Goal: Information Seeking & Learning: Learn about a topic

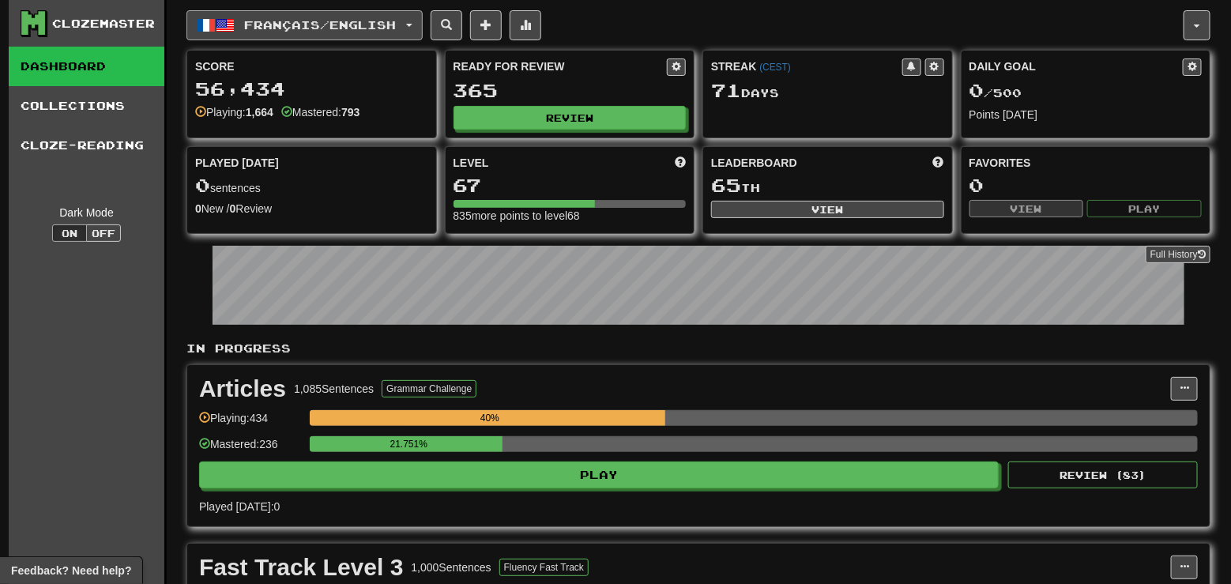
click at [352, 32] on button "Français / English" at bounding box center [305, 25] width 236 height 30
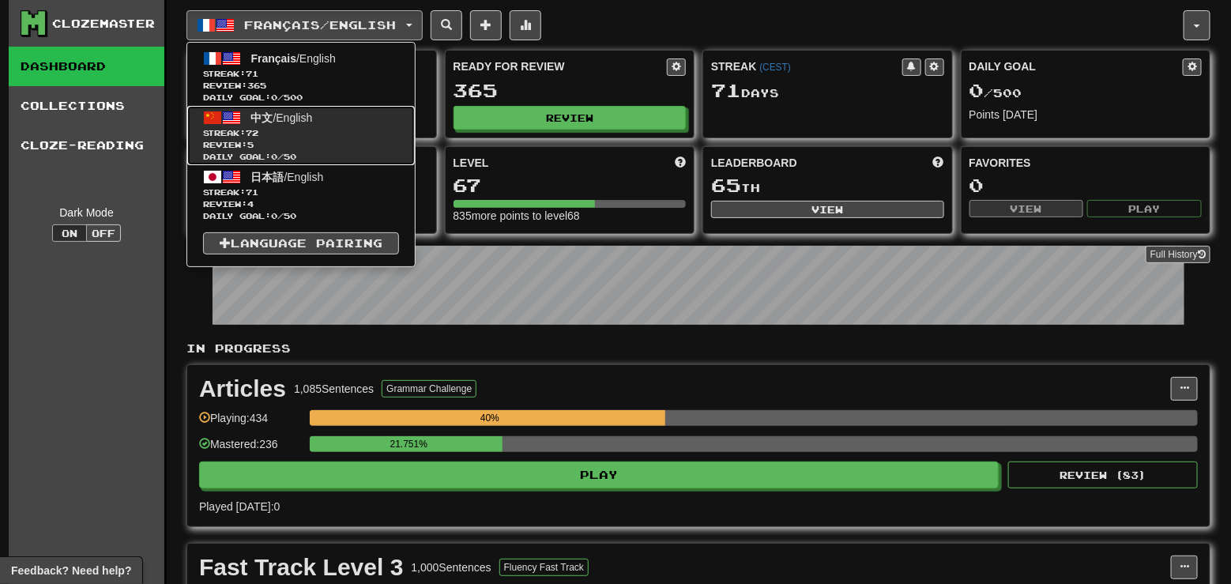
click at [337, 135] on span "Streak: 72" at bounding box center [301, 133] width 196 height 12
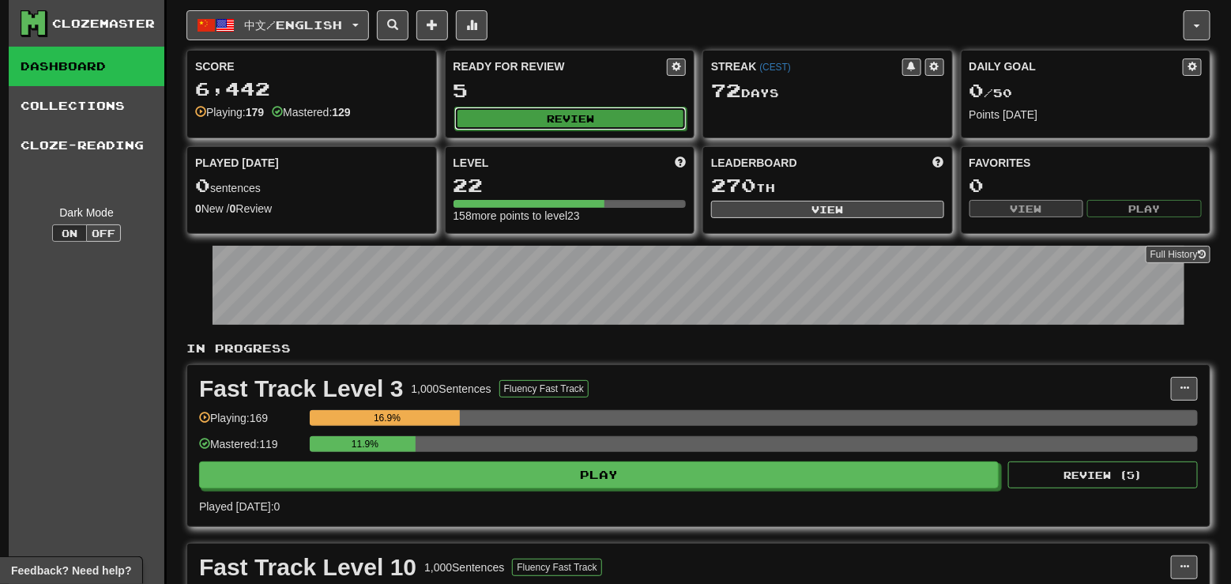
click at [598, 124] on button "Review" at bounding box center [570, 119] width 233 height 24
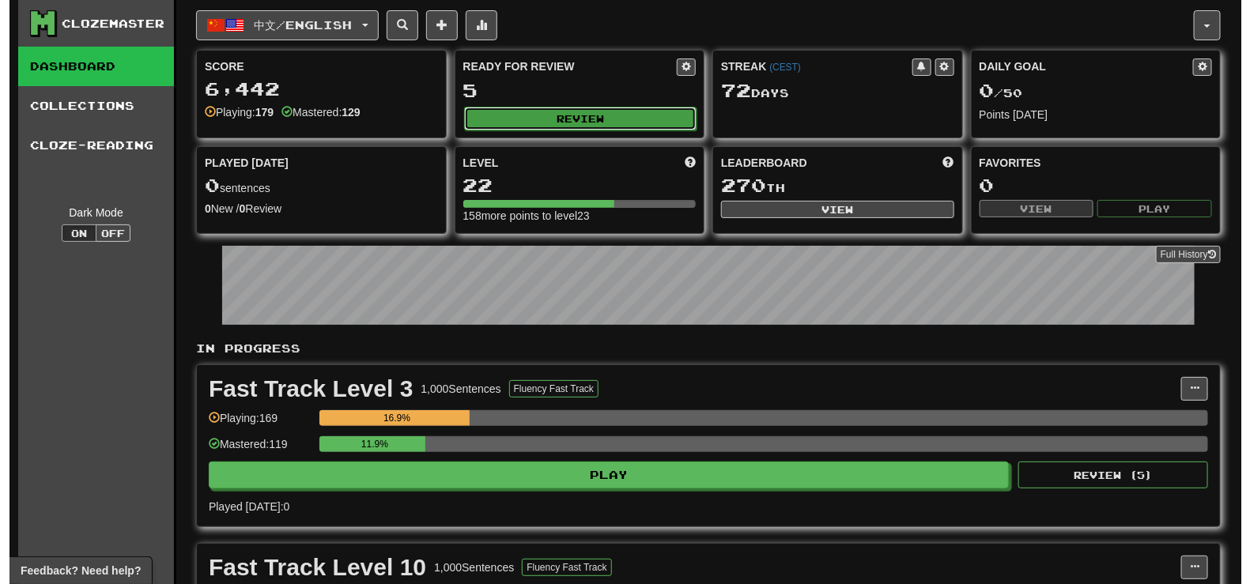
select select "**"
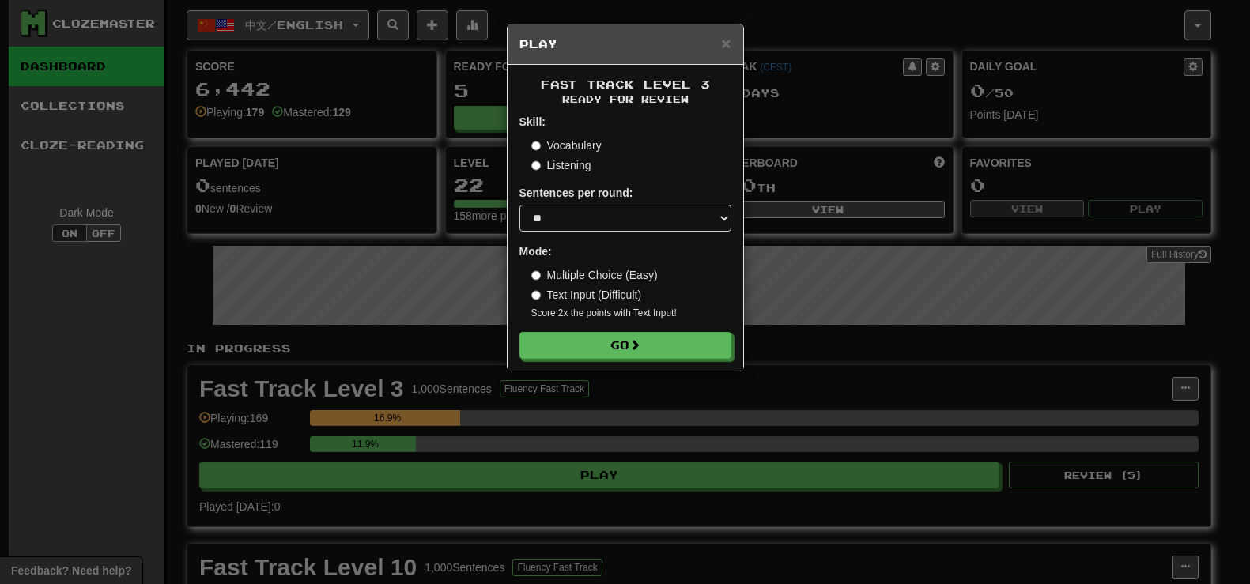
click at [655, 332] on form "Skill: Vocabulary Listening Sentences per round: * ** ** ** ** ** *** ******** …" at bounding box center [625, 236] width 212 height 245
click at [658, 346] on button "Go" at bounding box center [626, 346] width 212 height 27
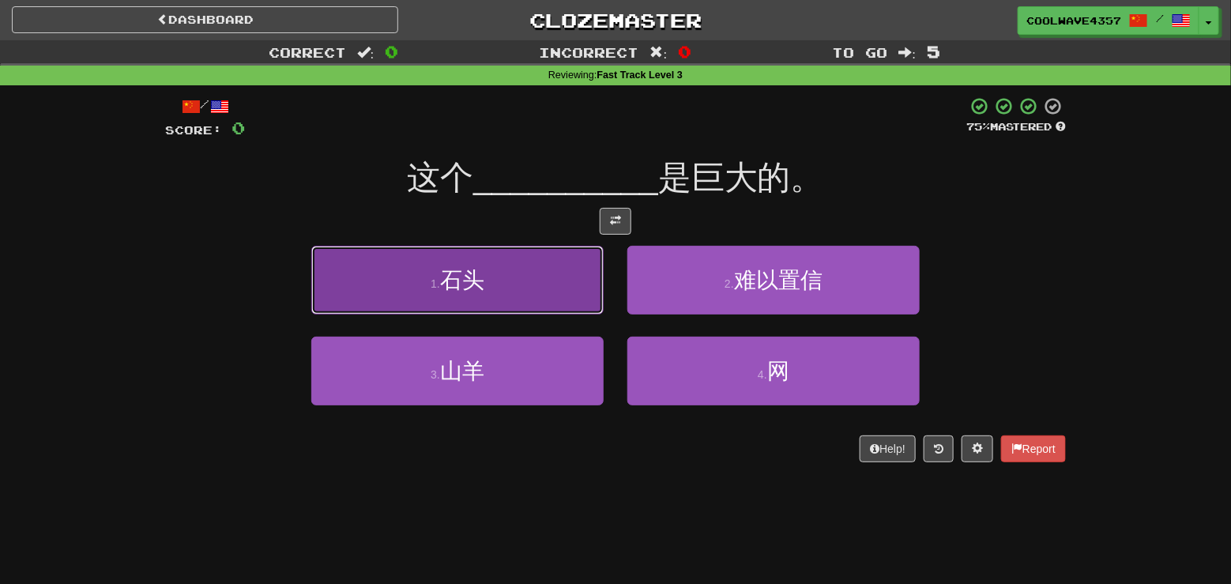
click at [577, 290] on button "1 . 石头" at bounding box center [457, 280] width 292 height 69
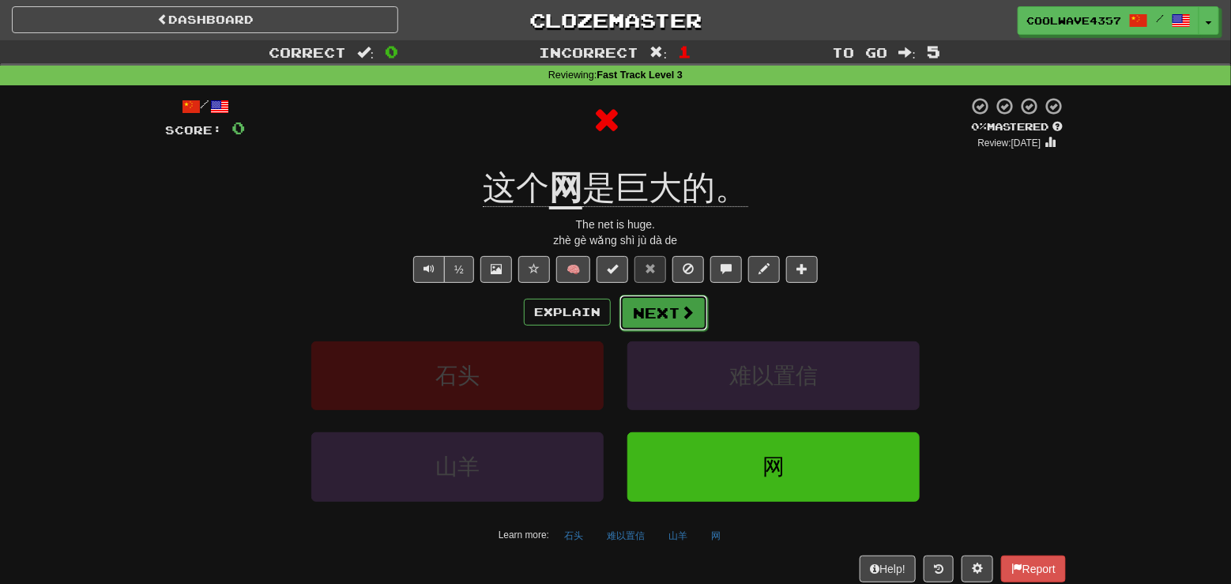
click at [639, 308] on button "Next" at bounding box center [664, 313] width 89 height 36
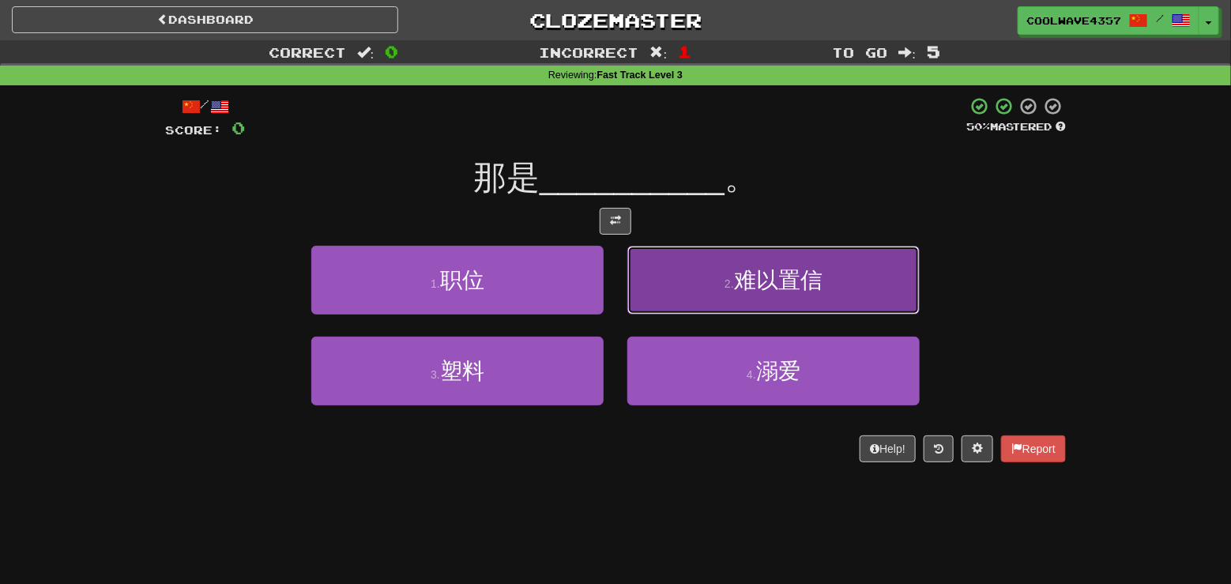
click at [798, 290] on span "难以置信" at bounding box center [778, 280] width 89 height 25
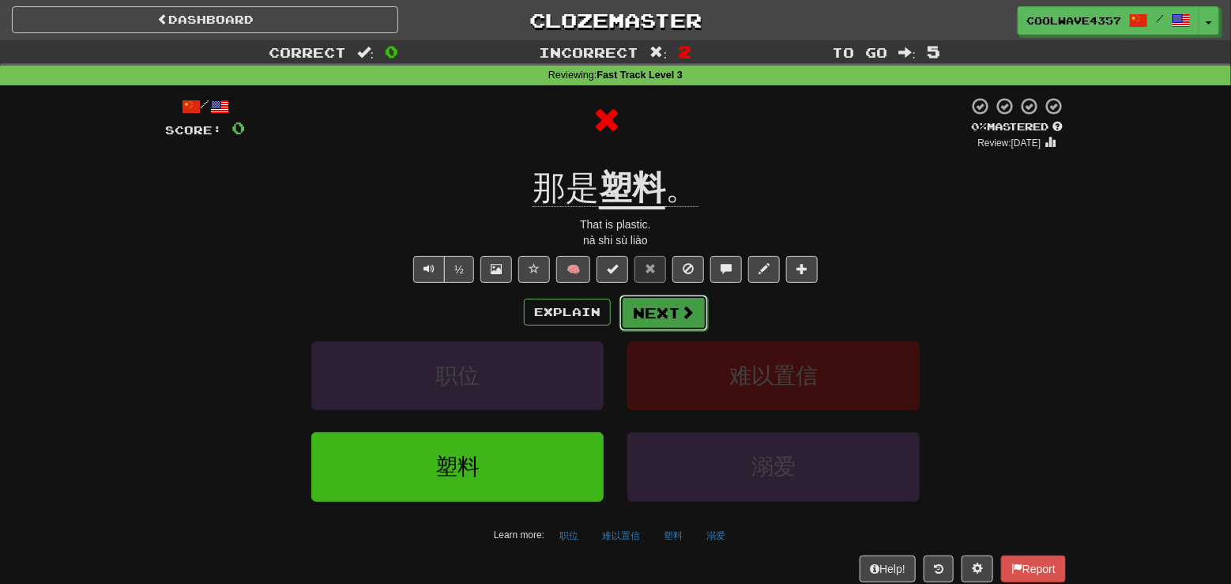
click at [662, 318] on button "Next" at bounding box center [664, 313] width 89 height 36
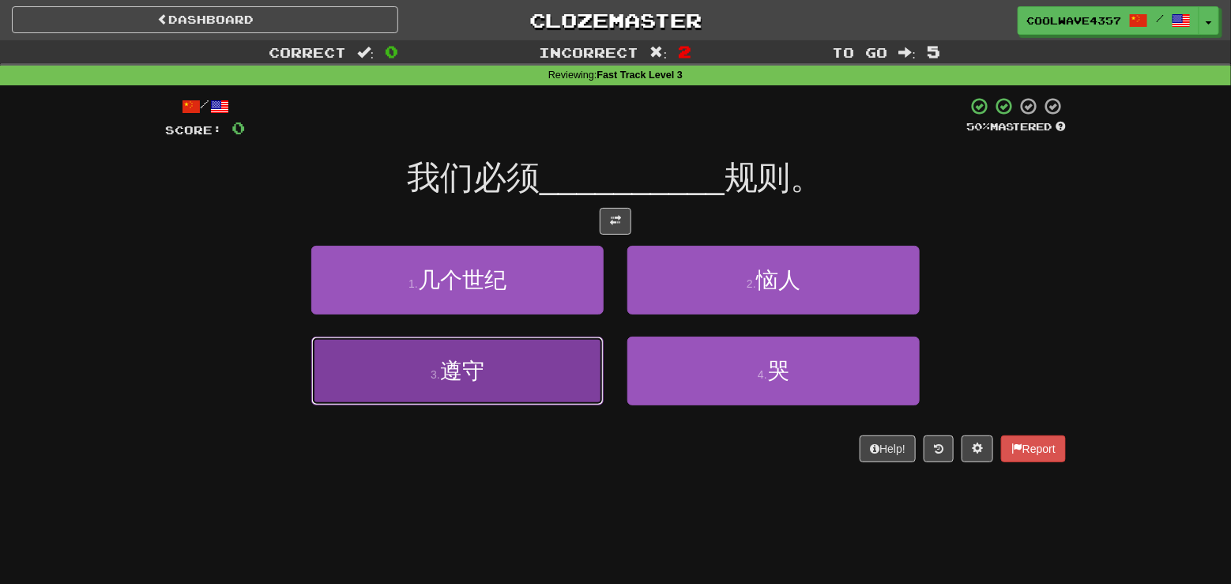
click at [549, 368] on button "3 . 遵守" at bounding box center [457, 371] width 292 height 69
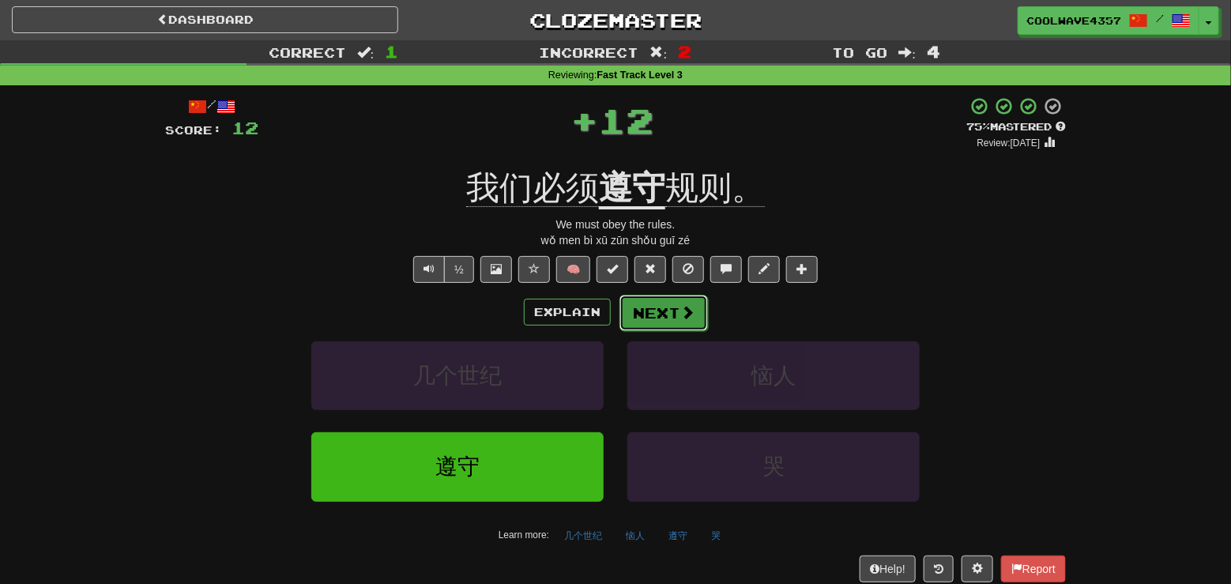
click at [692, 313] on span at bounding box center [688, 312] width 14 height 14
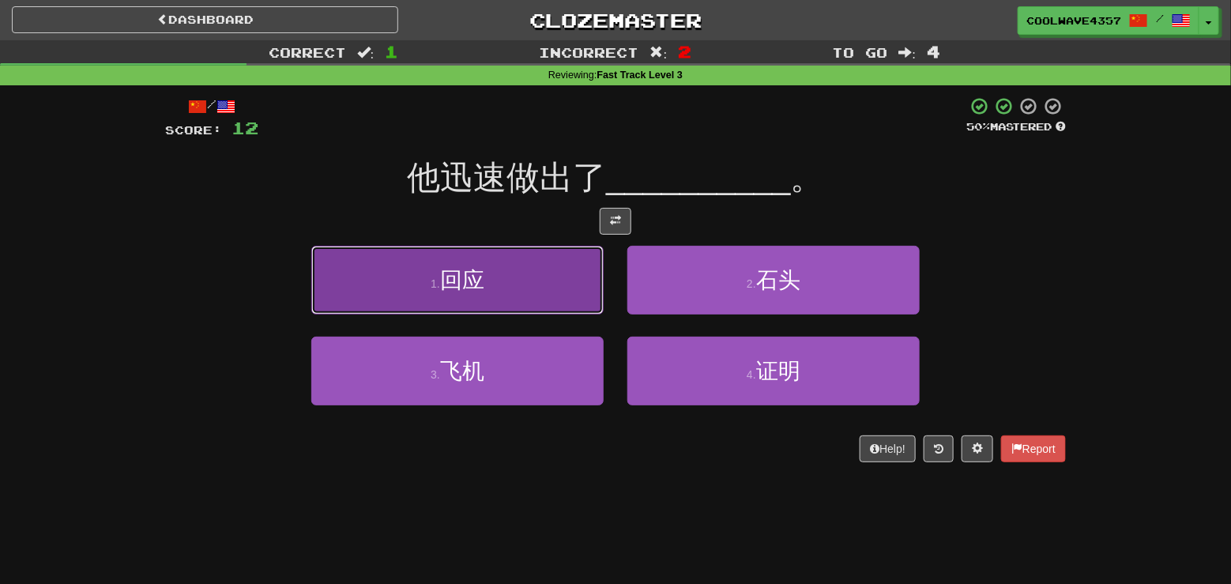
click at [539, 304] on button "1 . 回应" at bounding box center [457, 280] width 292 height 69
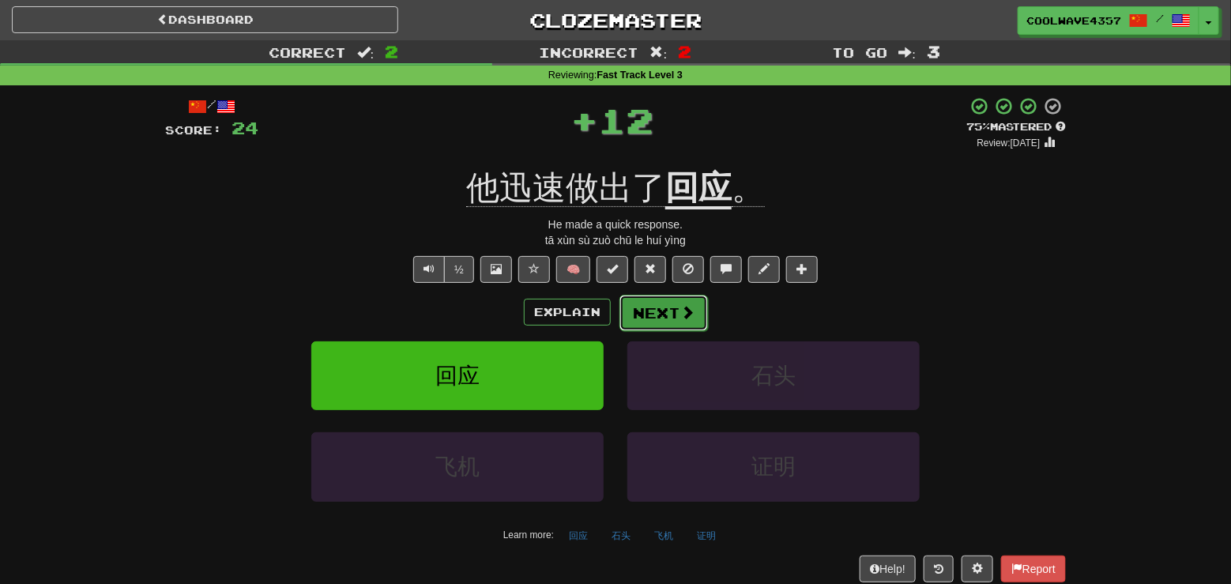
click at [655, 318] on button "Next" at bounding box center [664, 313] width 89 height 36
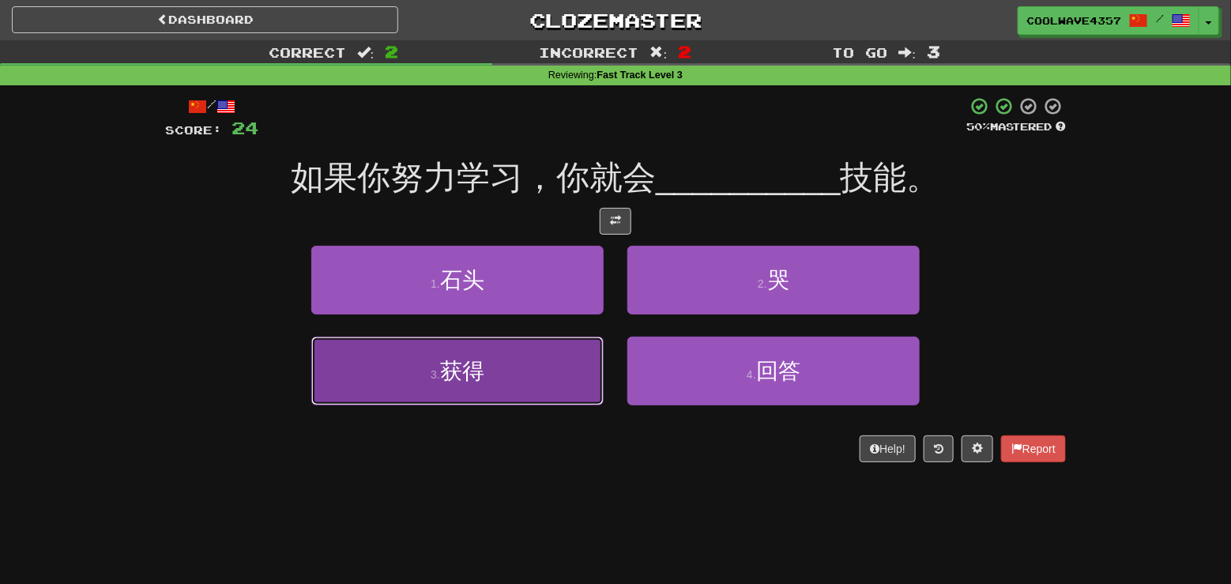
click at [460, 383] on span "获得" at bounding box center [462, 371] width 44 height 25
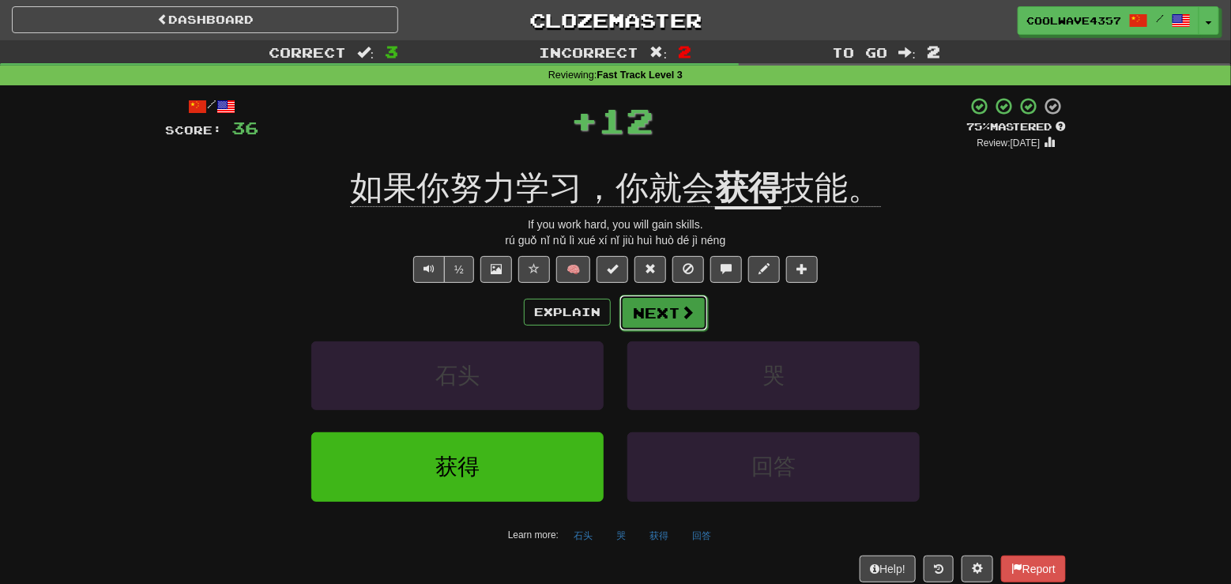
click at [654, 322] on button "Next" at bounding box center [664, 313] width 89 height 36
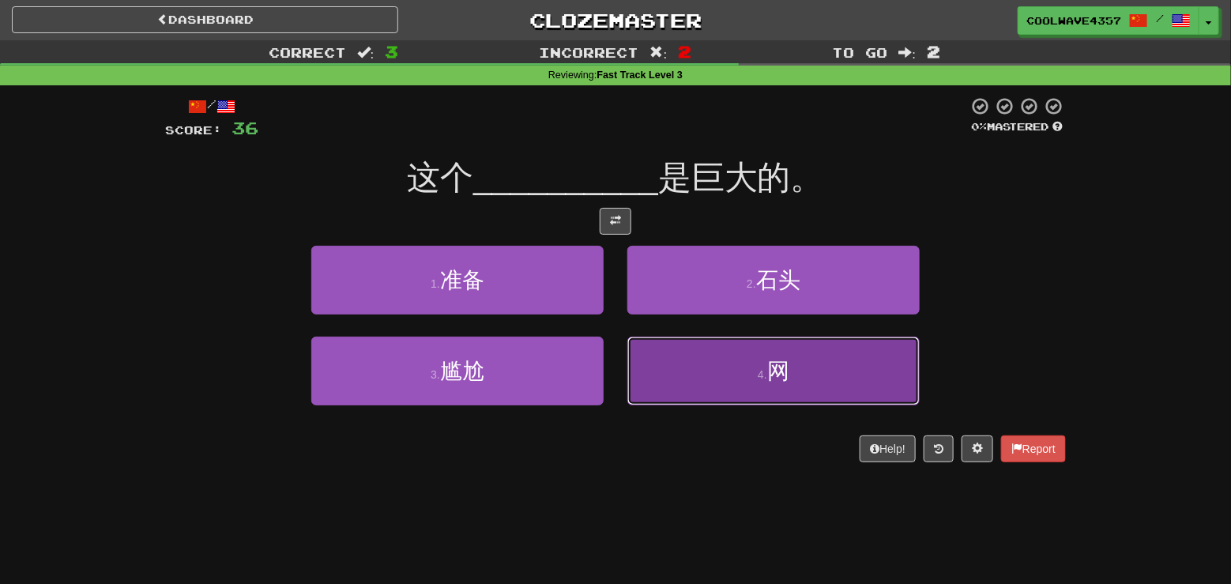
click at [749, 356] on button "4 . 网" at bounding box center [774, 371] width 292 height 69
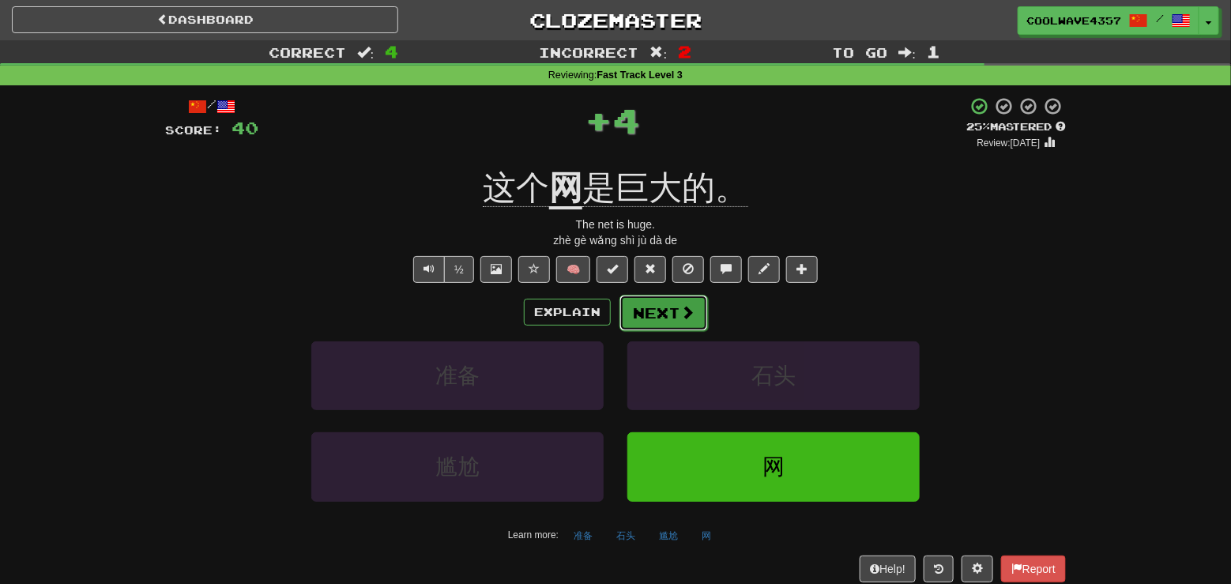
click at [674, 315] on button "Next" at bounding box center [664, 313] width 89 height 36
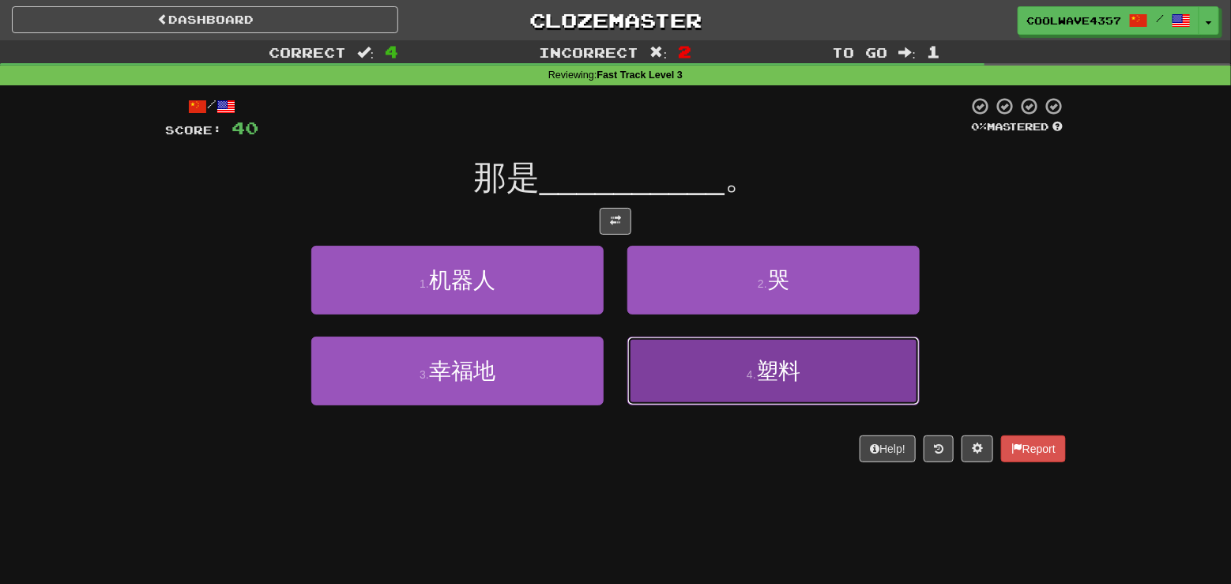
click at [741, 404] on button "4 . 塑料" at bounding box center [774, 371] width 292 height 69
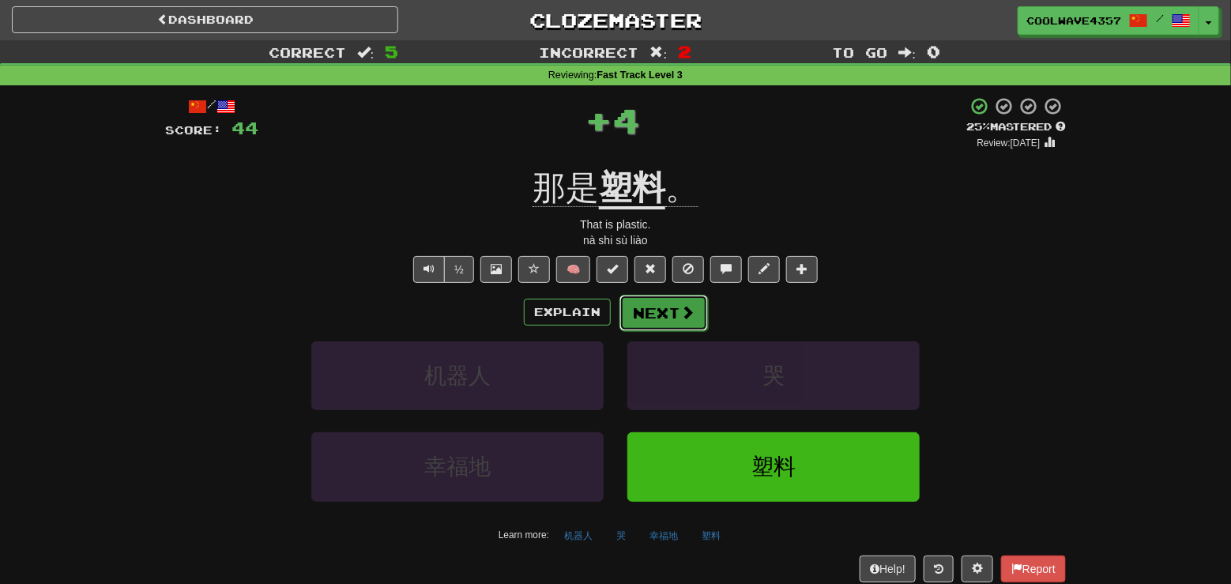
click at [660, 326] on button "Next" at bounding box center [664, 313] width 89 height 36
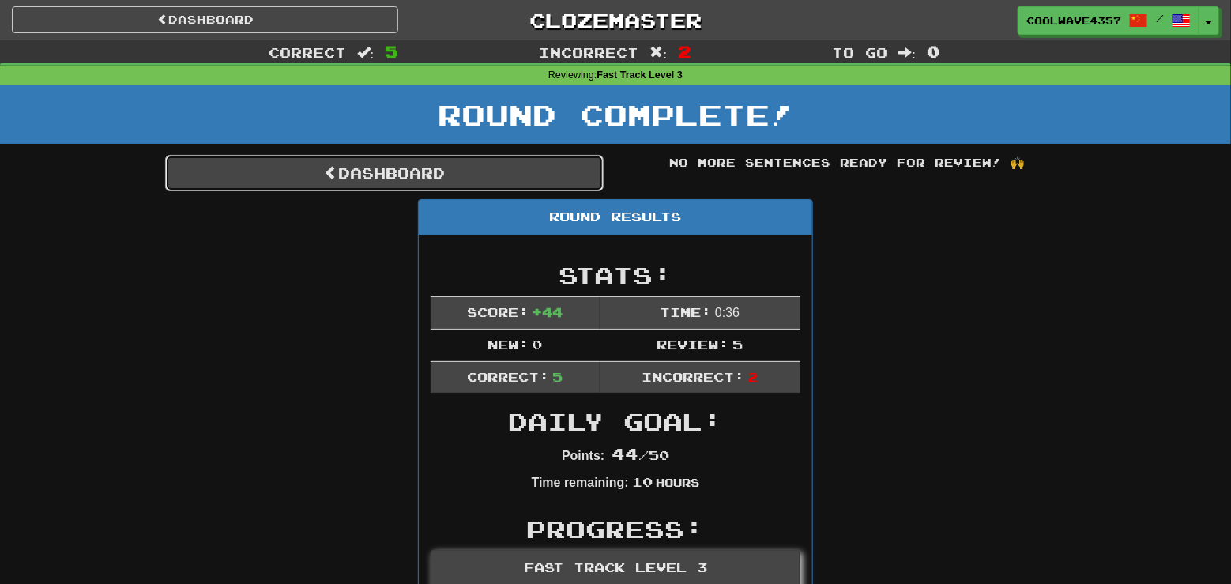
click at [432, 178] on link "Dashboard" at bounding box center [384, 173] width 439 height 36
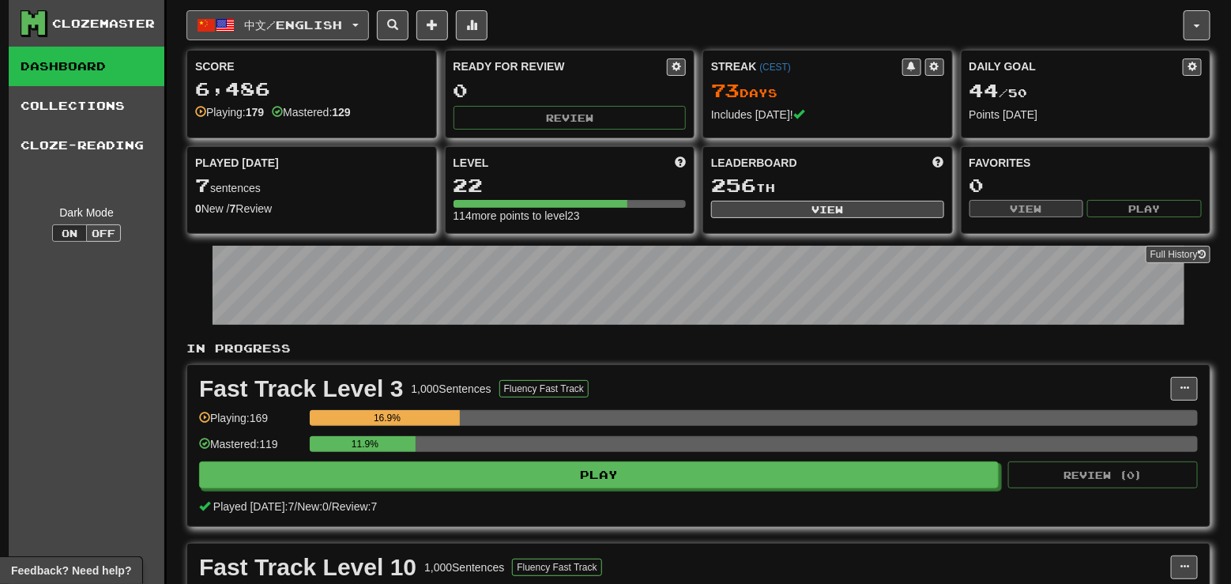
click at [339, 26] on span "中文 / English" at bounding box center [294, 24] width 98 height 13
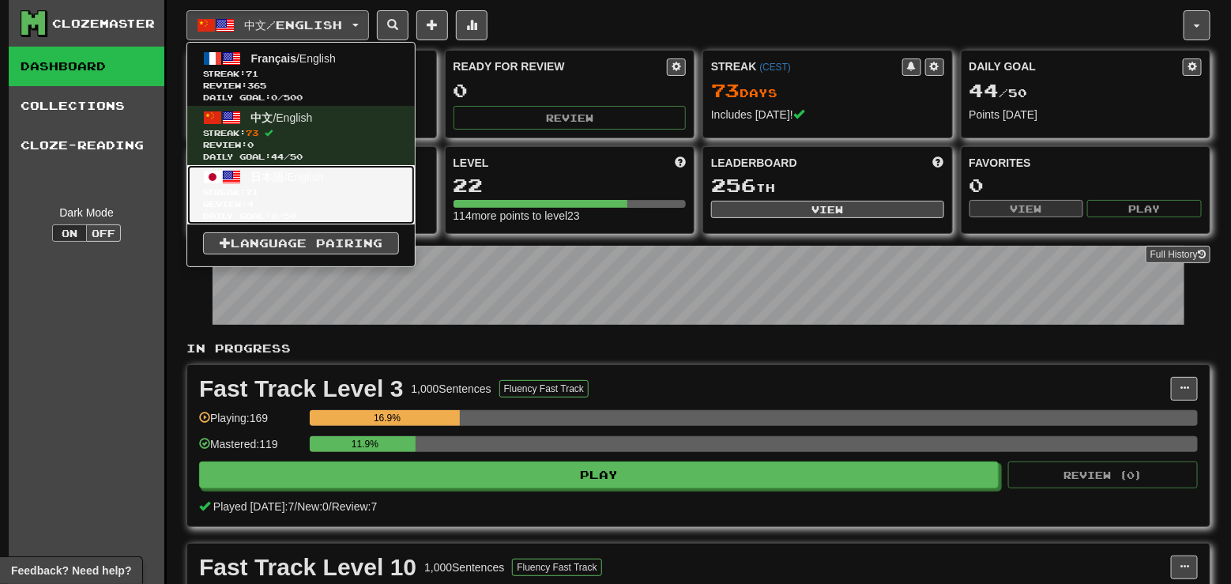
click at [342, 183] on link "日本語 / English Streak: 71 Review: 4 Daily Goal: 0 / 50" at bounding box center [301, 194] width 228 height 59
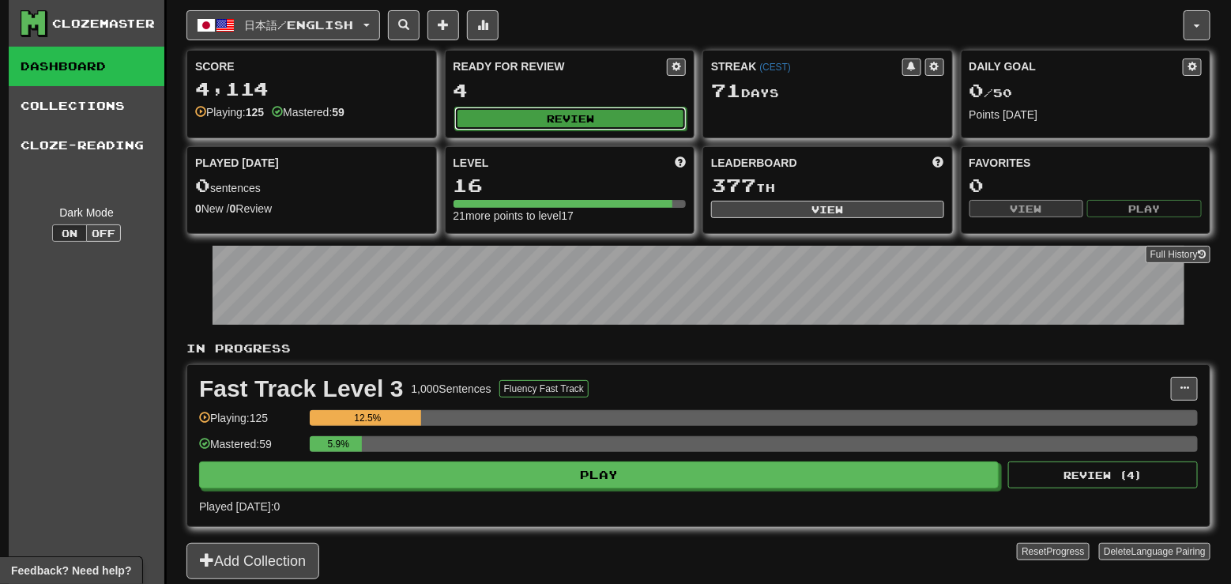
click at [602, 123] on button "Review" at bounding box center [570, 119] width 233 height 24
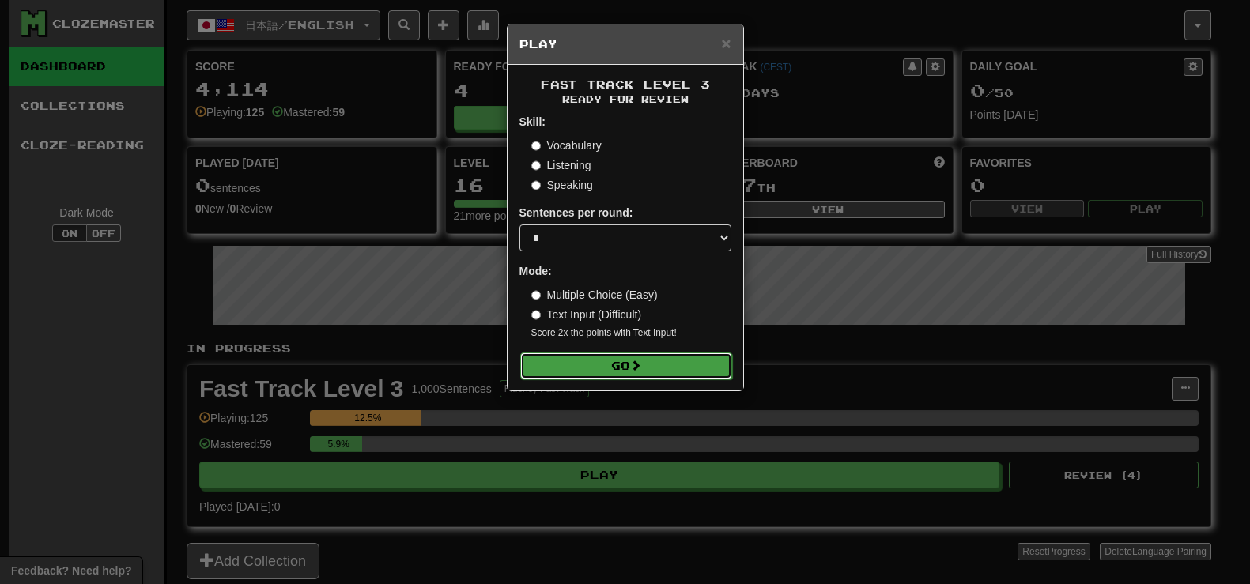
click at [664, 371] on button "Go" at bounding box center [626, 366] width 212 height 27
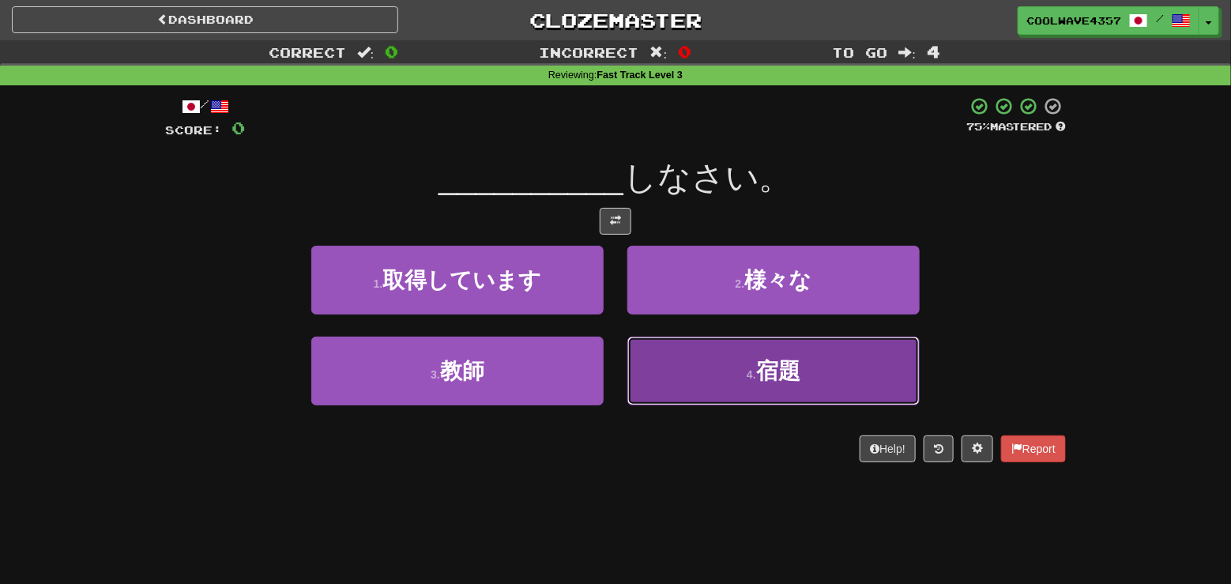
click at [740, 379] on button "4 . 宿題" at bounding box center [774, 371] width 292 height 69
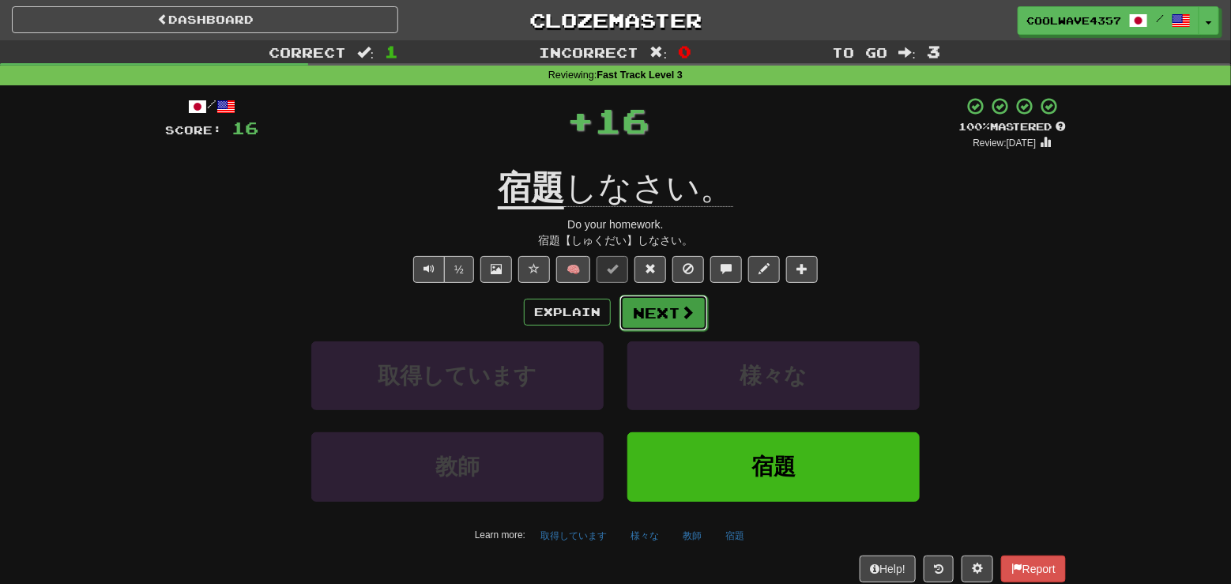
click at [639, 311] on button "Next" at bounding box center [664, 313] width 89 height 36
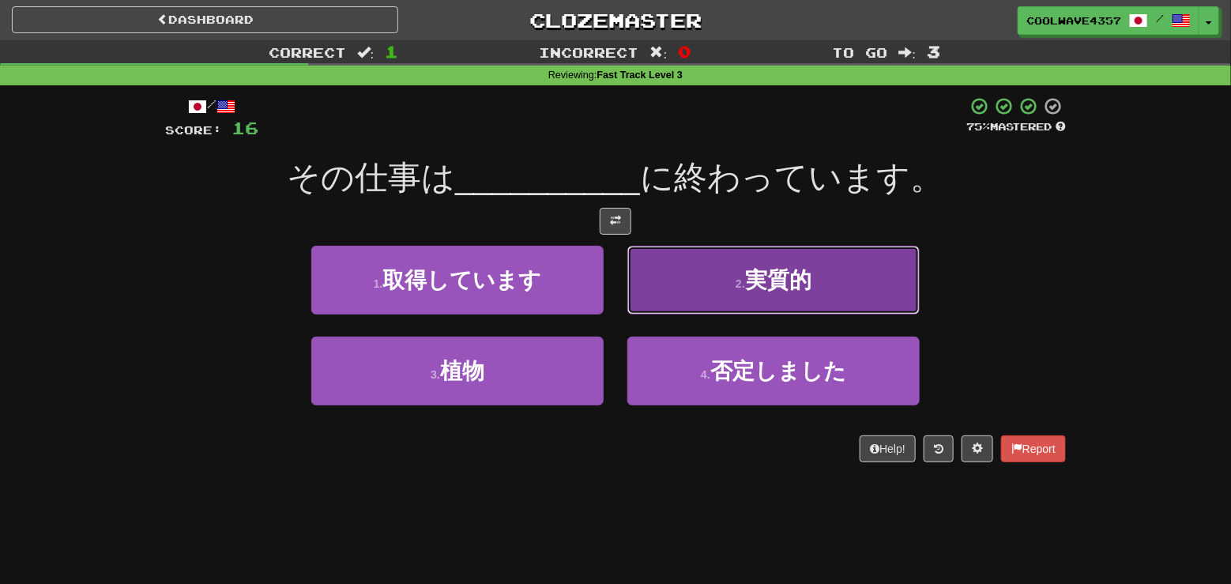
click at [707, 295] on button "2 . 実質的" at bounding box center [774, 280] width 292 height 69
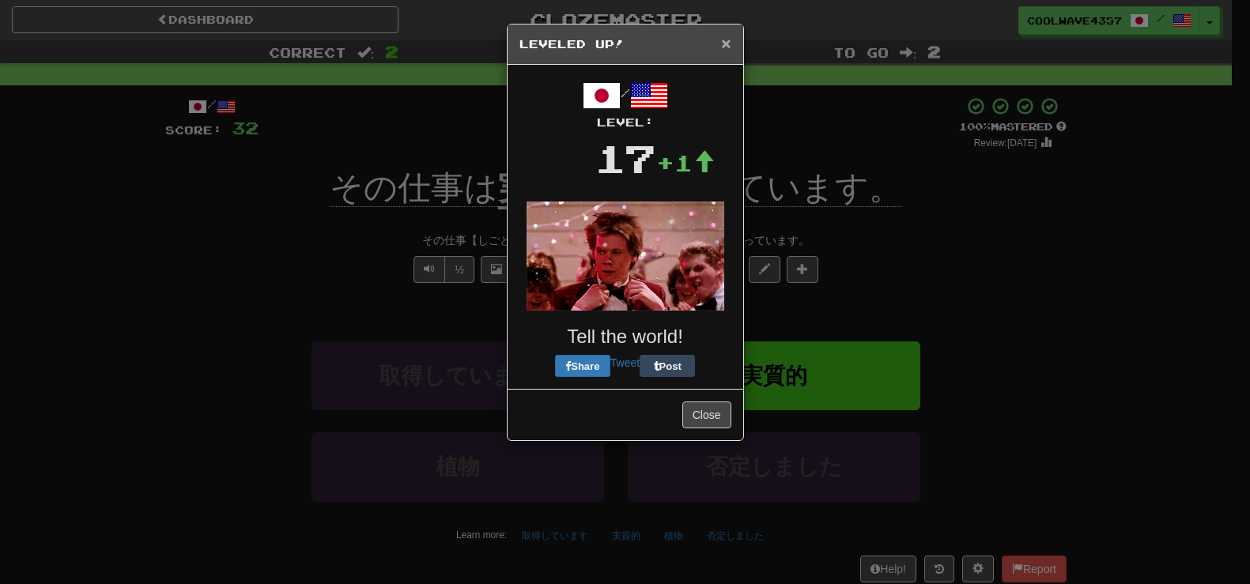
click at [726, 43] on span "×" at bounding box center [725, 43] width 9 height 18
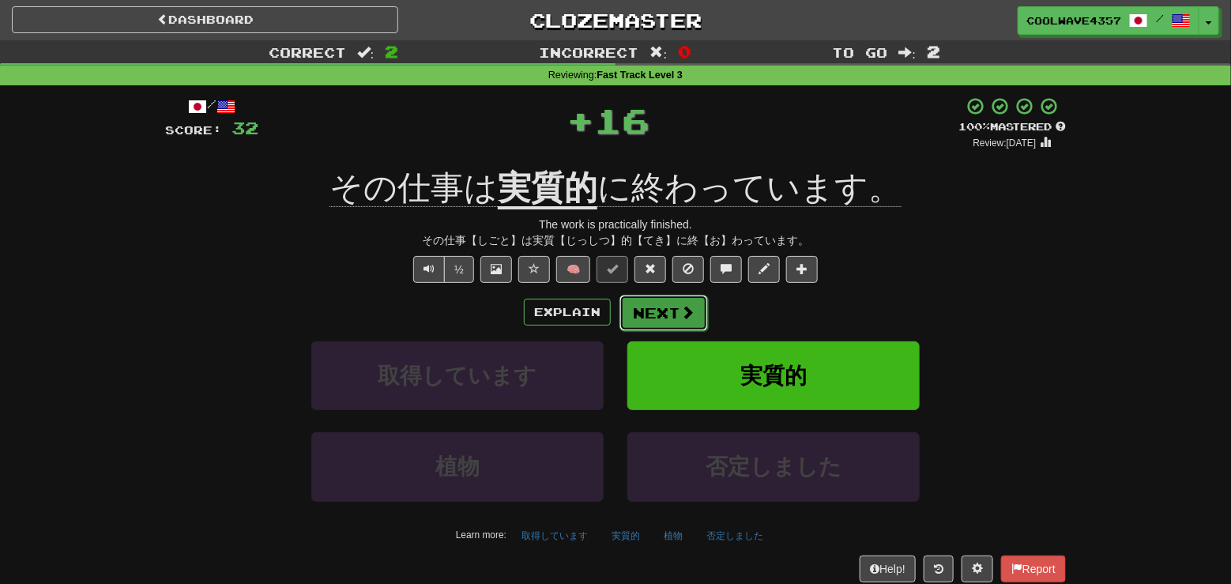
click at [685, 319] on span at bounding box center [688, 312] width 14 height 14
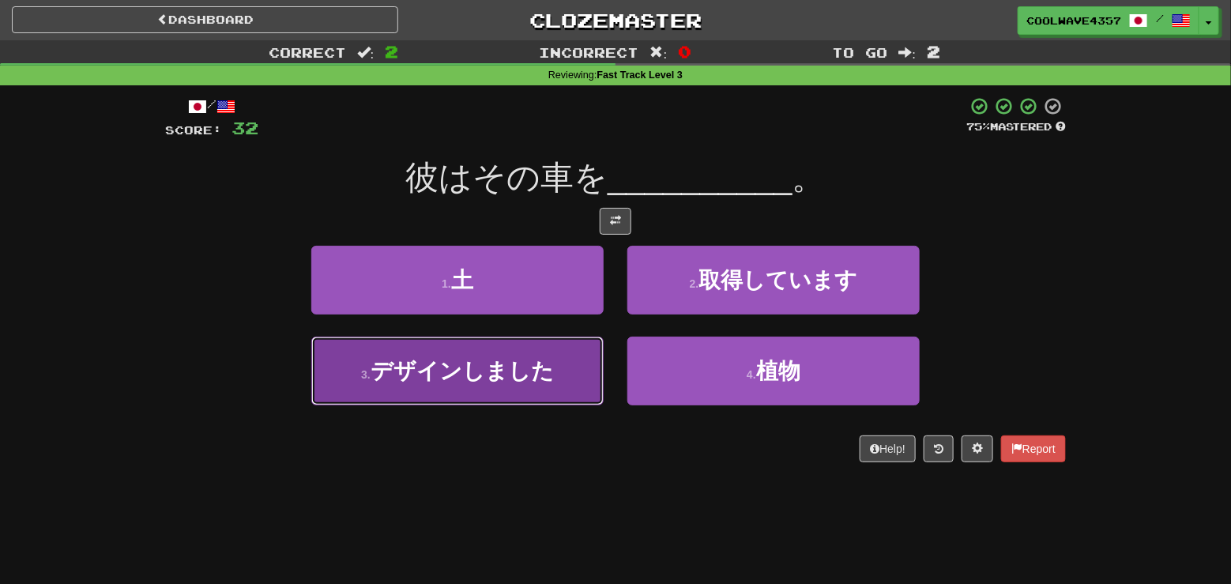
click at [499, 402] on button "3 . デザインしました" at bounding box center [457, 371] width 292 height 69
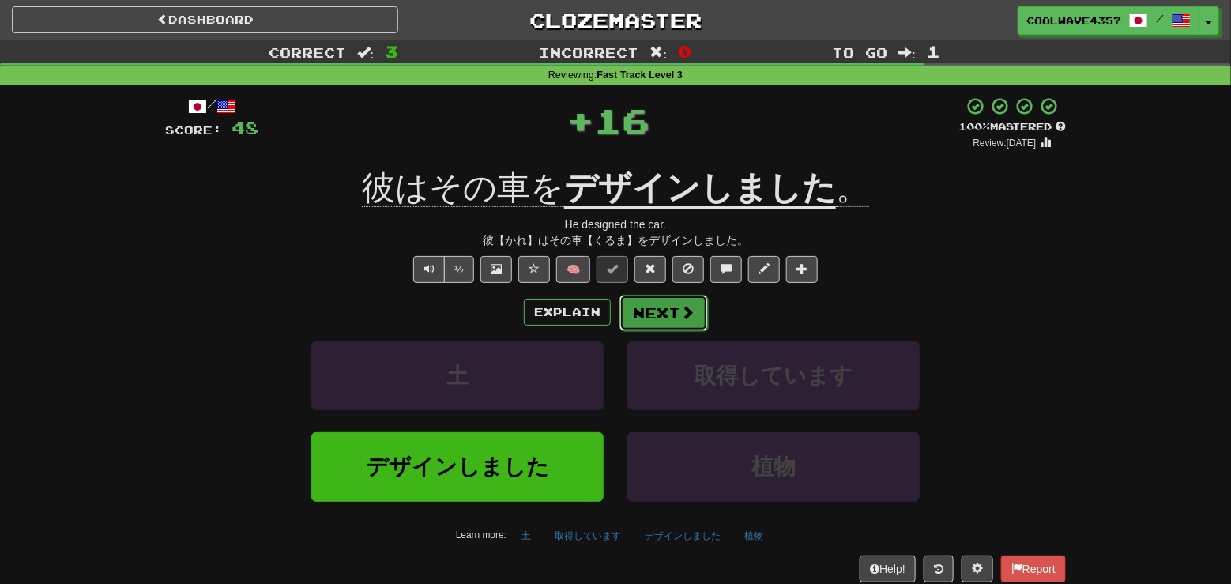
click at [705, 302] on button "Next" at bounding box center [664, 313] width 89 height 36
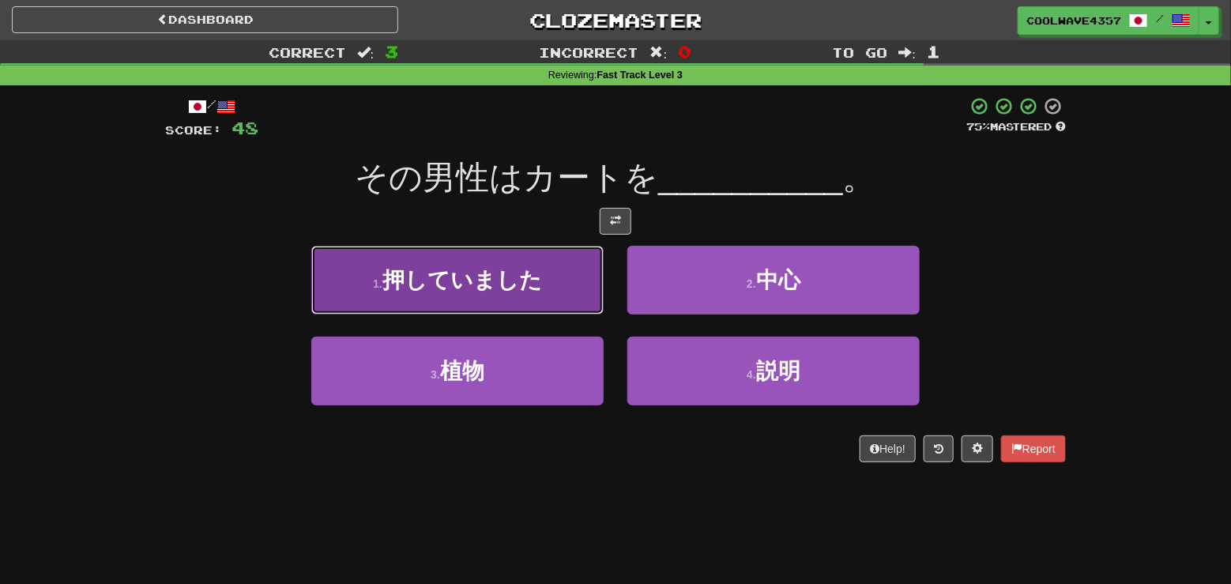
click at [505, 297] on button "1 . 押していました" at bounding box center [457, 280] width 292 height 69
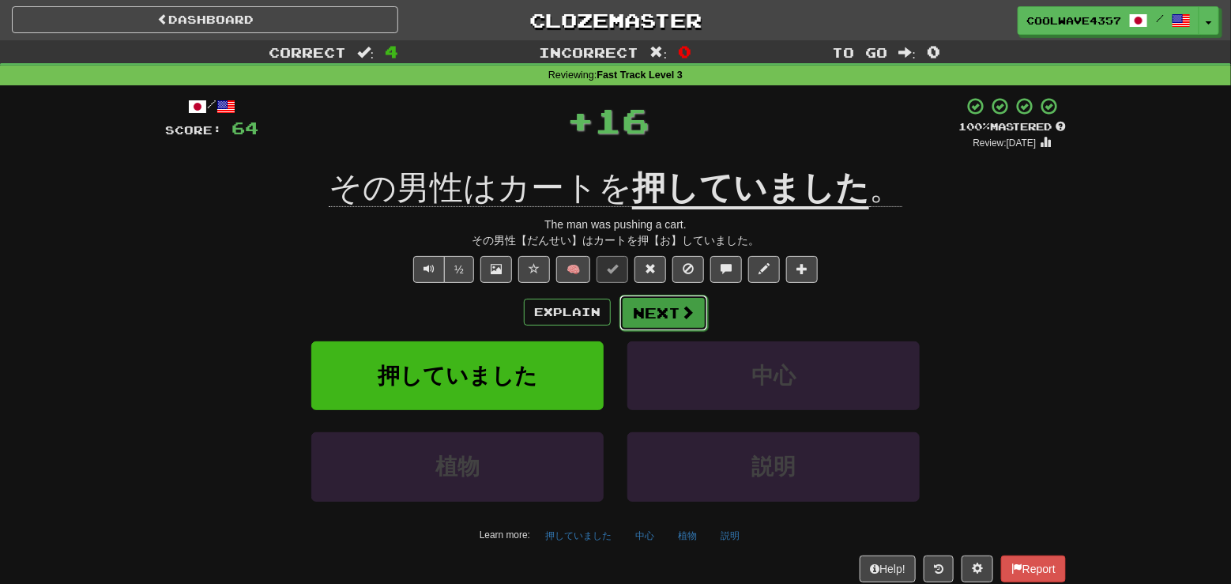
click at [639, 304] on button "Next" at bounding box center [664, 313] width 89 height 36
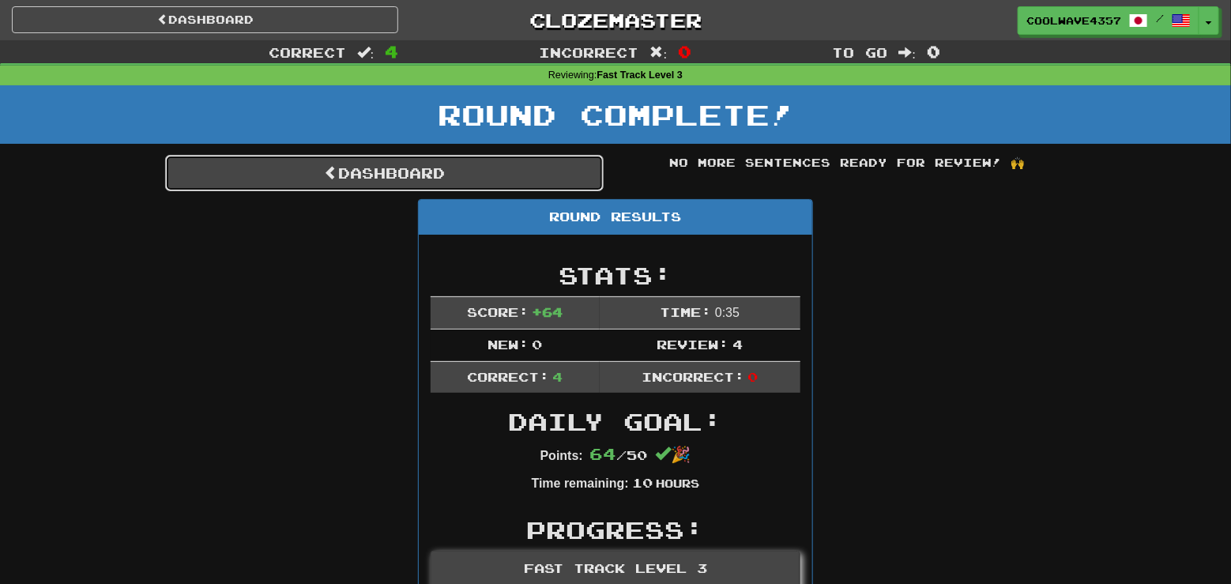
click at [499, 169] on link "Dashboard" at bounding box center [384, 173] width 439 height 36
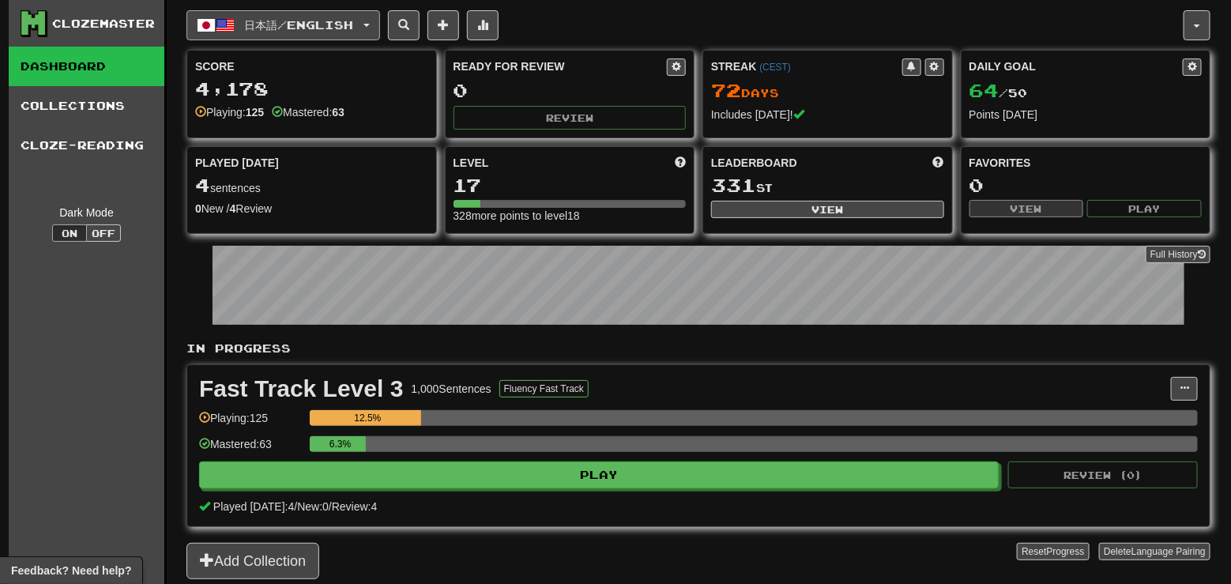
click at [346, 24] on span "日本語 / English" at bounding box center [299, 24] width 109 height 13
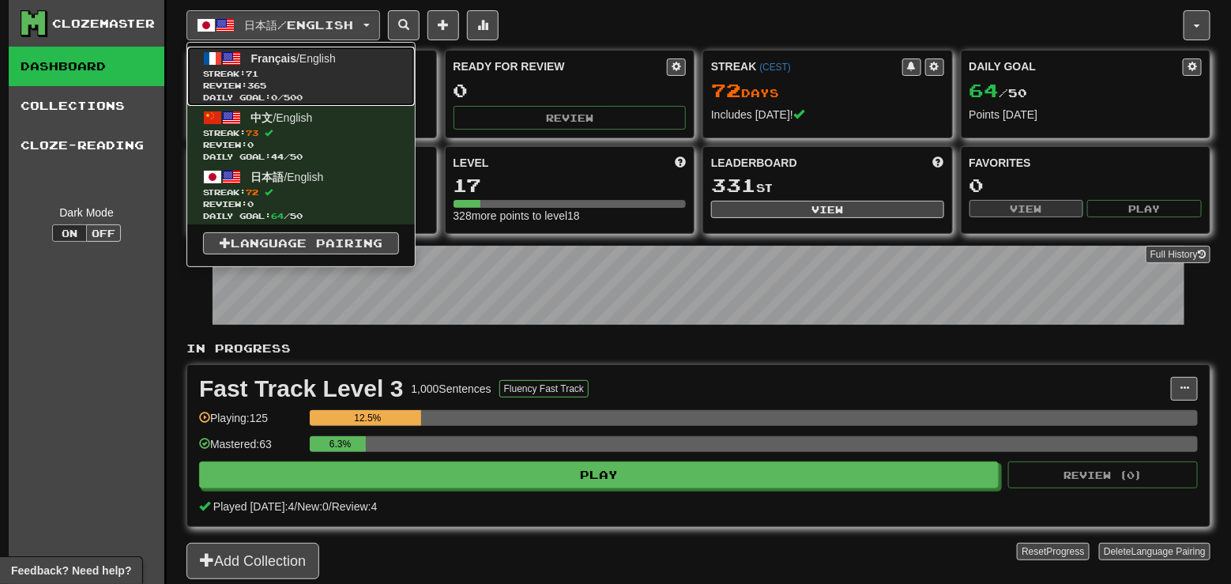
click at [351, 81] on span "Review: 365" at bounding box center [301, 86] width 196 height 12
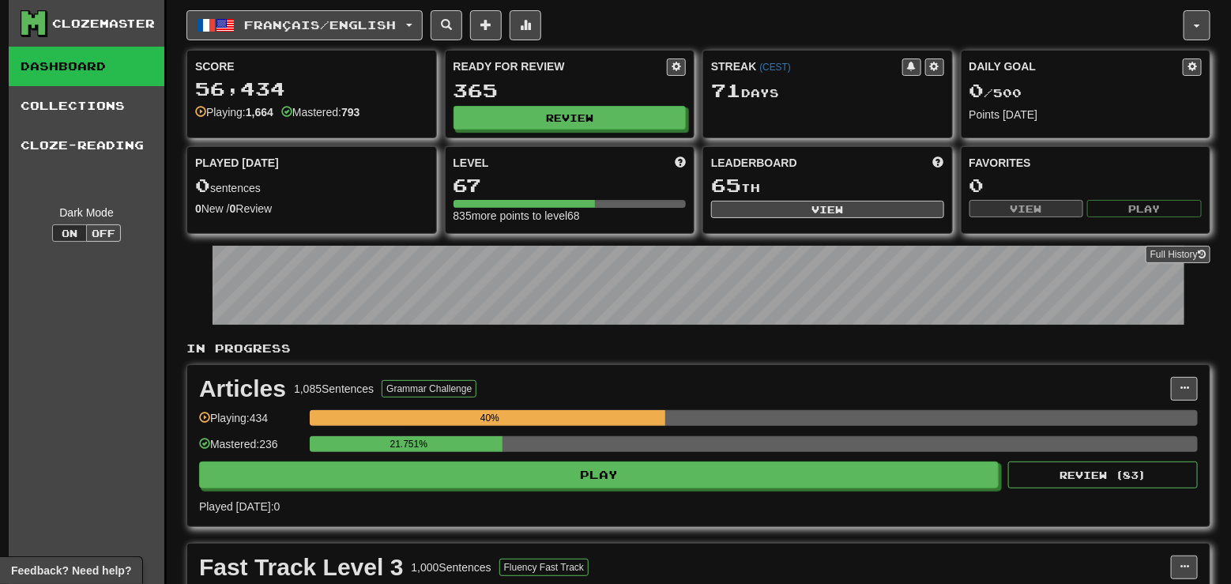
click at [487, 104] on div "Ready for Review 365 Review" at bounding box center [570, 94] width 249 height 87
click at [488, 121] on button "Review" at bounding box center [570, 119] width 233 height 24
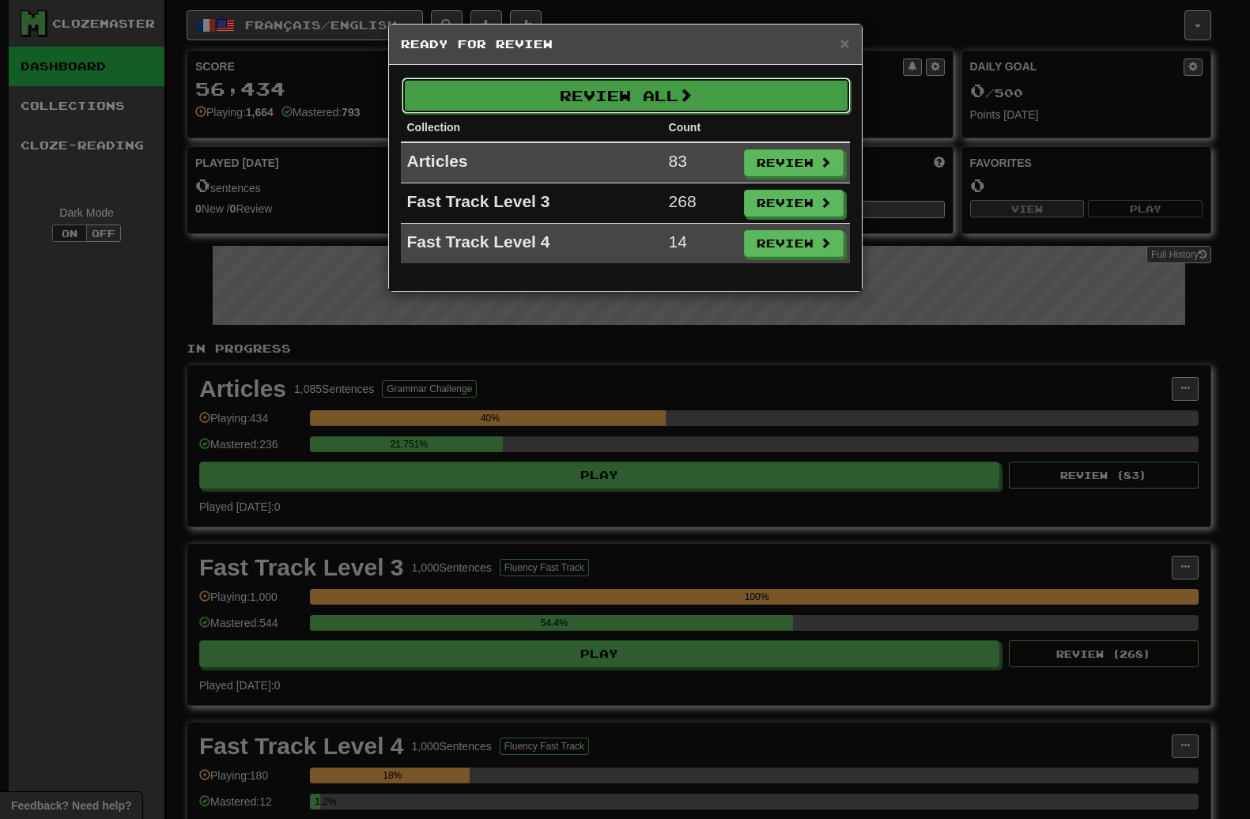
click at [681, 102] on button "Review All" at bounding box center [626, 95] width 449 height 36
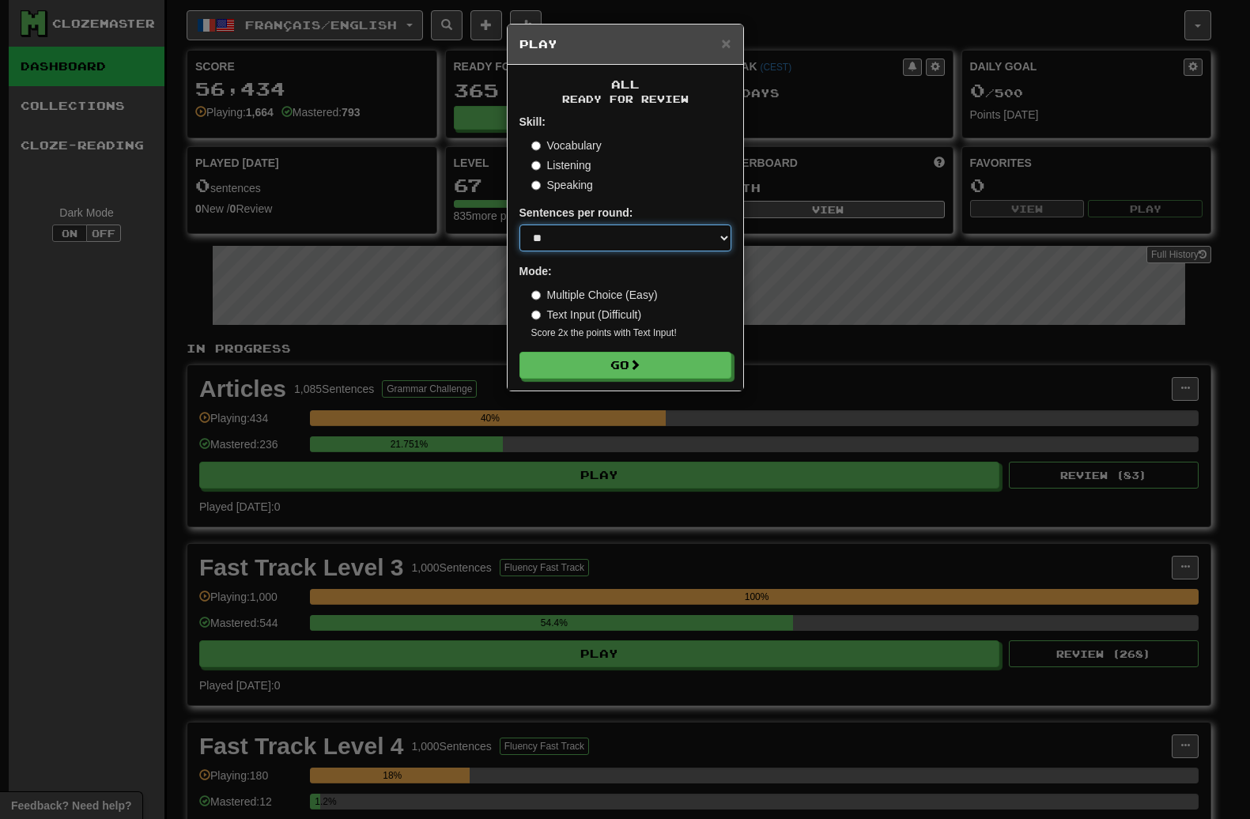
click at [650, 244] on select "* ** ** ** ** ** *** ********" at bounding box center [625, 237] width 212 height 27
select select "***"
click at [519, 226] on select "* ** ** ** ** ** *** ********" at bounding box center [625, 237] width 212 height 27
click at [650, 370] on button "Go" at bounding box center [626, 366] width 212 height 27
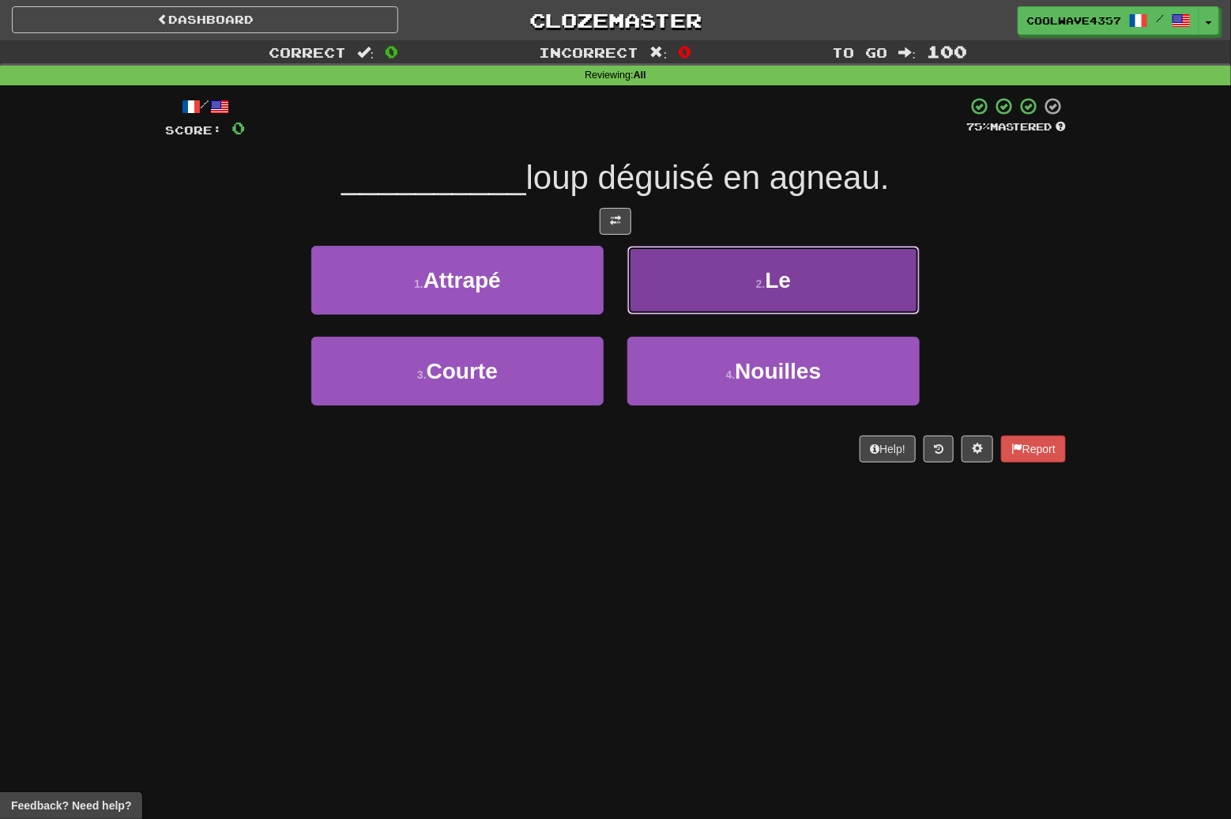
click at [826, 289] on button "2 . Le" at bounding box center [774, 280] width 292 height 69
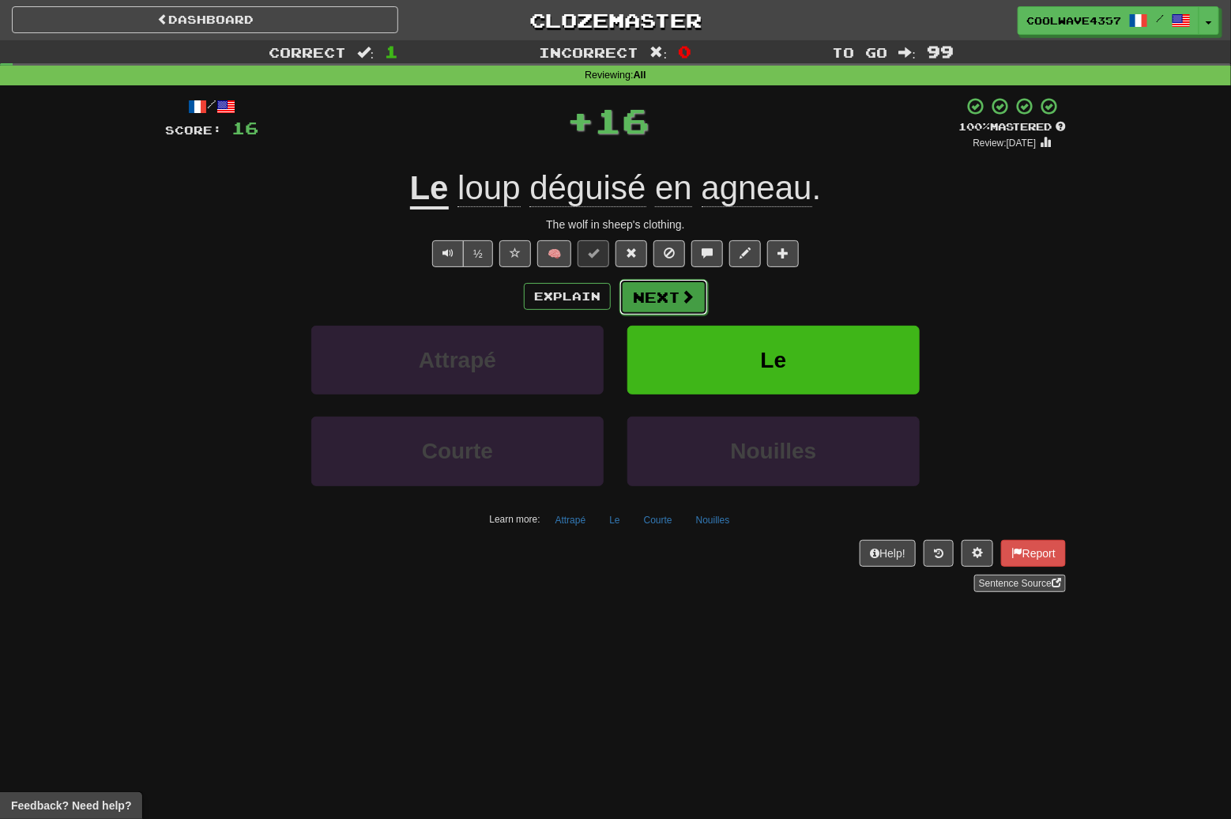
click at [662, 301] on button "Next" at bounding box center [664, 297] width 89 height 36
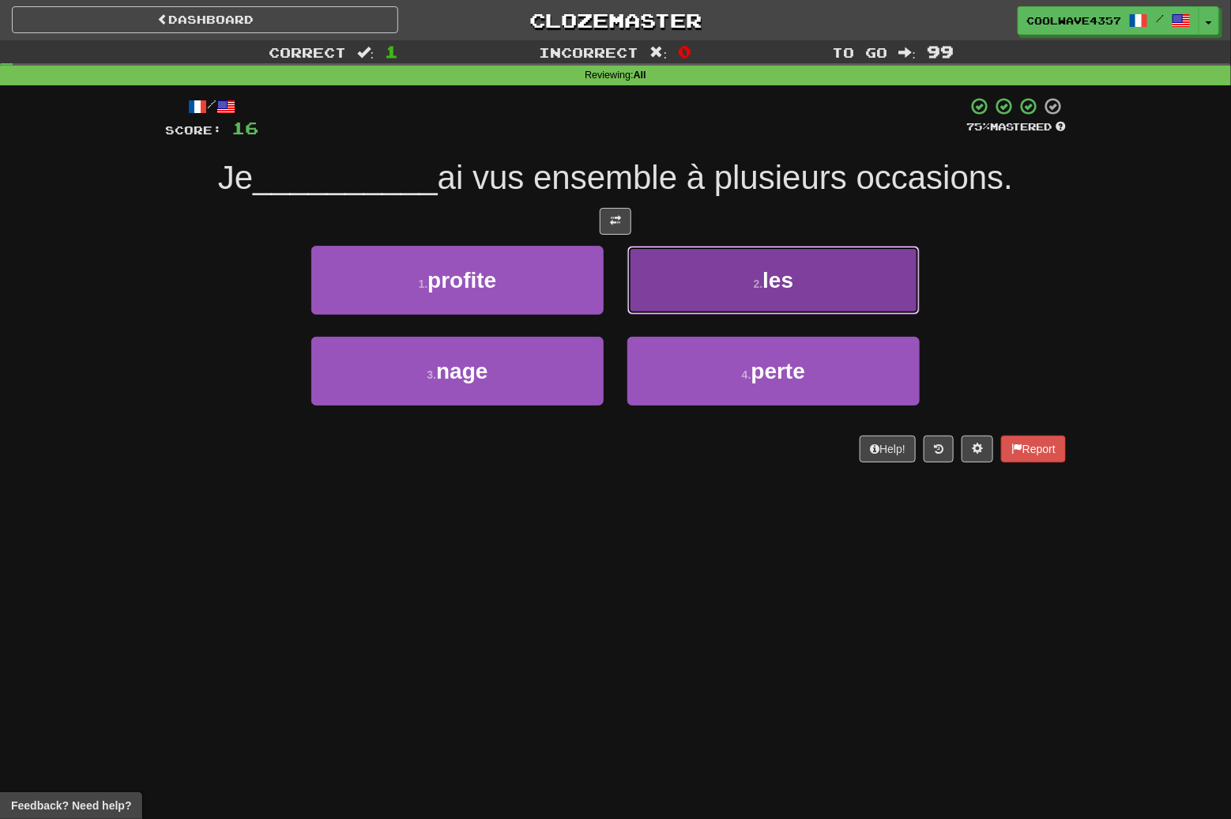
click at [745, 275] on button "2 . les" at bounding box center [774, 280] width 292 height 69
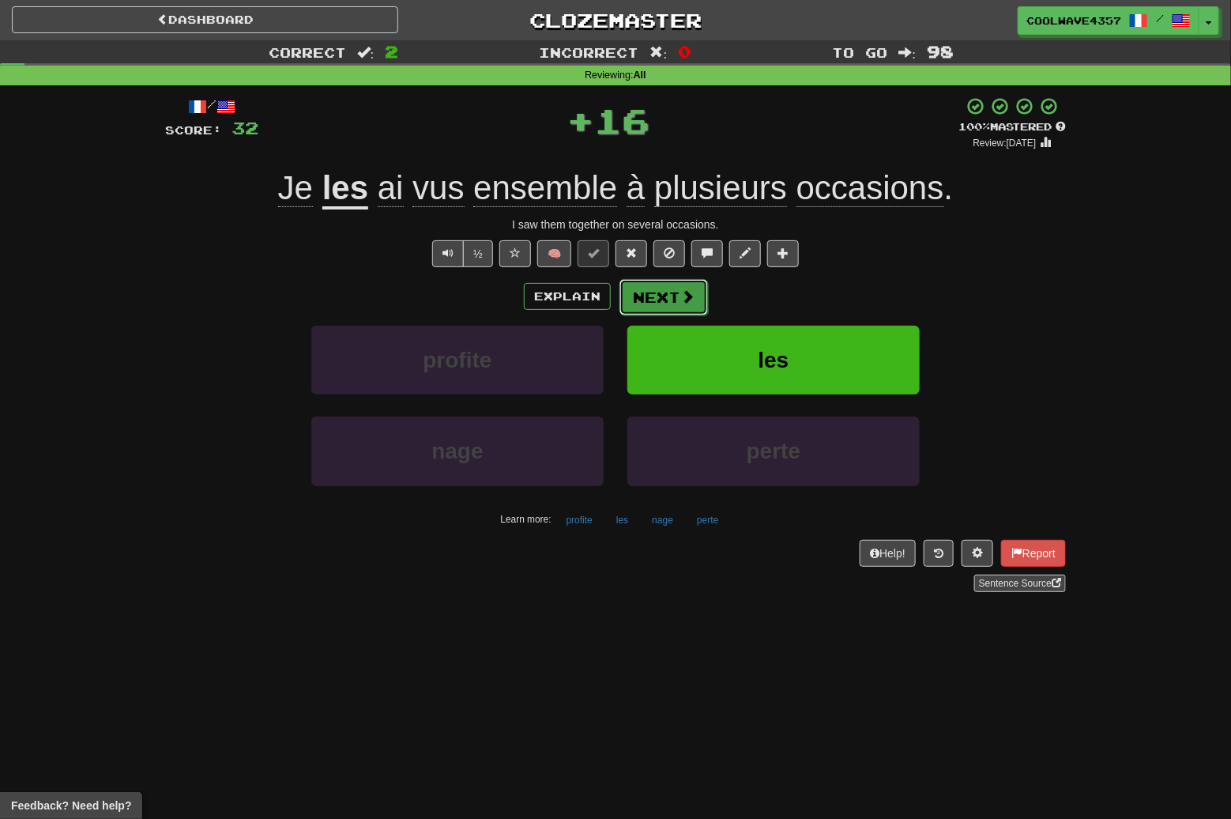
click at [691, 294] on span at bounding box center [688, 296] width 14 height 14
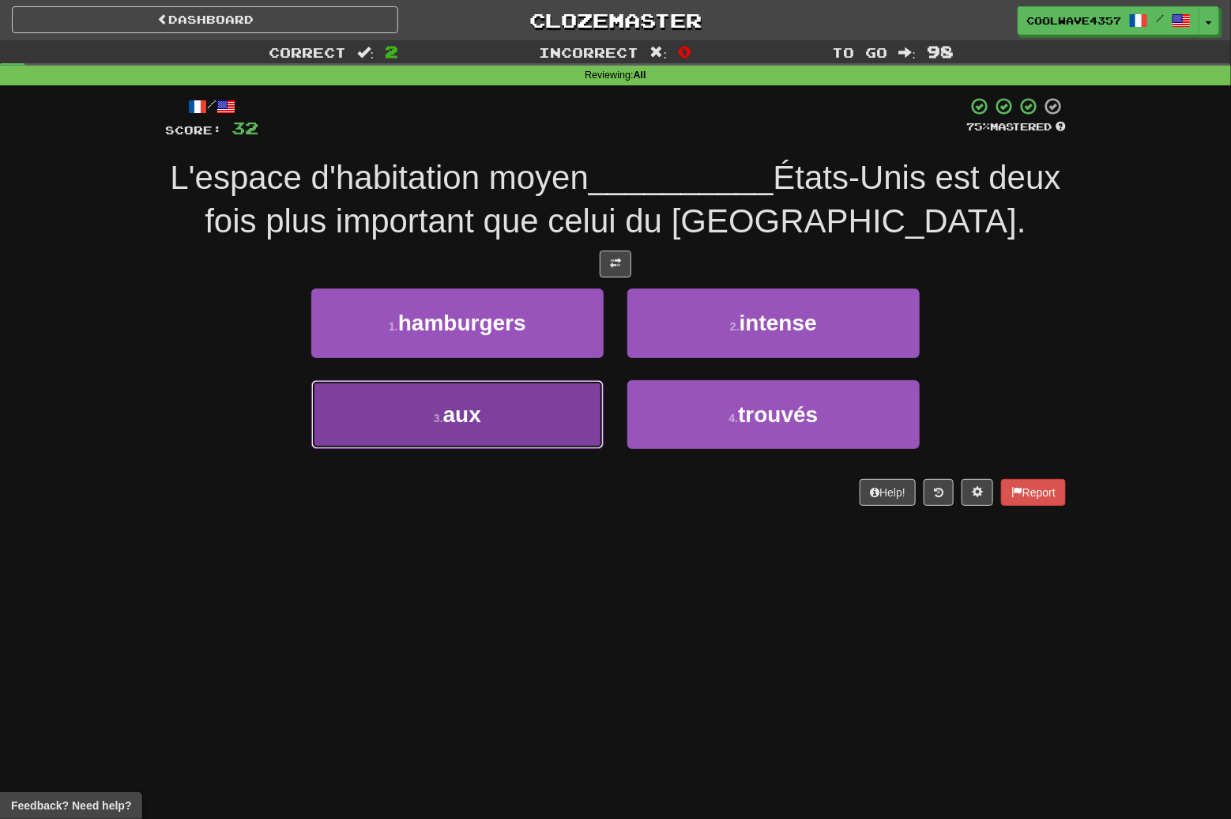
click at [532, 398] on button "3 . aux" at bounding box center [457, 414] width 292 height 69
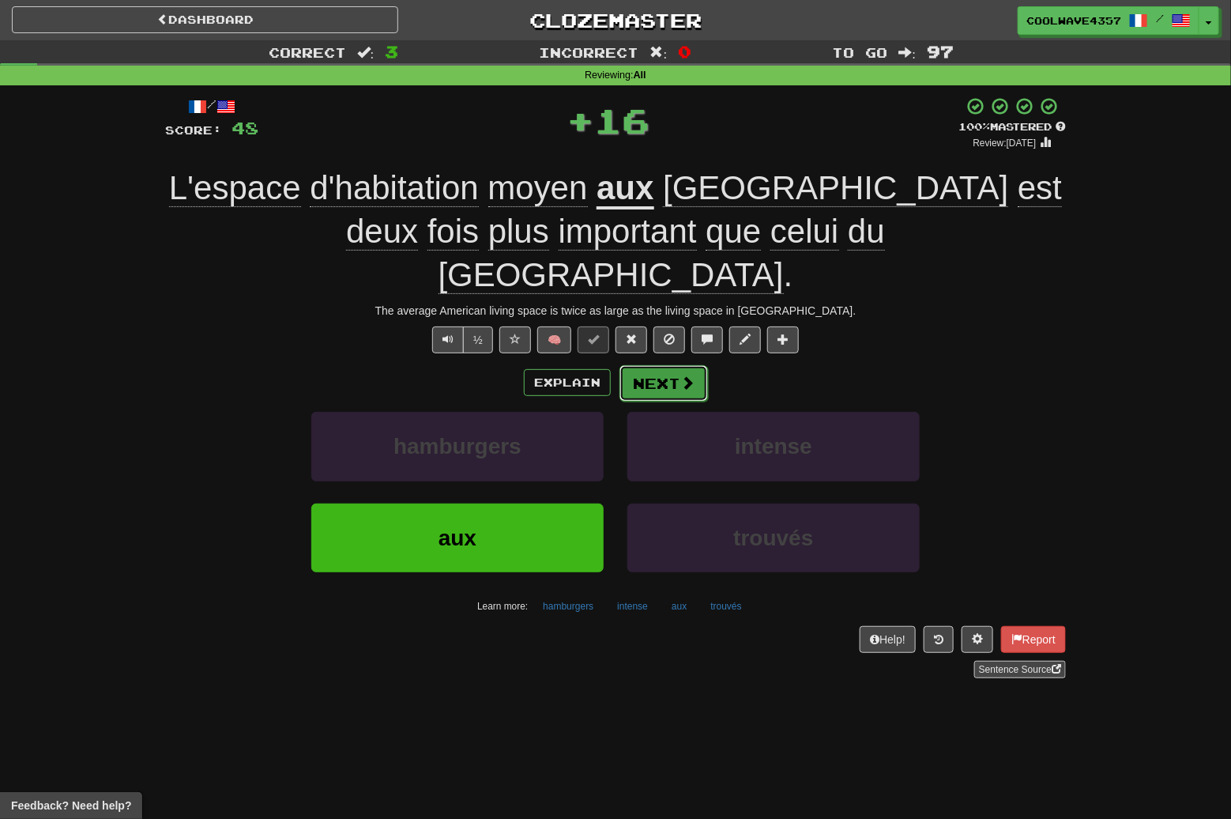
click at [681, 365] on button "Next" at bounding box center [664, 383] width 89 height 36
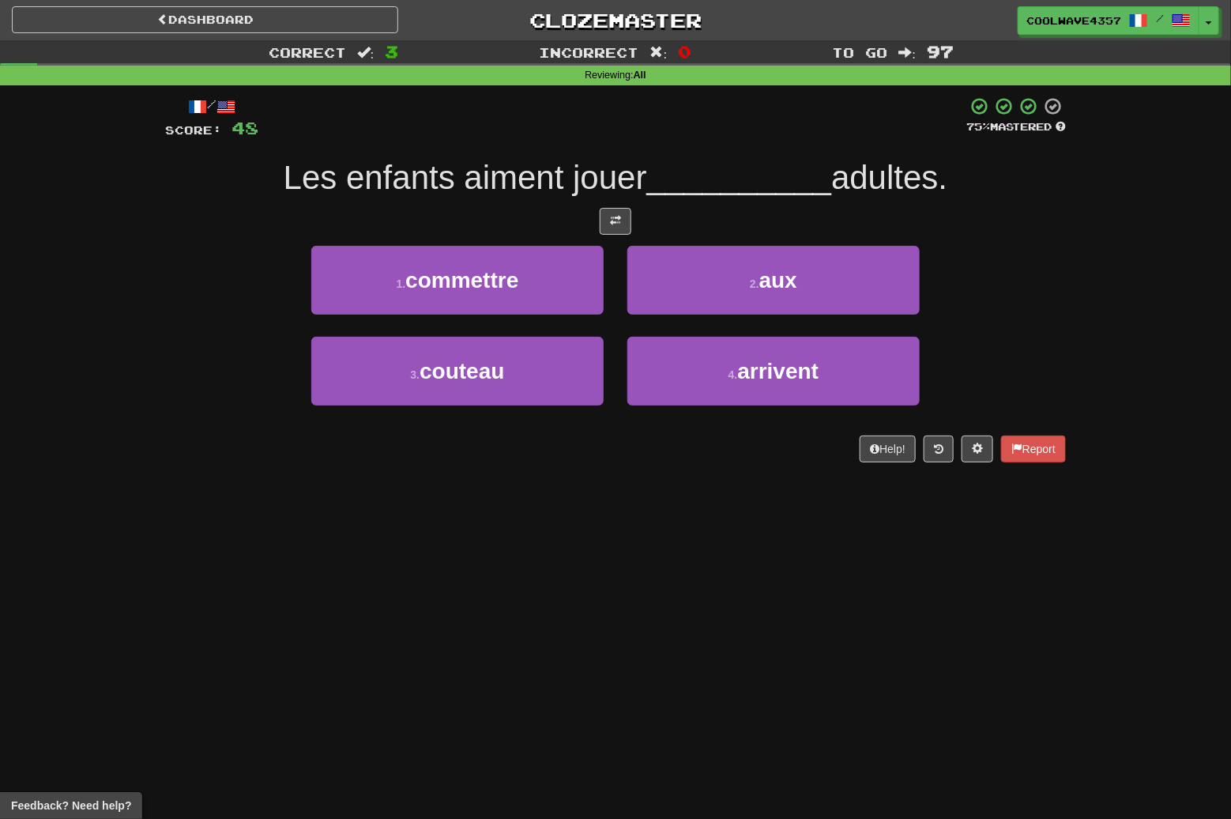
click at [662, 598] on div "Dashboard Clozemaster CoolWave4357 / Toggle Dropdown Dashboard Leaderboard Acti…" at bounding box center [615, 409] width 1231 height 819
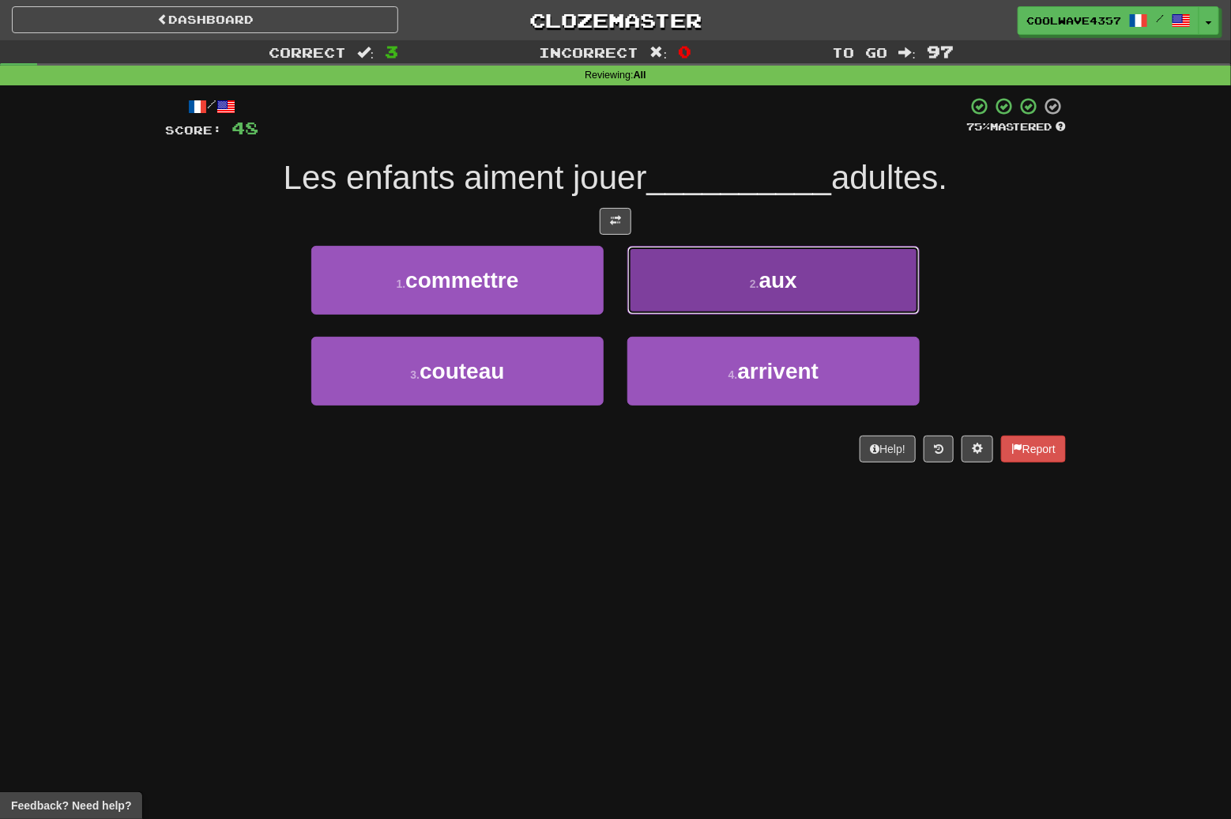
click at [787, 283] on span "aux" at bounding box center [779, 280] width 38 height 25
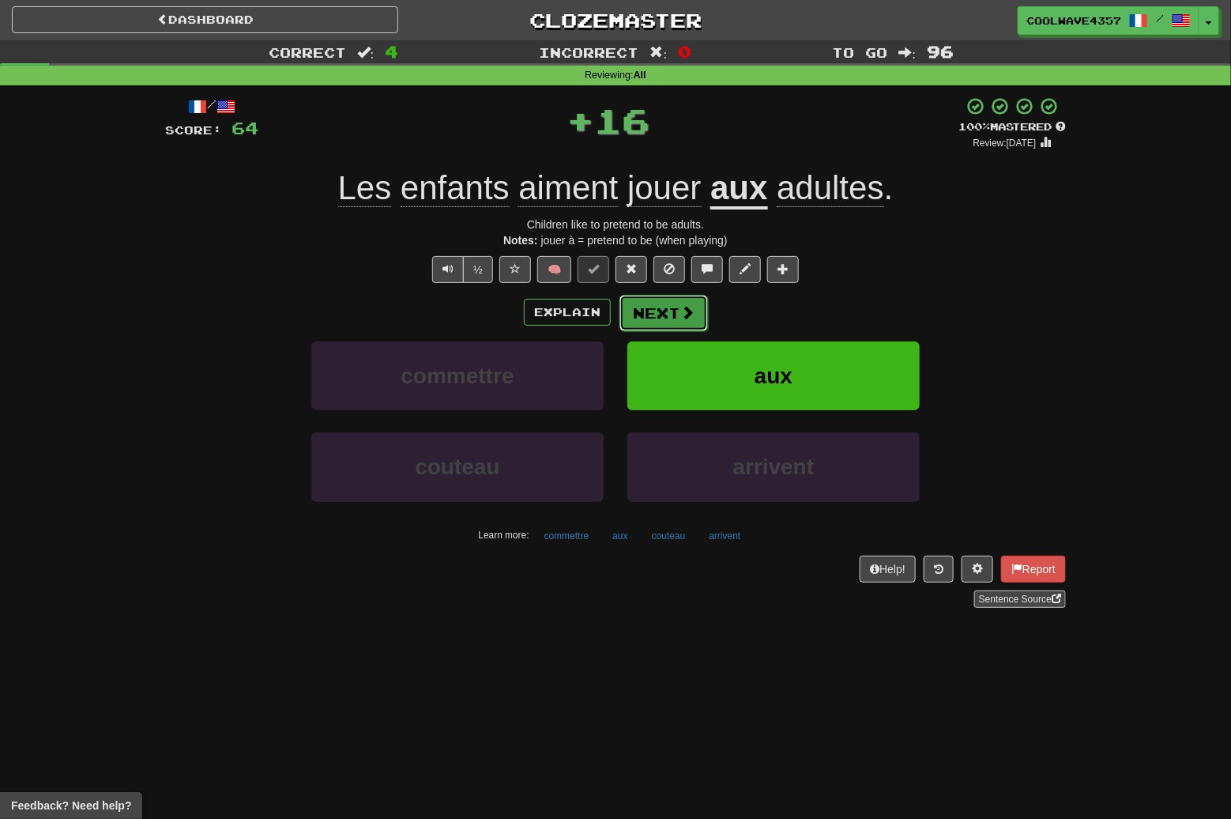
click at [677, 320] on button "Next" at bounding box center [664, 313] width 89 height 36
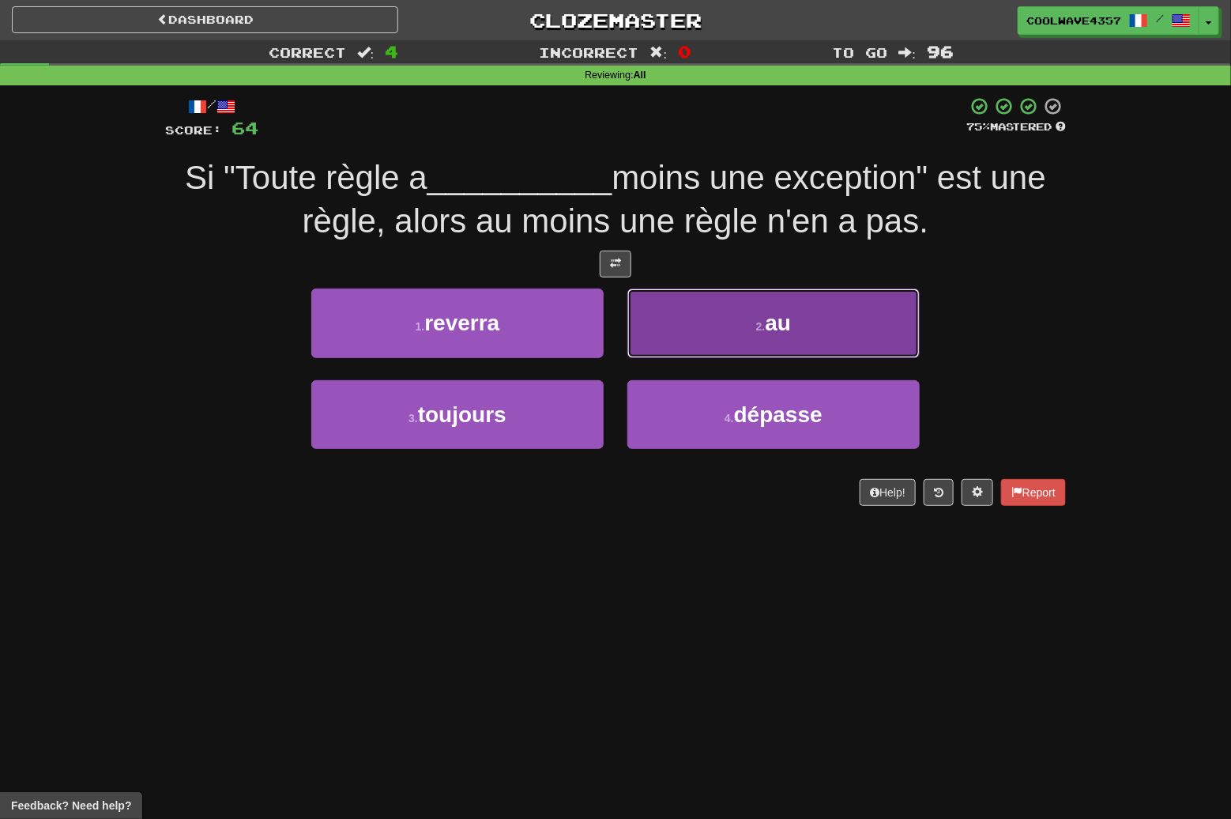
click at [775, 323] on span "au" at bounding box center [779, 323] width 26 height 25
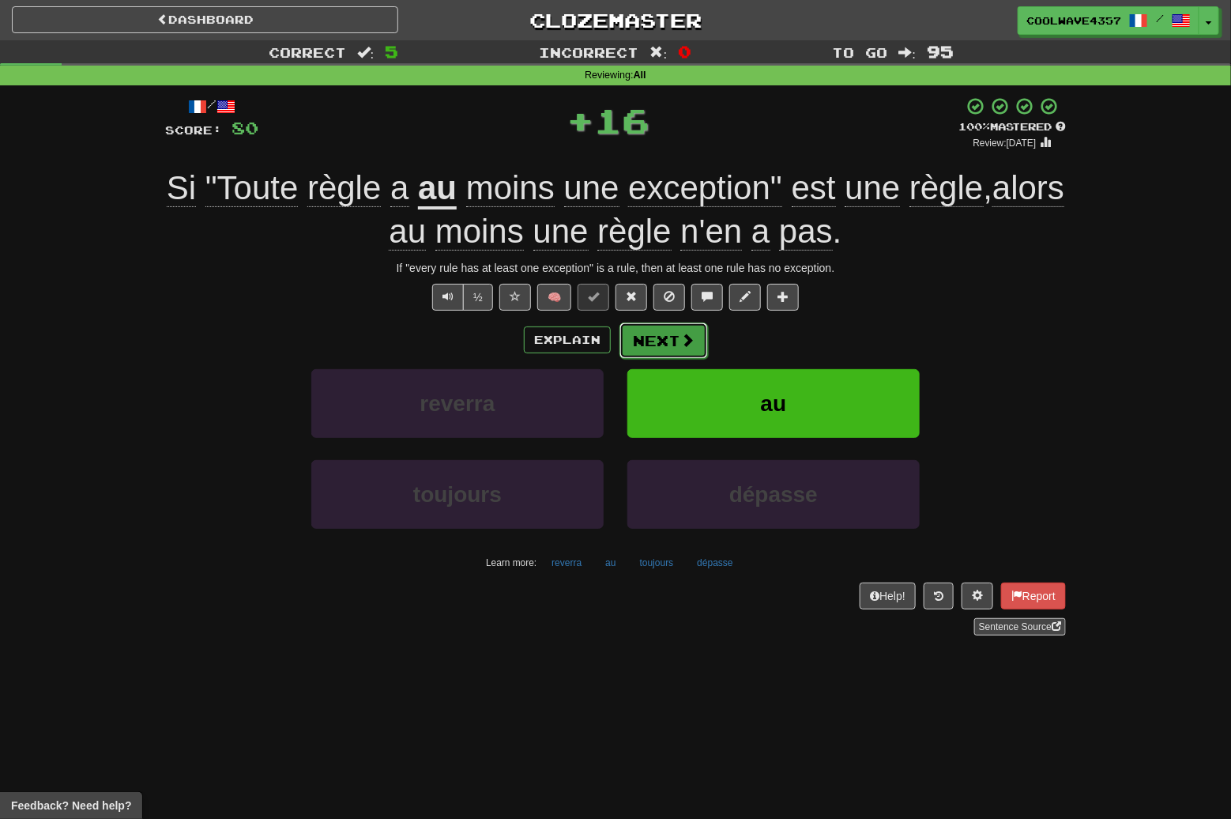
click at [693, 346] on span at bounding box center [688, 340] width 14 height 14
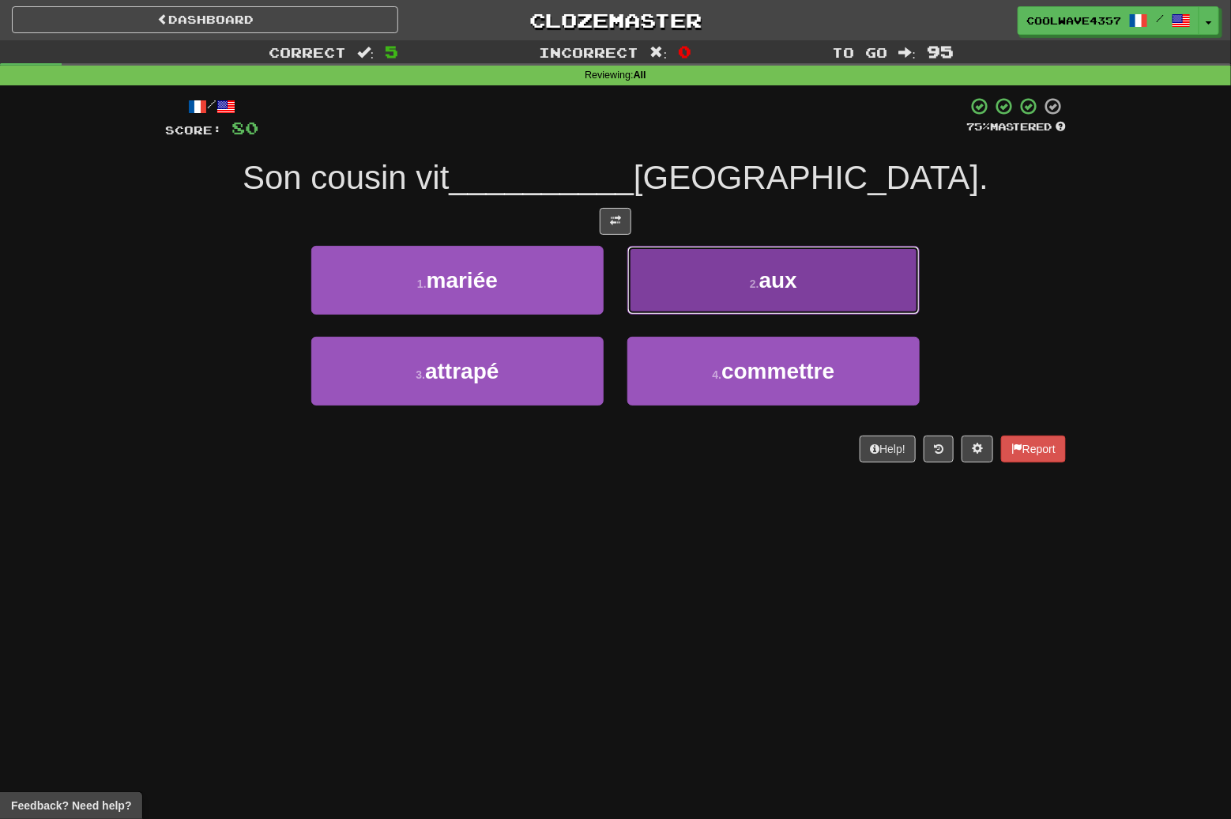
click at [807, 297] on button "2 . aux" at bounding box center [774, 280] width 292 height 69
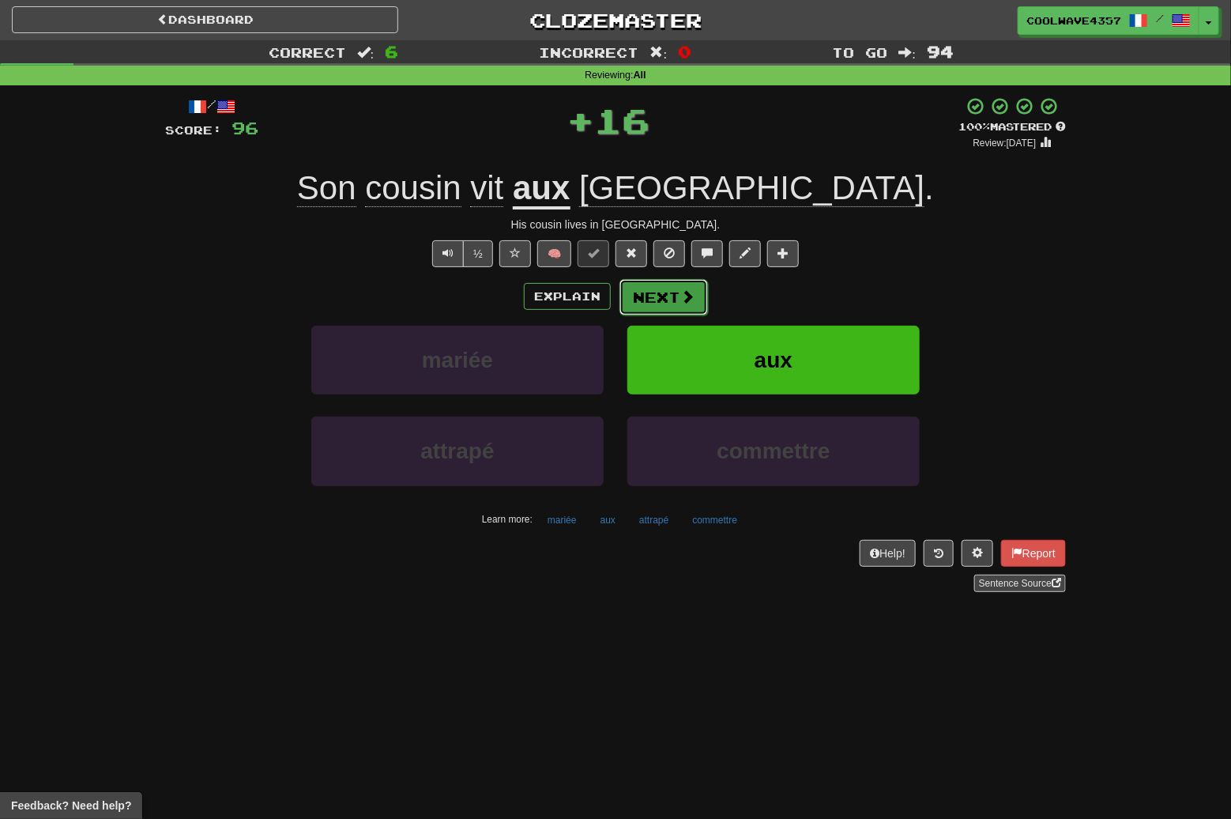
click at [672, 290] on button "Next" at bounding box center [664, 297] width 89 height 36
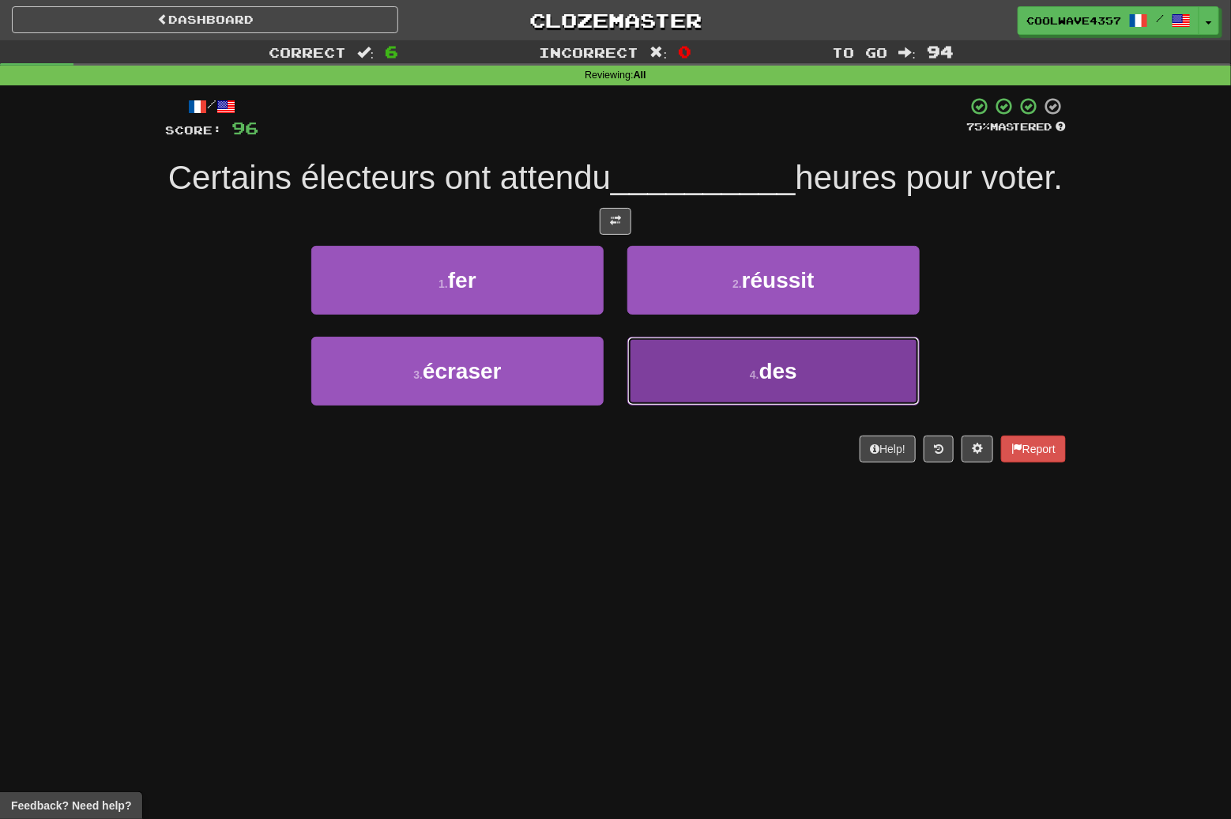
click at [702, 396] on button "4 . des" at bounding box center [774, 371] width 292 height 69
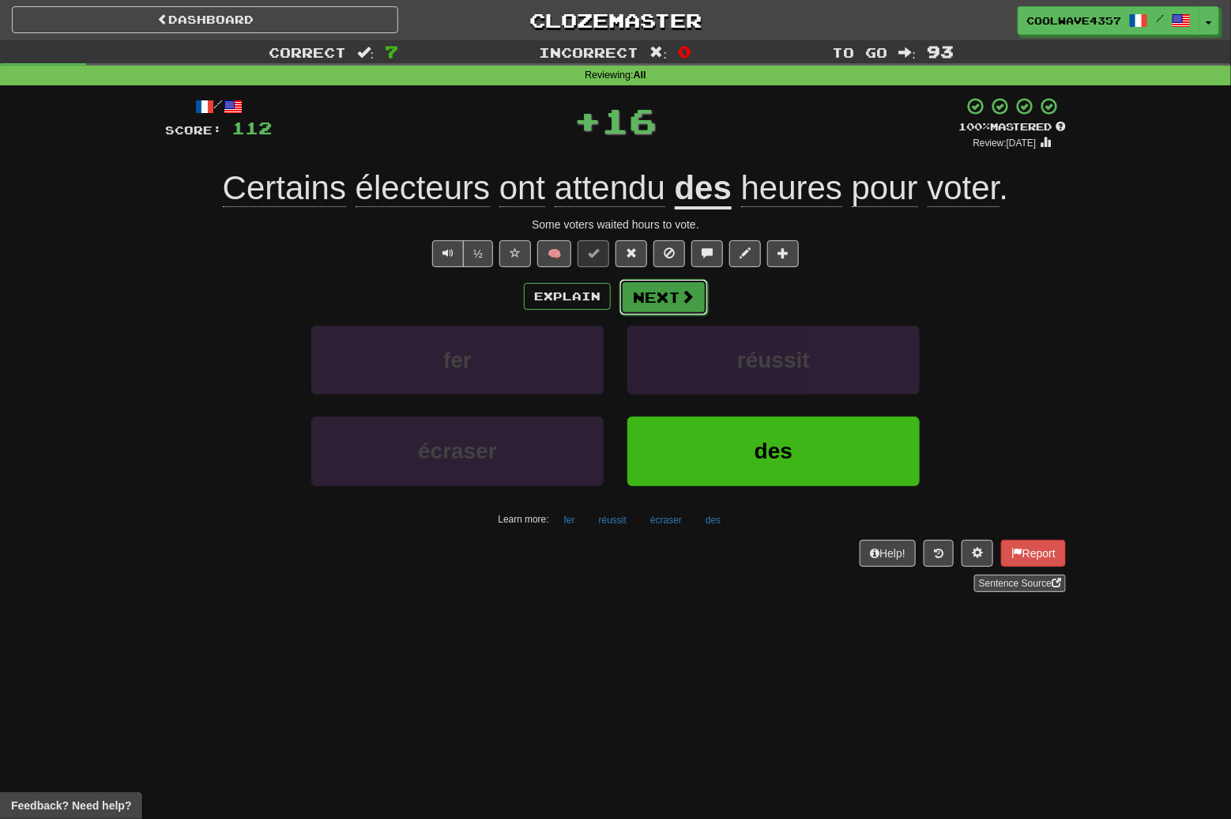
click at [674, 307] on button "Next" at bounding box center [664, 297] width 89 height 36
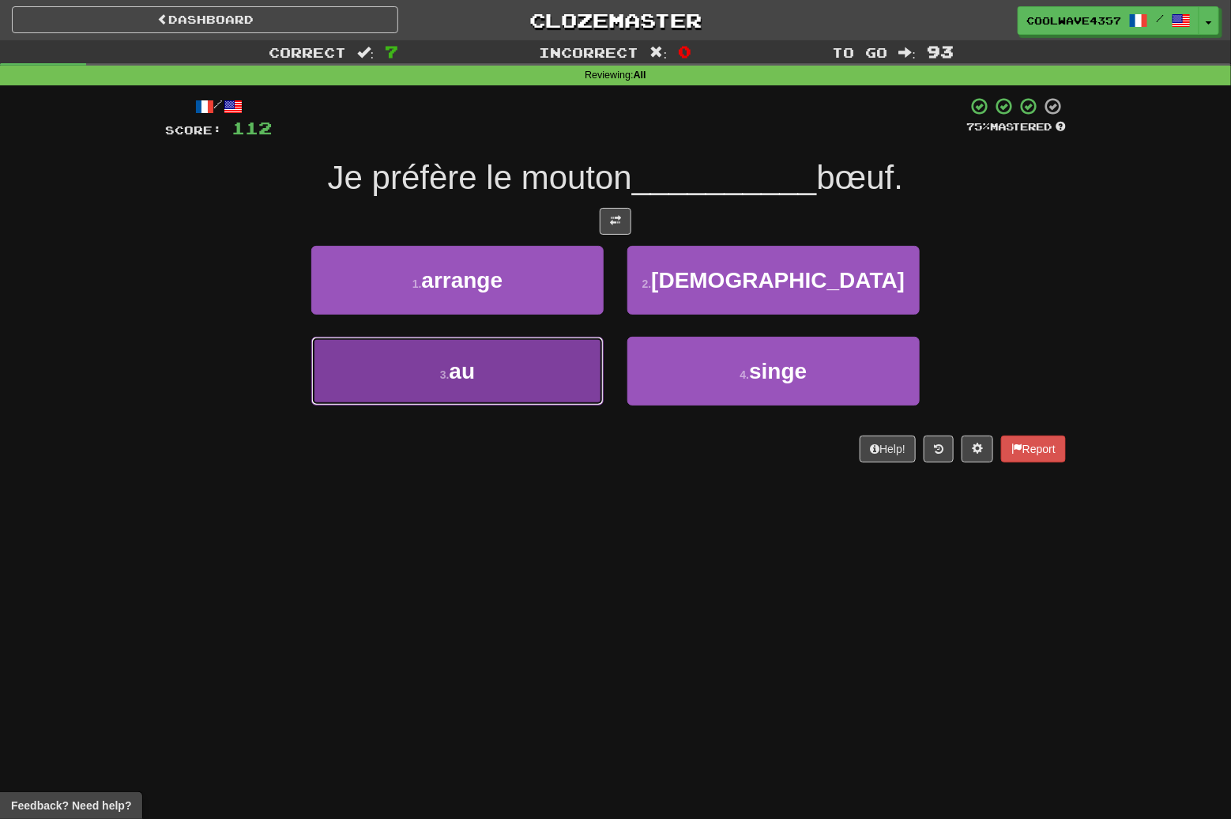
click at [511, 387] on button "3 . au" at bounding box center [457, 371] width 292 height 69
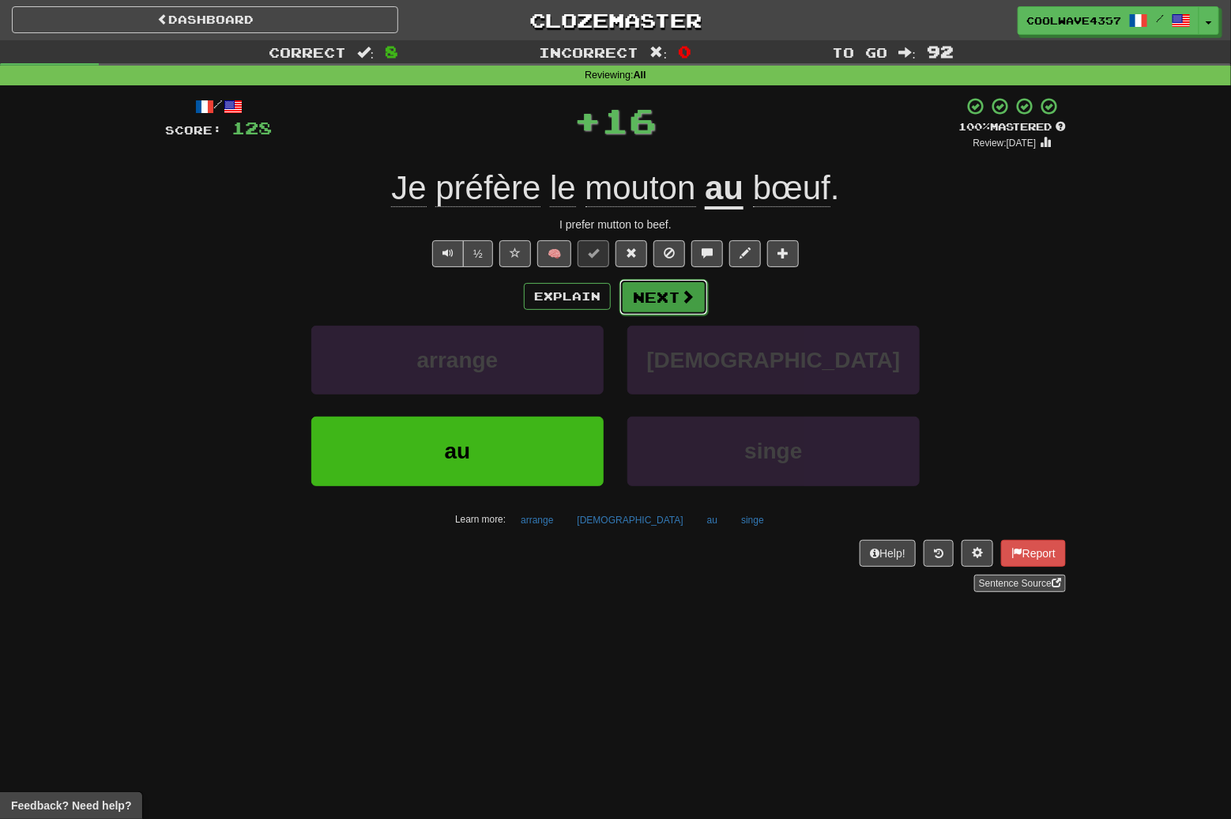
click at [693, 289] on button "Next" at bounding box center [664, 297] width 89 height 36
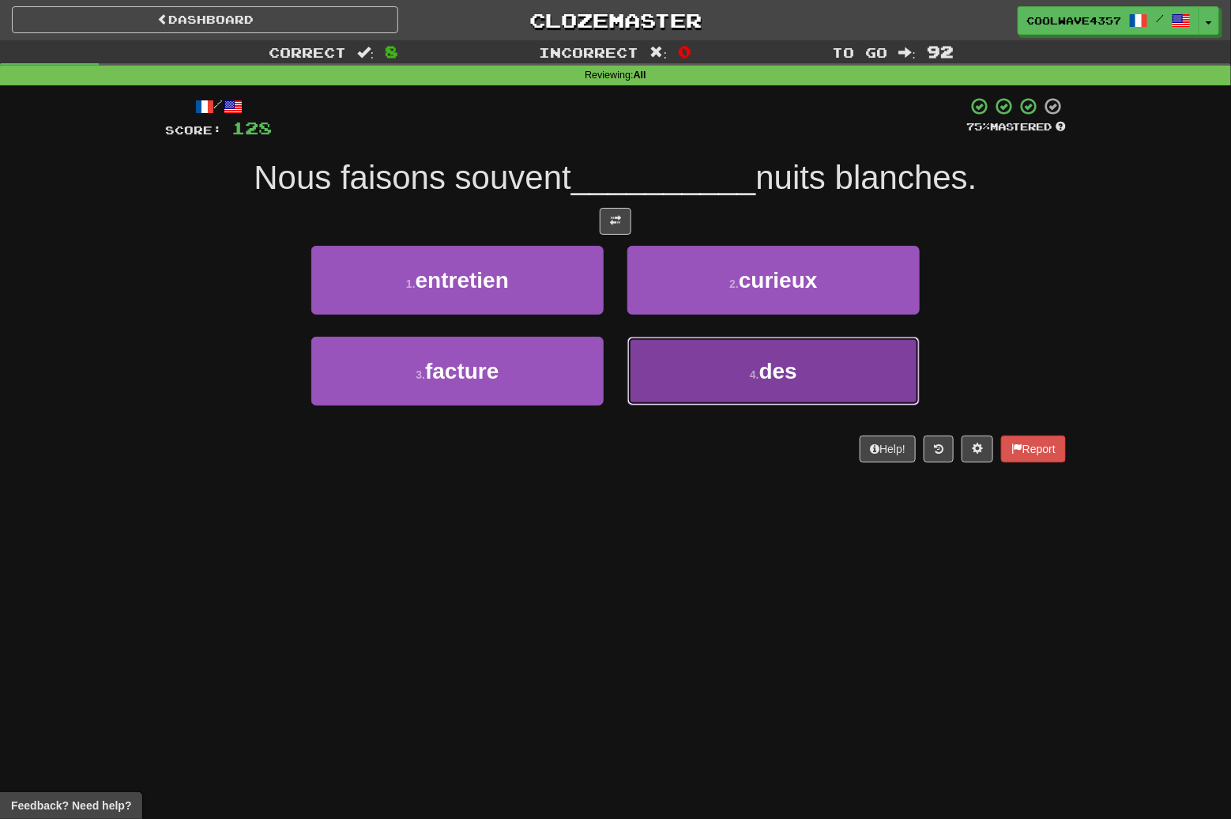
click at [704, 372] on button "4 . des" at bounding box center [774, 371] width 292 height 69
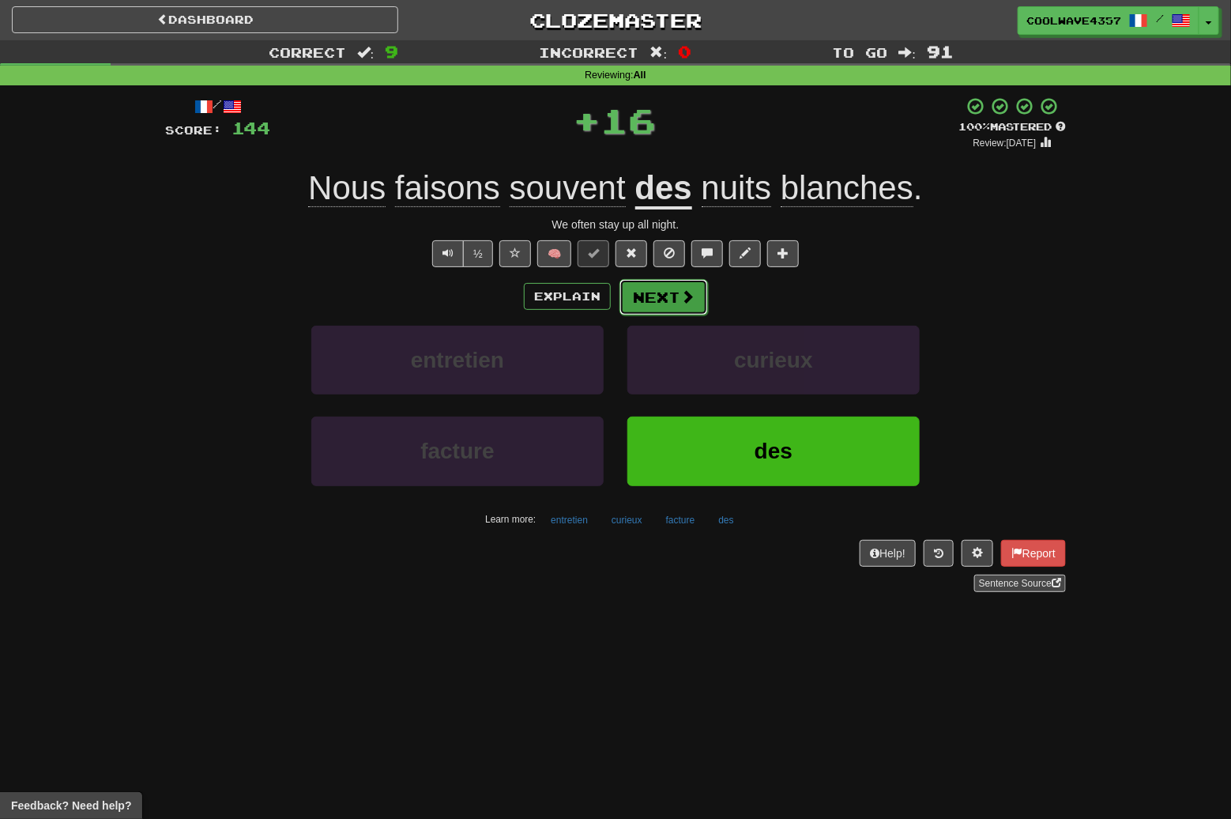
click at [650, 295] on button "Next" at bounding box center [664, 297] width 89 height 36
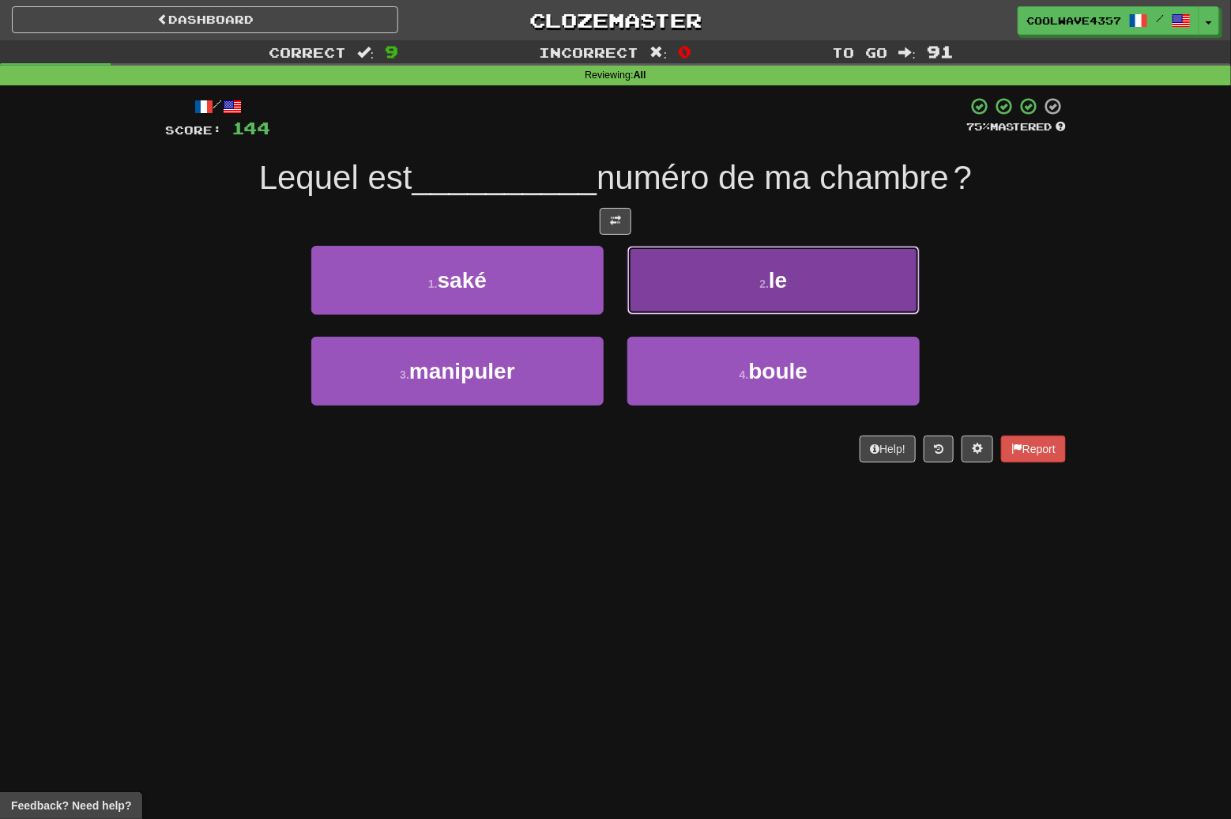
click at [730, 277] on button "2 . le" at bounding box center [774, 280] width 292 height 69
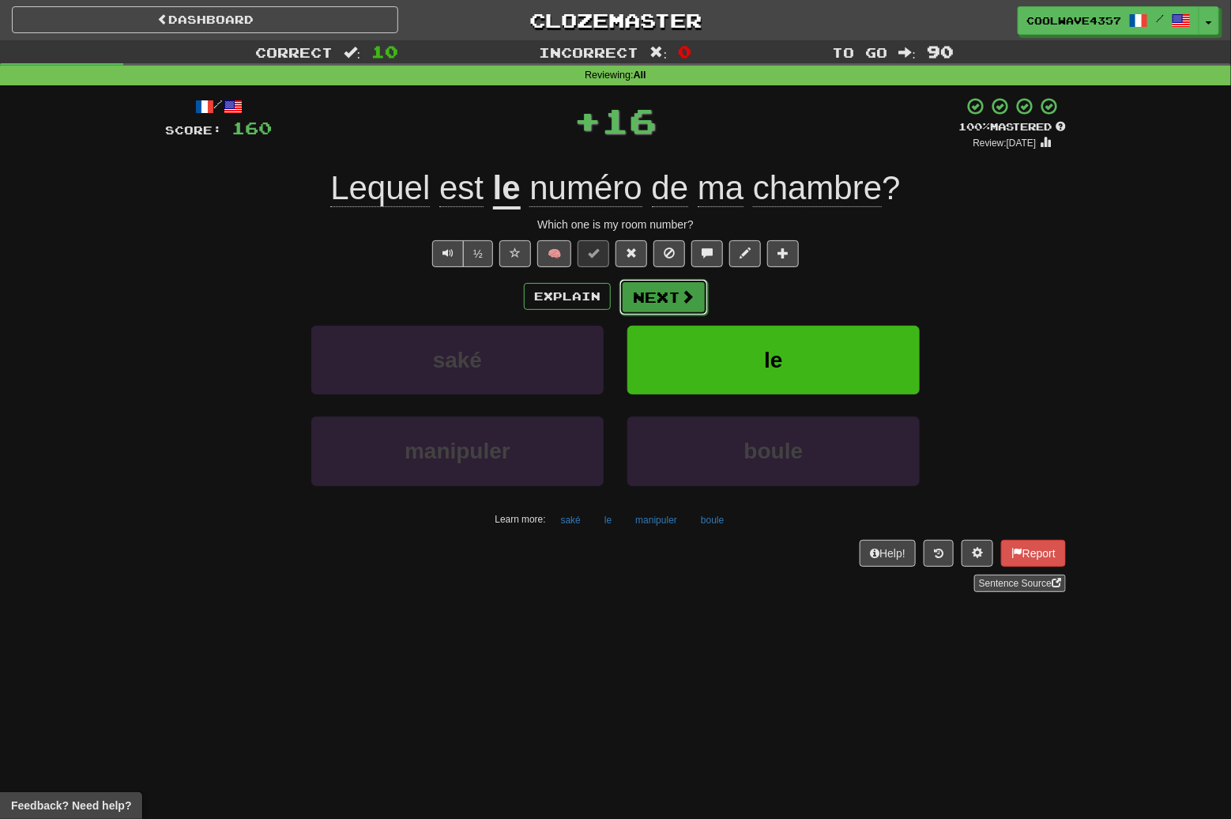
click at [646, 306] on button "Next" at bounding box center [664, 297] width 89 height 36
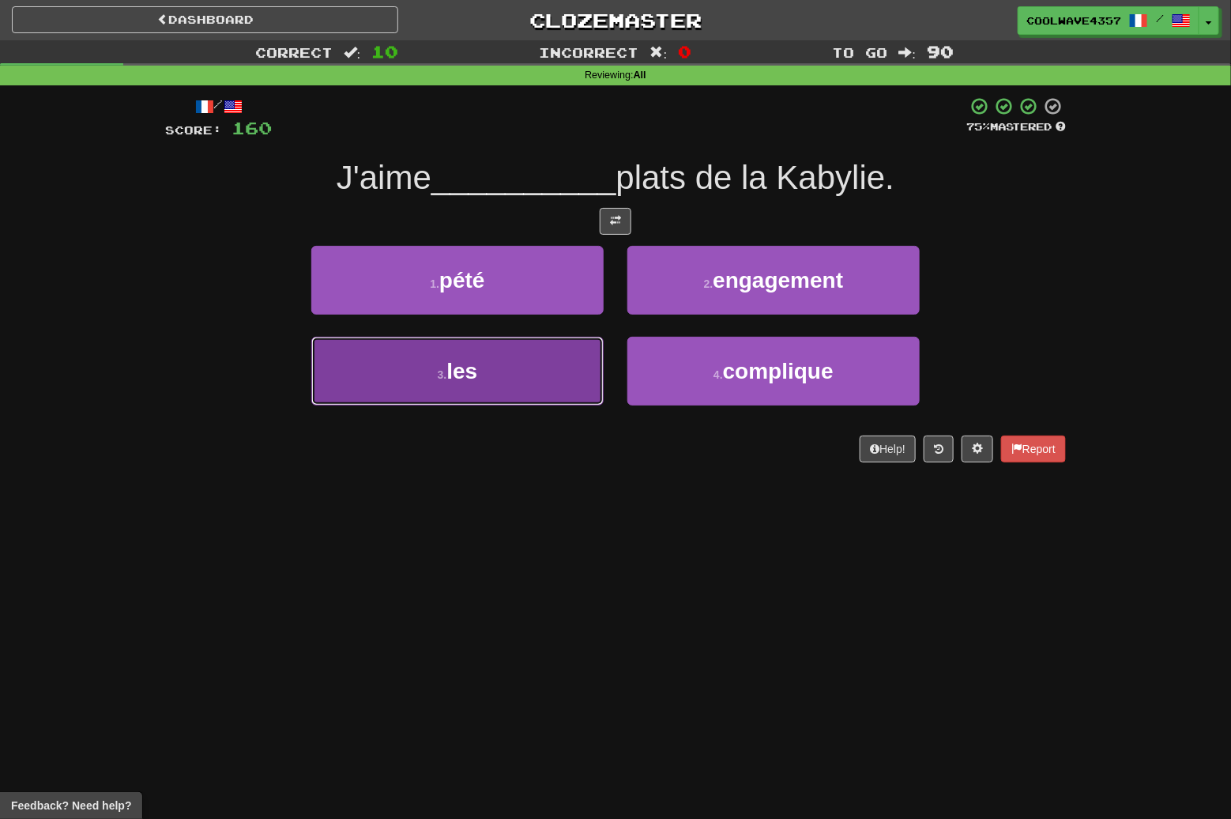
click at [466, 375] on span "les" at bounding box center [462, 371] width 31 height 25
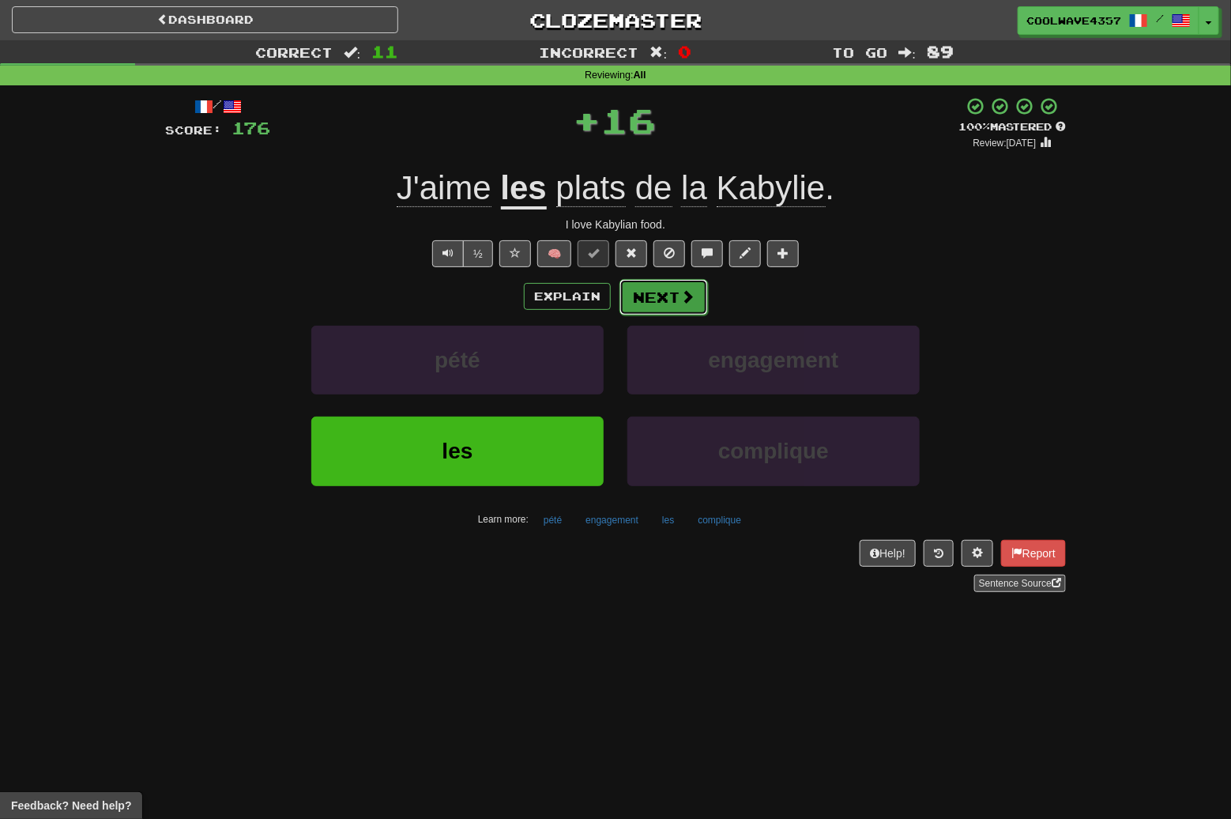
click at [662, 285] on button "Next" at bounding box center [664, 297] width 89 height 36
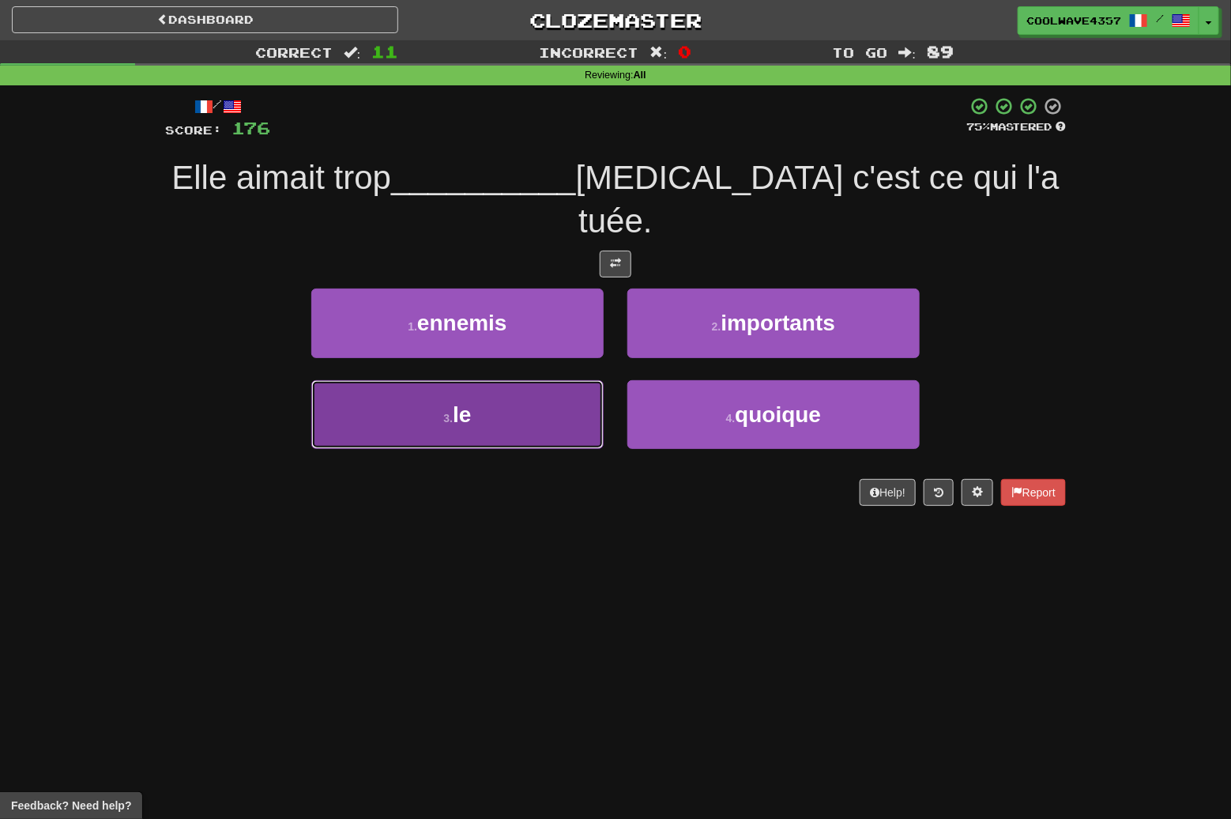
click at [567, 384] on button "3 . le" at bounding box center [457, 414] width 292 height 69
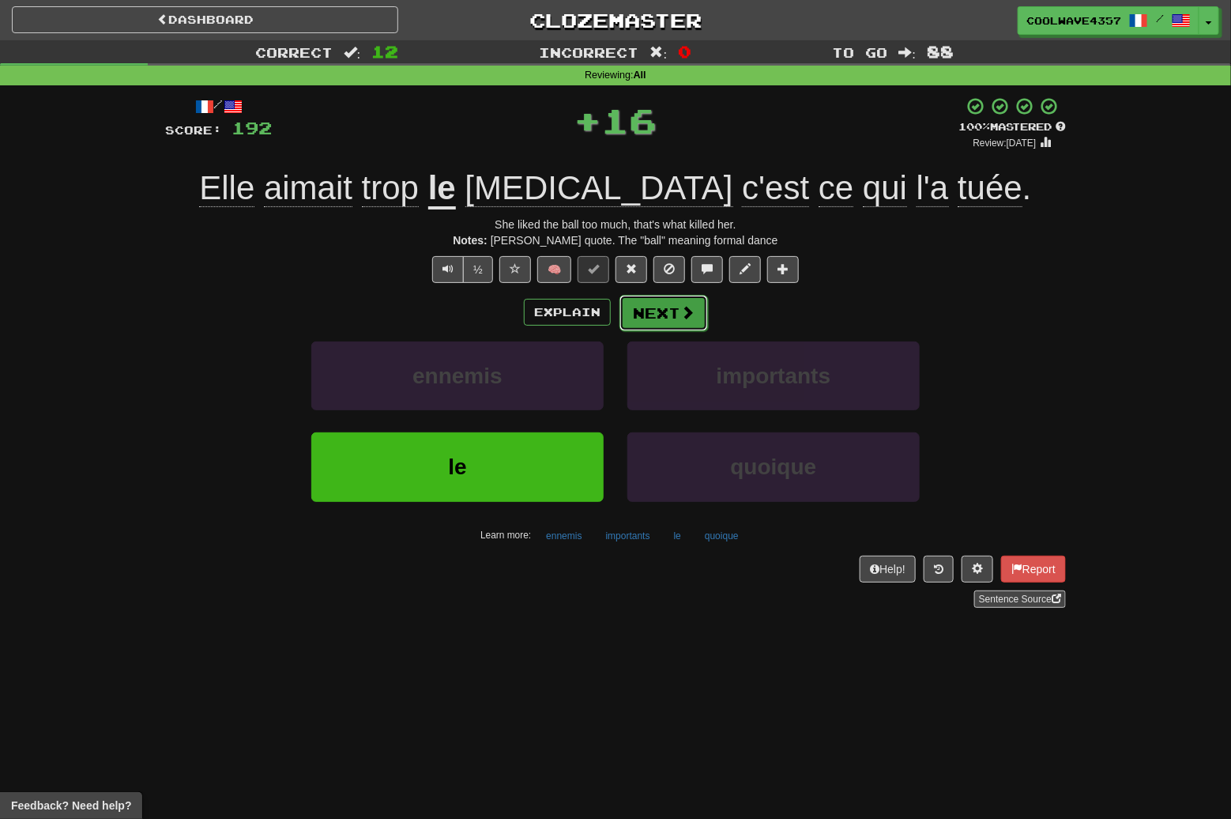
click at [676, 300] on button "Next" at bounding box center [664, 313] width 89 height 36
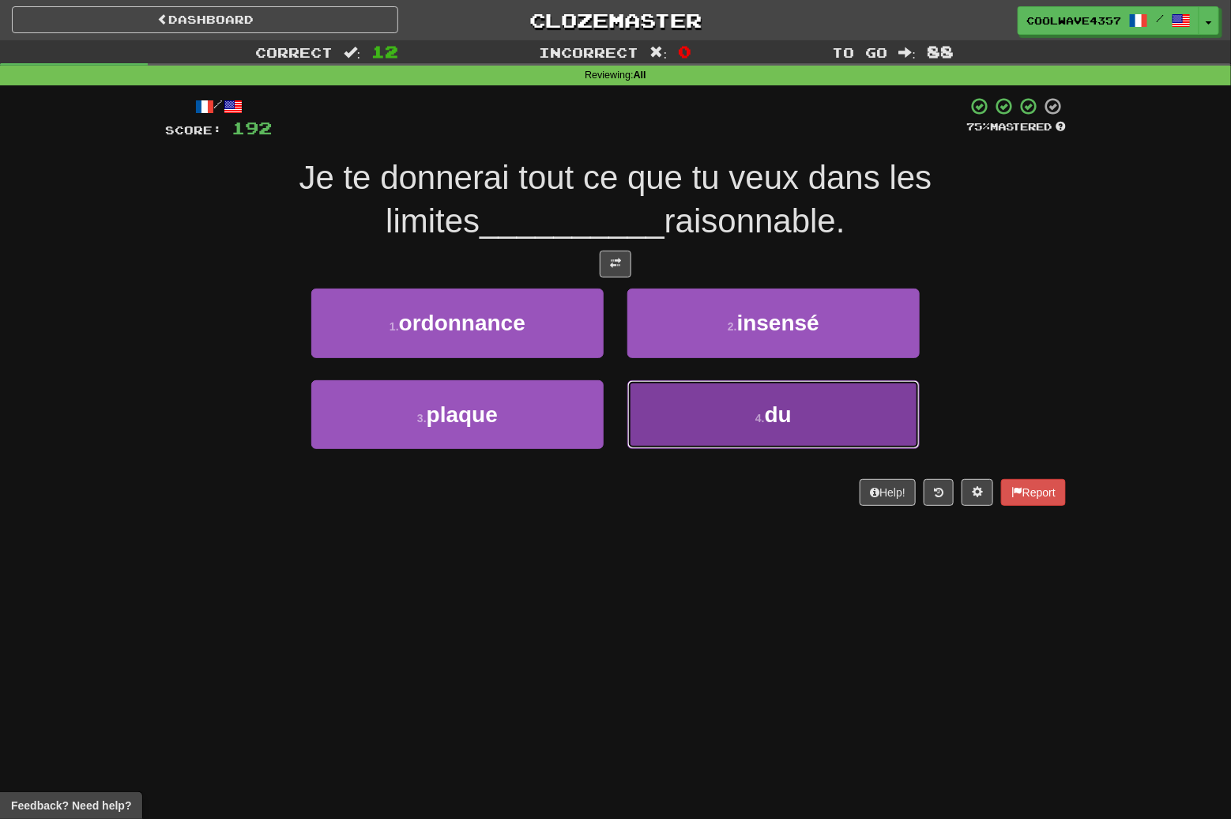
click at [750, 415] on button "4 . du" at bounding box center [774, 414] width 292 height 69
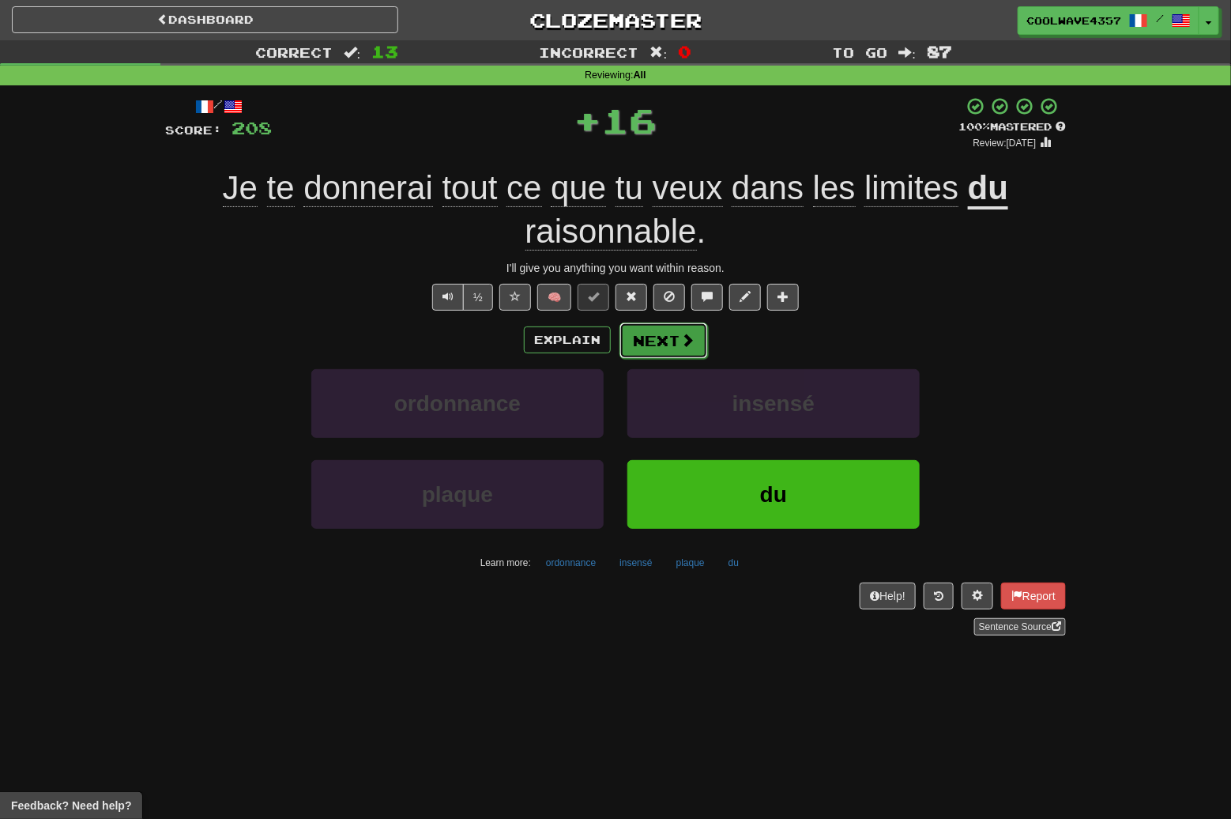
click at [677, 340] on button "Next" at bounding box center [664, 340] width 89 height 36
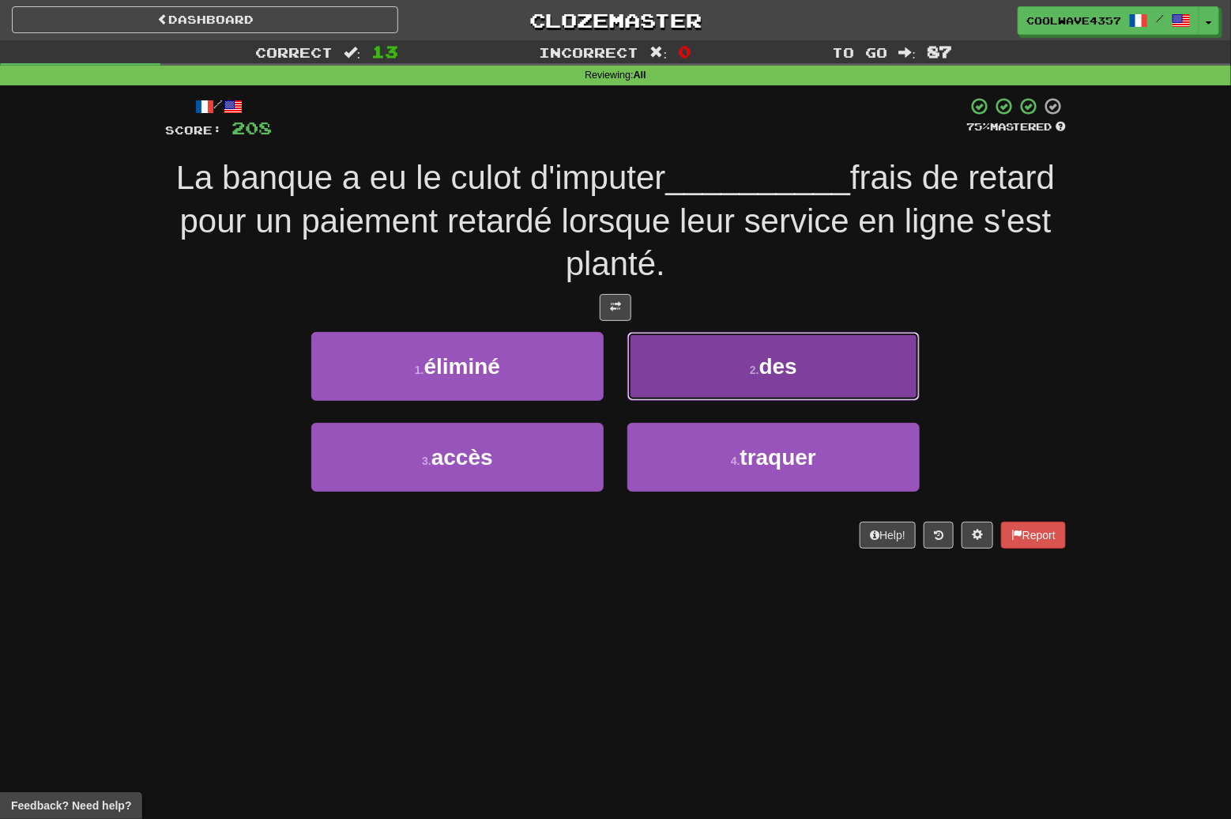
click at [798, 368] on span "des" at bounding box center [779, 366] width 38 height 25
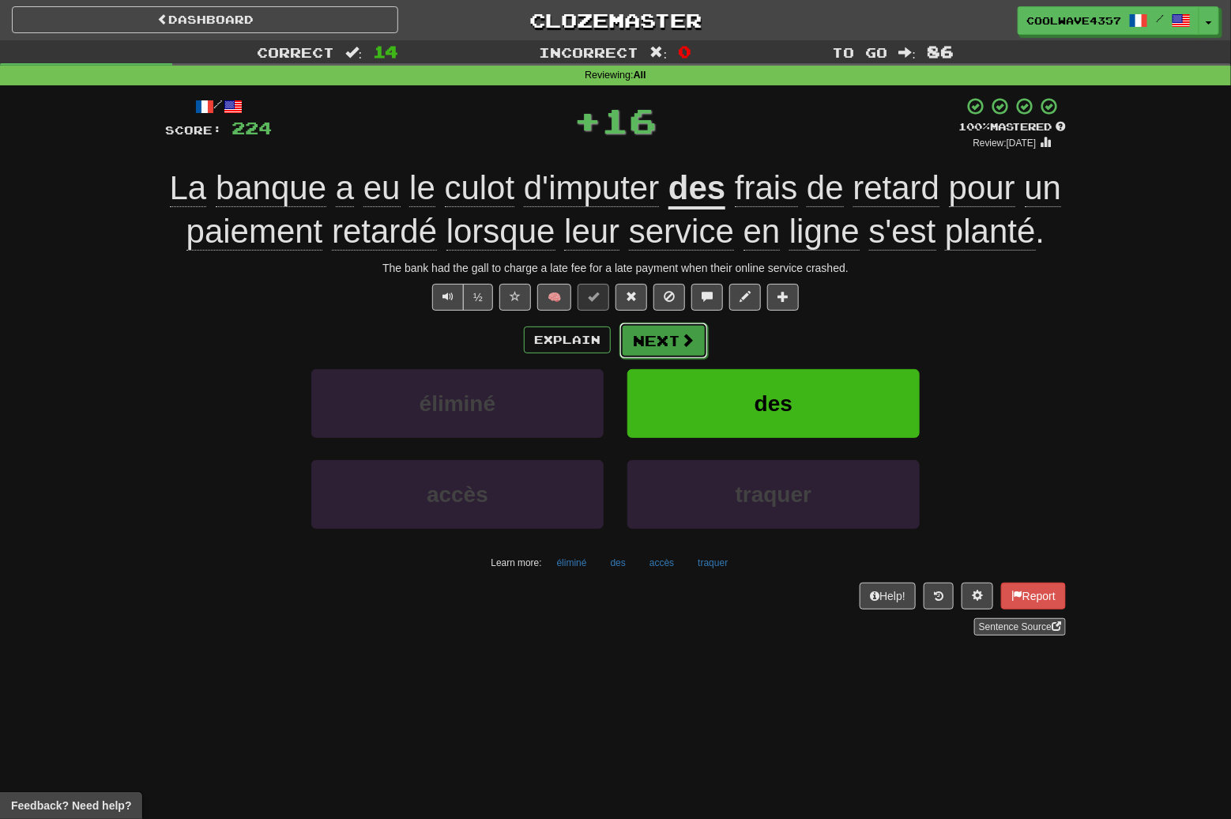
click at [674, 344] on button "Next" at bounding box center [664, 340] width 89 height 36
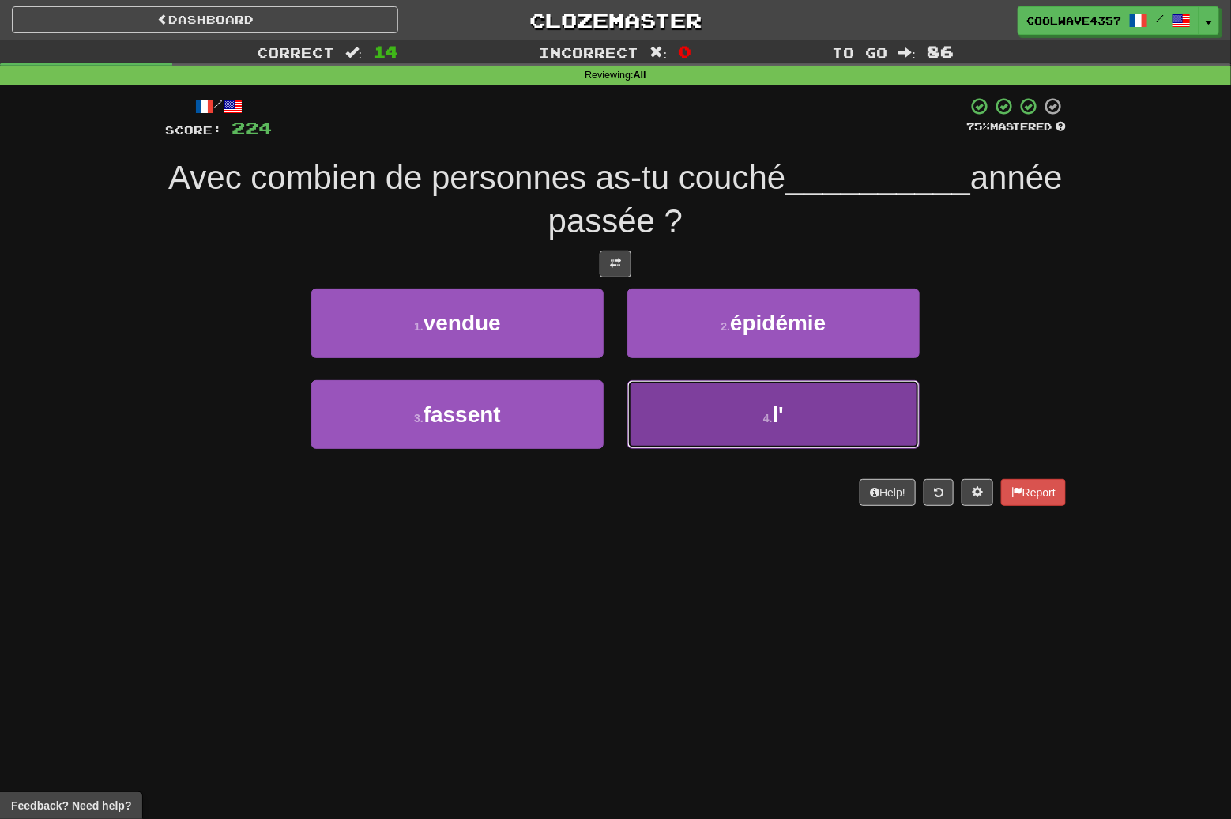
click at [752, 423] on button "4 . l'" at bounding box center [774, 414] width 292 height 69
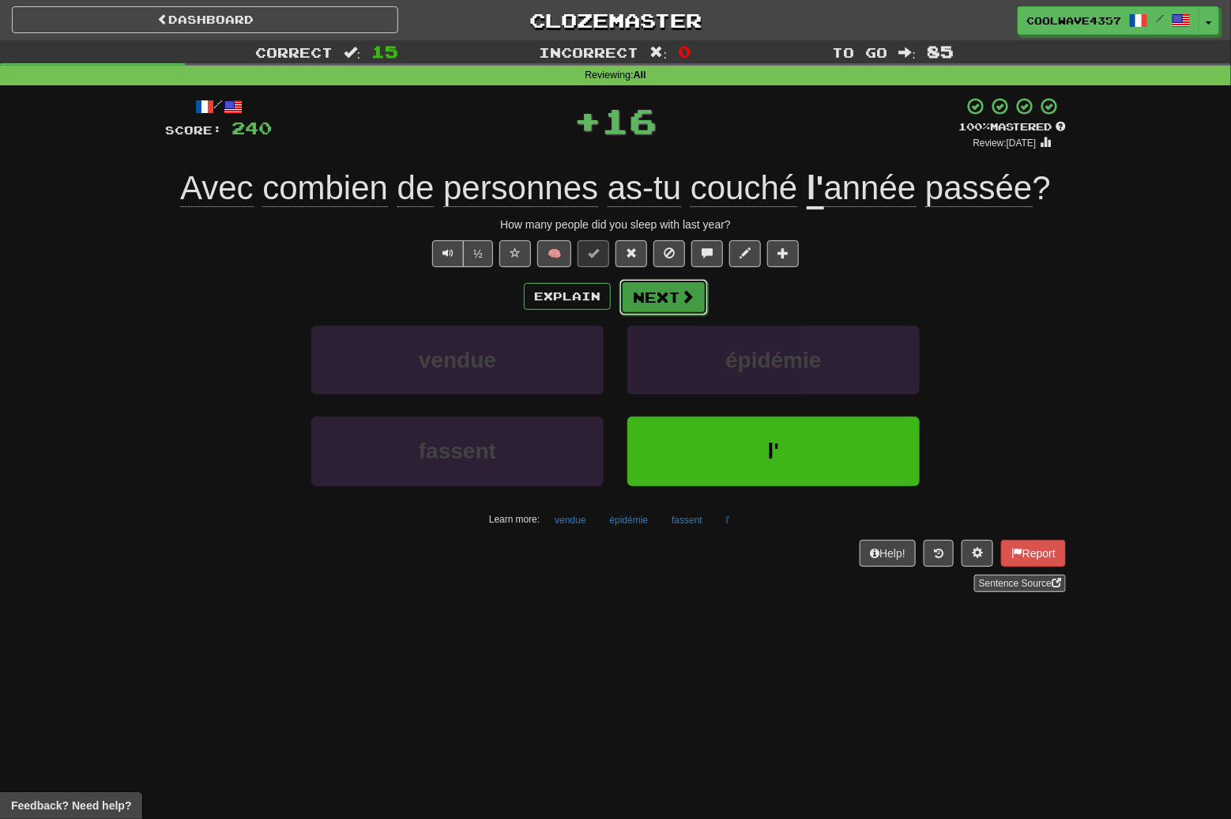
click at [683, 302] on span at bounding box center [688, 296] width 14 height 14
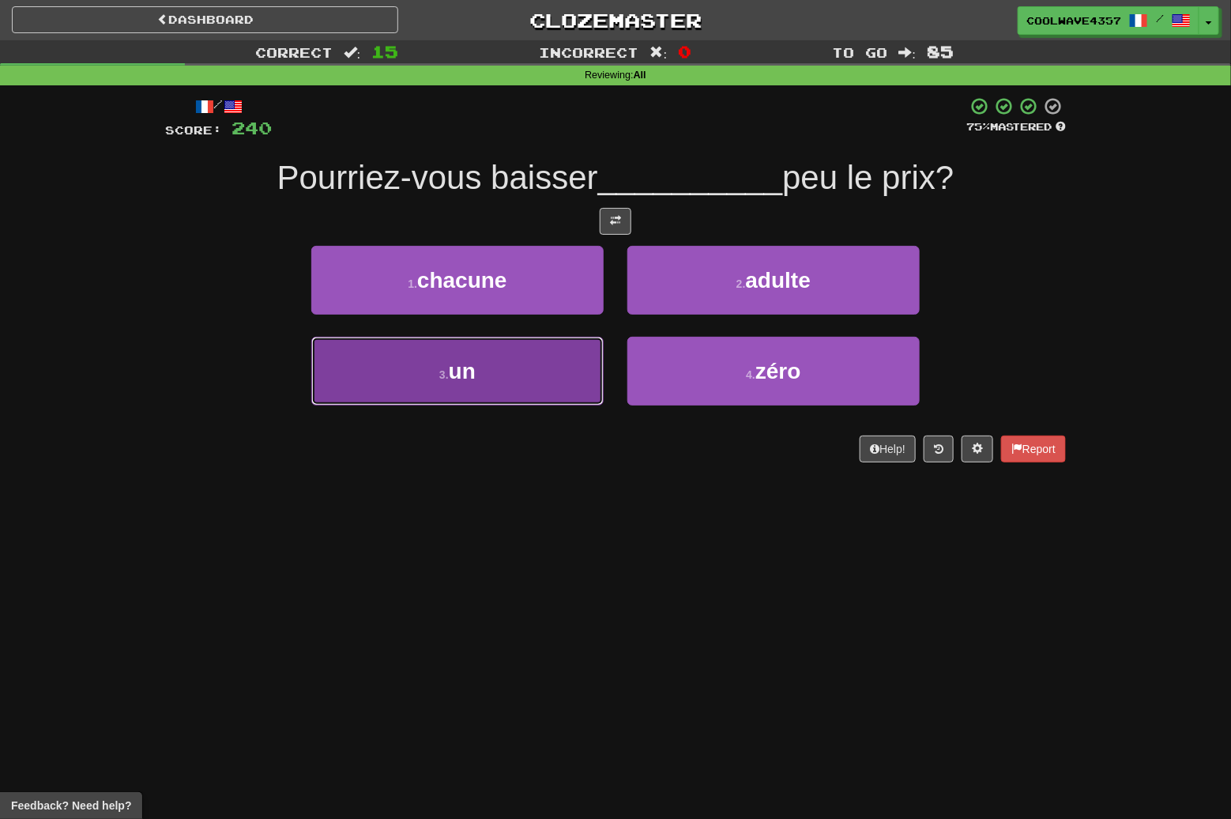
click at [517, 387] on button "3 . un" at bounding box center [457, 371] width 292 height 69
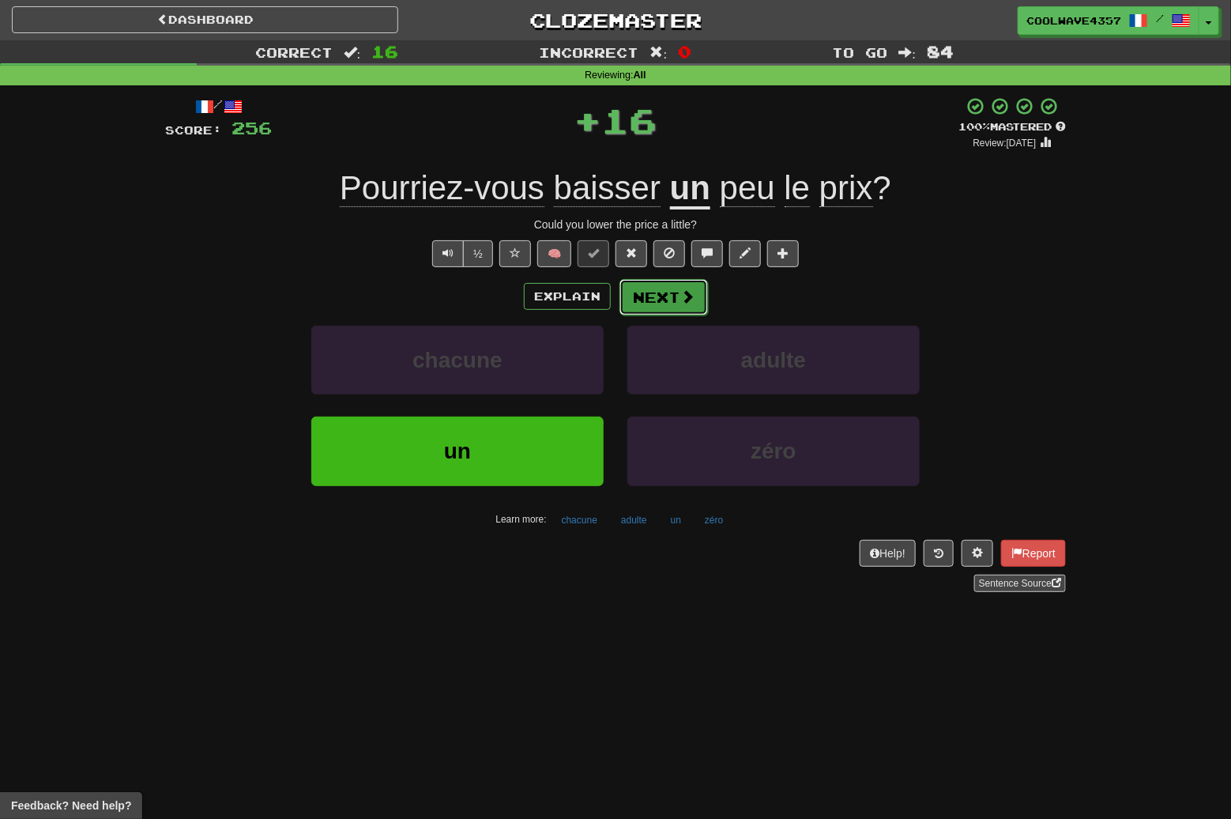
click at [676, 288] on button "Next" at bounding box center [664, 297] width 89 height 36
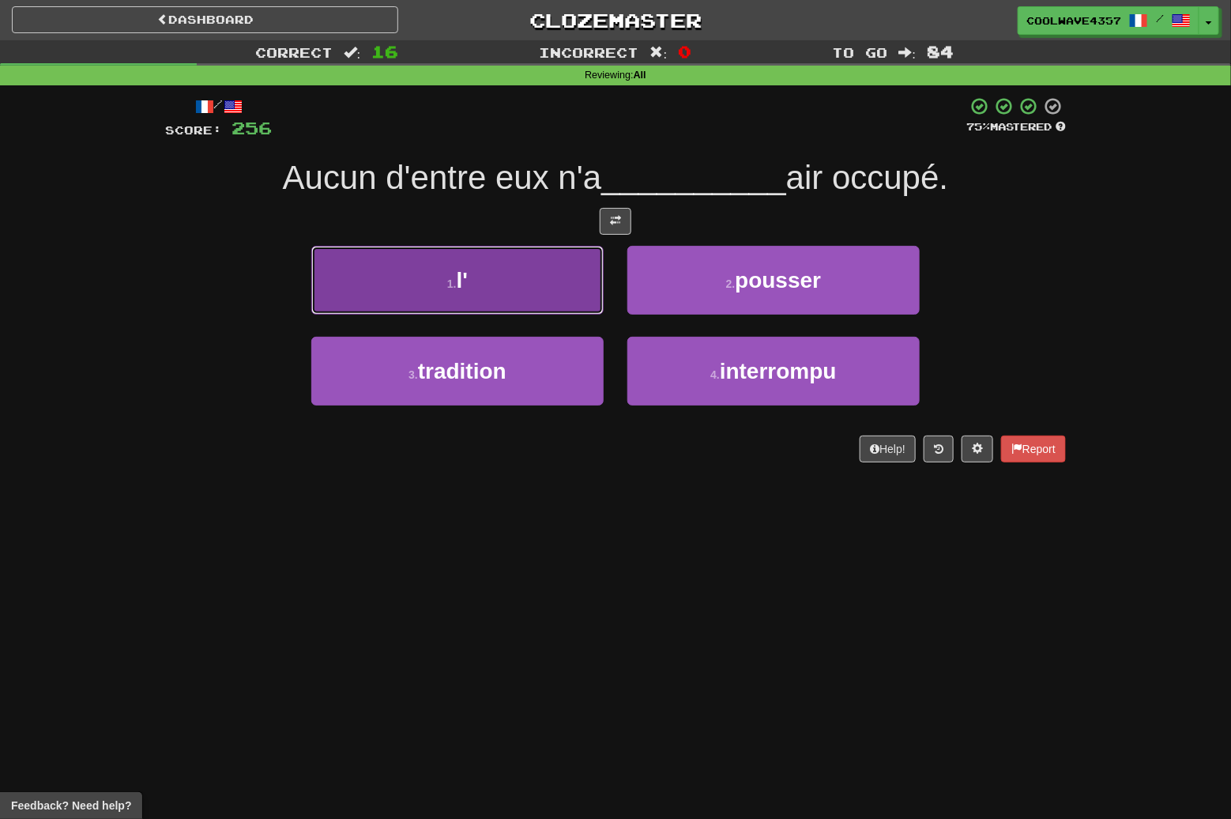
click at [522, 282] on button "1 . l'" at bounding box center [457, 280] width 292 height 69
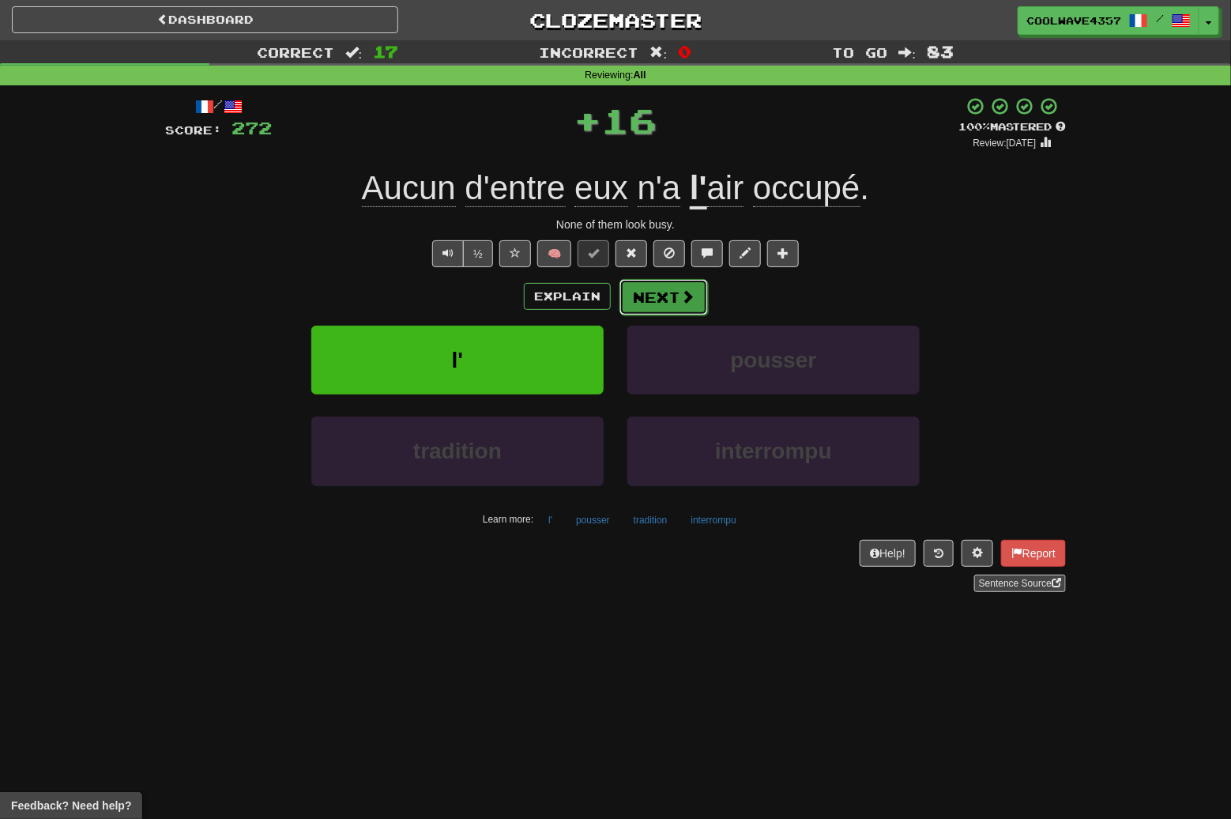
click at [673, 290] on button "Next" at bounding box center [664, 297] width 89 height 36
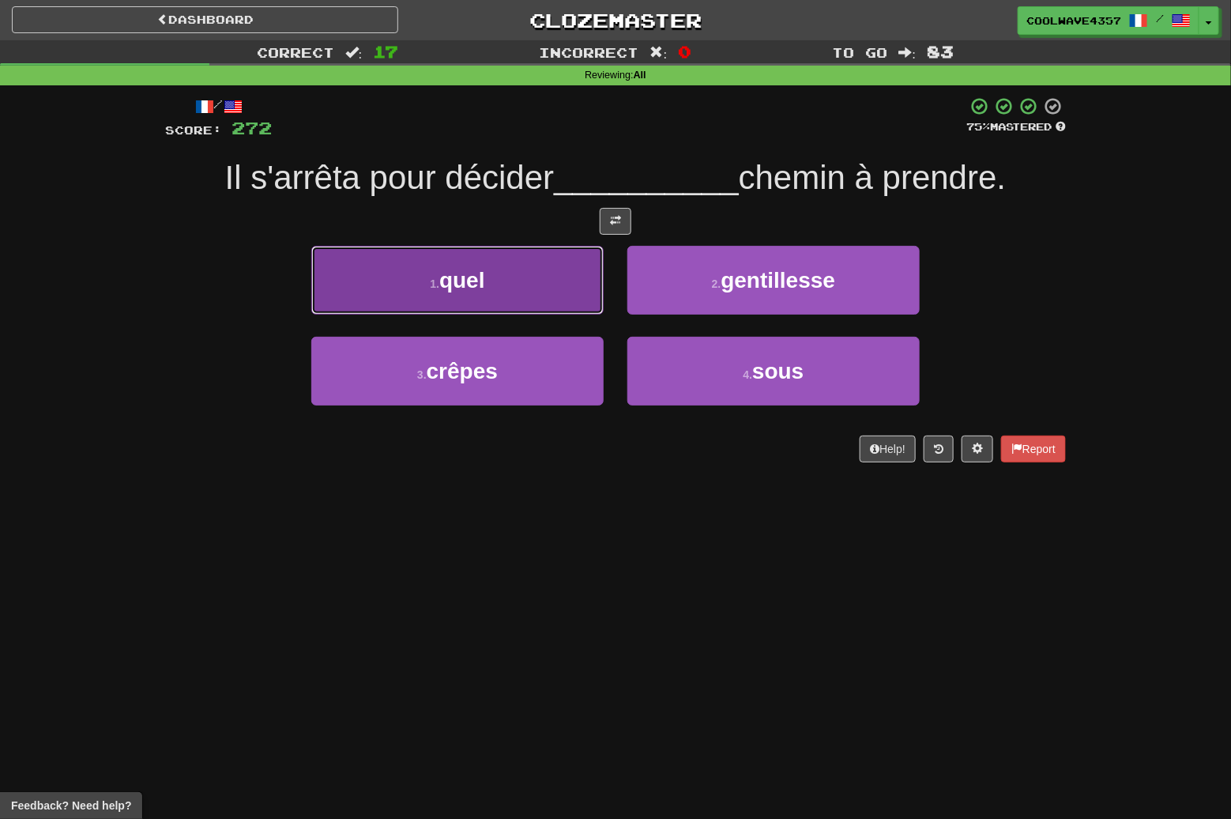
click at [545, 282] on button "1 . quel" at bounding box center [457, 280] width 292 height 69
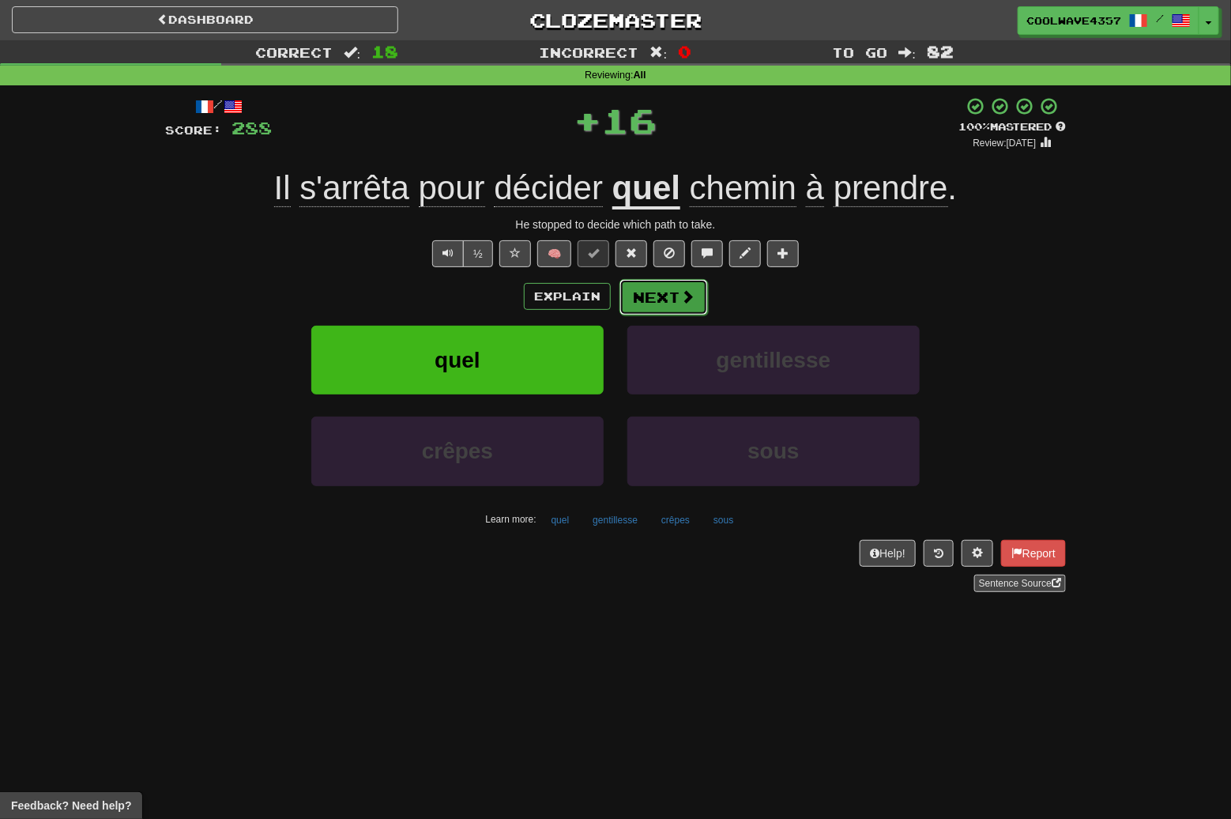
click at [639, 289] on button "Next" at bounding box center [664, 297] width 89 height 36
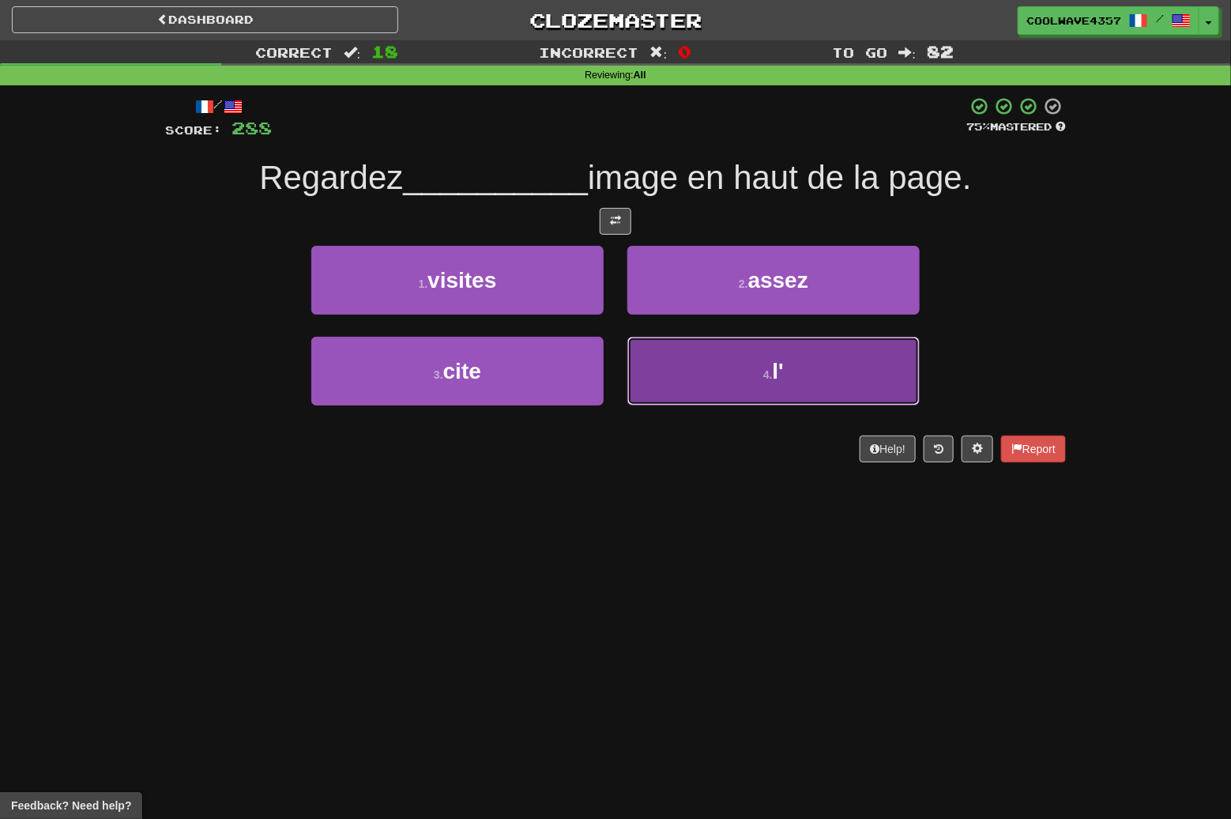
click at [802, 383] on button "4 . l'" at bounding box center [774, 371] width 292 height 69
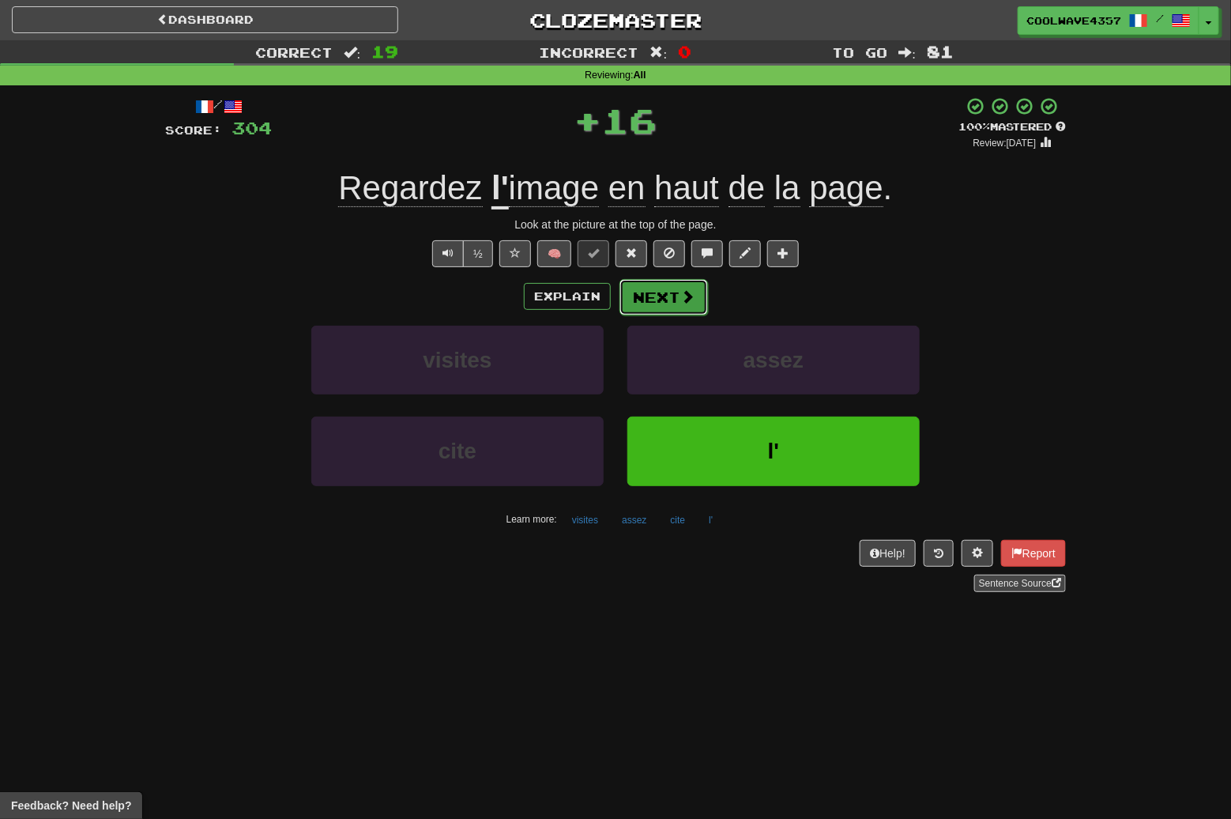
click at [635, 282] on button "Next" at bounding box center [664, 297] width 89 height 36
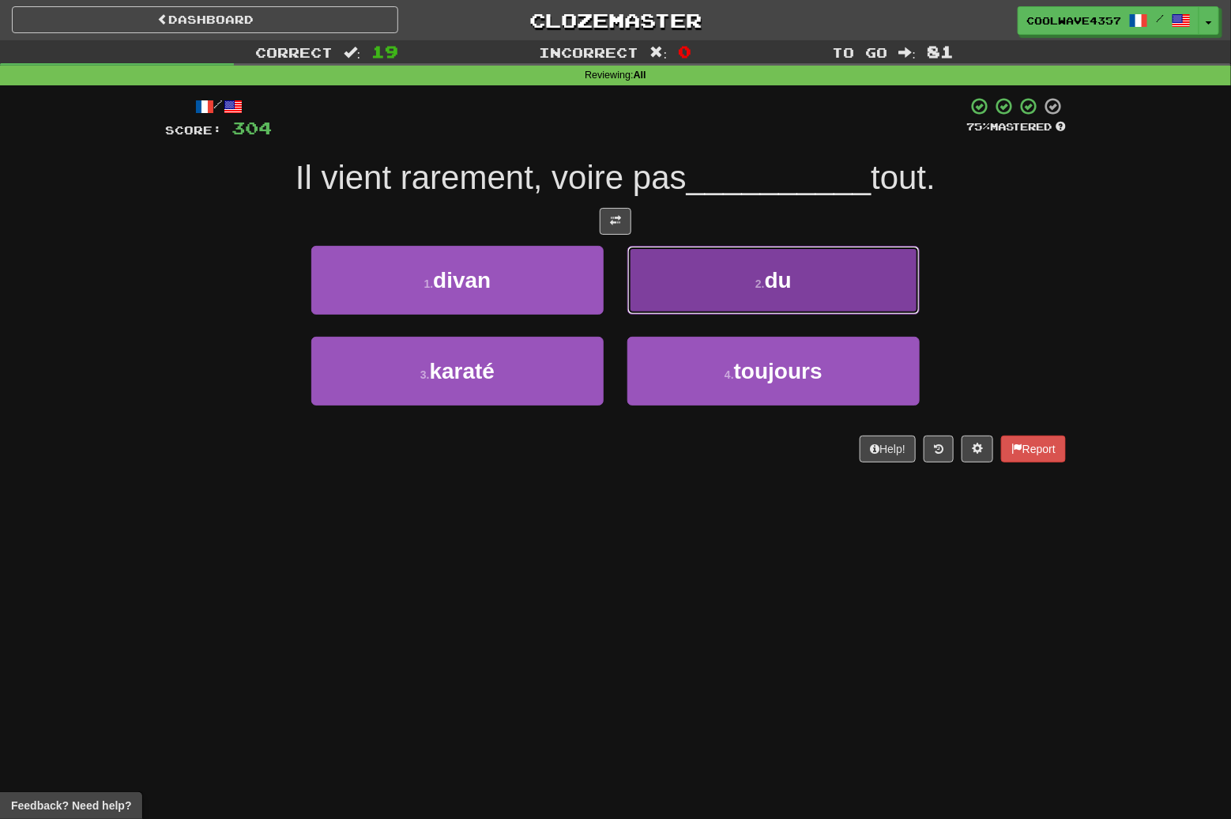
click at [741, 269] on button "2 . du" at bounding box center [774, 280] width 292 height 69
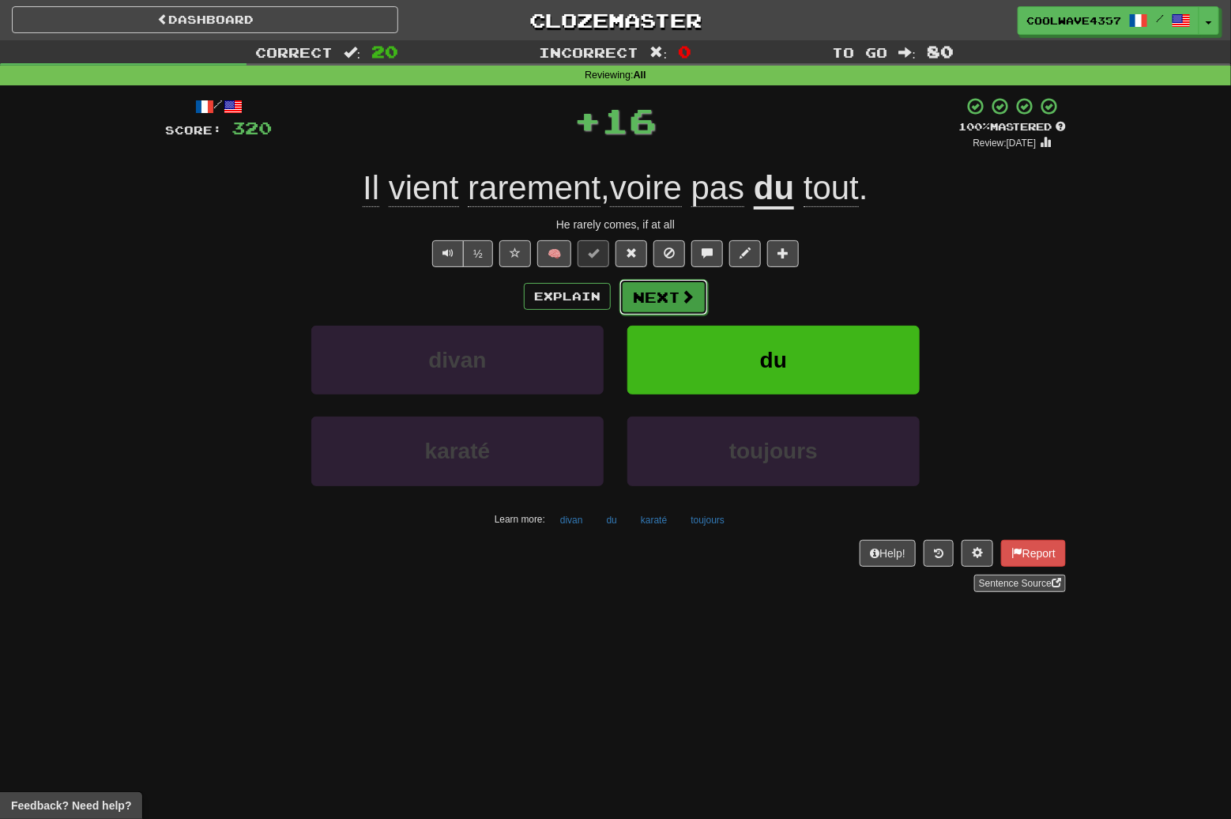
click at [666, 304] on button "Next" at bounding box center [664, 297] width 89 height 36
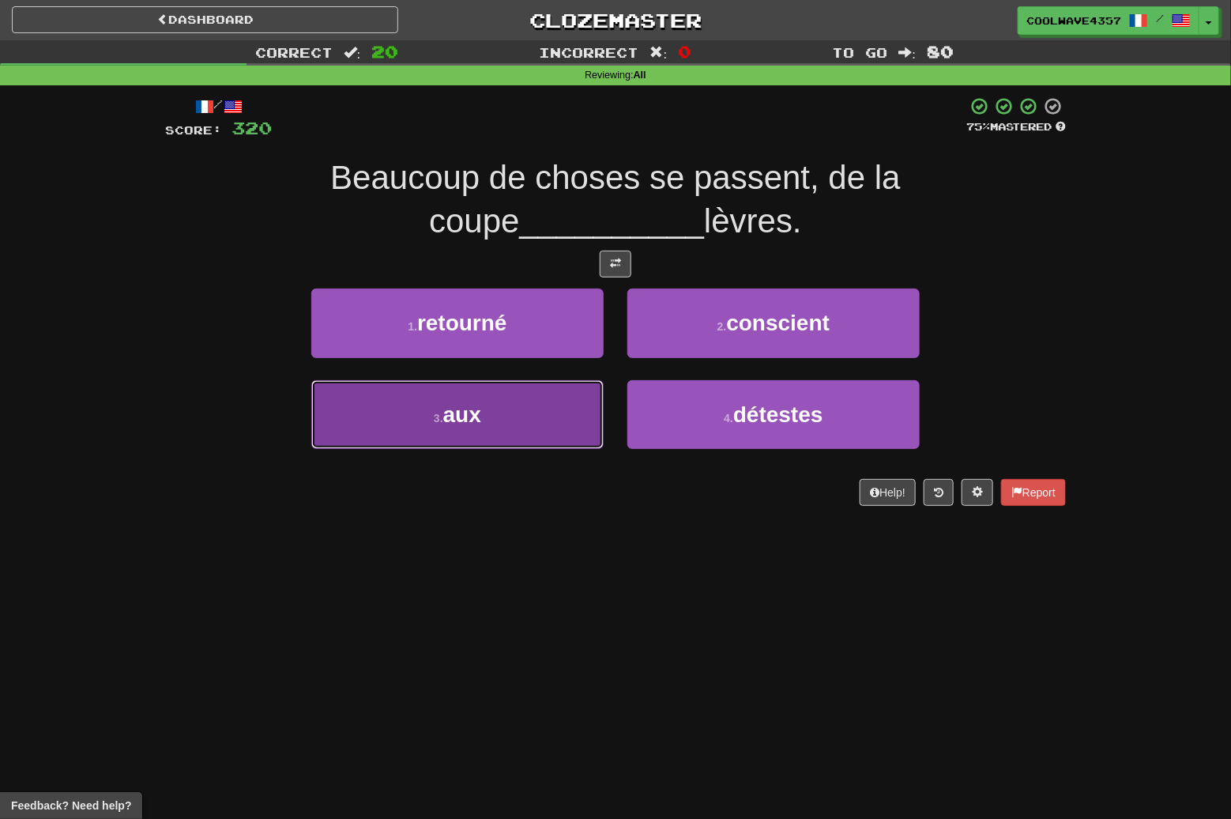
click at [544, 411] on button "3 . aux" at bounding box center [457, 414] width 292 height 69
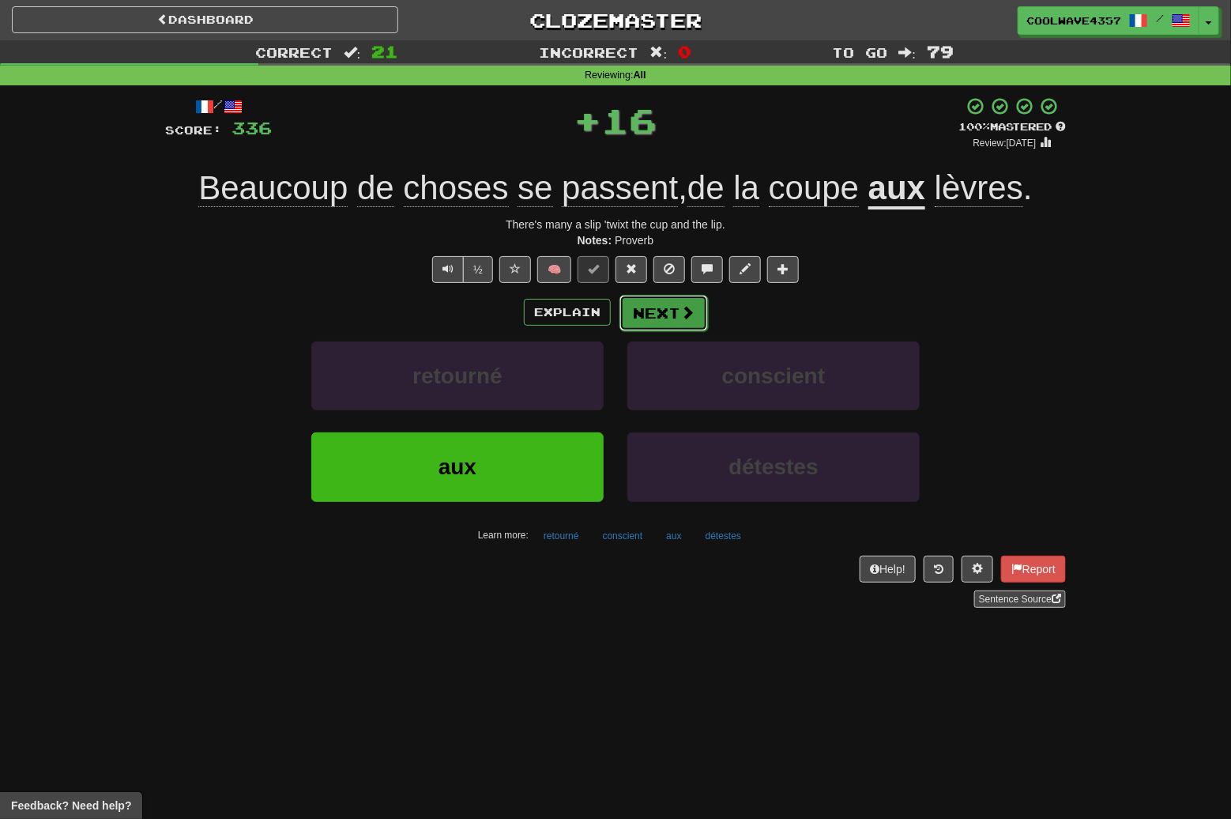
click at [658, 316] on button "Next" at bounding box center [664, 313] width 89 height 36
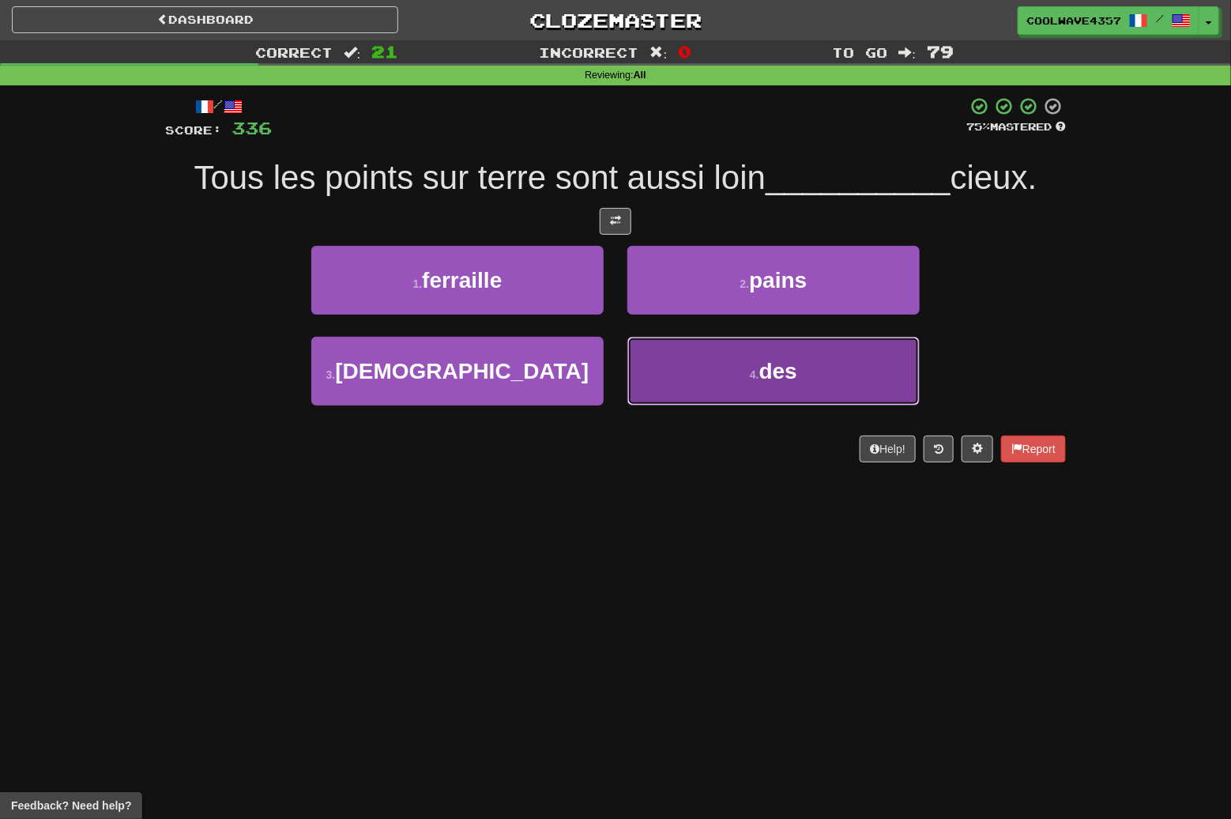
click at [757, 380] on small "4 ." at bounding box center [754, 374] width 9 height 13
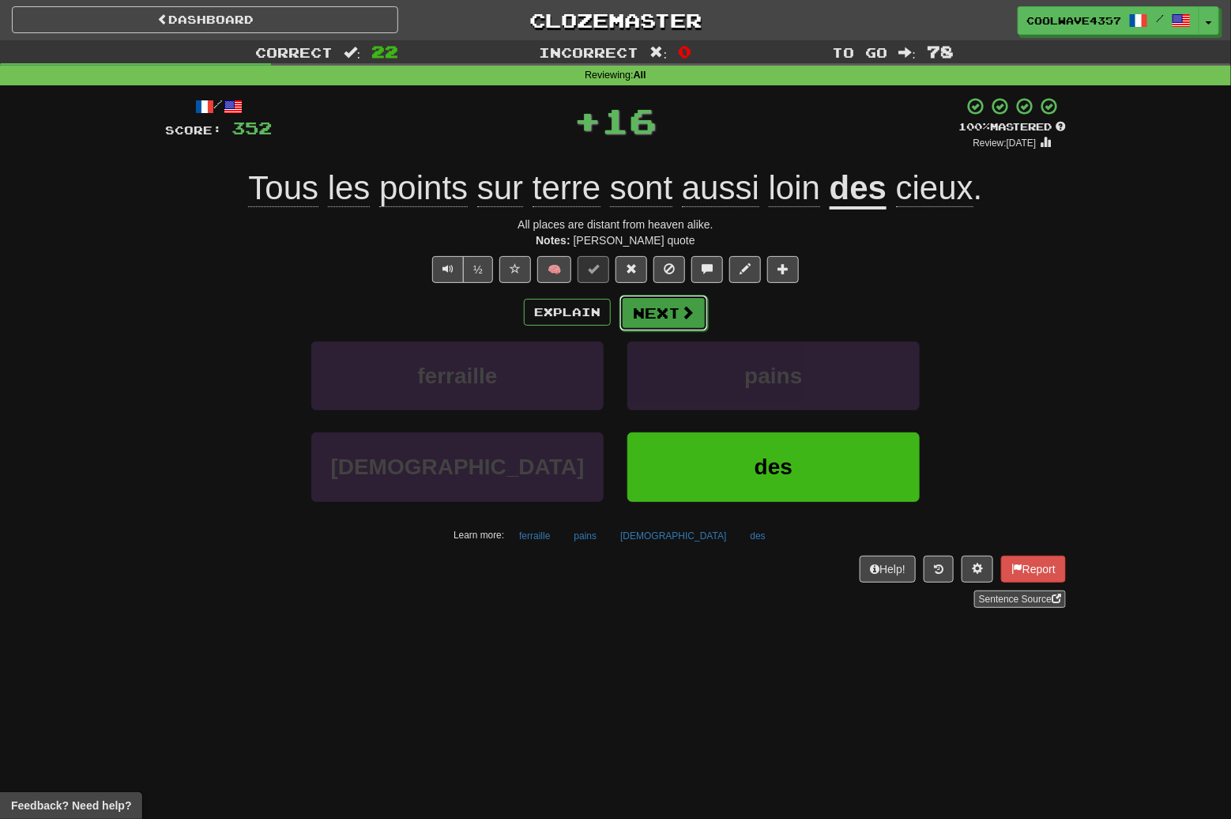
click at [672, 316] on button "Next" at bounding box center [664, 313] width 89 height 36
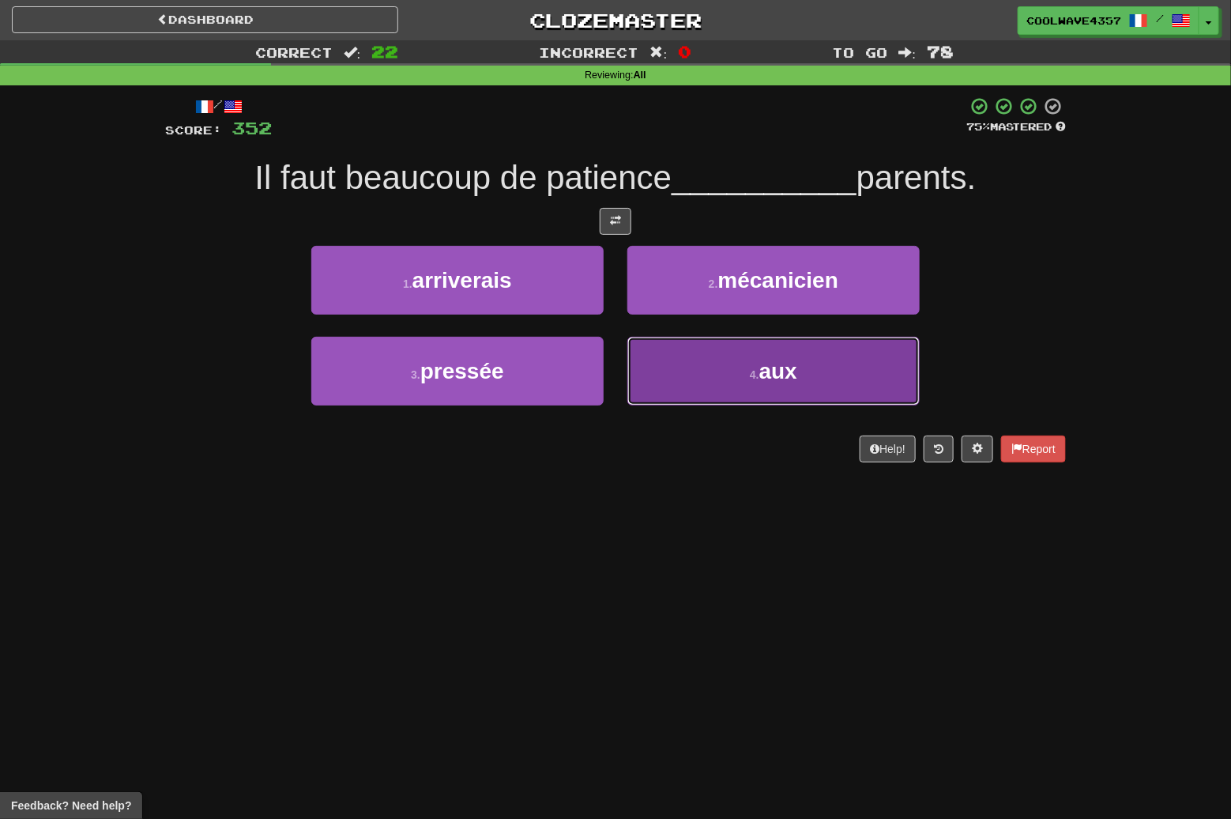
click at [657, 360] on button "4 . aux" at bounding box center [774, 371] width 292 height 69
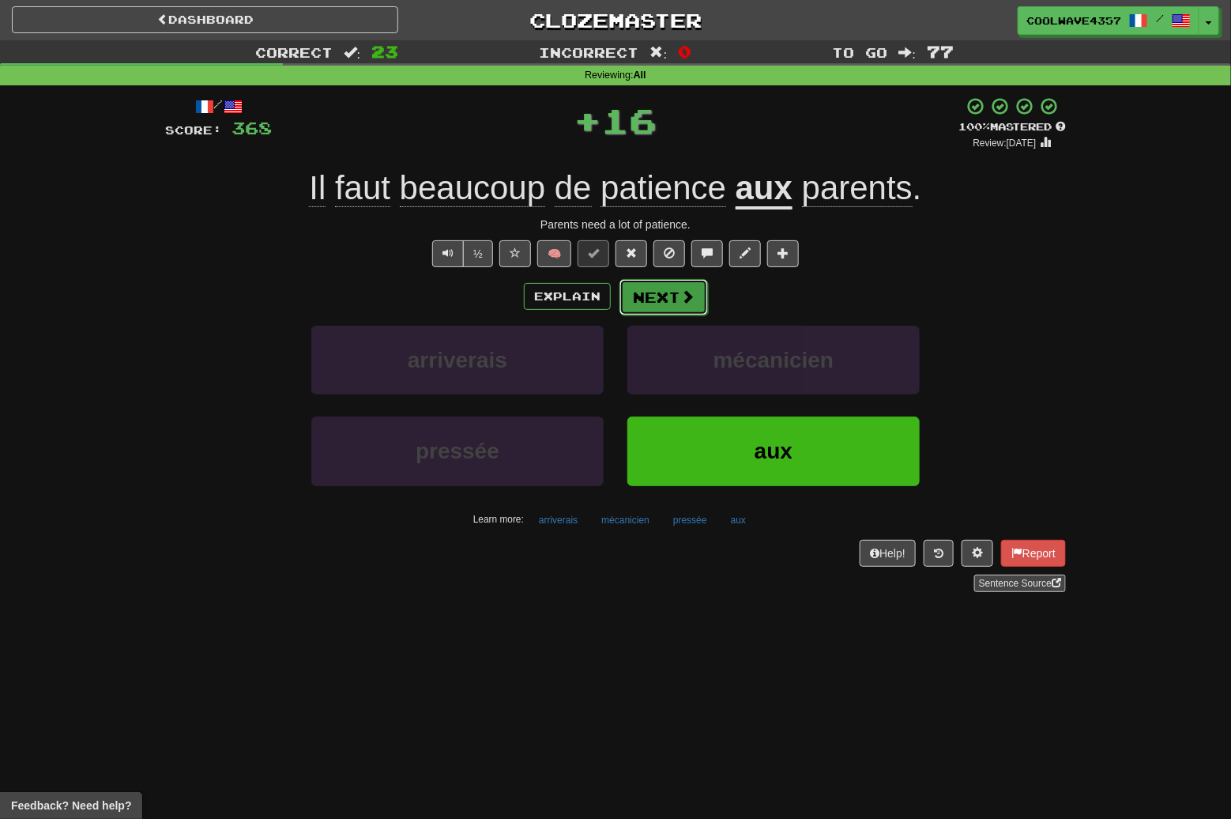
click at [662, 304] on button "Next" at bounding box center [664, 297] width 89 height 36
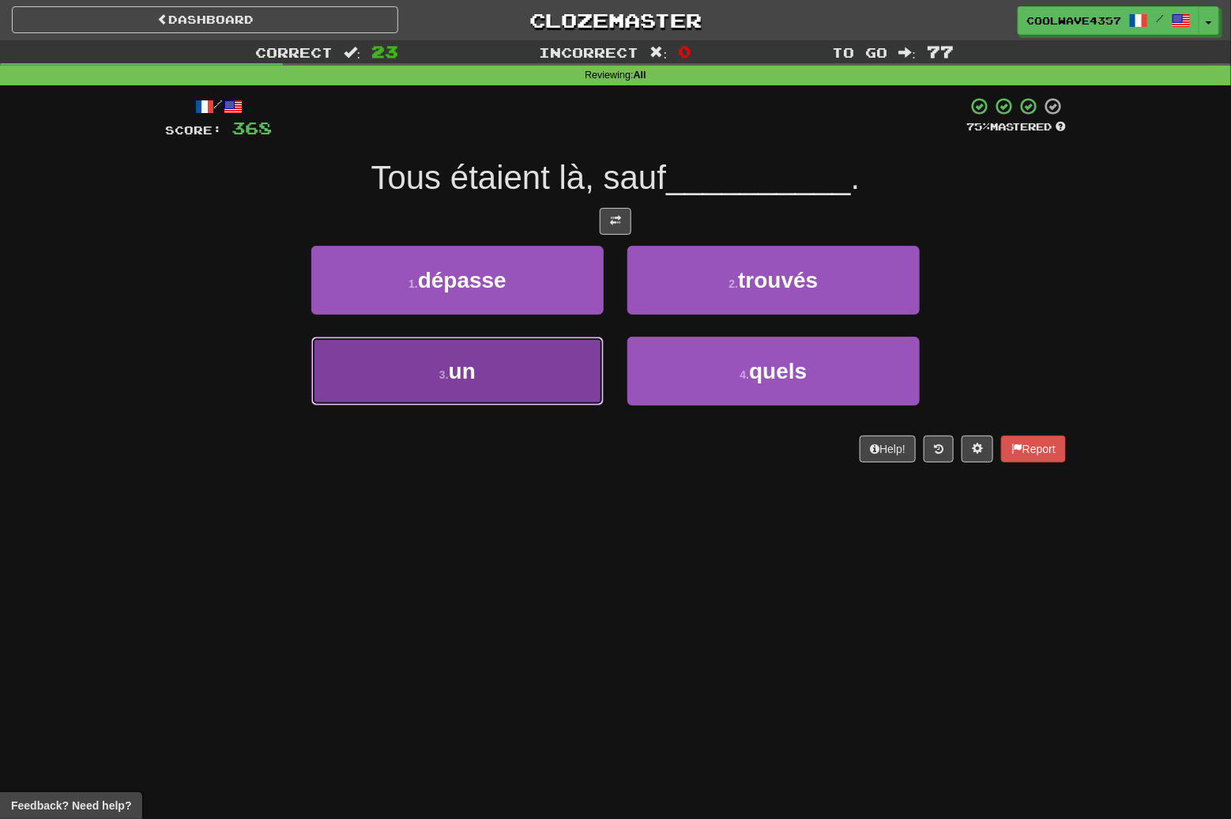
click at [581, 349] on button "3 . un" at bounding box center [457, 371] width 292 height 69
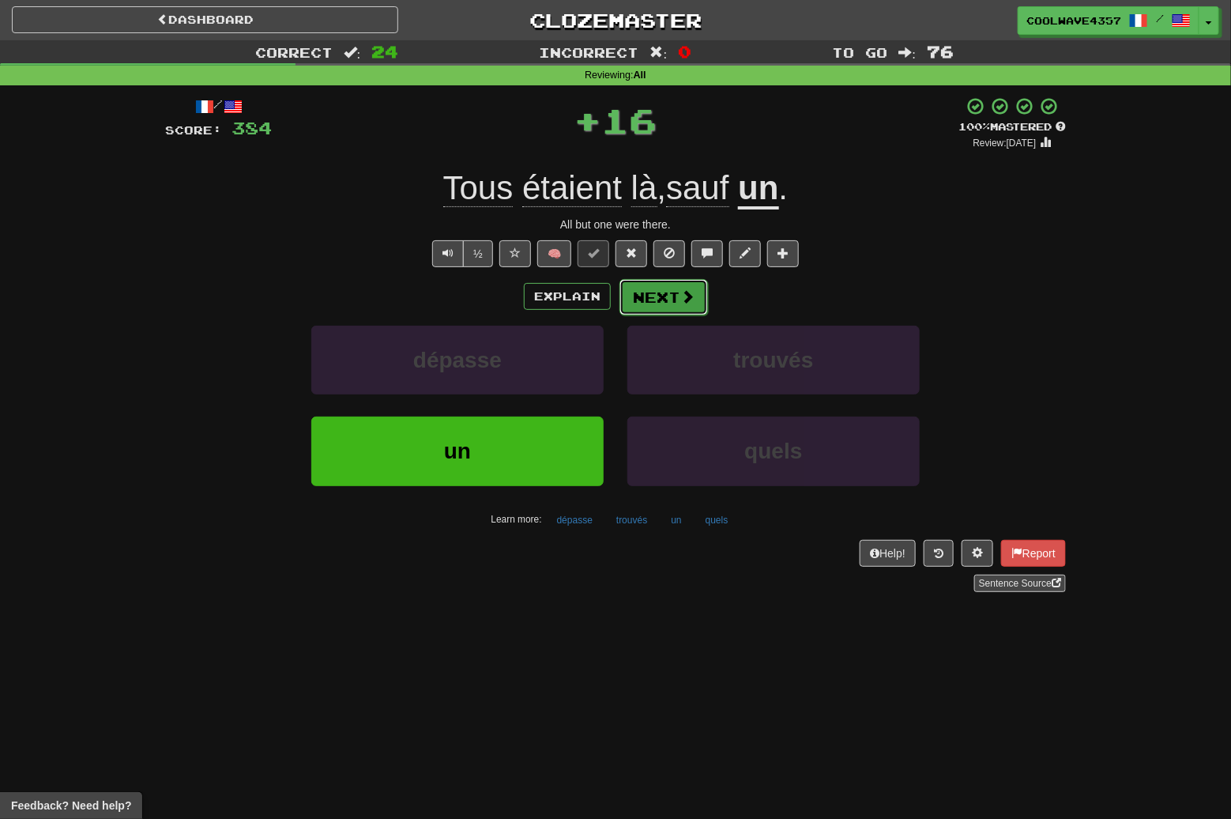
click at [646, 287] on button "Next" at bounding box center [664, 297] width 89 height 36
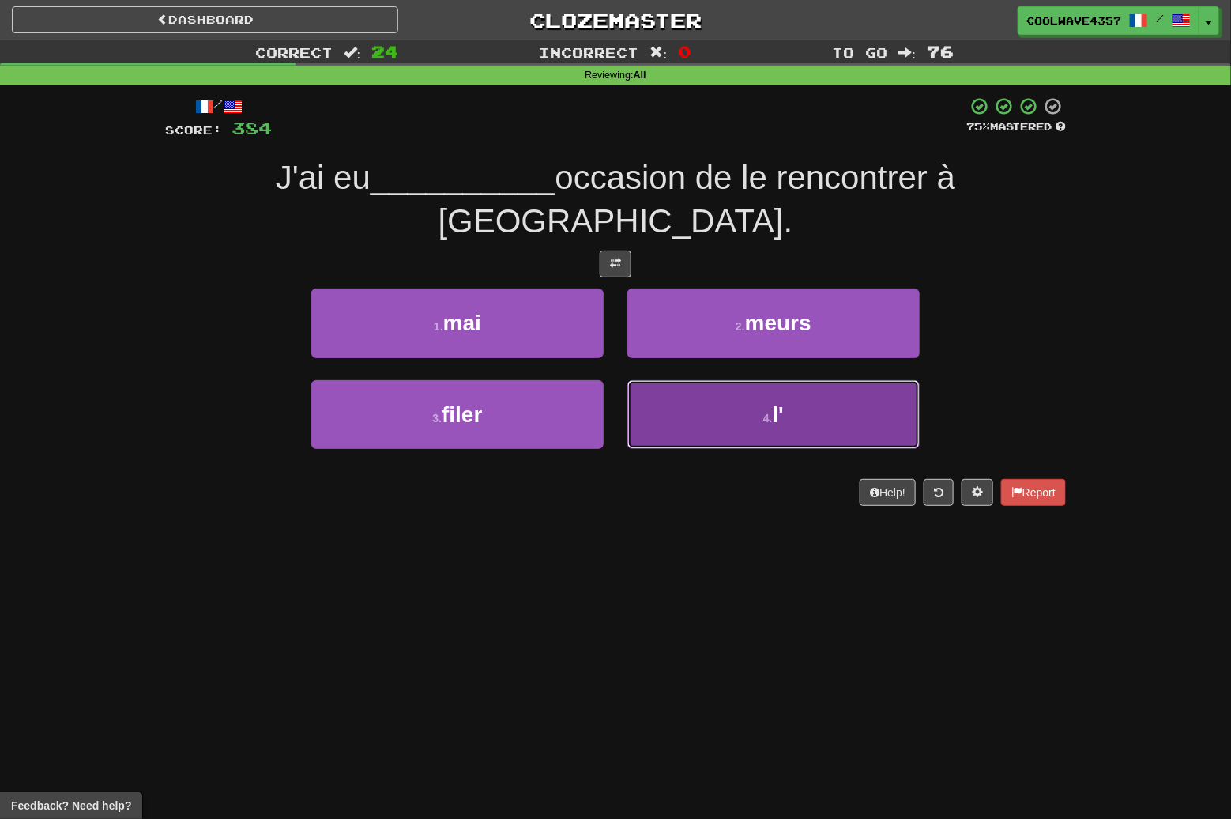
click at [823, 398] on button "4 . l'" at bounding box center [774, 414] width 292 height 69
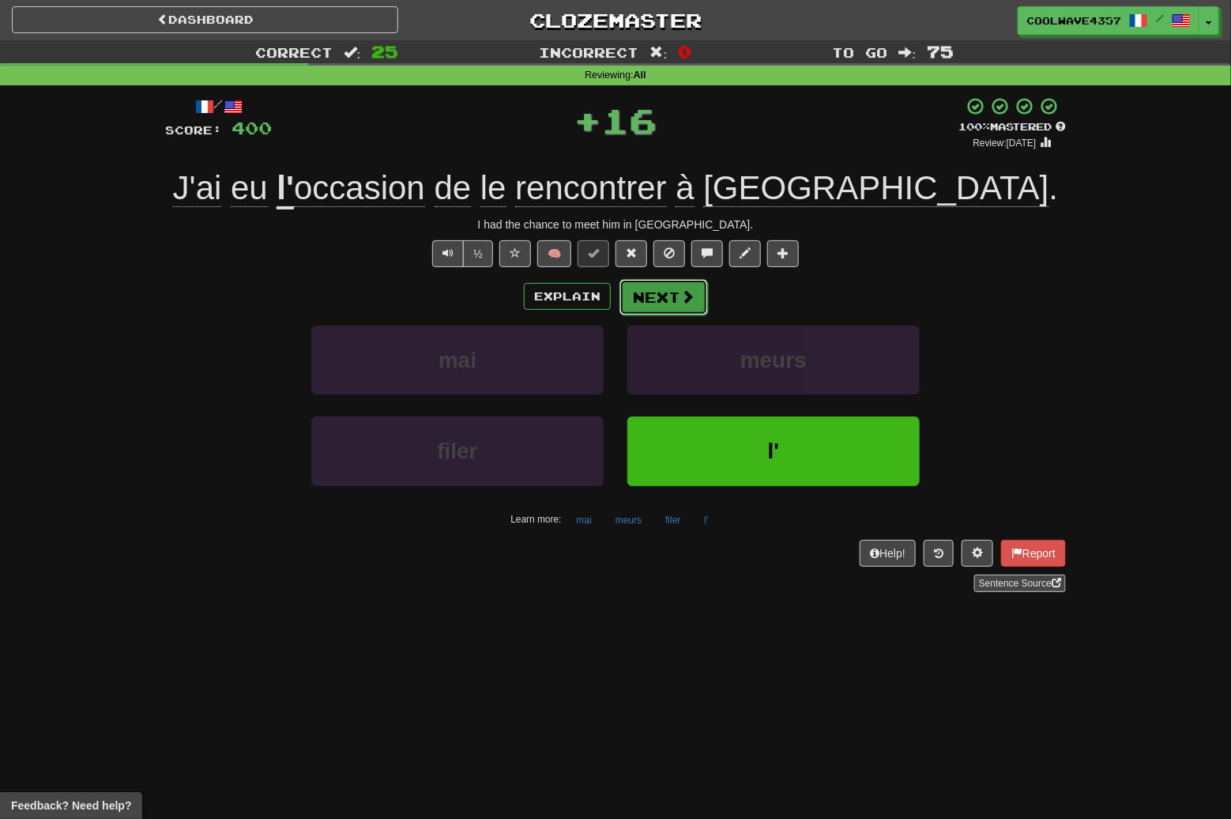
click at [677, 304] on button "Next" at bounding box center [664, 297] width 89 height 36
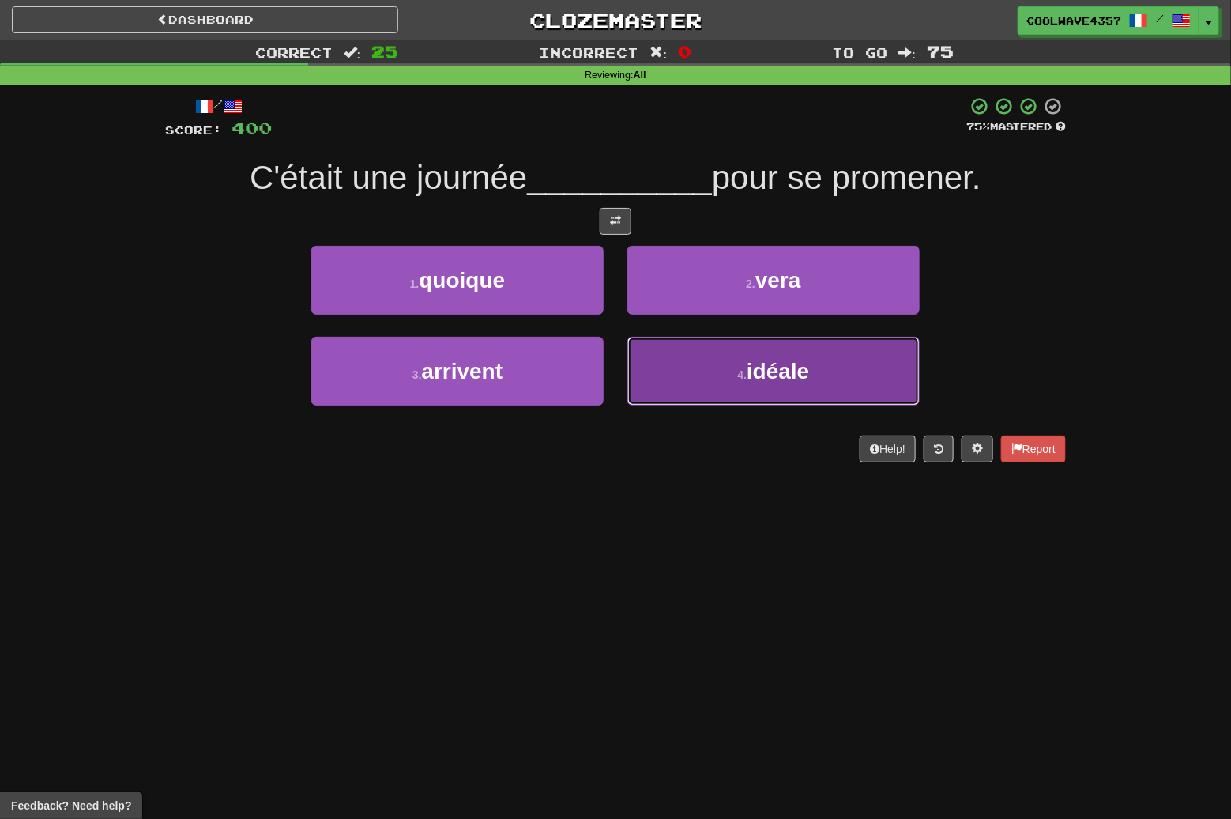
click at [828, 398] on button "4 . idéale" at bounding box center [774, 371] width 292 height 69
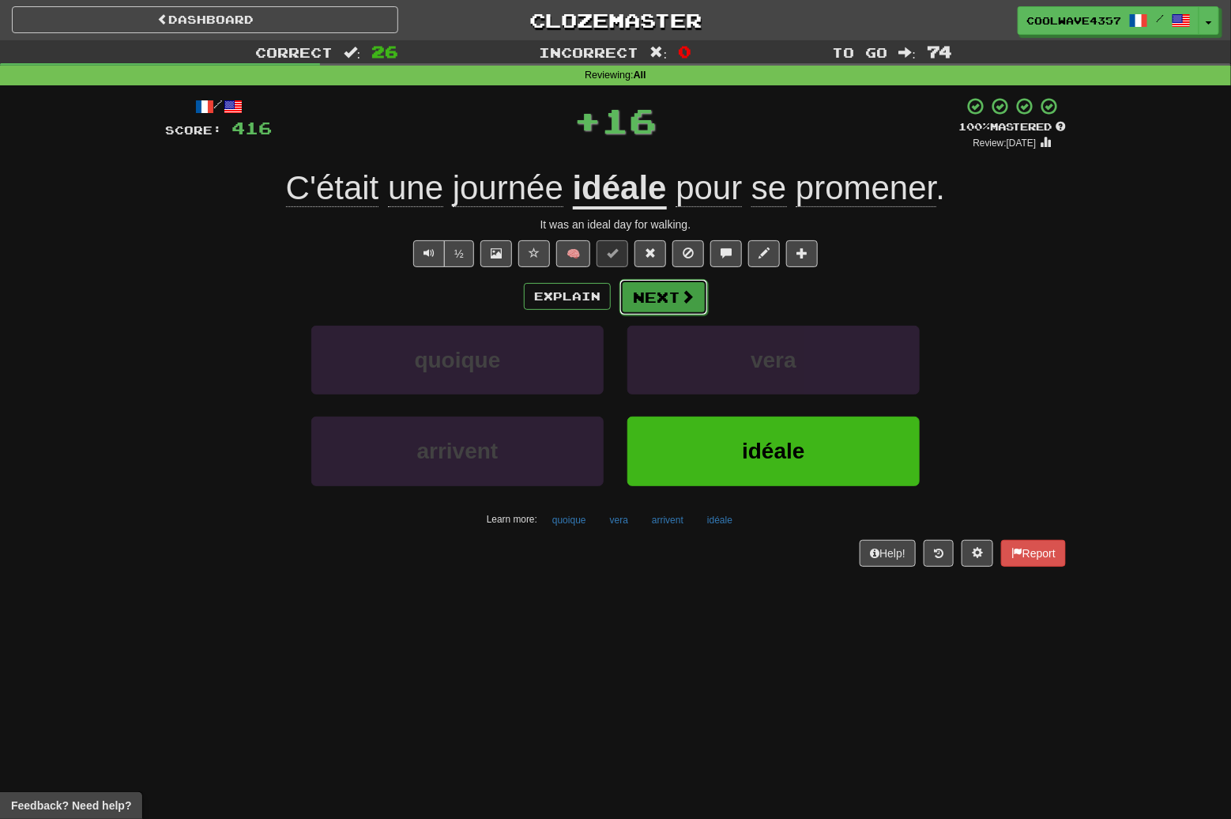
click at [704, 307] on button "Next" at bounding box center [664, 297] width 89 height 36
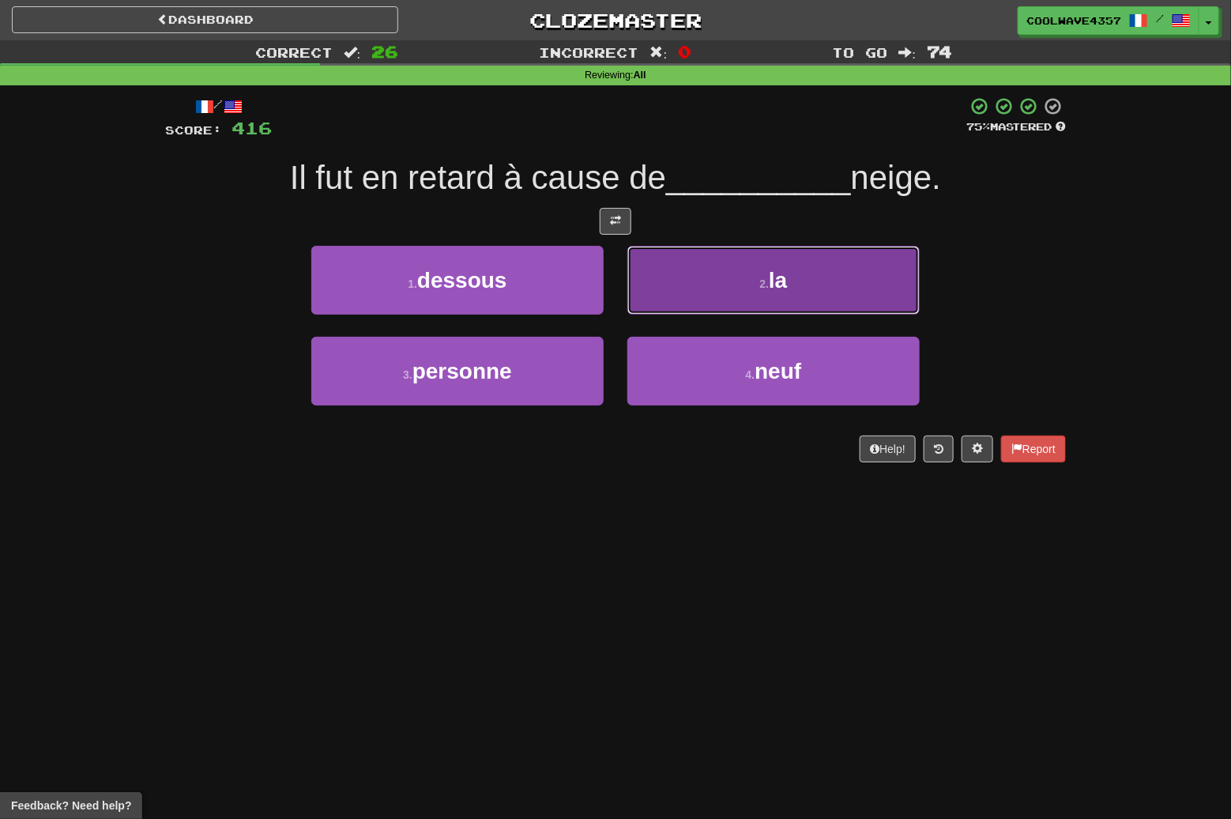
click at [825, 281] on button "2 . la" at bounding box center [774, 280] width 292 height 69
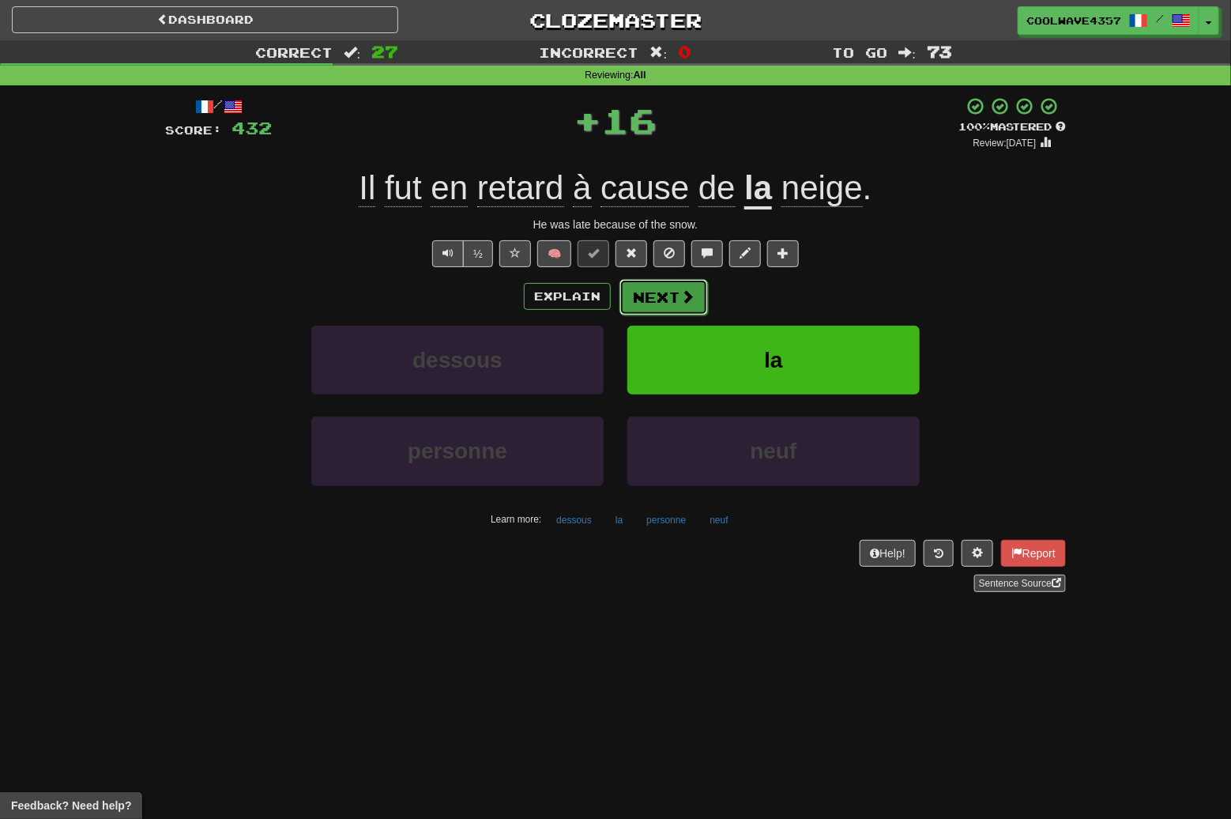
click at [672, 300] on button "Next" at bounding box center [664, 297] width 89 height 36
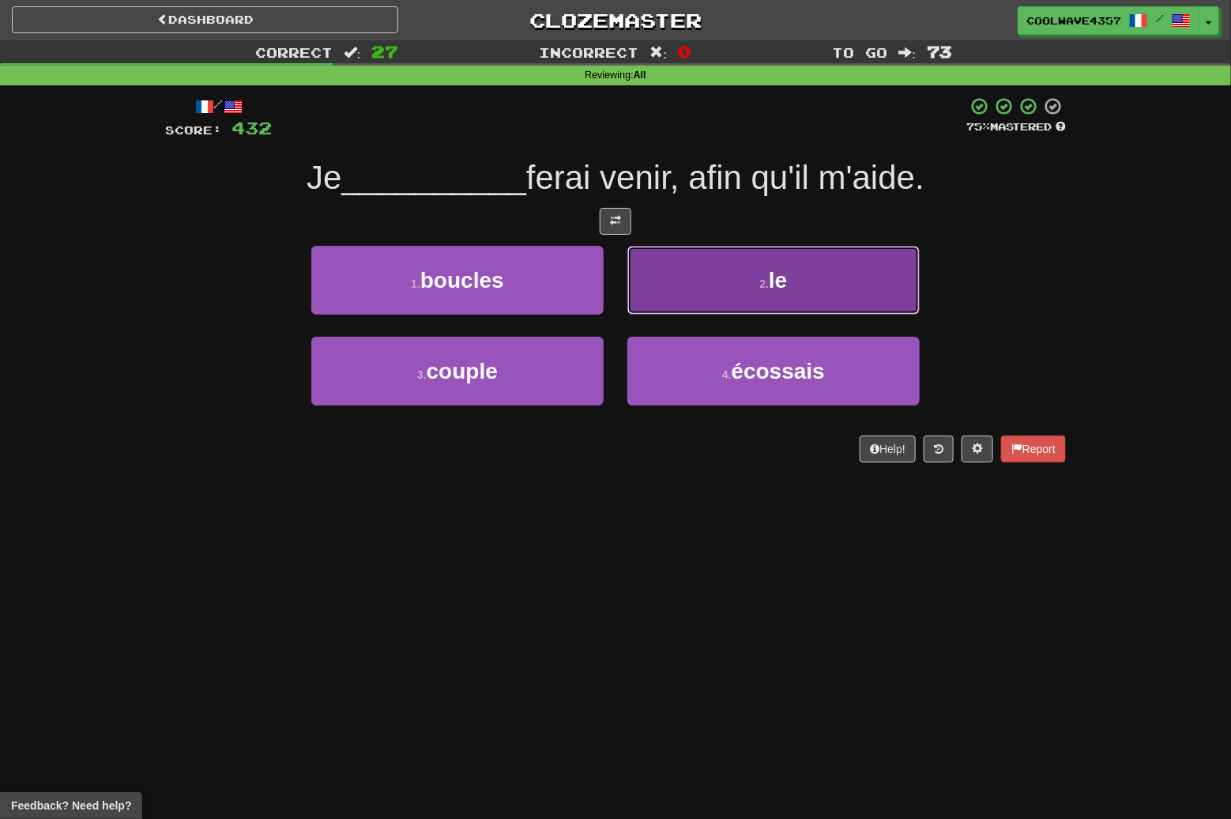
click at [672, 299] on button "2 . le" at bounding box center [774, 280] width 292 height 69
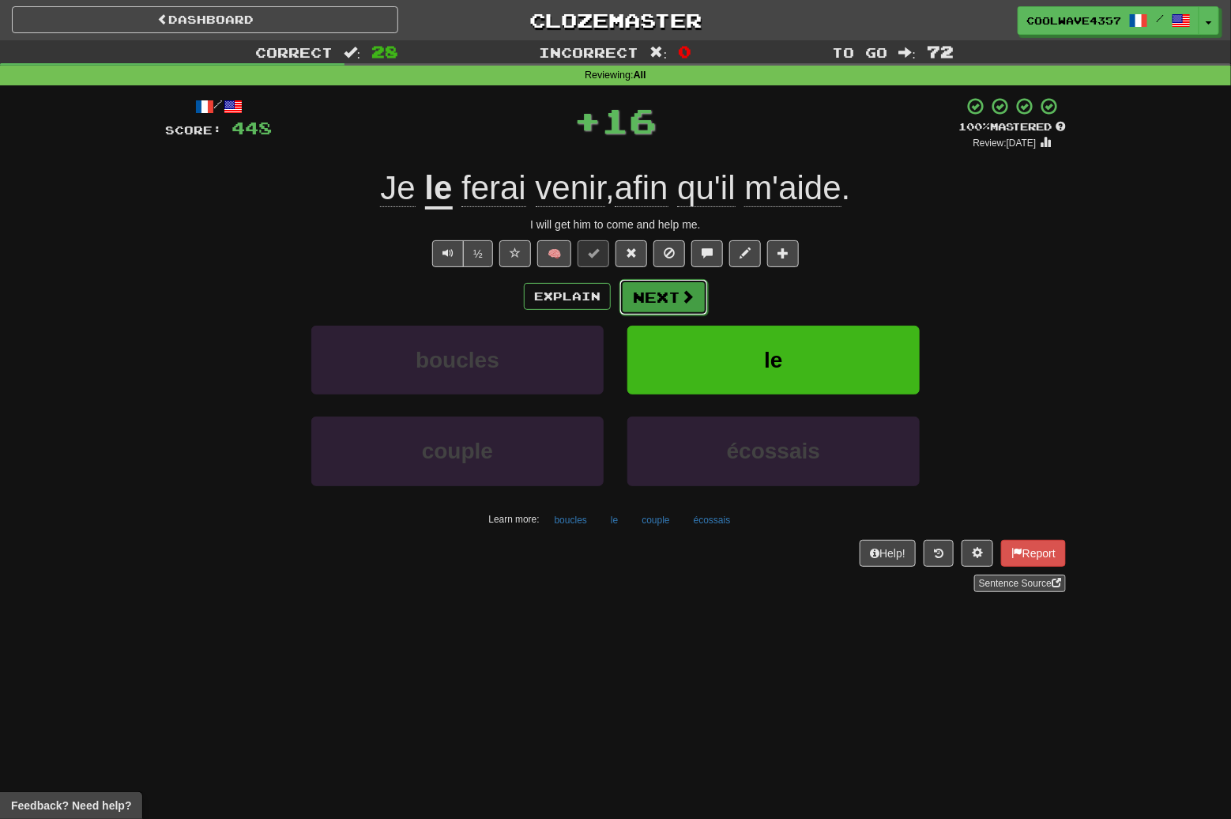
click at [651, 289] on button "Next" at bounding box center [664, 297] width 89 height 36
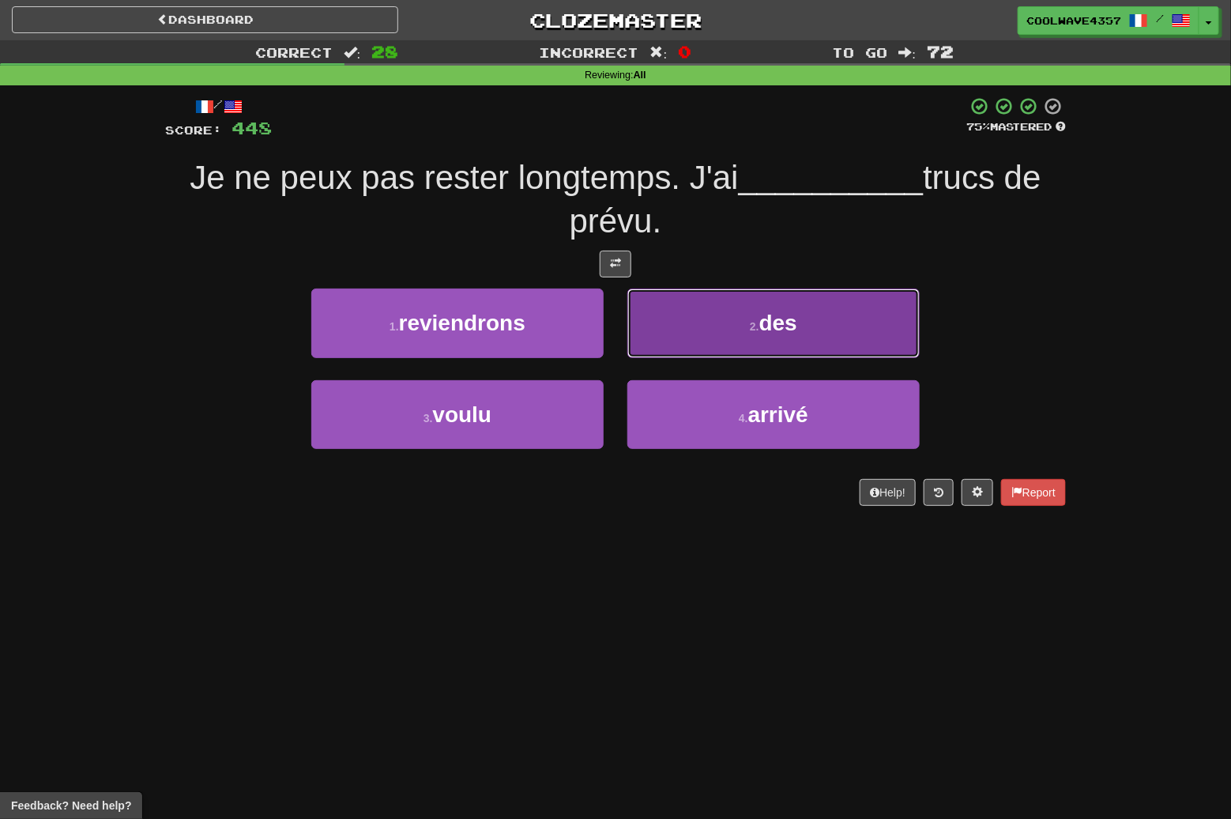
click at [856, 327] on button "2 . des" at bounding box center [774, 323] width 292 height 69
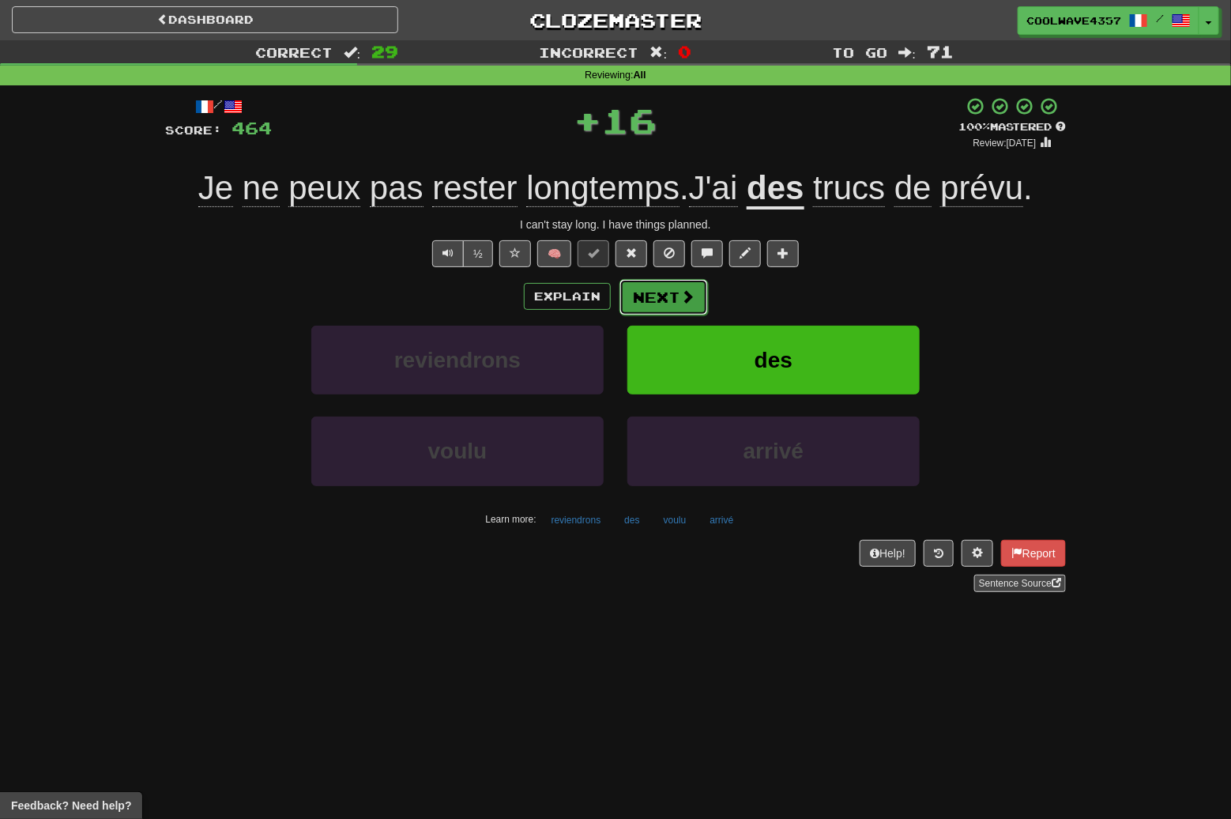
click at [676, 296] on button "Next" at bounding box center [664, 297] width 89 height 36
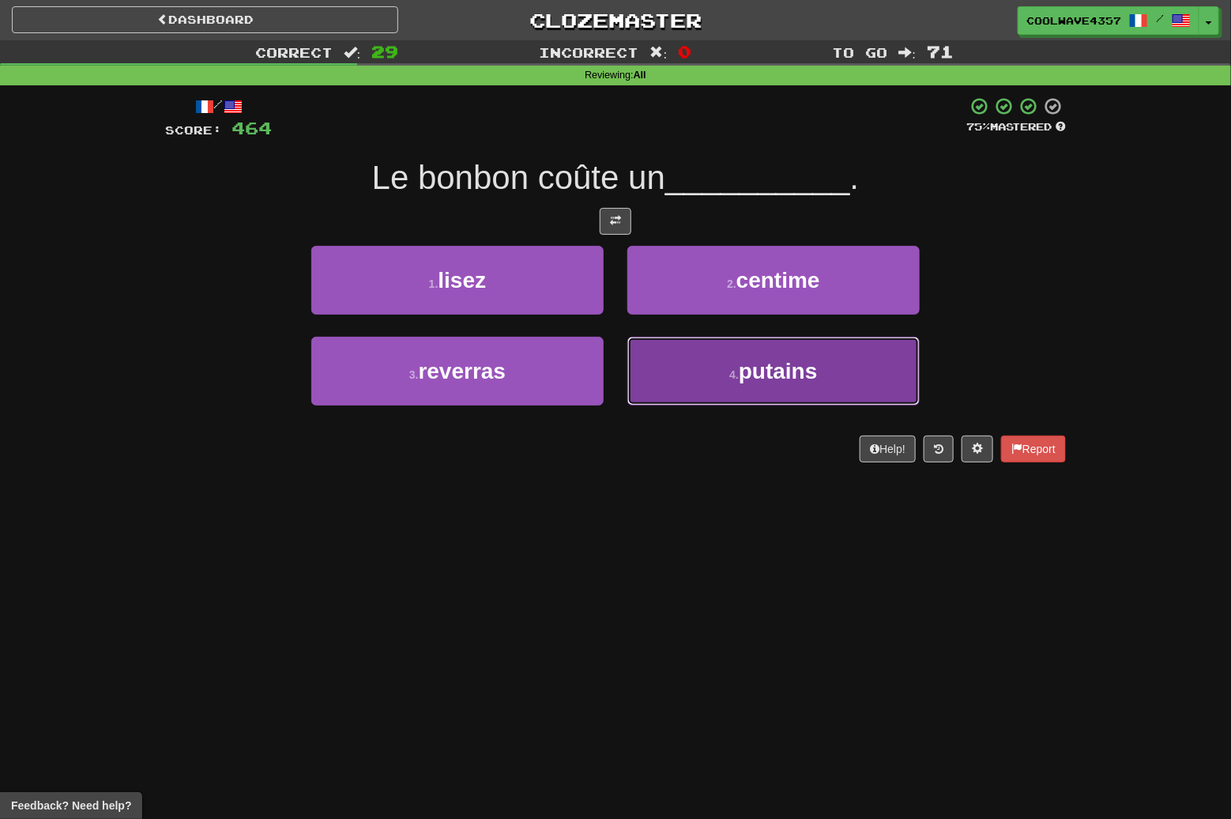
click at [799, 391] on button "4 . putains" at bounding box center [774, 371] width 292 height 69
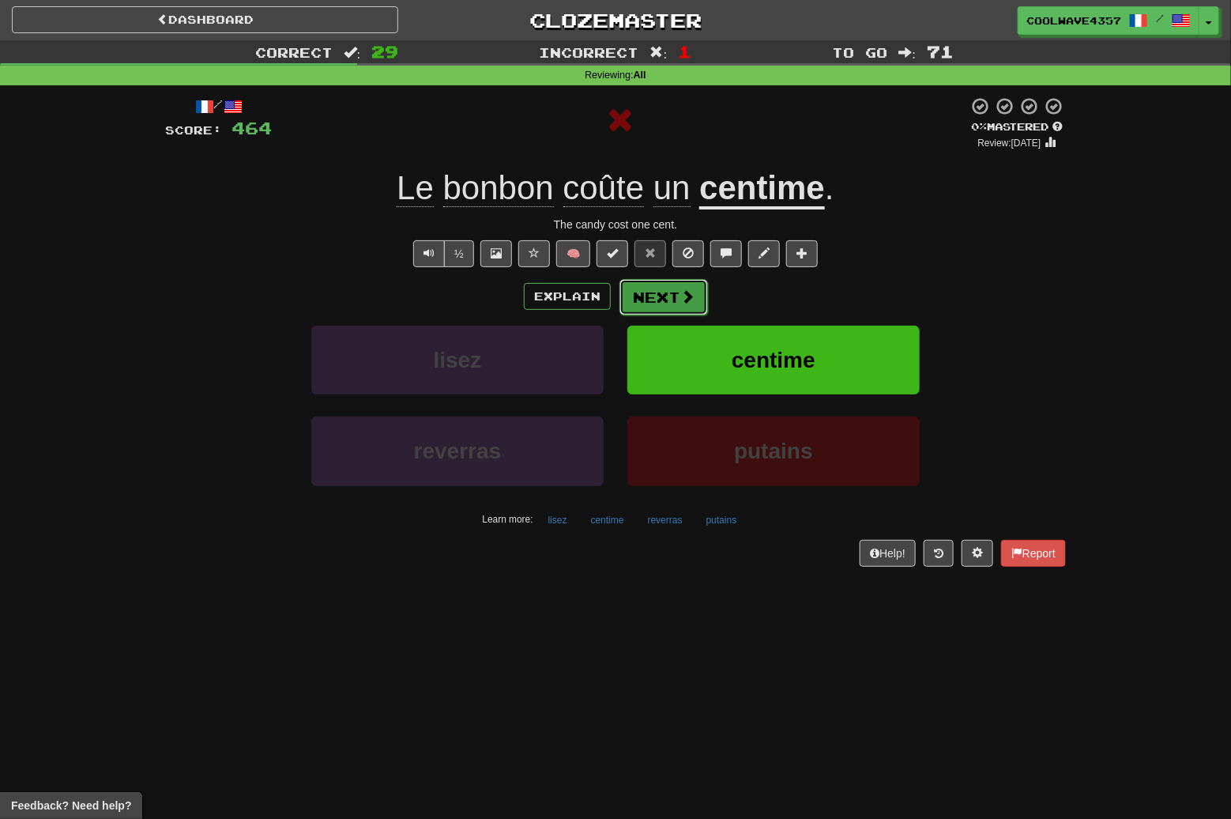
click at [651, 304] on button "Next" at bounding box center [664, 297] width 89 height 36
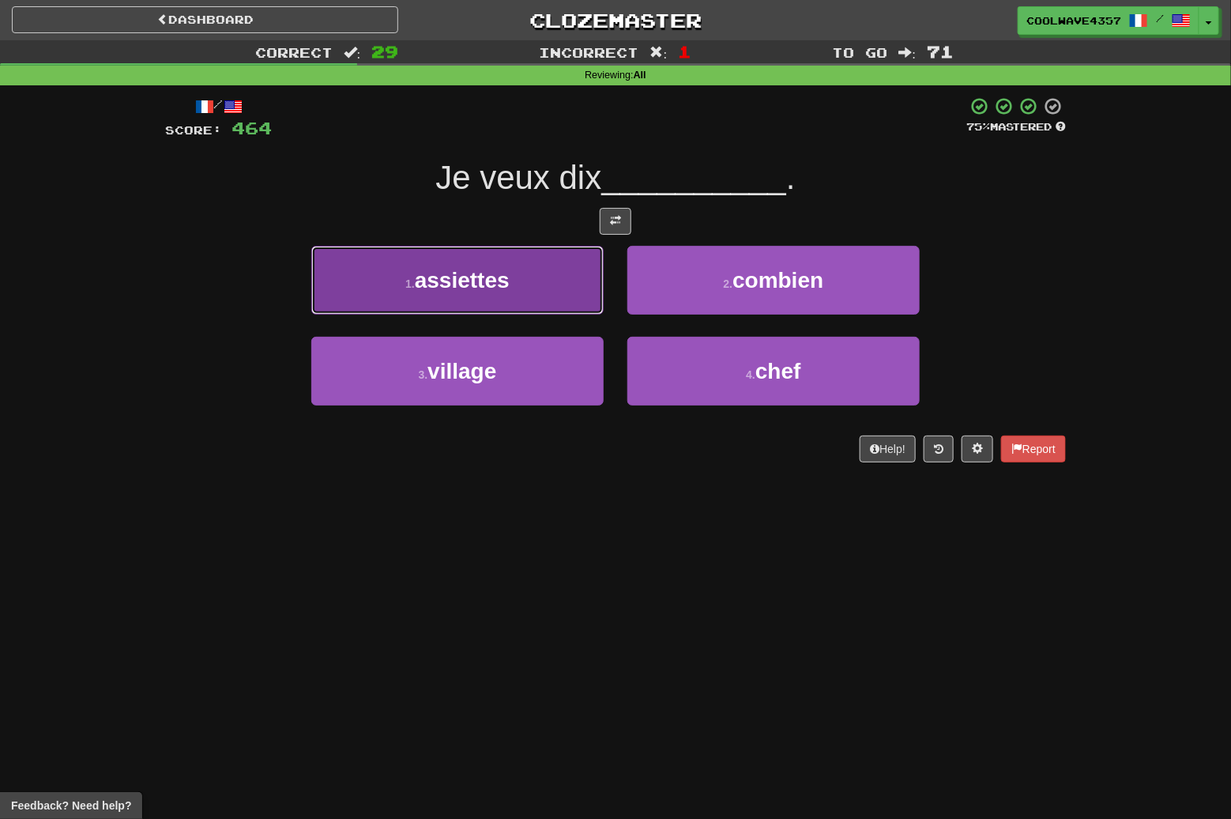
click at [567, 283] on button "1 . assiettes" at bounding box center [457, 280] width 292 height 69
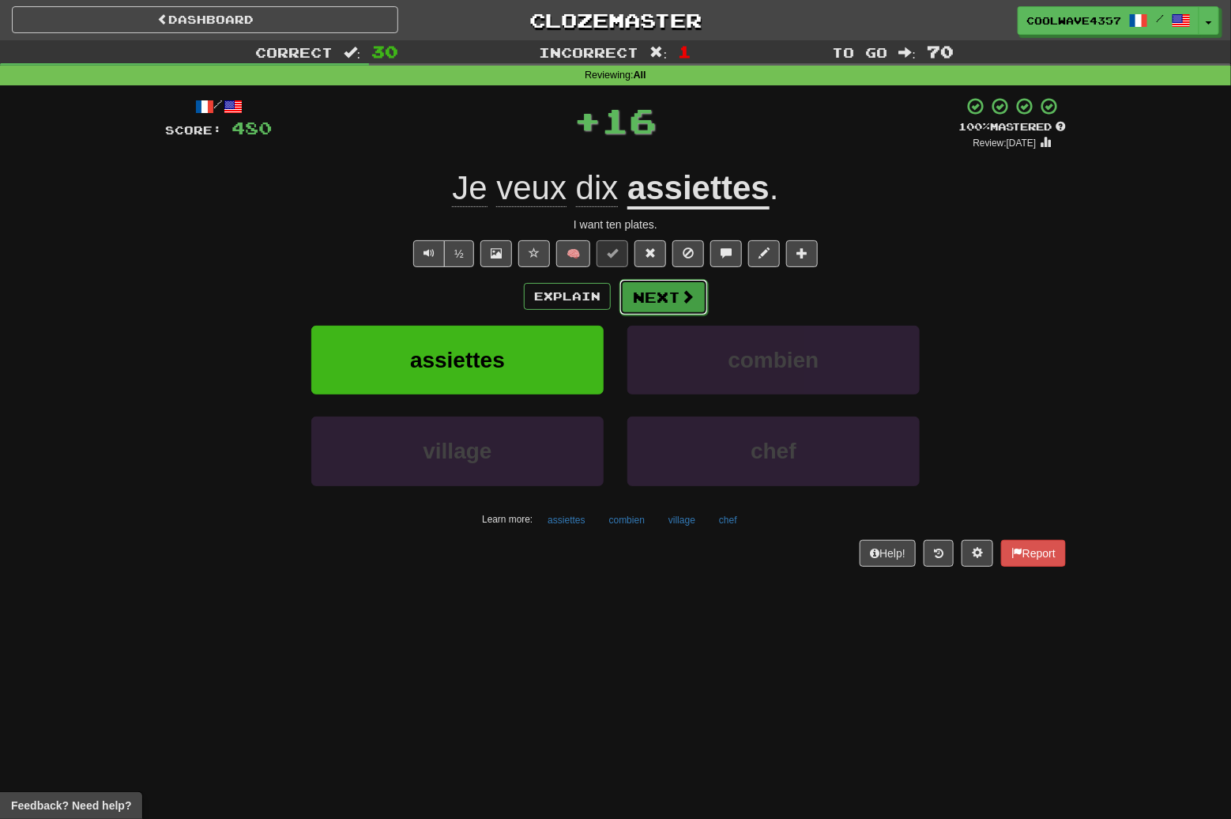
click at [688, 283] on button "Next" at bounding box center [664, 297] width 89 height 36
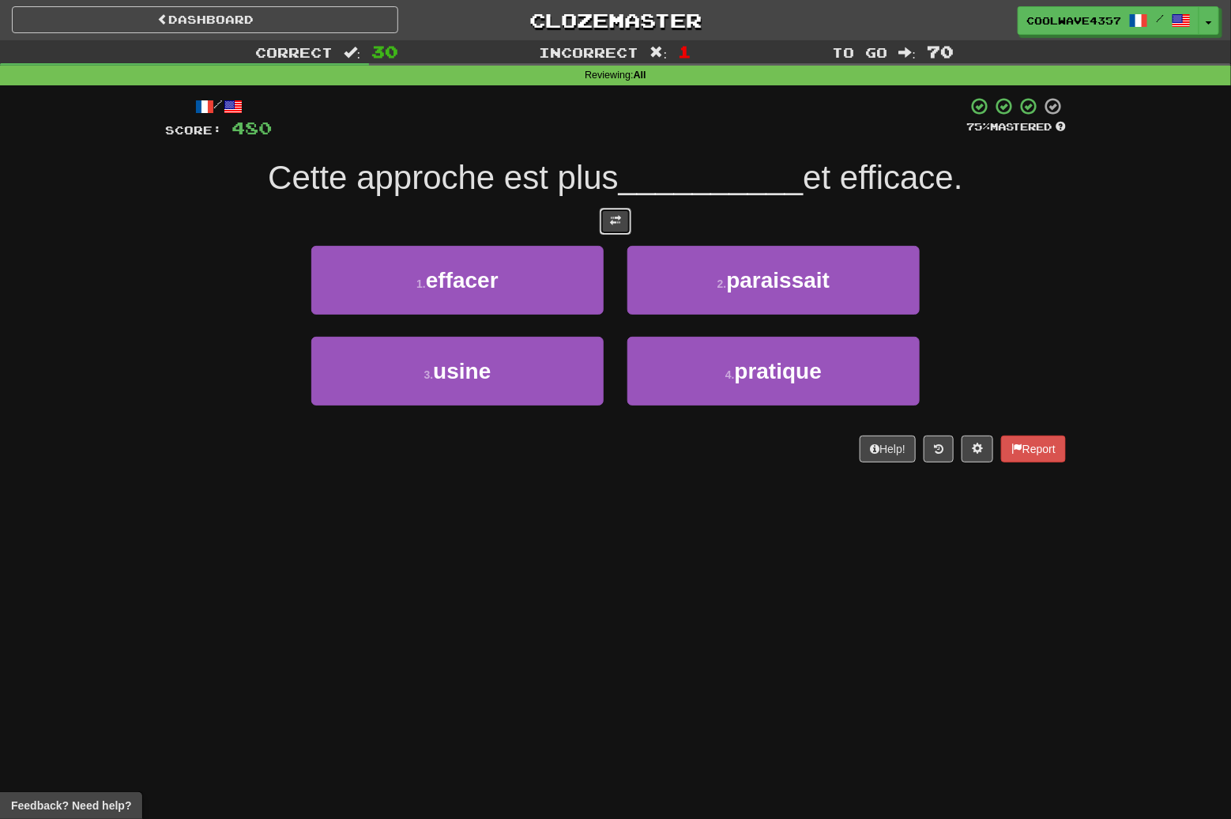
click at [621, 221] on span at bounding box center [615, 220] width 11 height 11
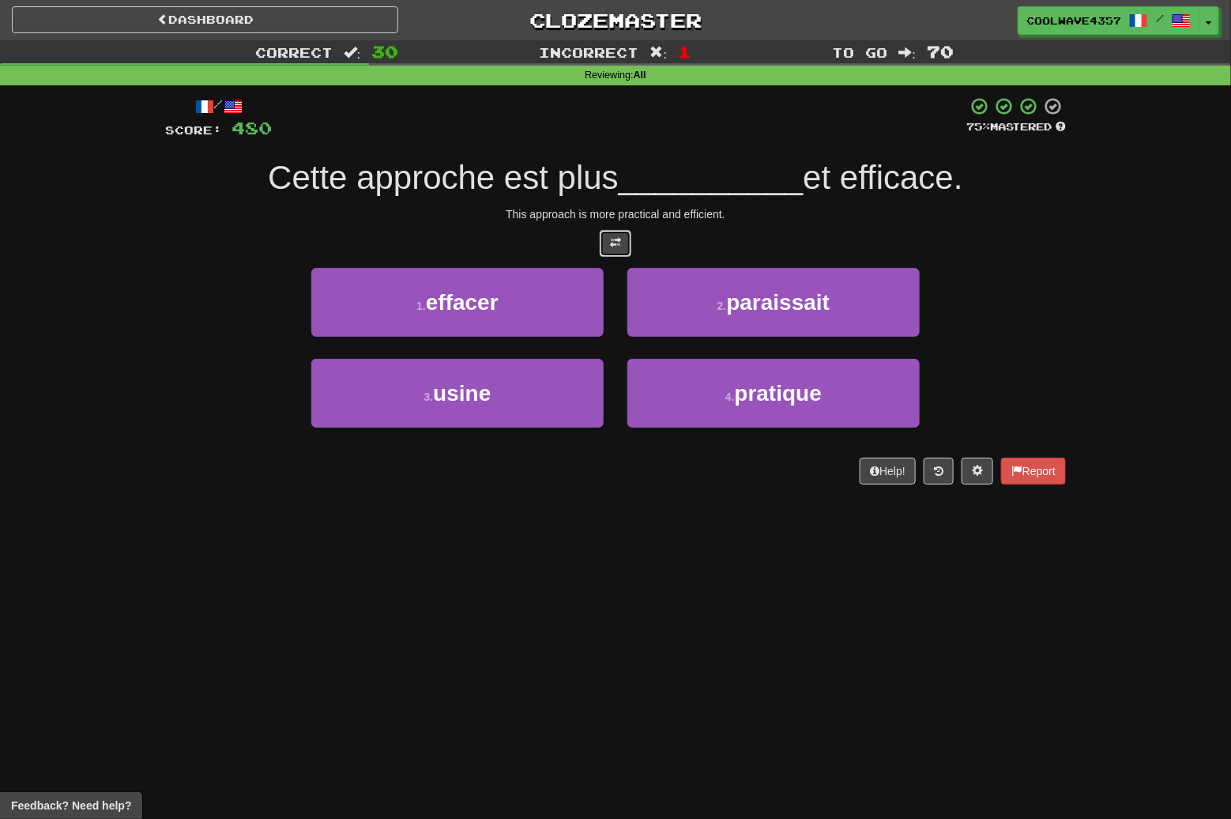
click at [621, 245] on span at bounding box center [615, 242] width 11 height 11
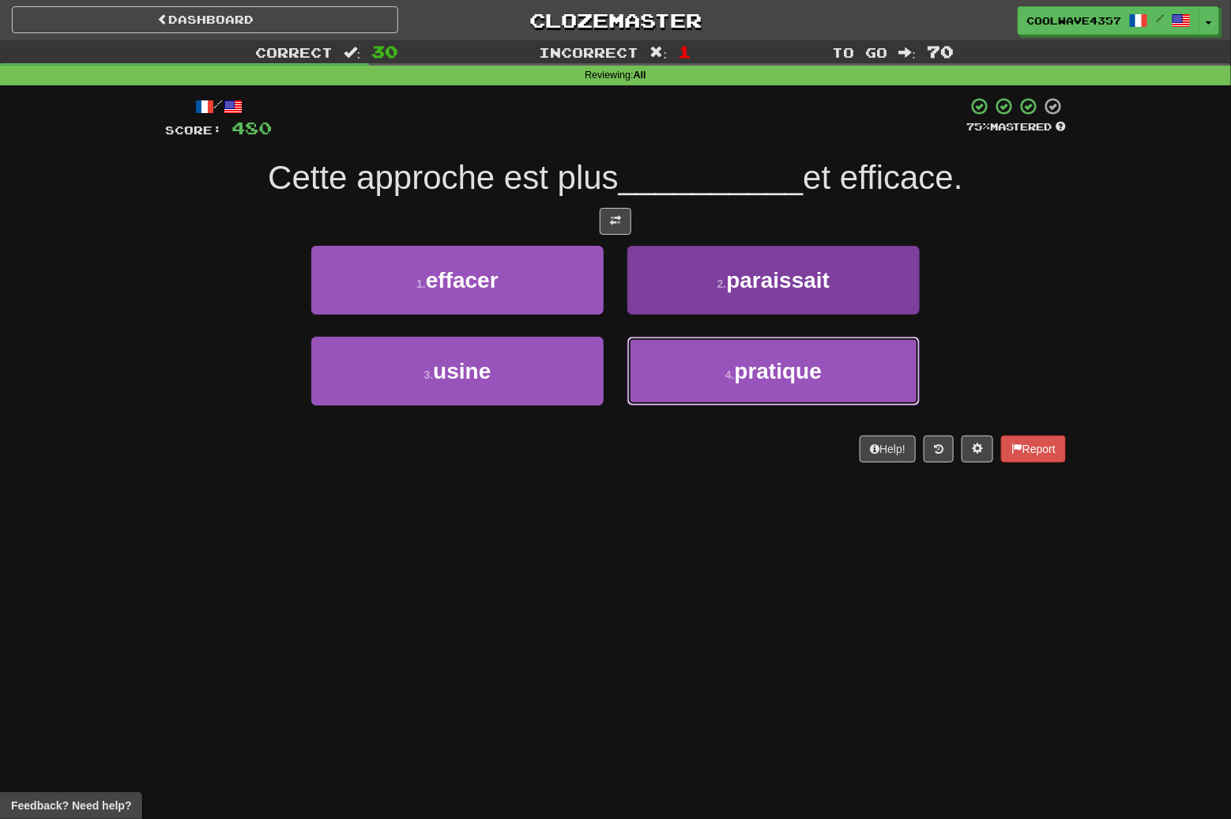
click at [718, 363] on button "4 . pratique" at bounding box center [774, 371] width 292 height 69
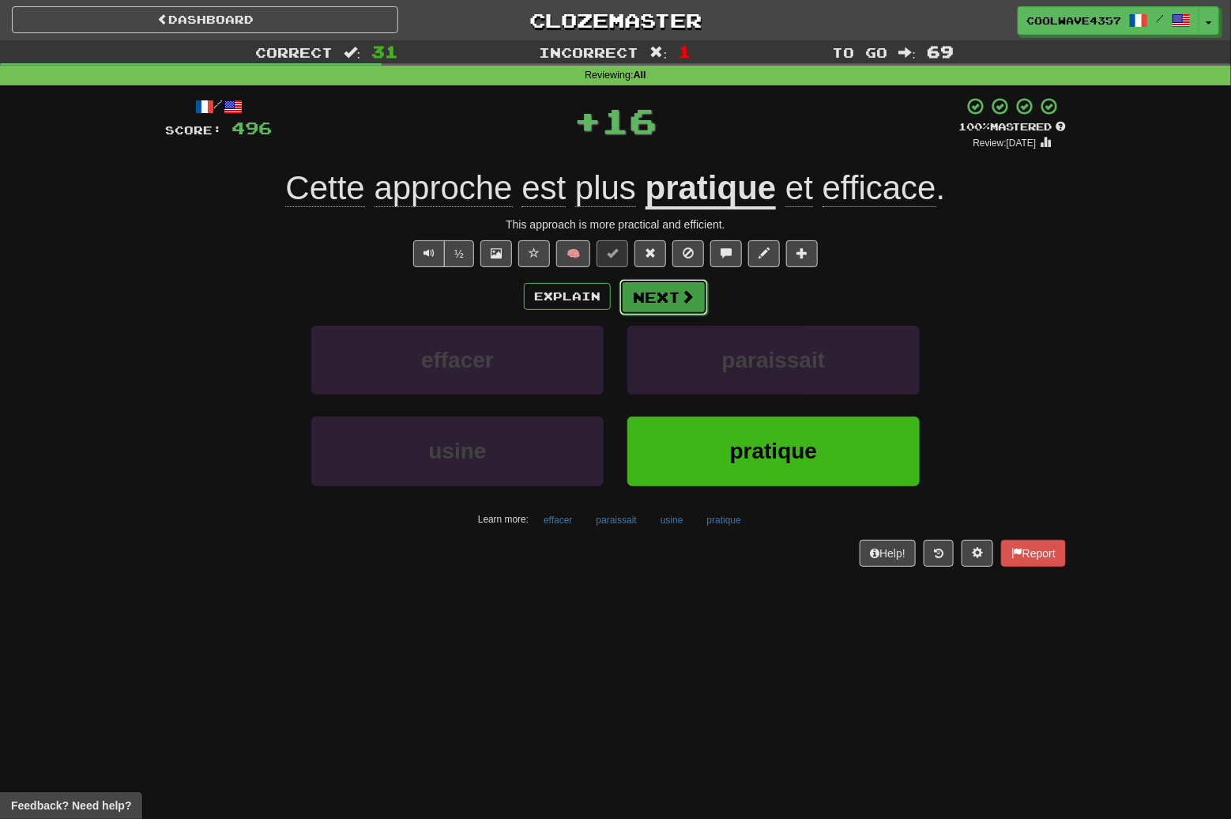
click at [678, 304] on button "Next" at bounding box center [664, 297] width 89 height 36
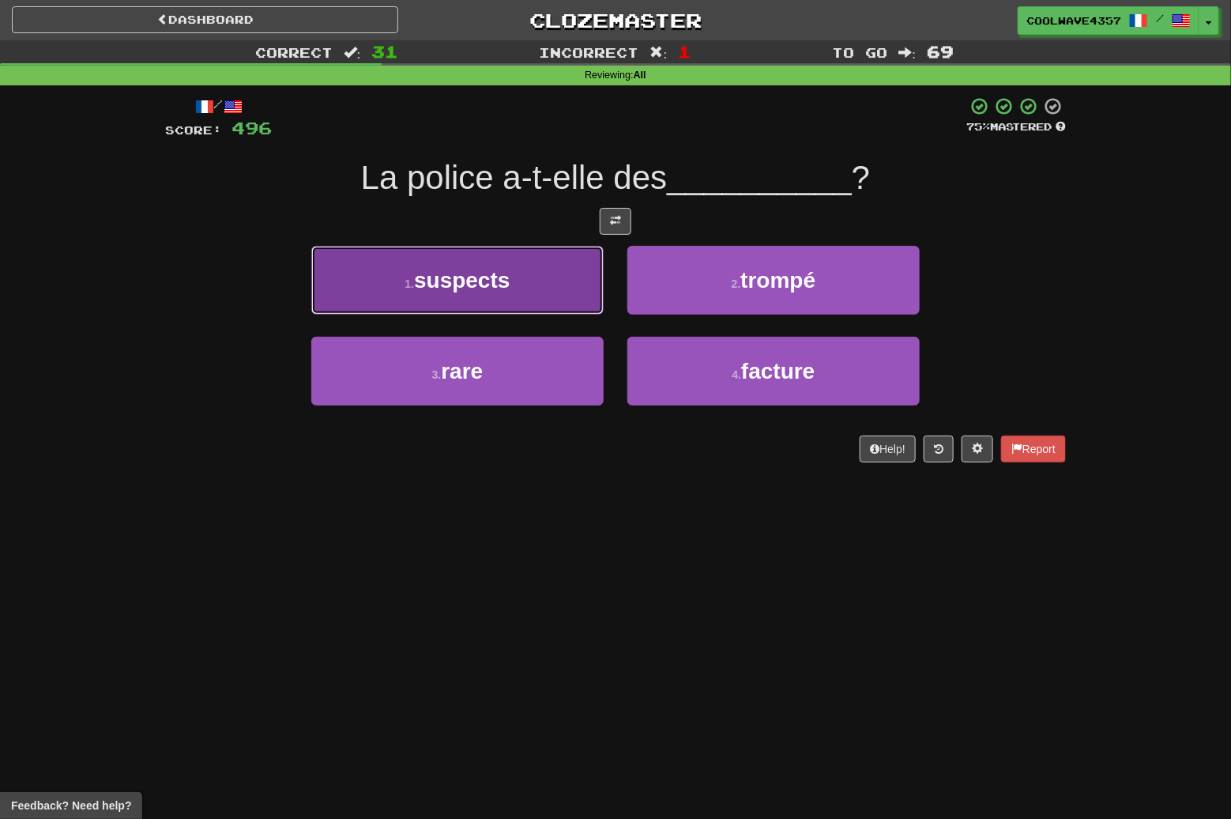
click at [530, 307] on button "1 . suspects" at bounding box center [457, 280] width 292 height 69
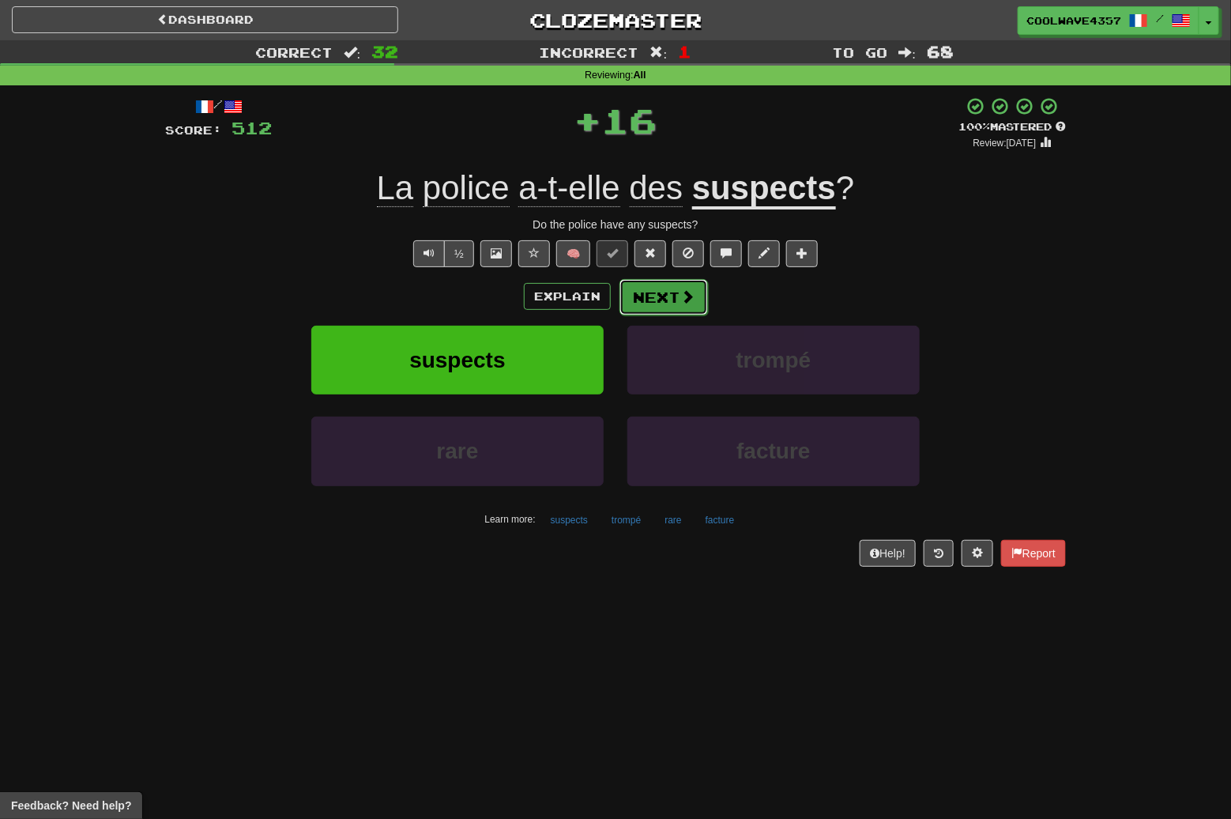
click at [638, 313] on button "Next" at bounding box center [664, 297] width 89 height 36
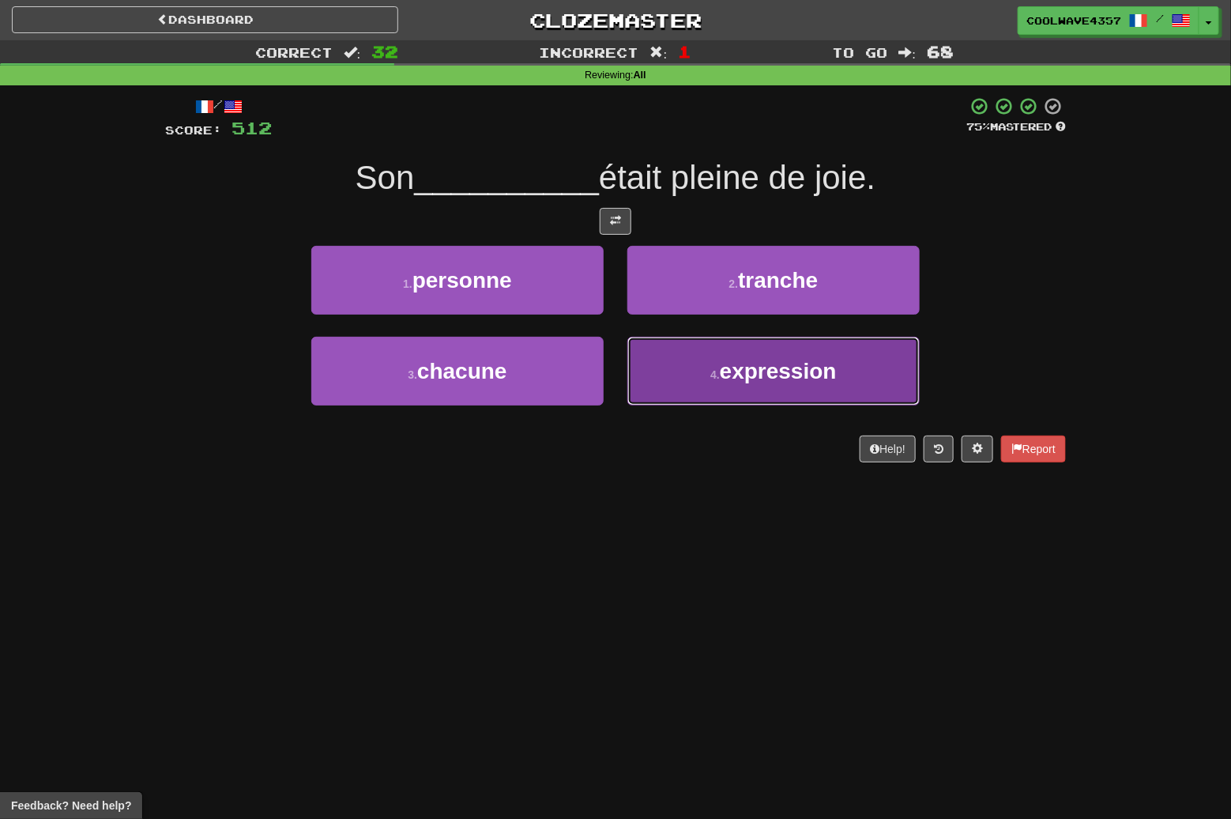
click at [678, 366] on button "4 . expression" at bounding box center [774, 371] width 292 height 69
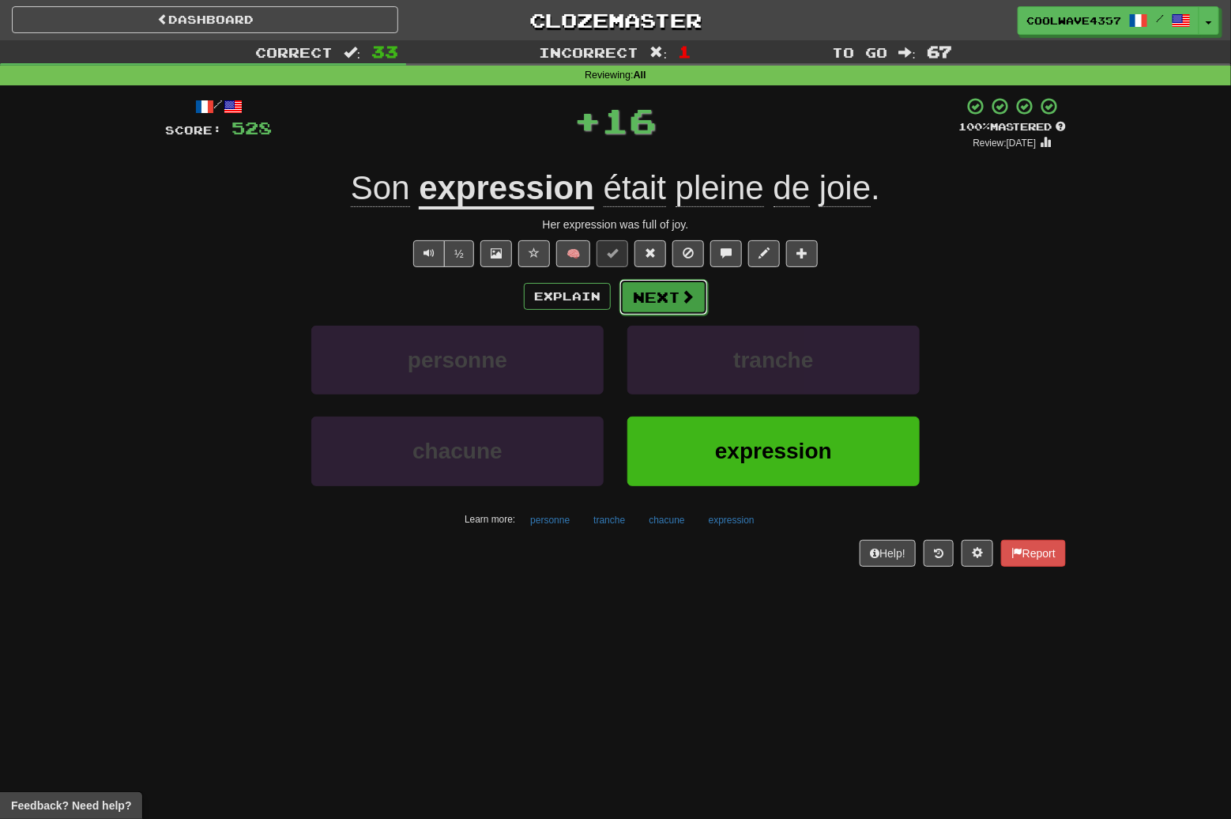
click at [674, 299] on button "Next" at bounding box center [664, 297] width 89 height 36
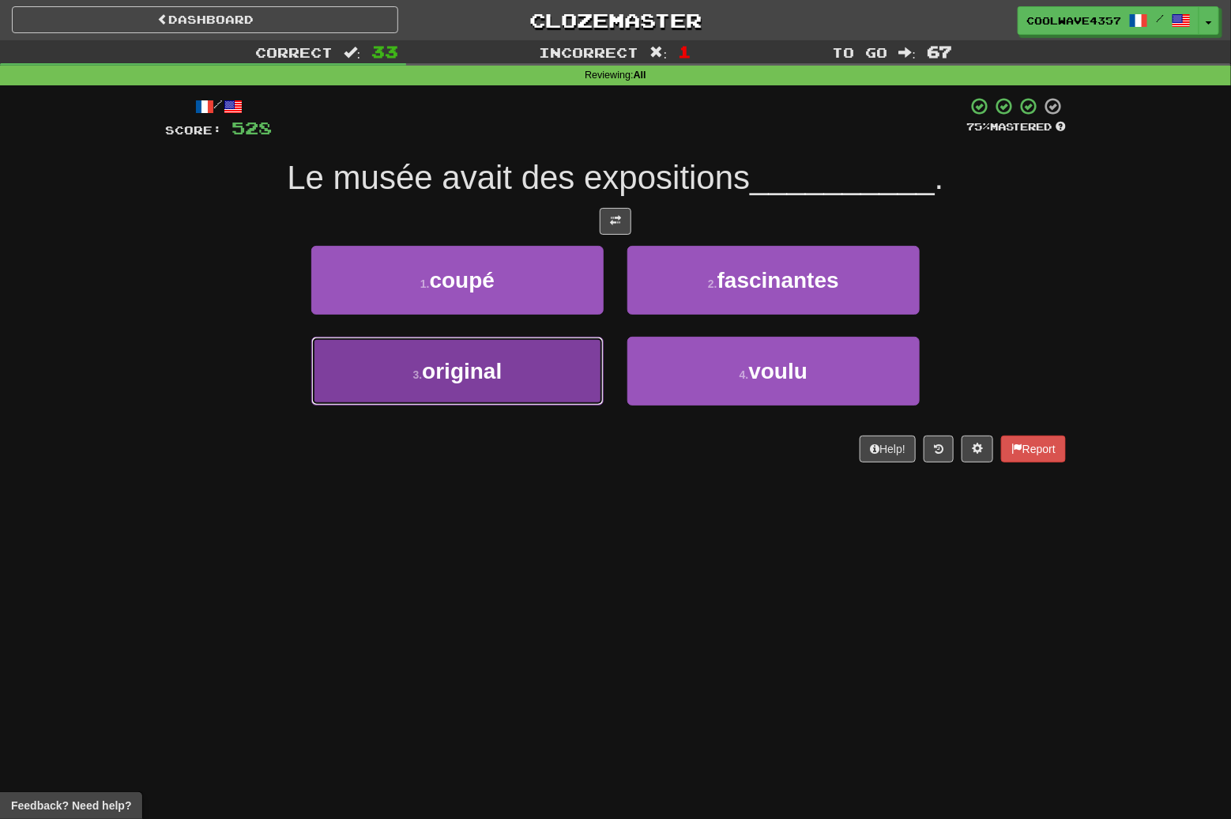
click at [519, 375] on button "3 . original" at bounding box center [457, 371] width 292 height 69
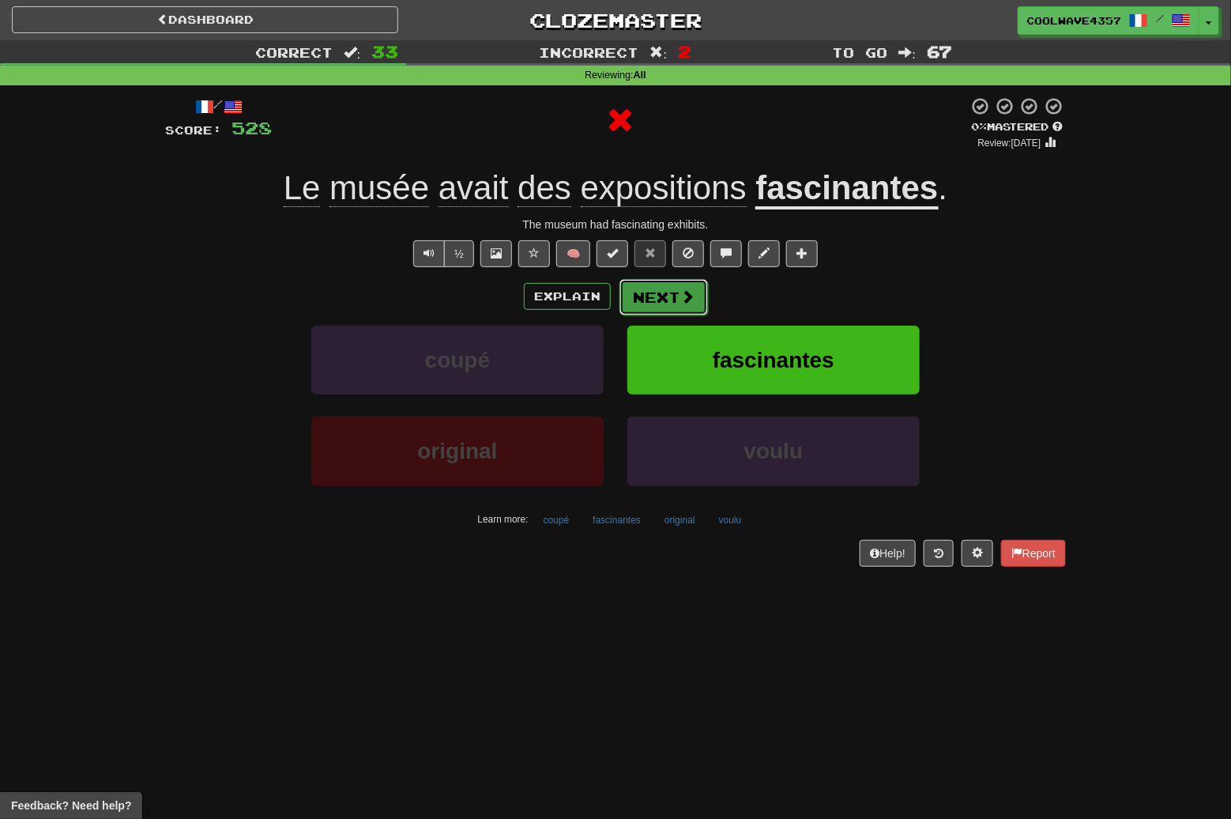
click at [667, 301] on button "Next" at bounding box center [664, 297] width 89 height 36
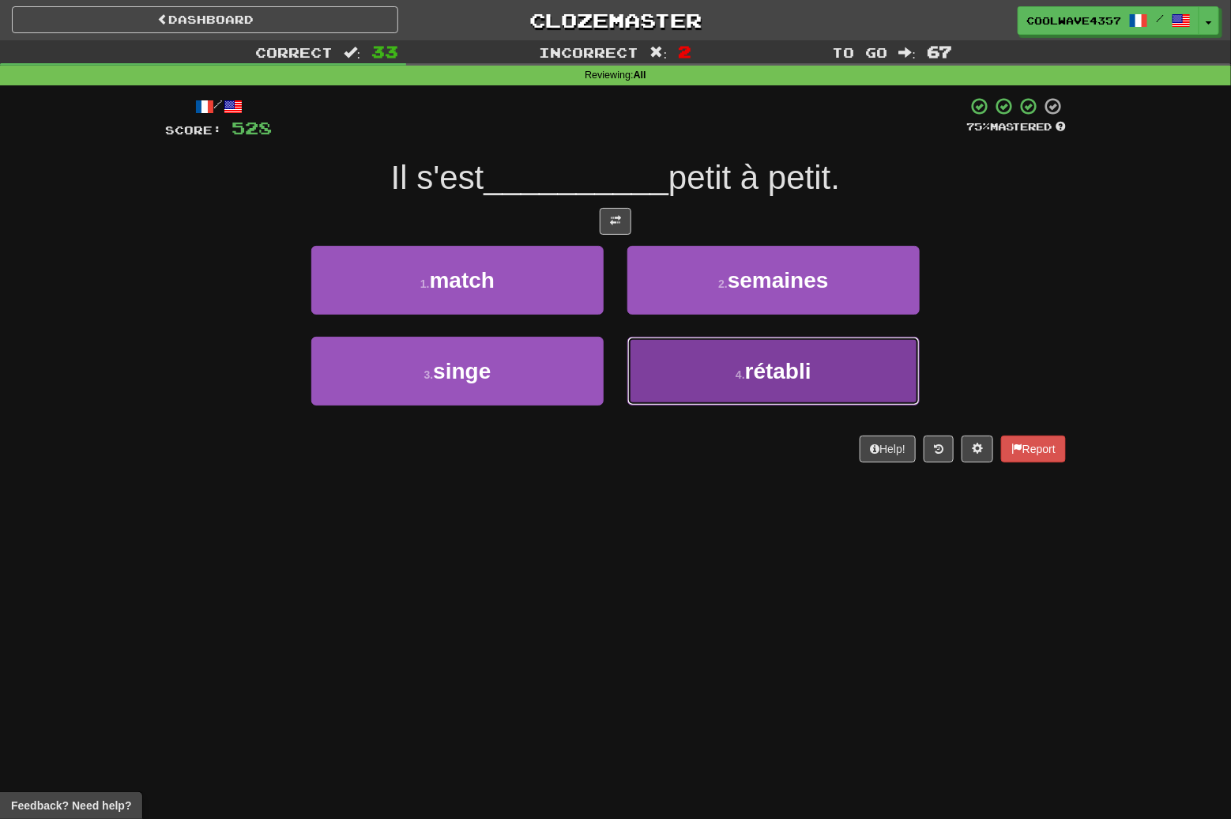
click at [724, 364] on button "4 . rétabli" at bounding box center [774, 371] width 292 height 69
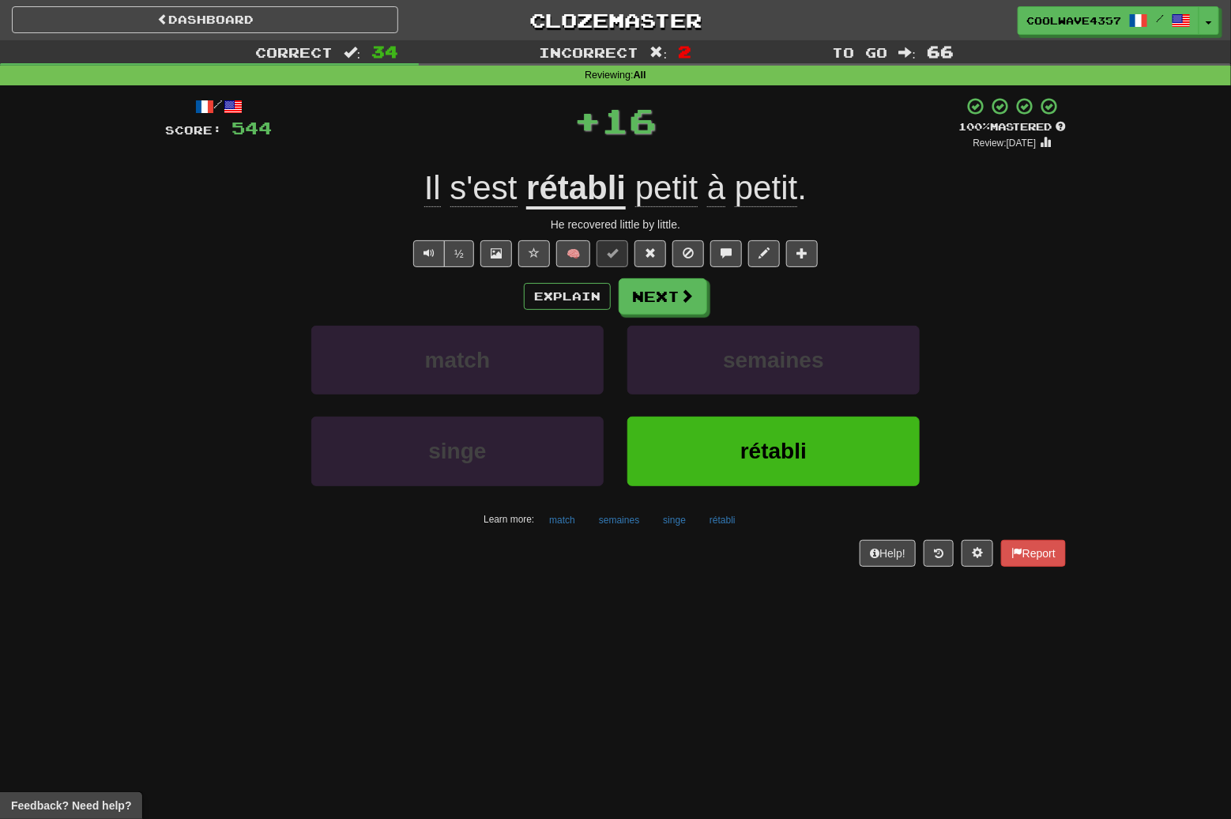
click at [688, 318] on div "Explain Next match semaines singe rétabli Learn more: match semaines singe réta…" at bounding box center [615, 405] width 901 height 254
click at [688, 307] on button "Next" at bounding box center [664, 297] width 89 height 36
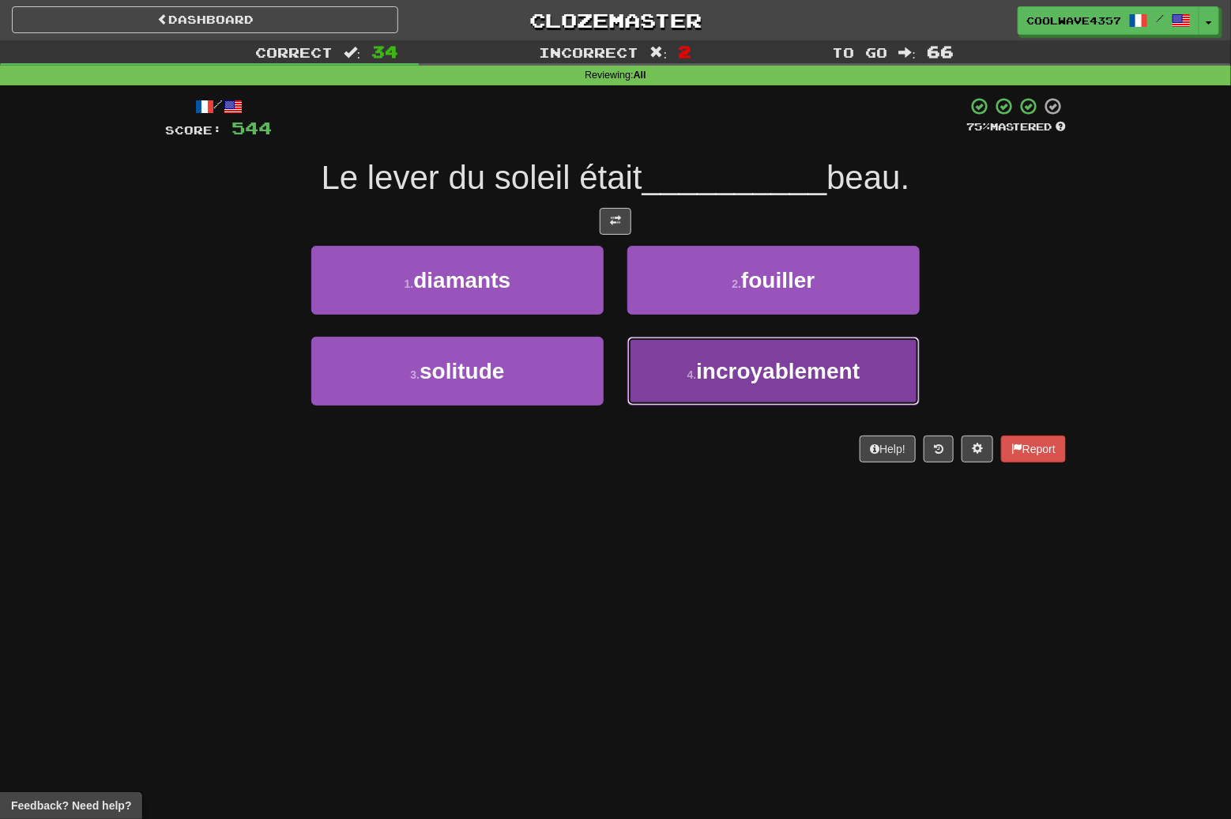
click at [726, 373] on span "incroyablement" at bounding box center [778, 371] width 164 height 25
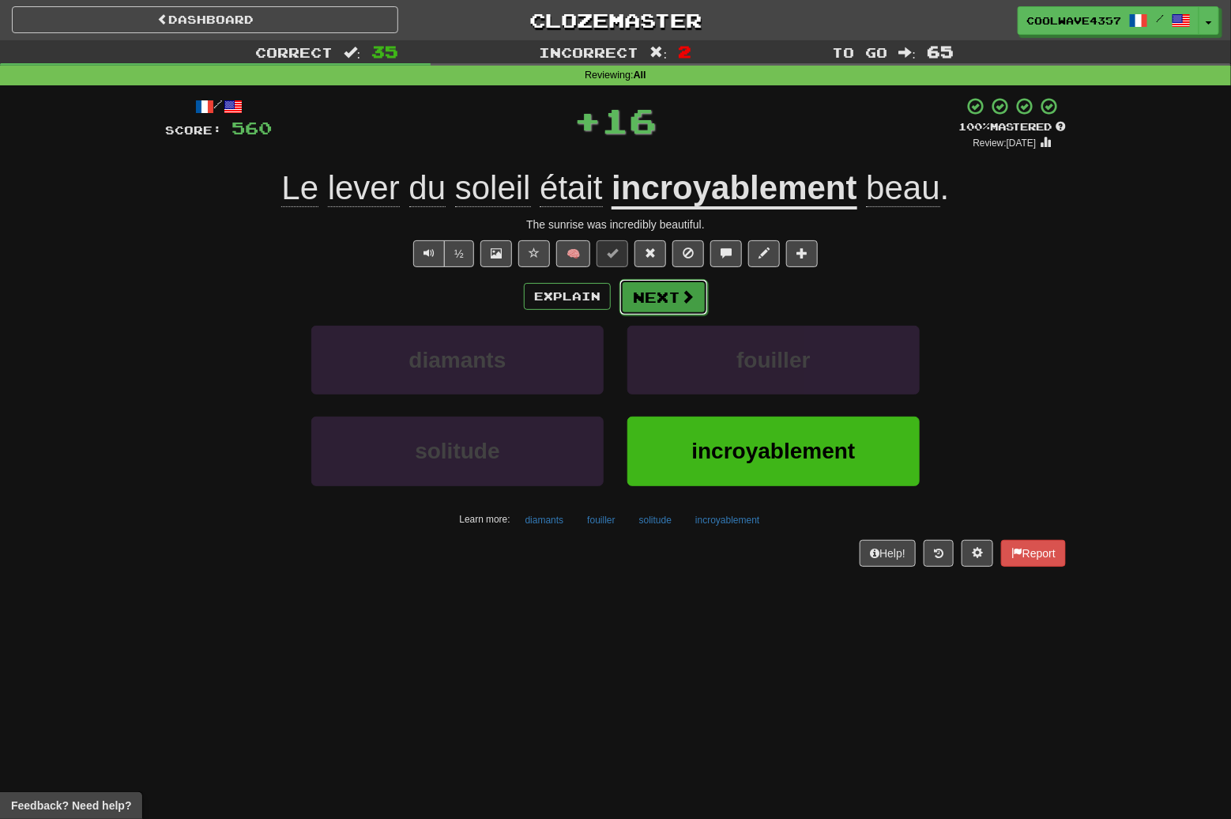
click at [693, 304] on span at bounding box center [688, 296] width 14 height 14
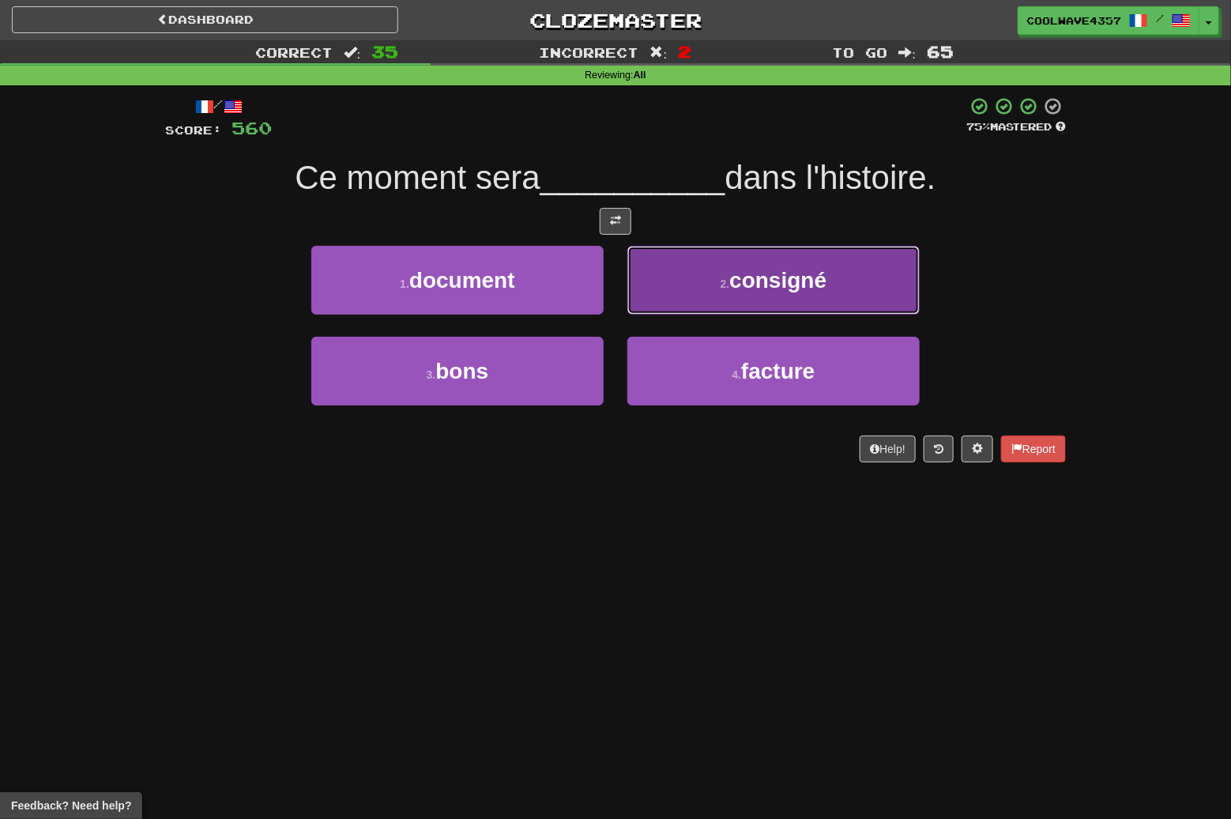
click at [771, 262] on button "2 . consigné" at bounding box center [774, 280] width 292 height 69
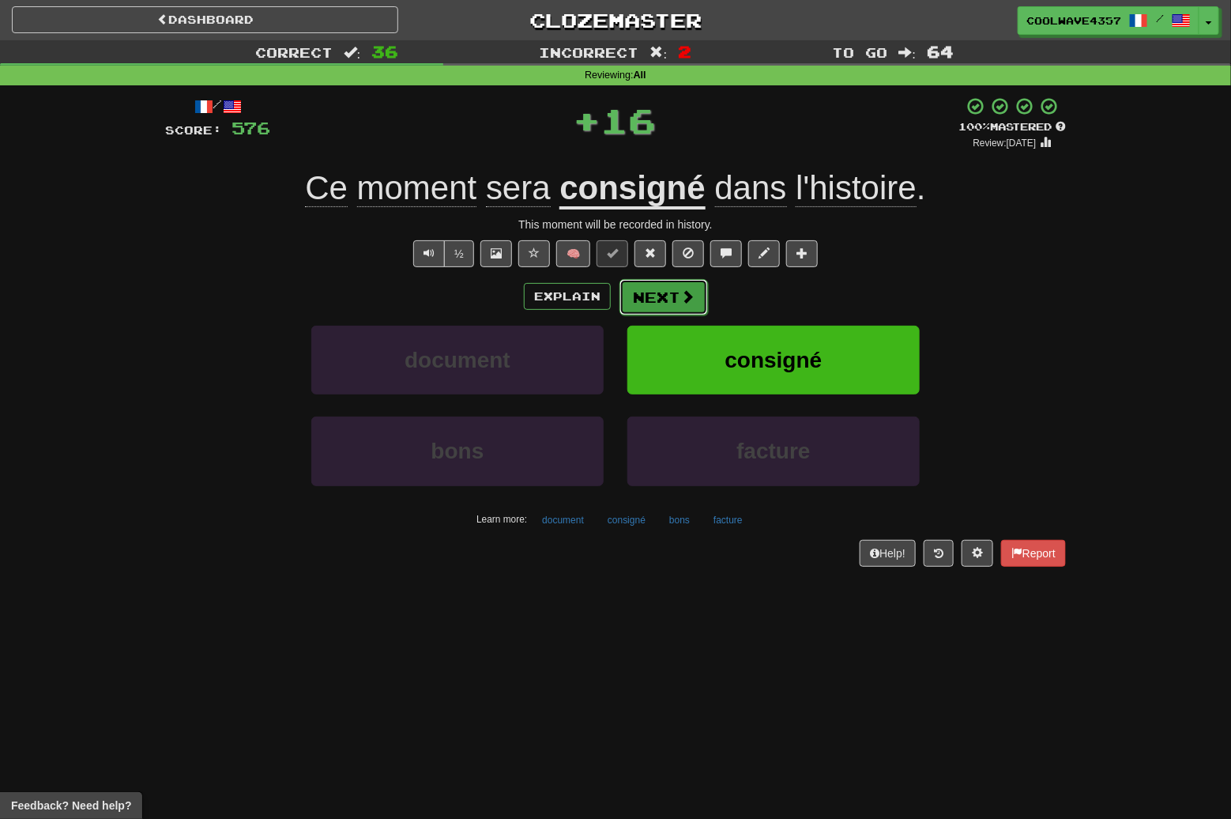
click at [703, 302] on button "Next" at bounding box center [664, 297] width 89 height 36
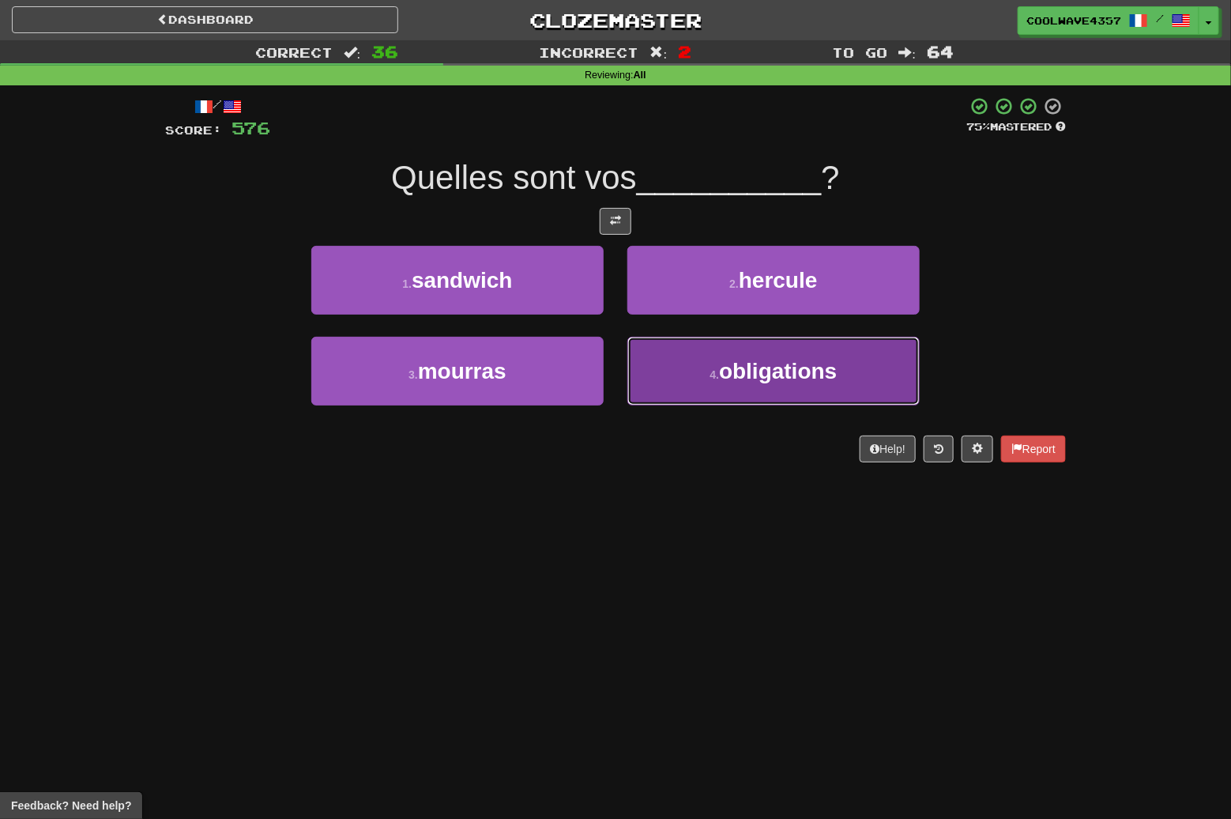
click at [747, 378] on span "obligations" at bounding box center [778, 371] width 118 height 25
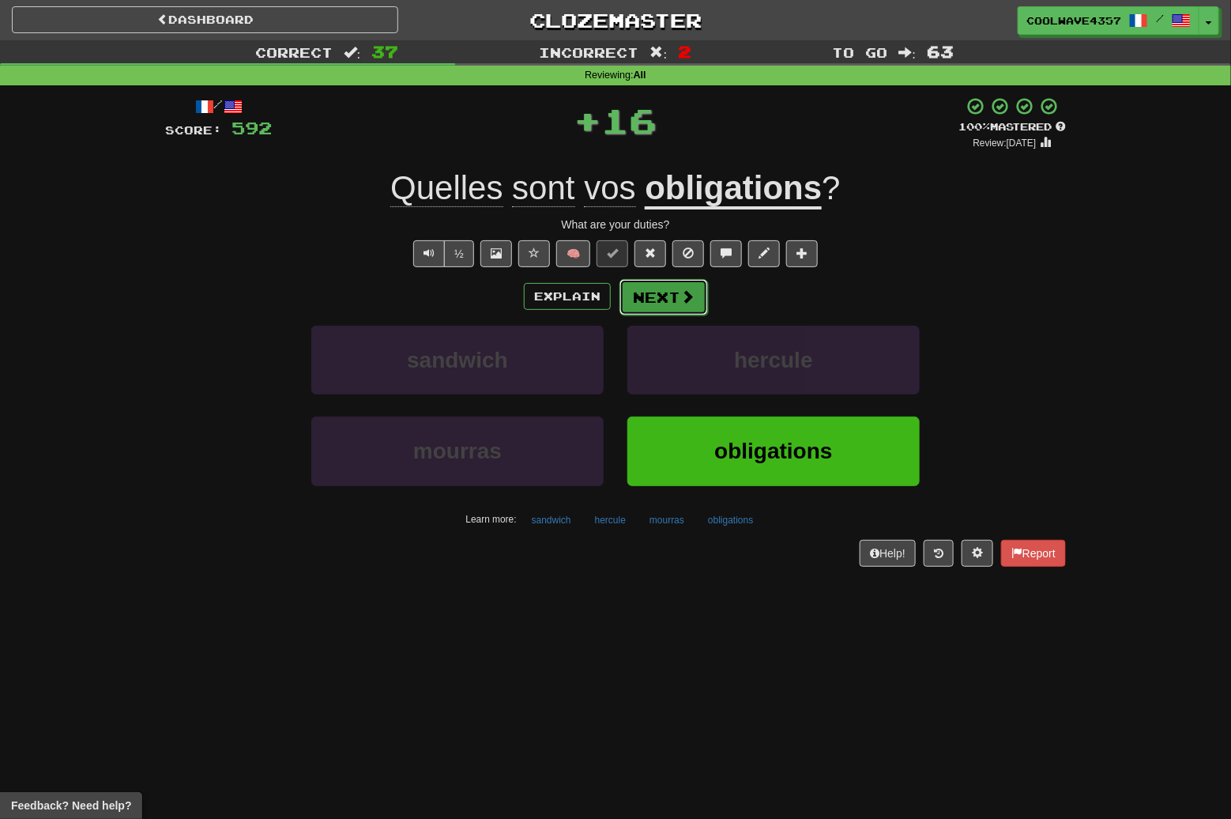
click at [681, 309] on button "Next" at bounding box center [664, 297] width 89 height 36
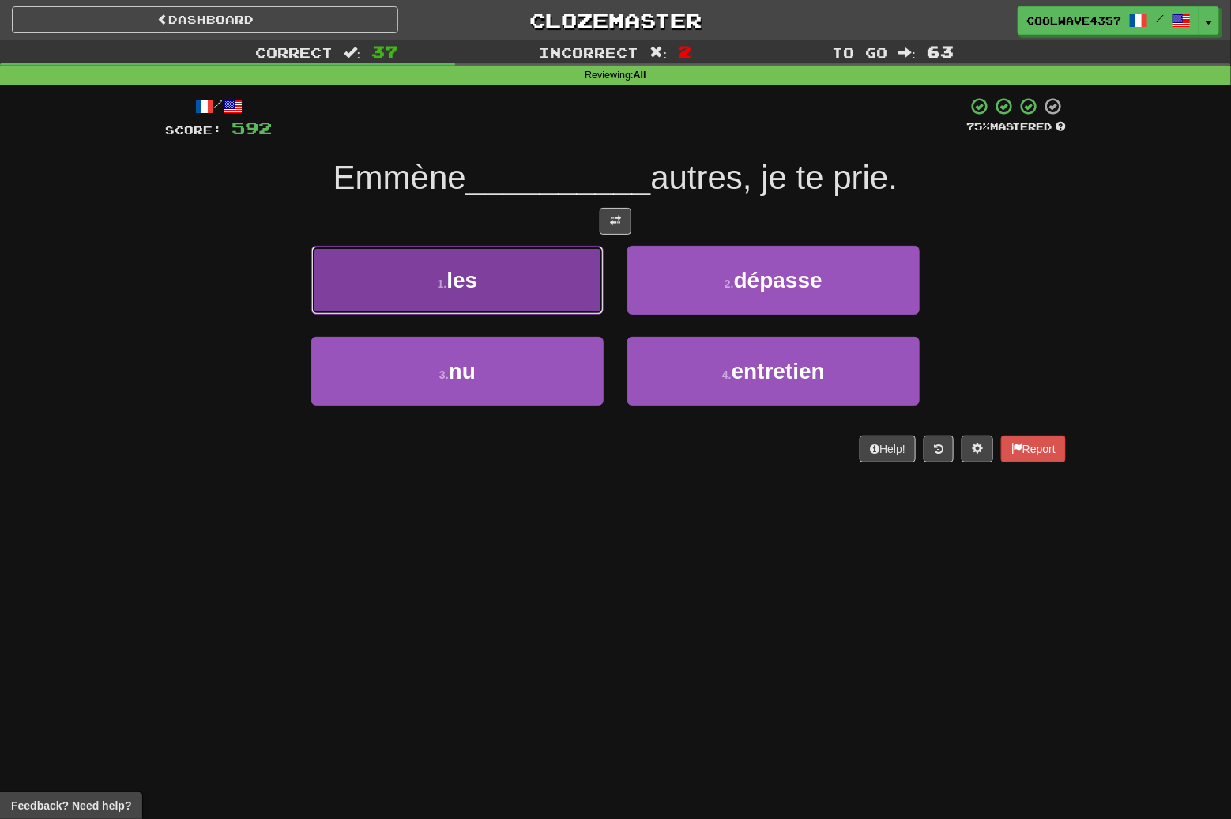
click at [543, 273] on button "1 . les" at bounding box center [457, 280] width 292 height 69
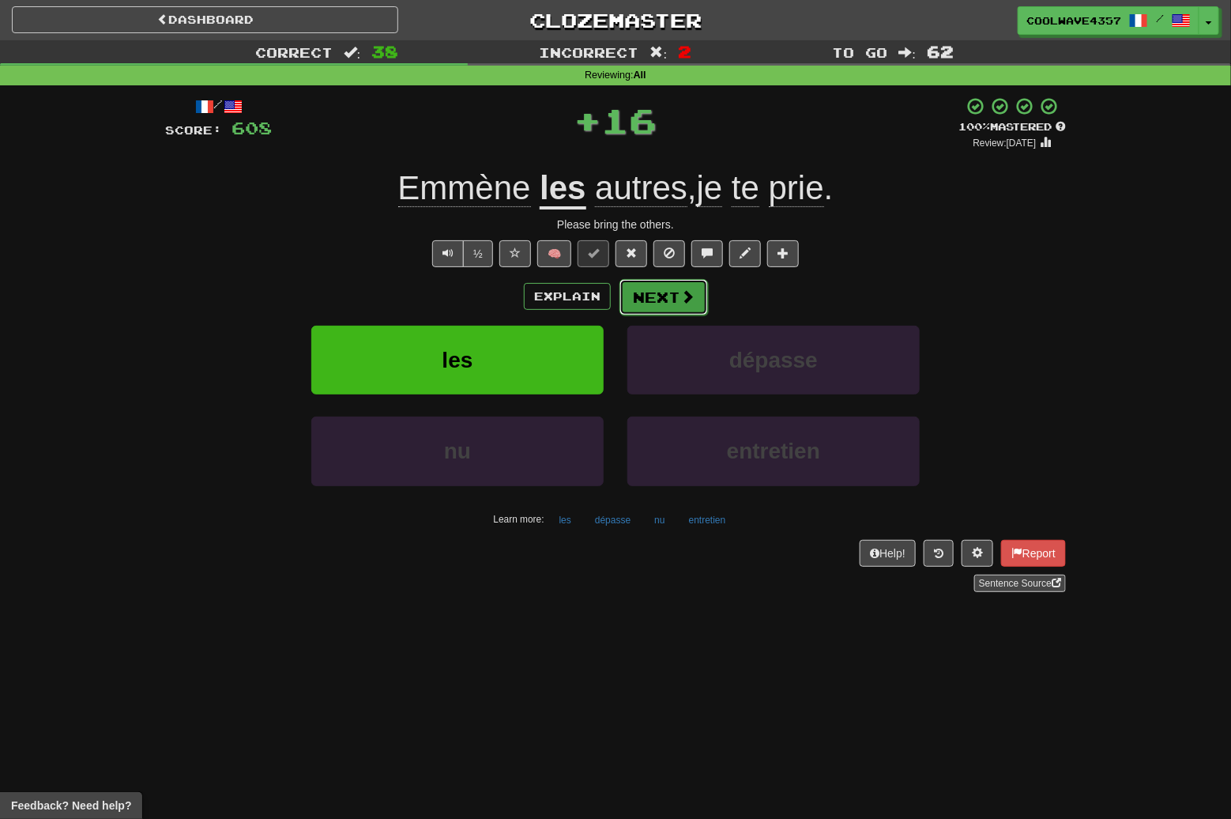
click at [674, 299] on button "Next" at bounding box center [664, 297] width 89 height 36
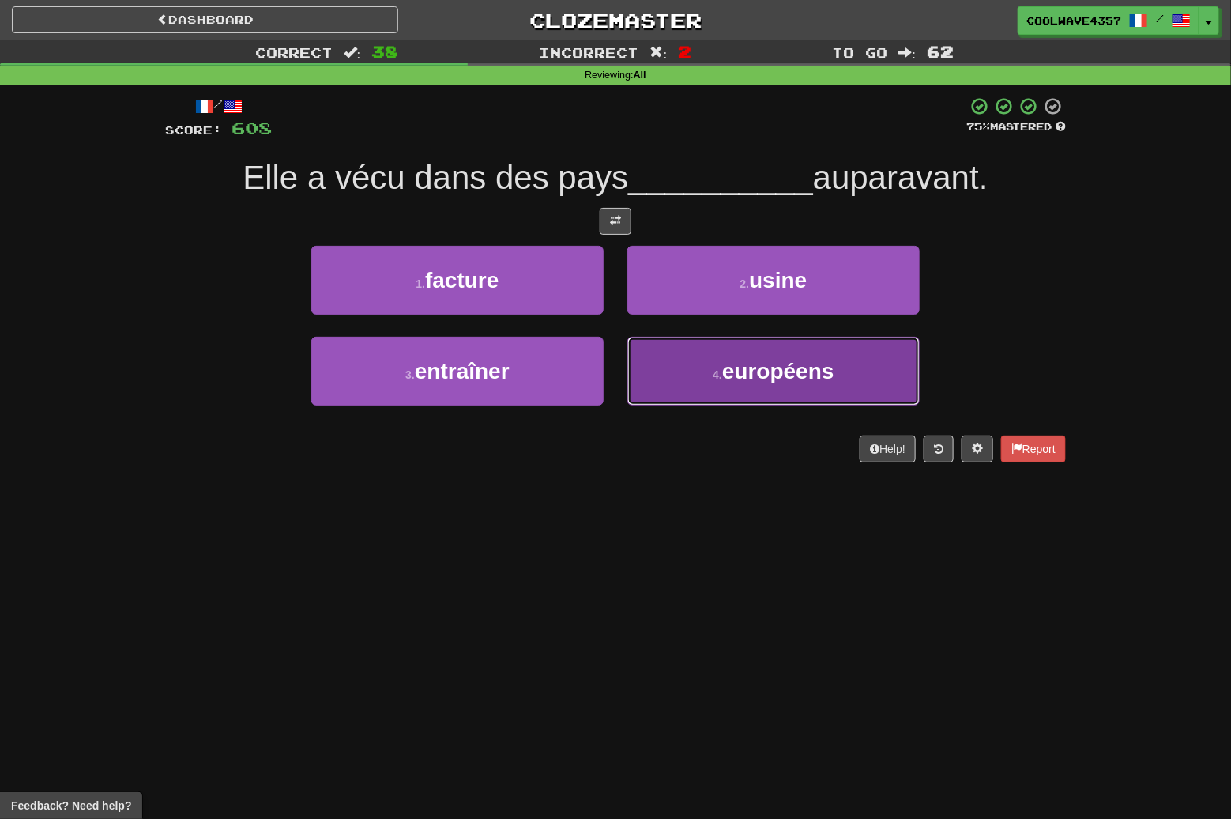
click at [631, 370] on button "4 . européens" at bounding box center [774, 371] width 292 height 69
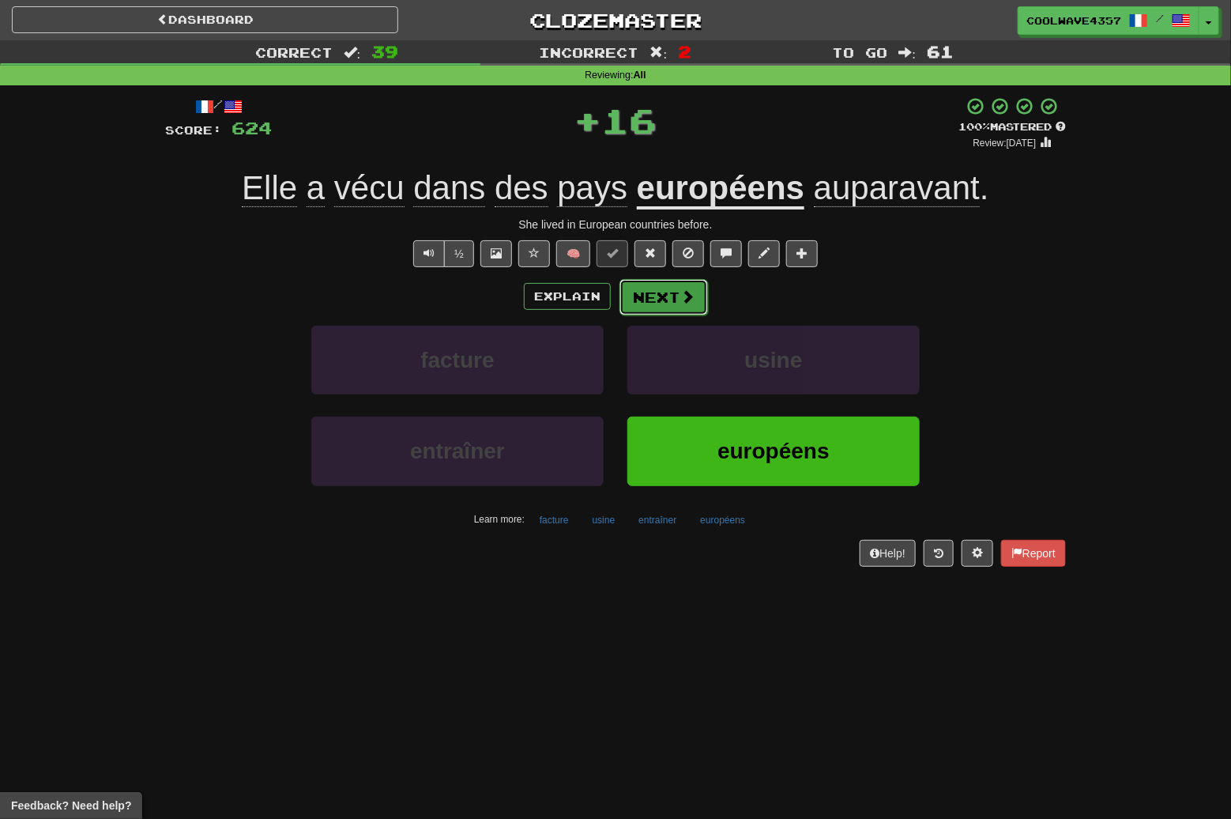
click at [684, 300] on span at bounding box center [688, 296] width 14 height 14
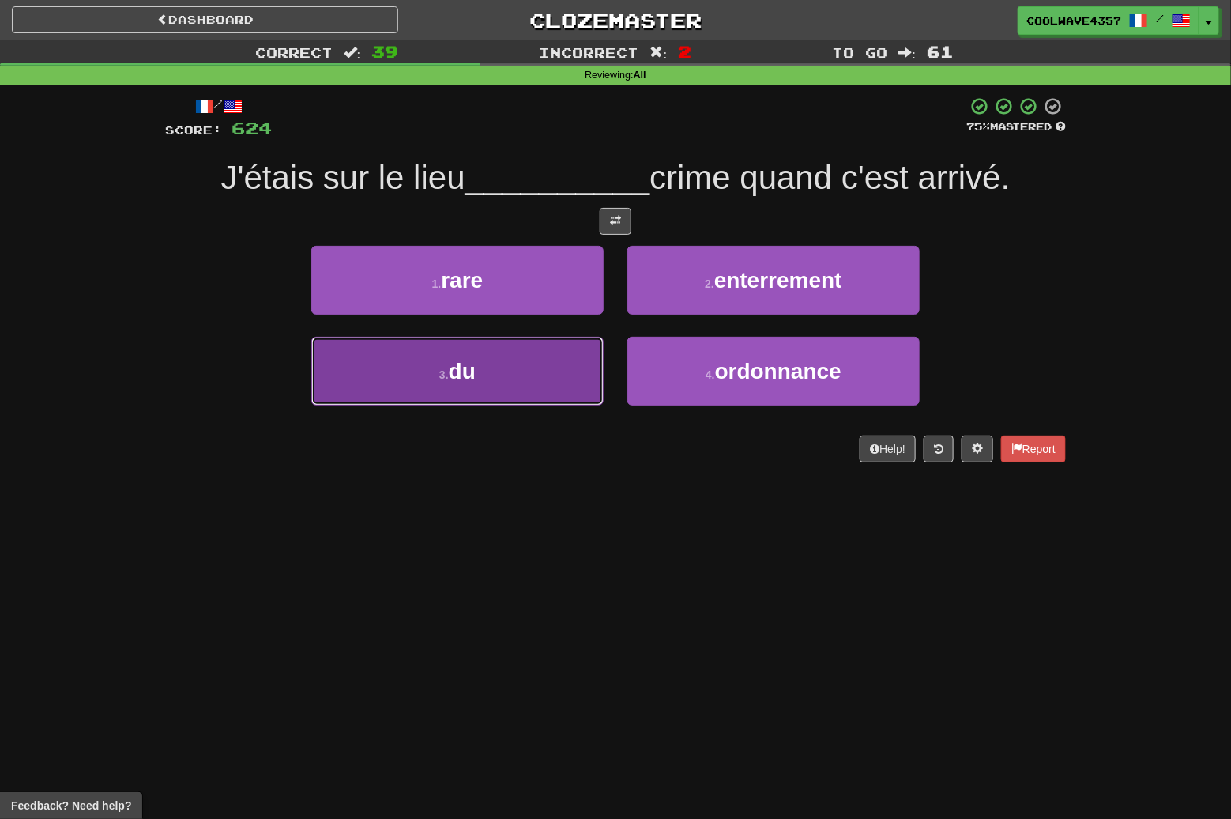
click at [507, 372] on button "3 . du" at bounding box center [457, 371] width 292 height 69
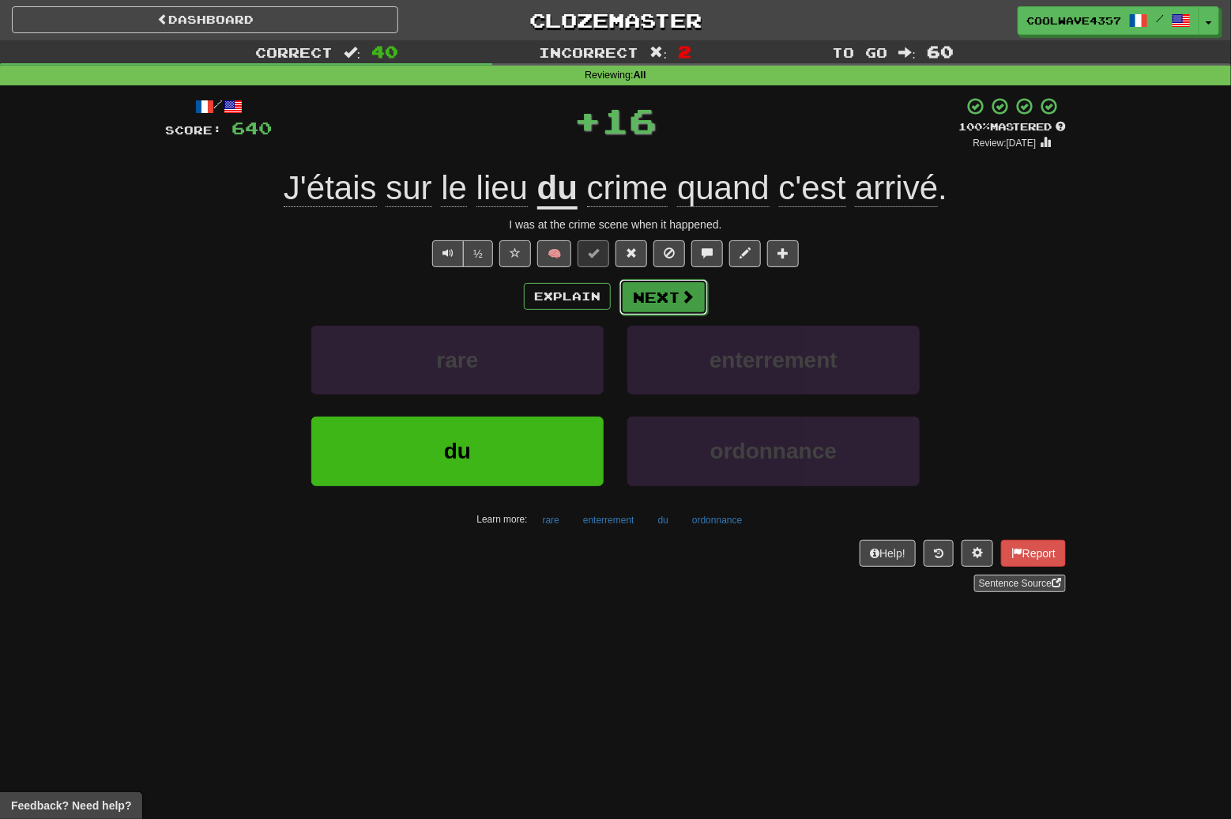
click at [669, 304] on button "Next" at bounding box center [664, 297] width 89 height 36
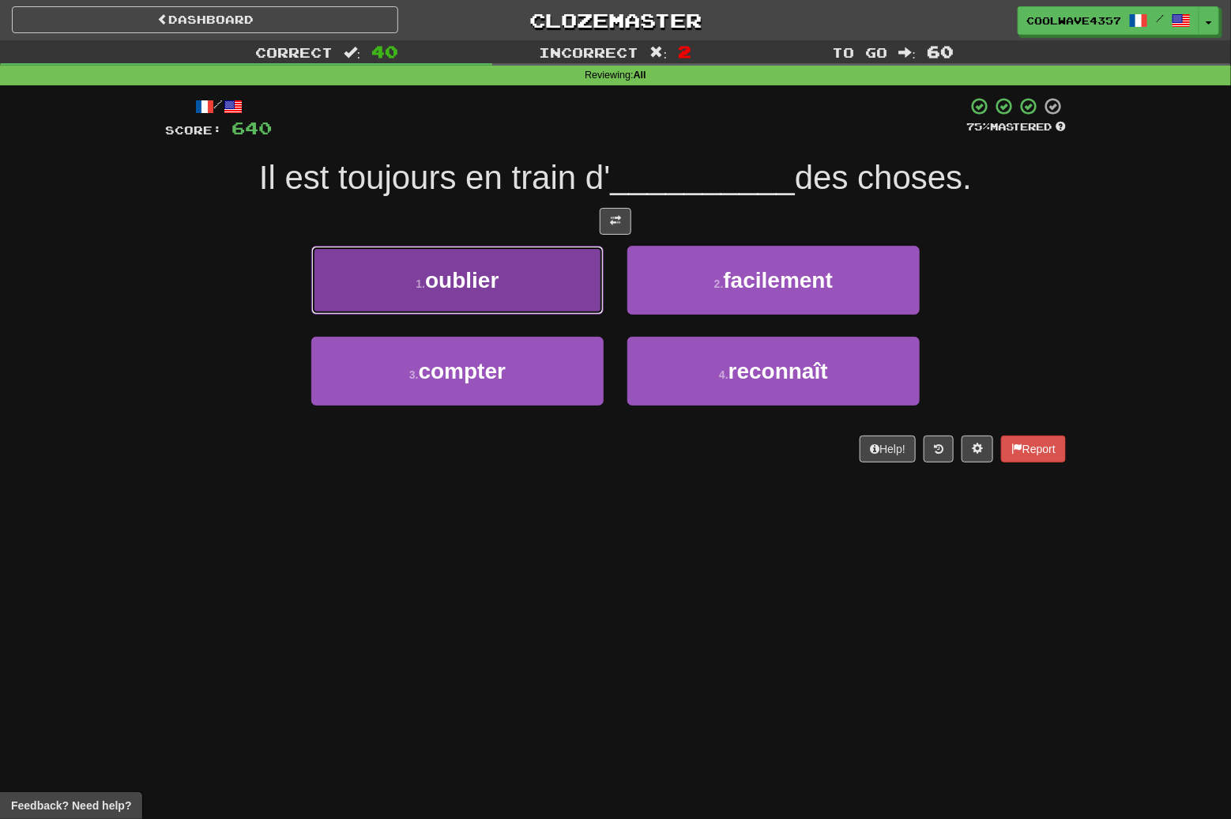
click at [505, 273] on button "1 . oublier" at bounding box center [457, 280] width 292 height 69
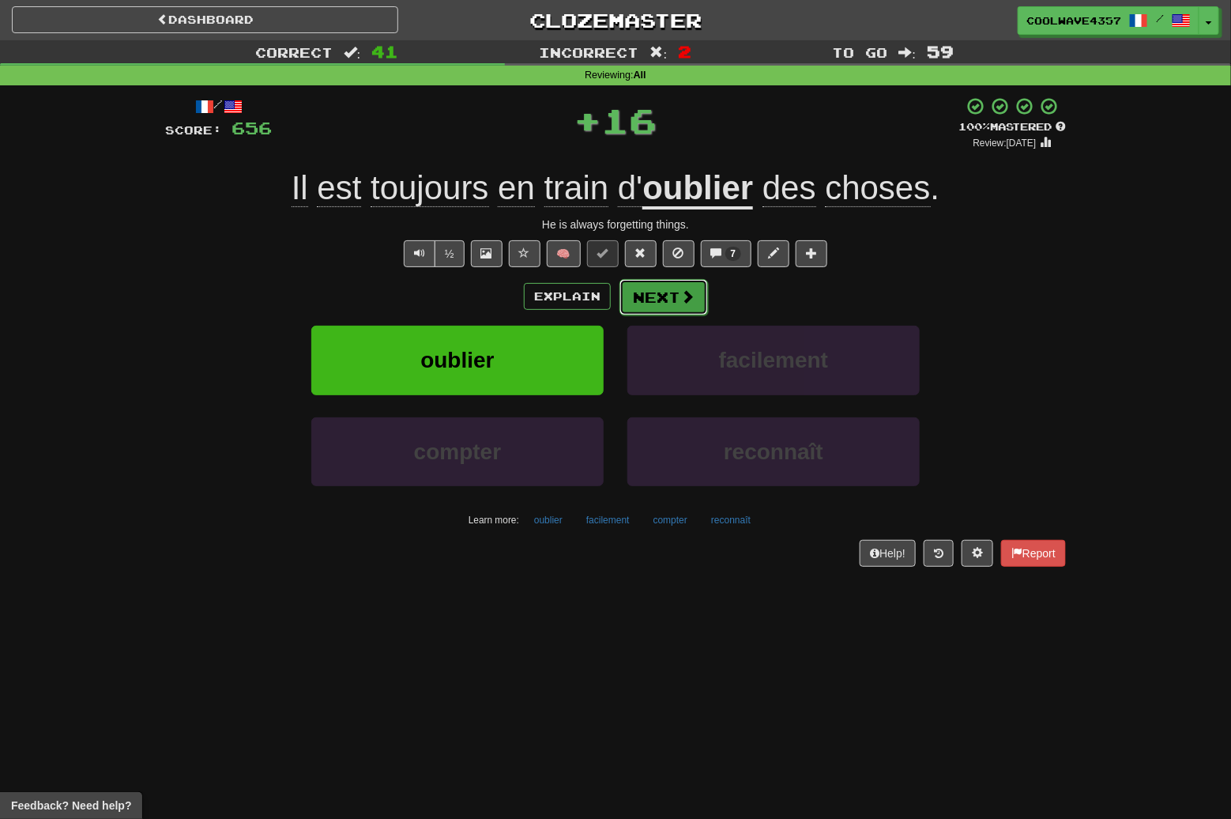
click at [654, 308] on button "Next" at bounding box center [664, 297] width 89 height 36
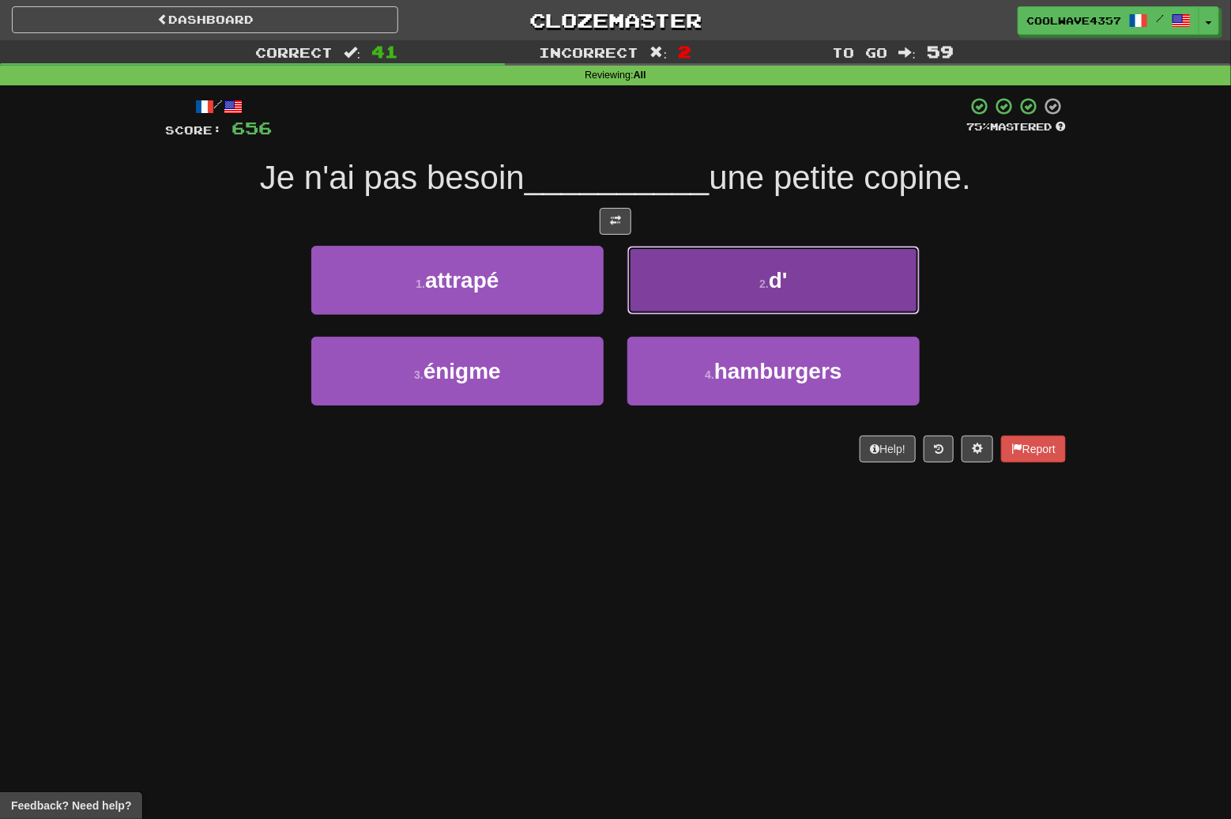
click at [760, 277] on small "2 ." at bounding box center [764, 283] width 9 height 13
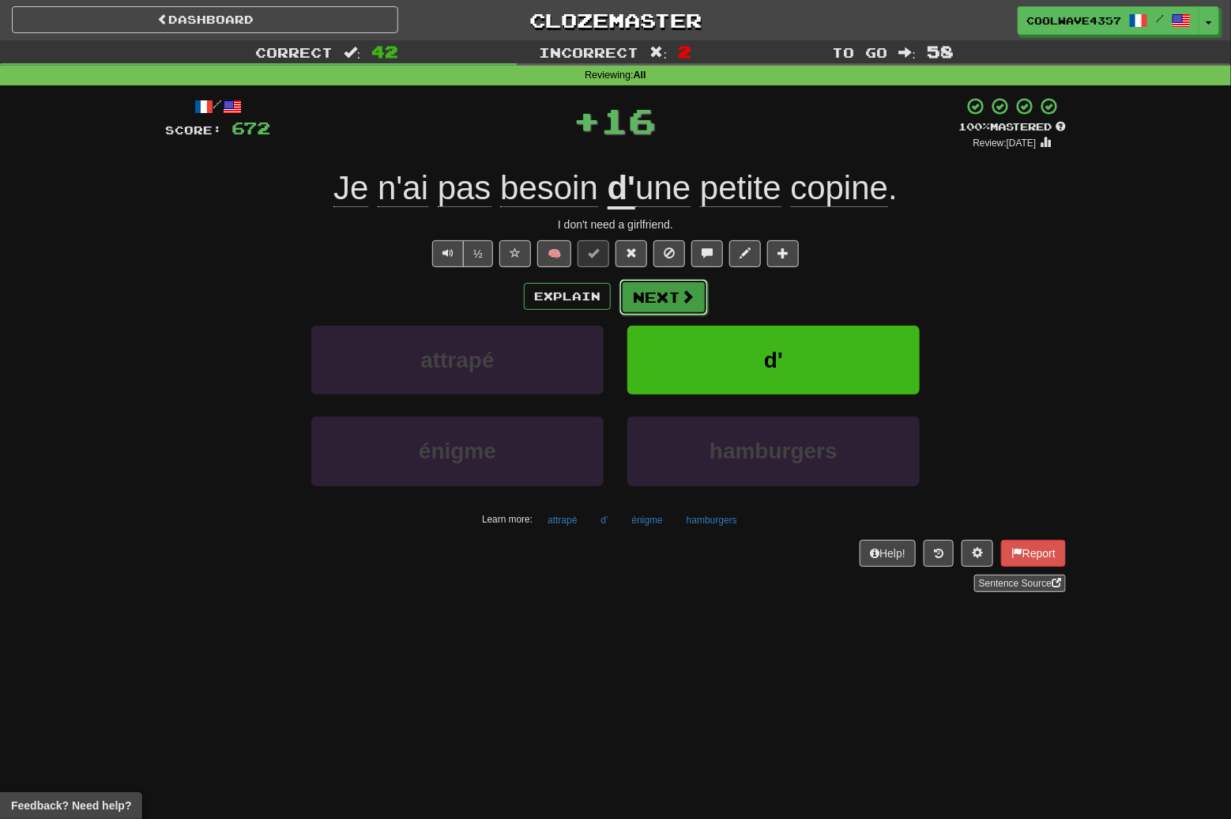
click at [643, 292] on button "Next" at bounding box center [664, 297] width 89 height 36
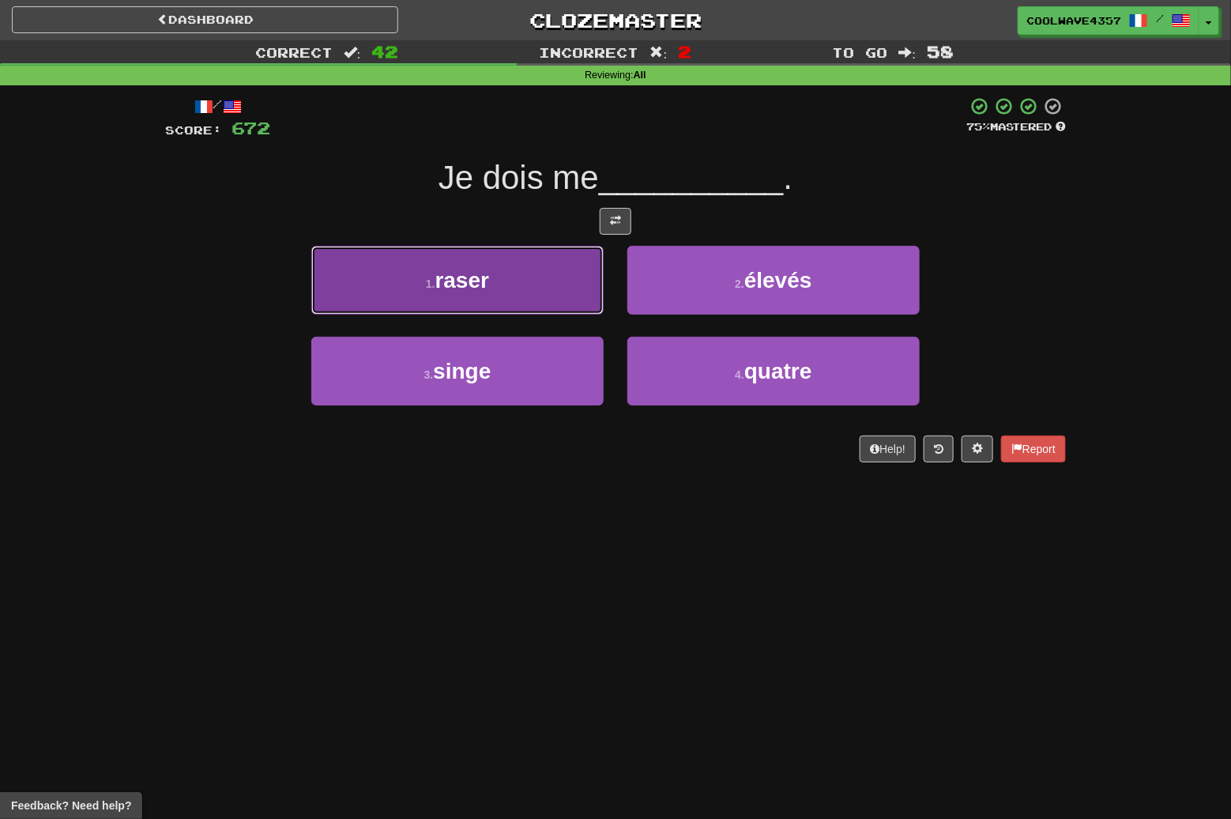
click at [532, 266] on button "1 . raser" at bounding box center [457, 280] width 292 height 69
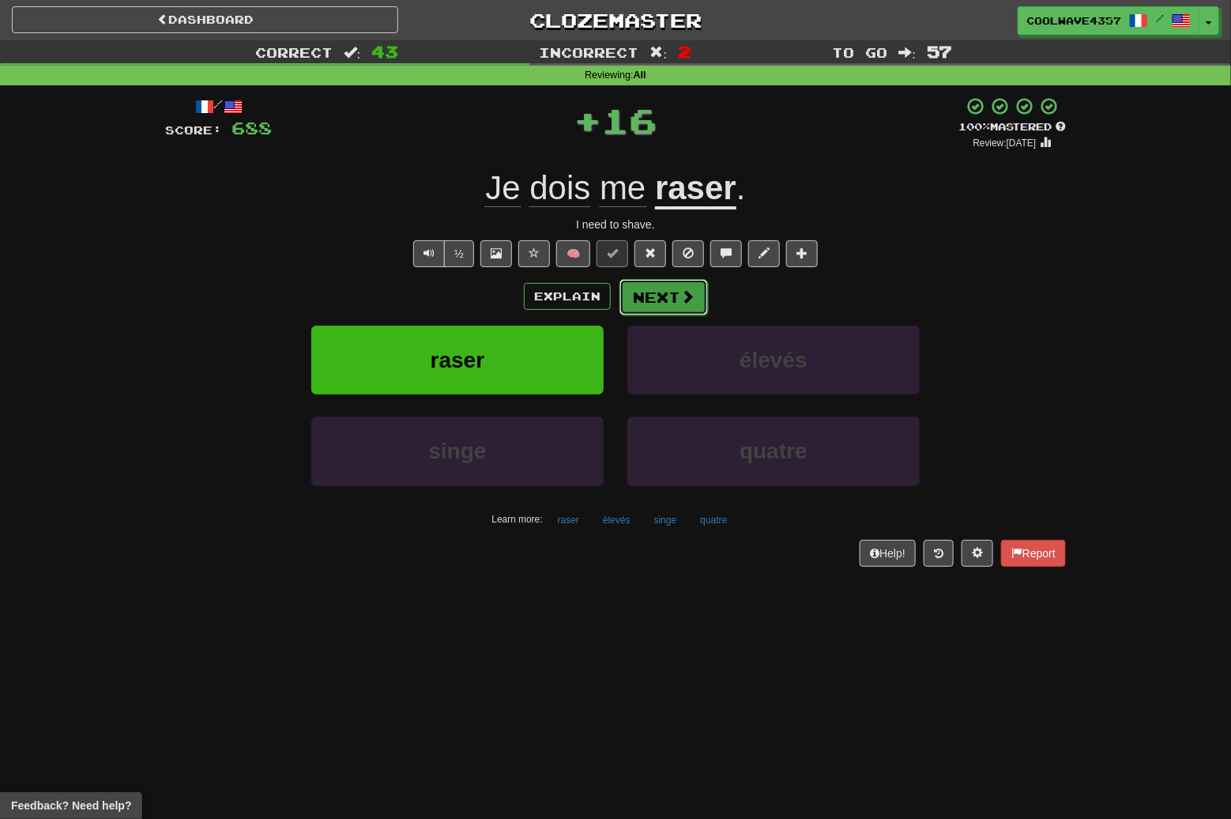
click at [662, 308] on button "Next" at bounding box center [664, 297] width 89 height 36
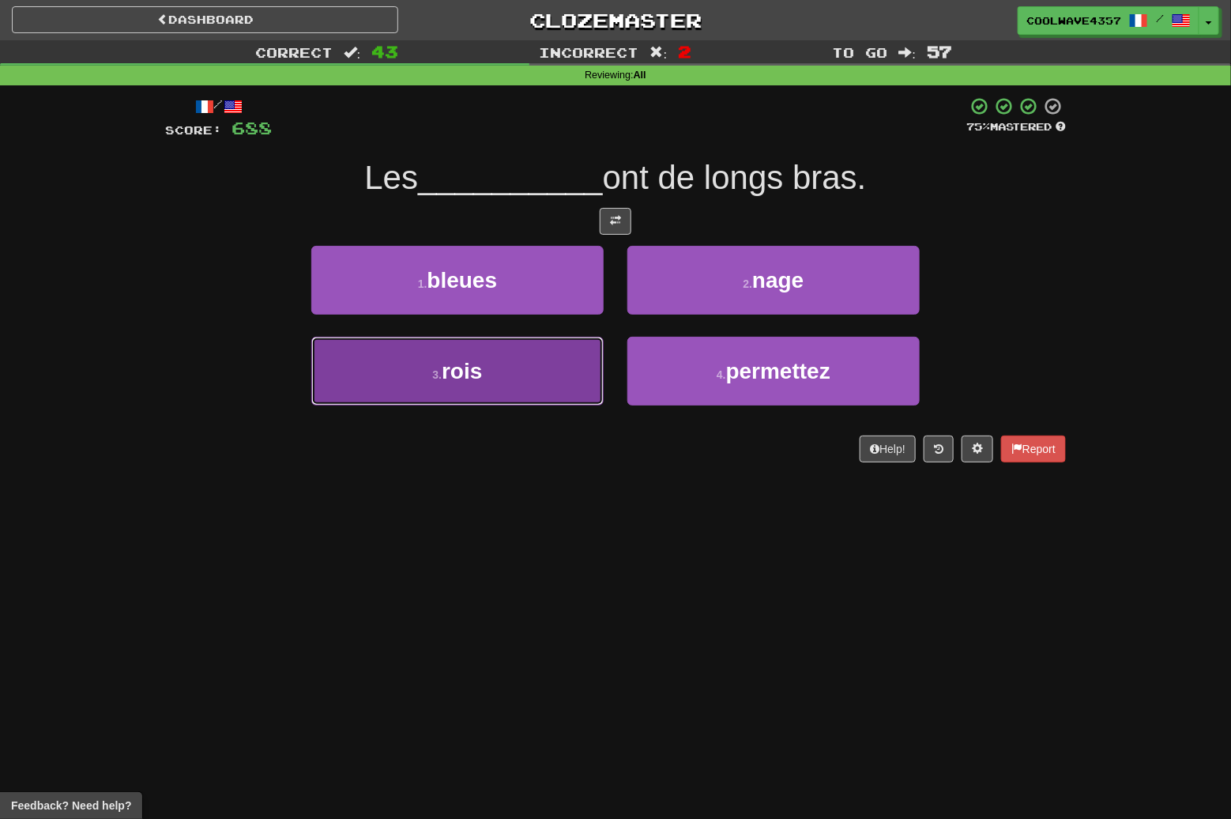
click at [558, 387] on button "3 . rois" at bounding box center [457, 371] width 292 height 69
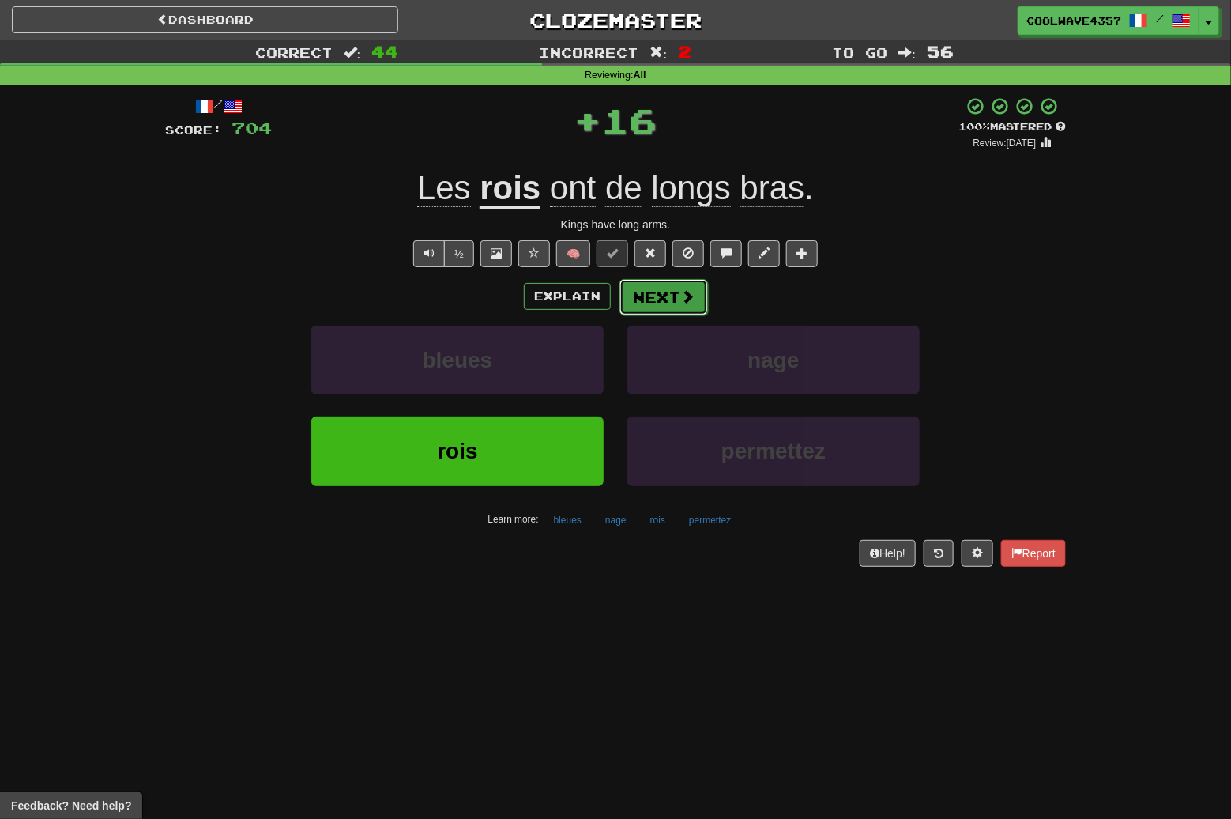
click at [652, 309] on button "Next" at bounding box center [664, 297] width 89 height 36
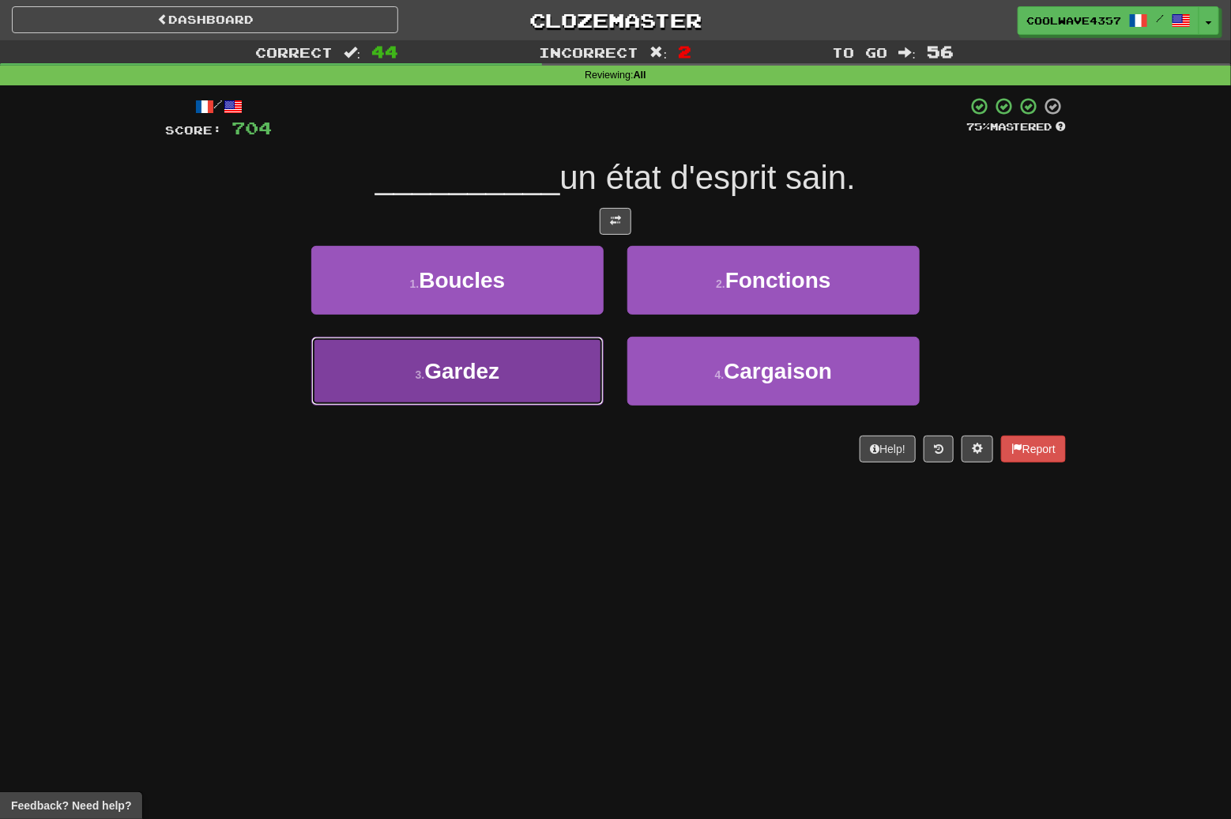
click at [560, 389] on button "3 . Gardez" at bounding box center [457, 371] width 292 height 69
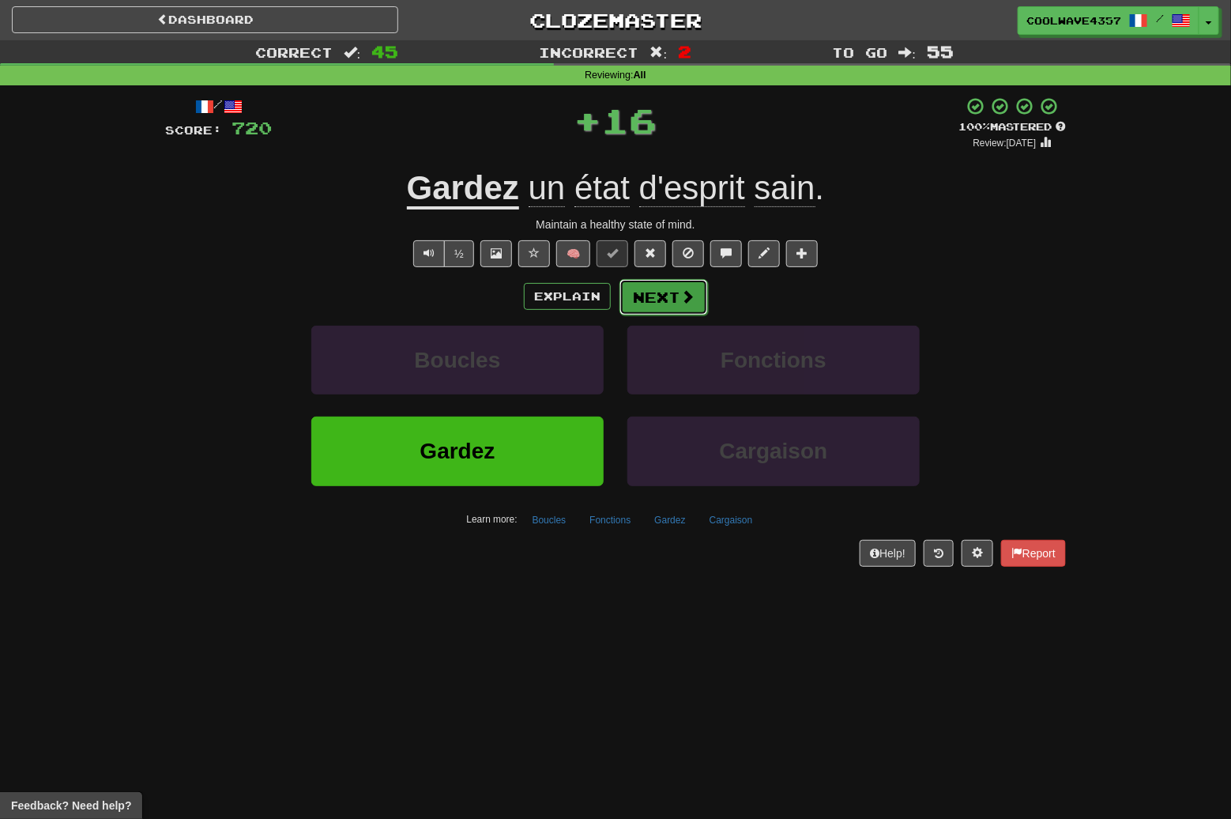
click at [645, 306] on button "Next" at bounding box center [664, 297] width 89 height 36
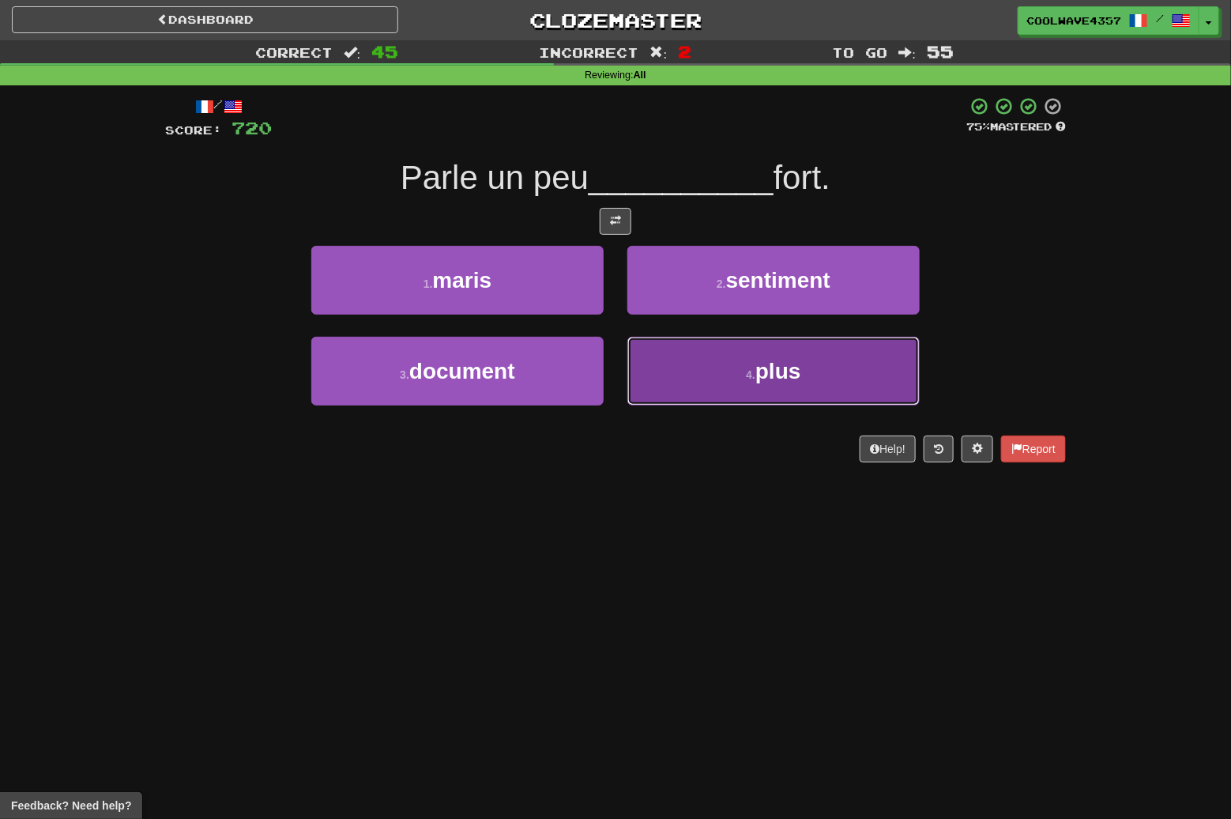
click at [709, 368] on button "4 . plus" at bounding box center [774, 371] width 292 height 69
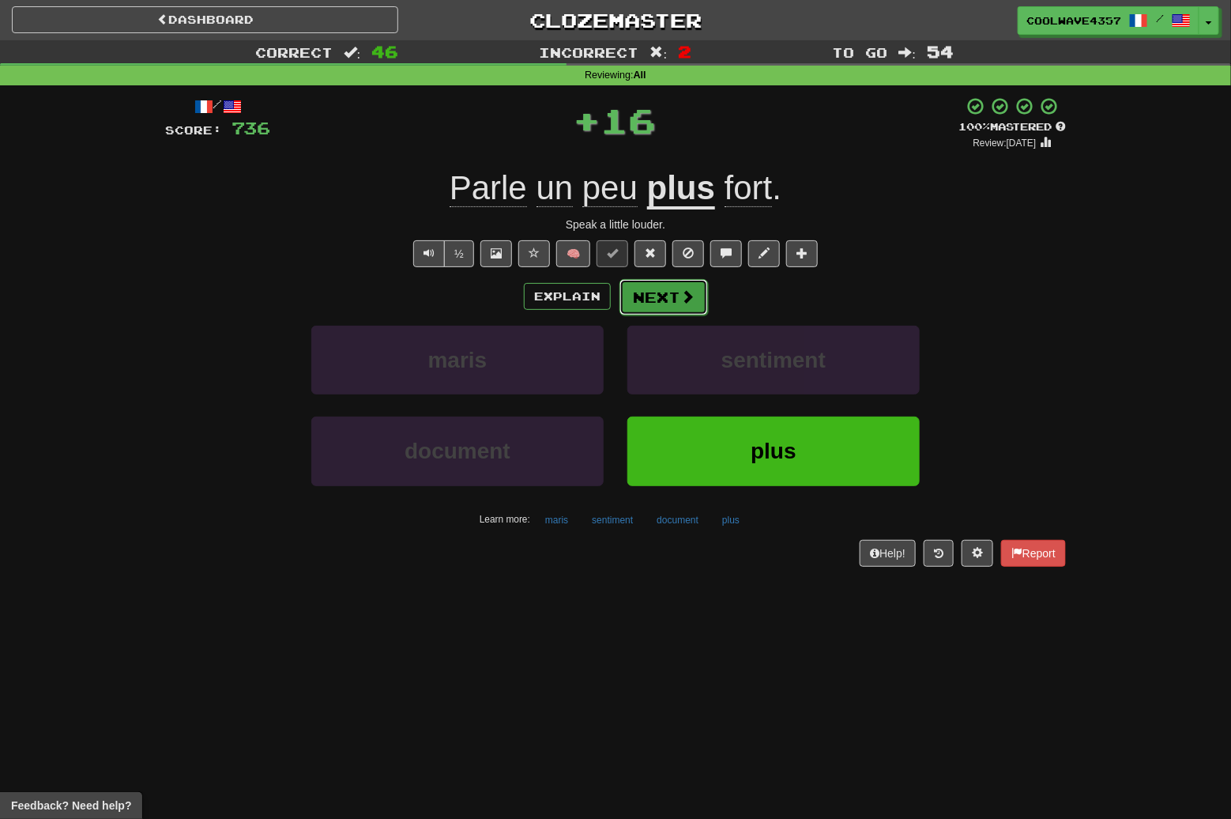
click at [666, 297] on button "Next" at bounding box center [664, 297] width 89 height 36
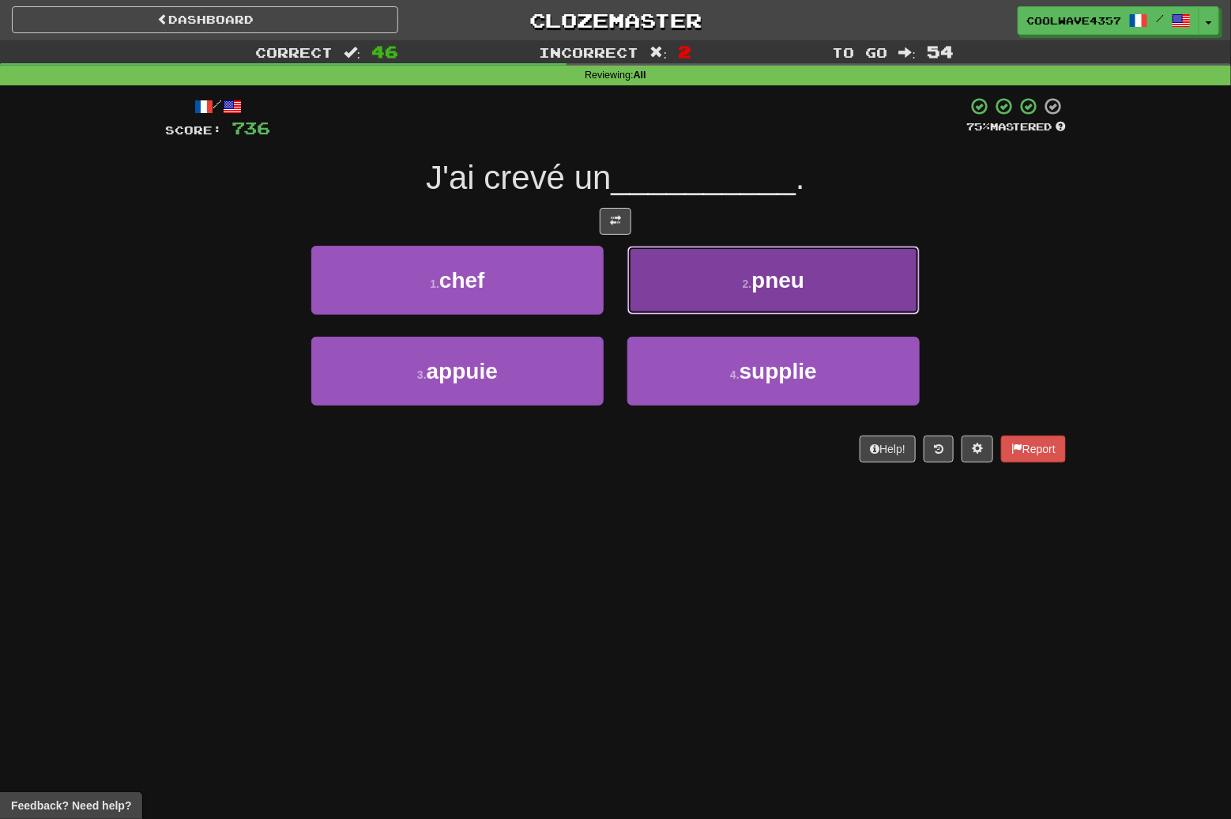
click at [885, 304] on button "2 . pneu" at bounding box center [774, 280] width 292 height 69
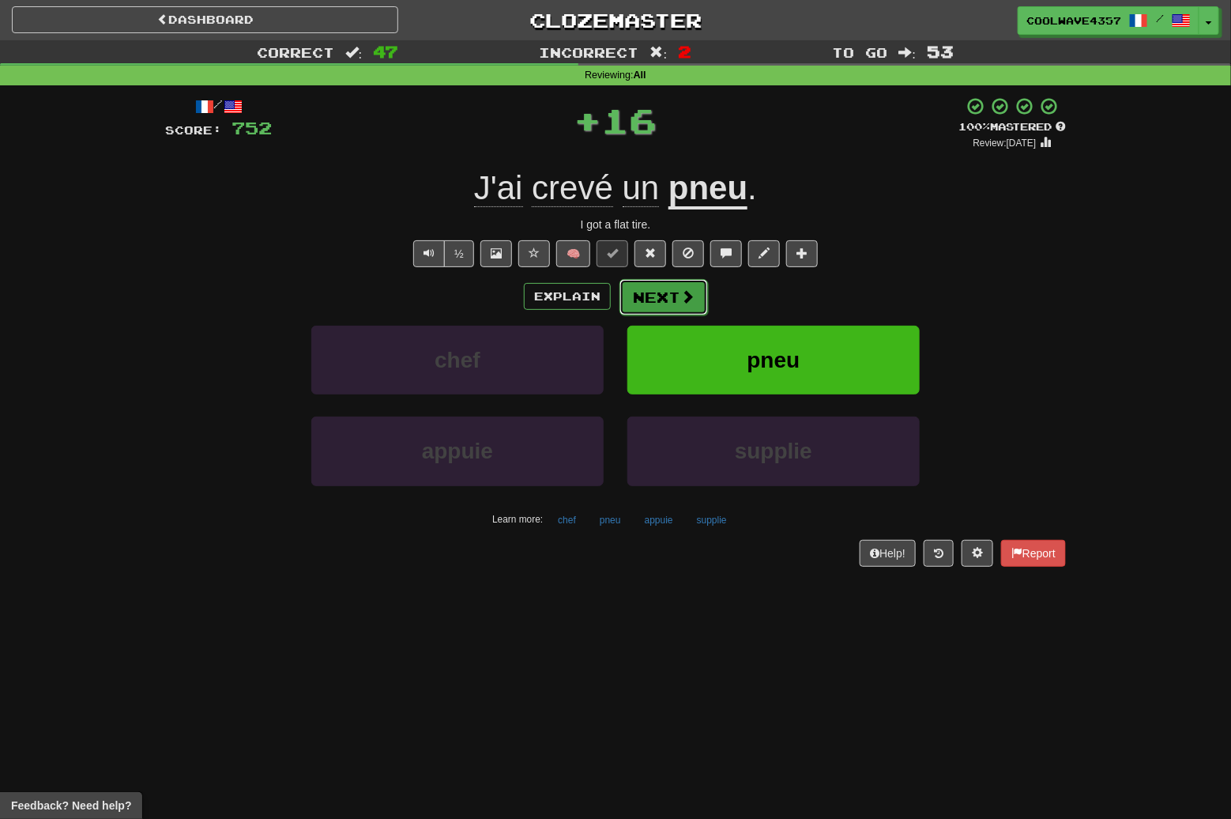
click at [698, 301] on button "Next" at bounding box center [664, 297] width 89 height 36
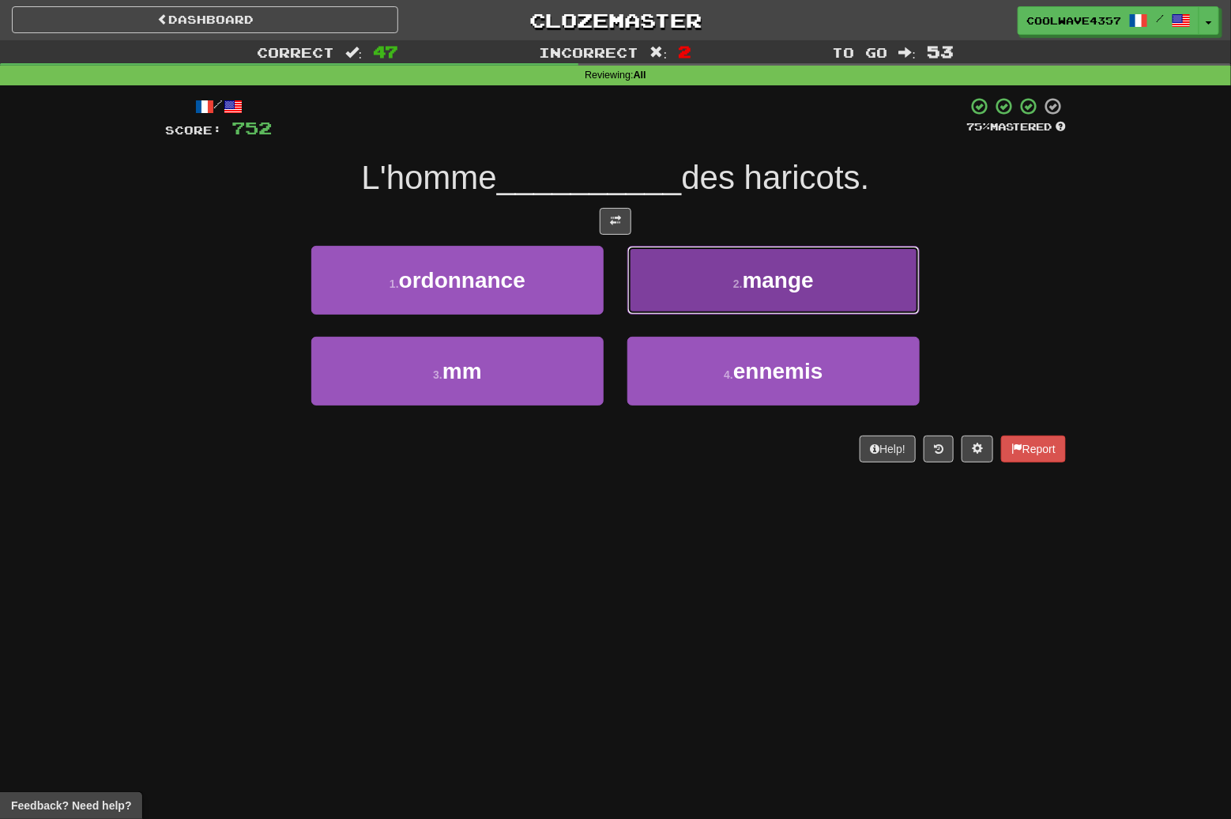
click at [850, 289] on button "2 . mange" at bounding box center [774, 280] width 292 height 69
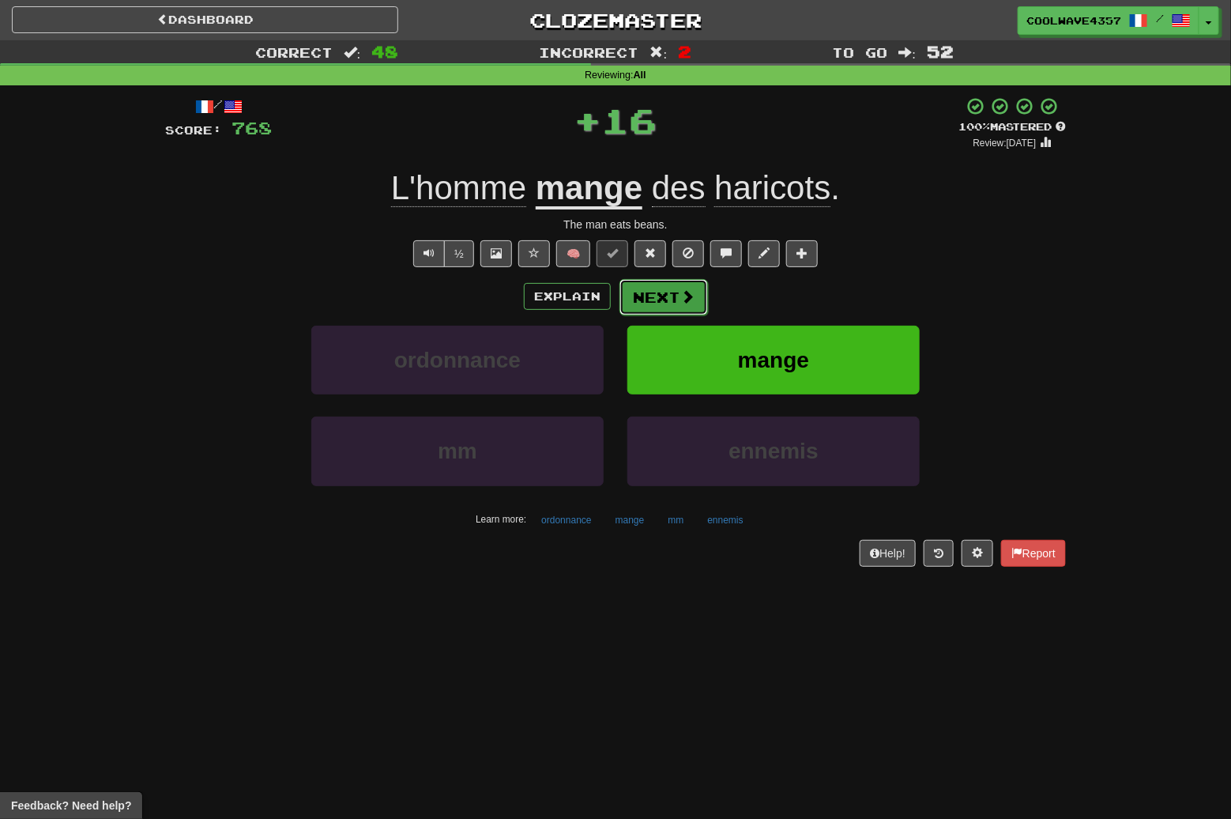
click at [650, 300] on button "Next" at bounding box center [664, 297] width 89 height 36
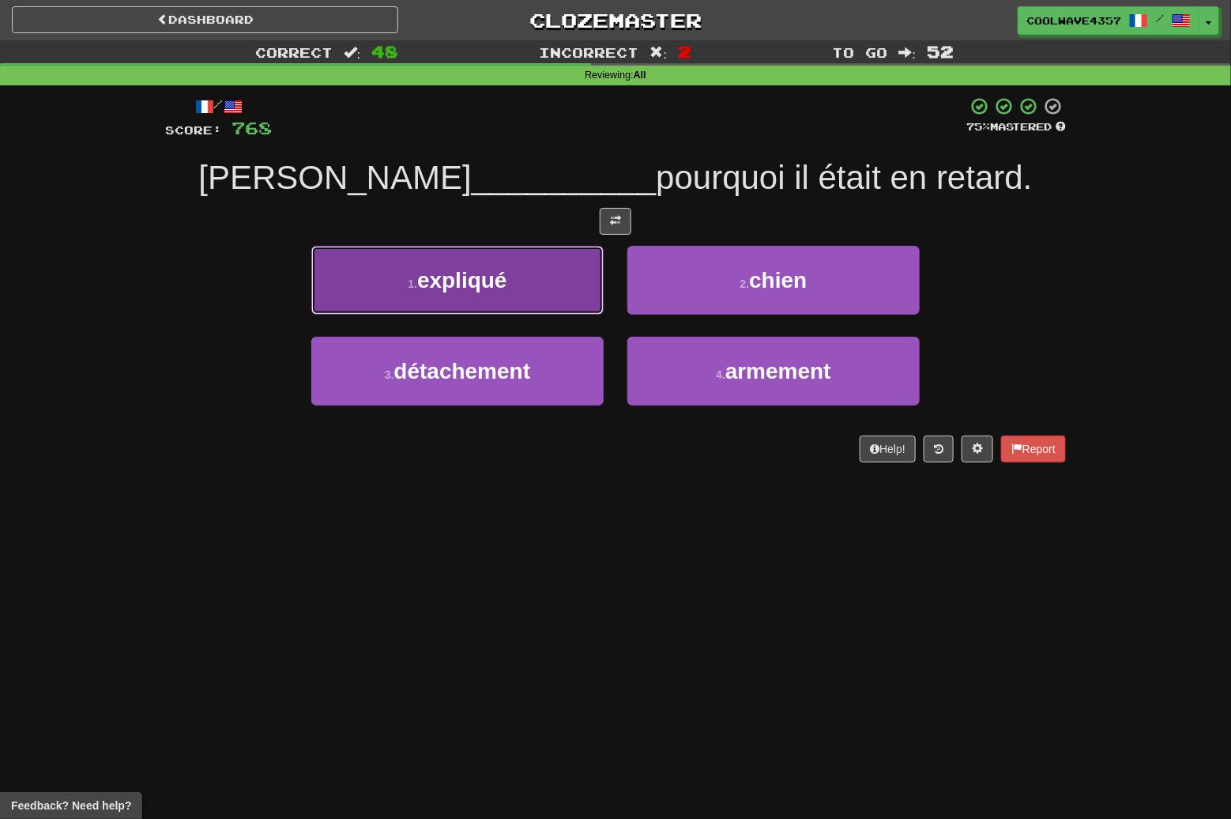
click at [537, 292] on button "1 . expliqué" at bounding box center [457, 280] width 292 height 69
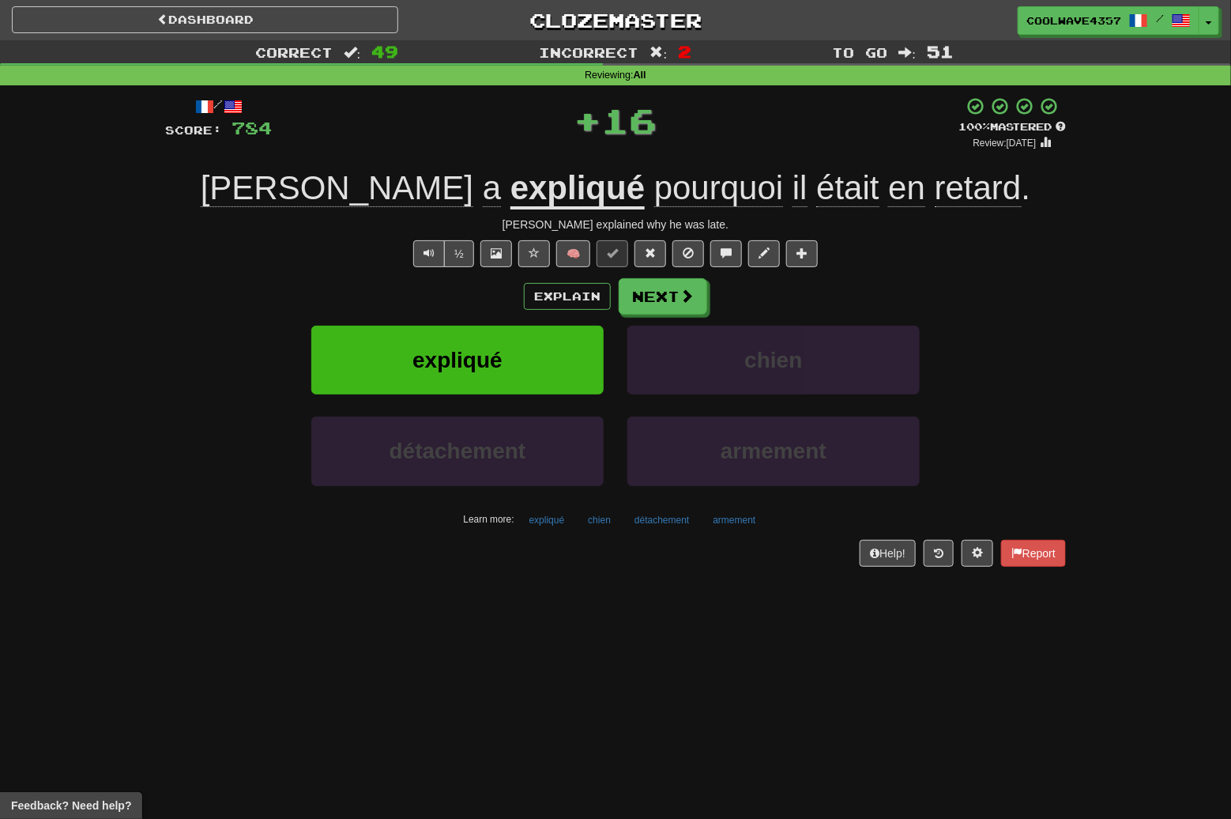
click at [719, 287] on div "Explain Next" at bounding box center [615, 296] width 901 height 36
click at [681, 299] on span at bounding box center [688, 296] width 14 height 14
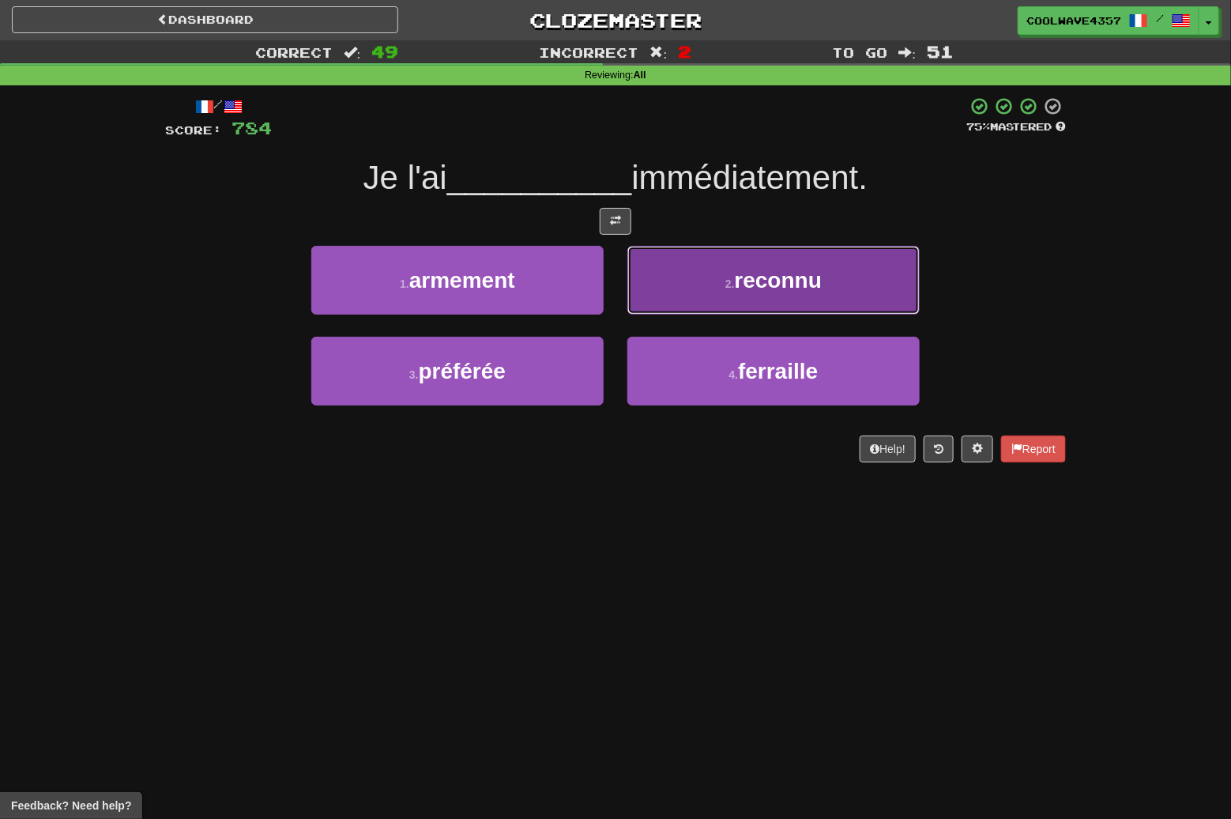
click at [807, 288] on span "reconnu" at bounding box center [778, 280] width 87 height 25
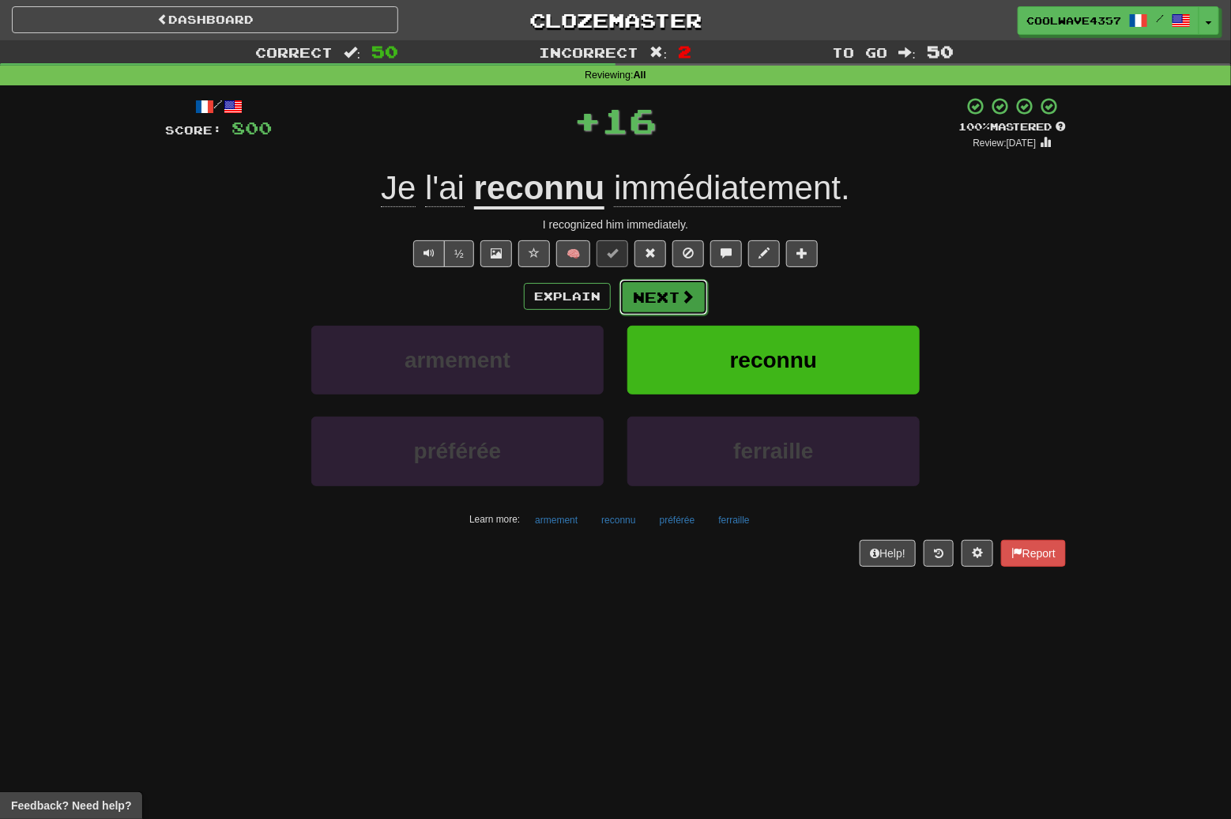
click at [643, 289] on button "Next" at bounding box center [664, 297] width 89 height 36
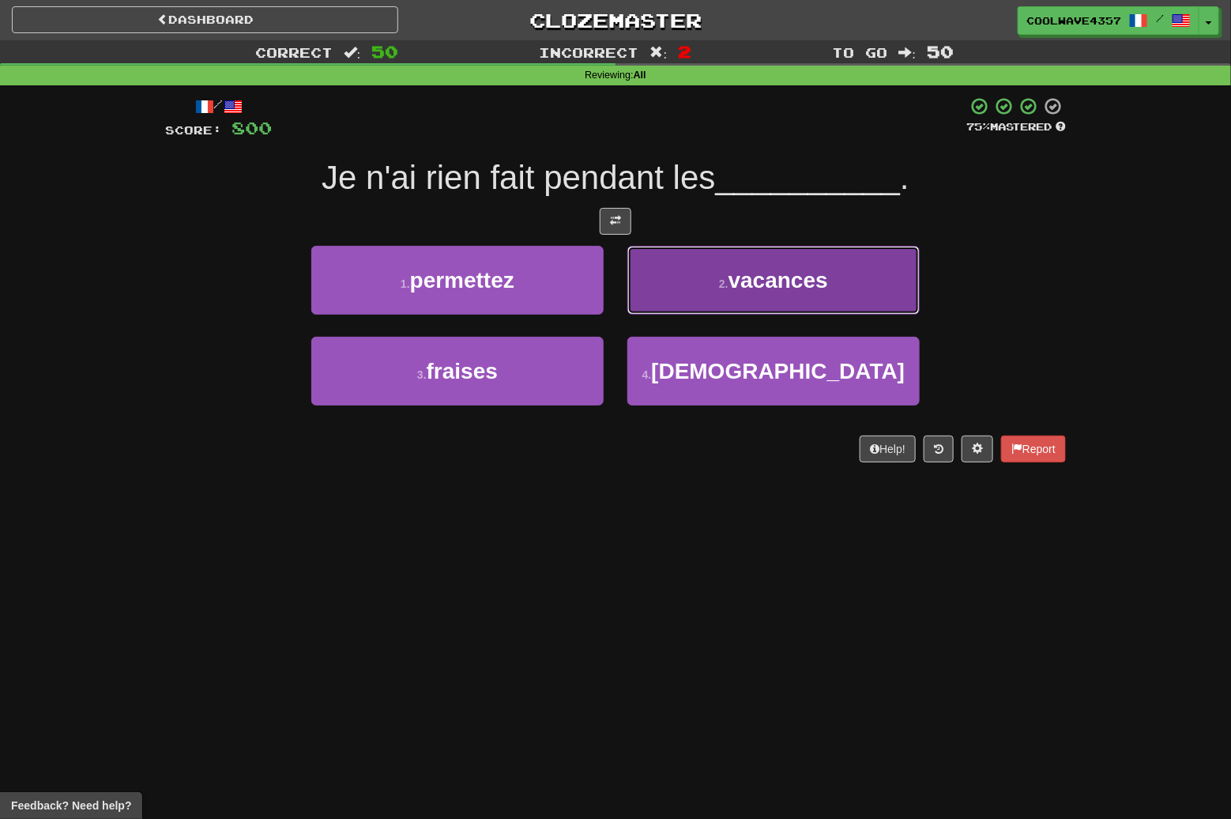
click at [715, 287] on button "2 . vacances" at bounding box center [774, 280] width 292 height 69
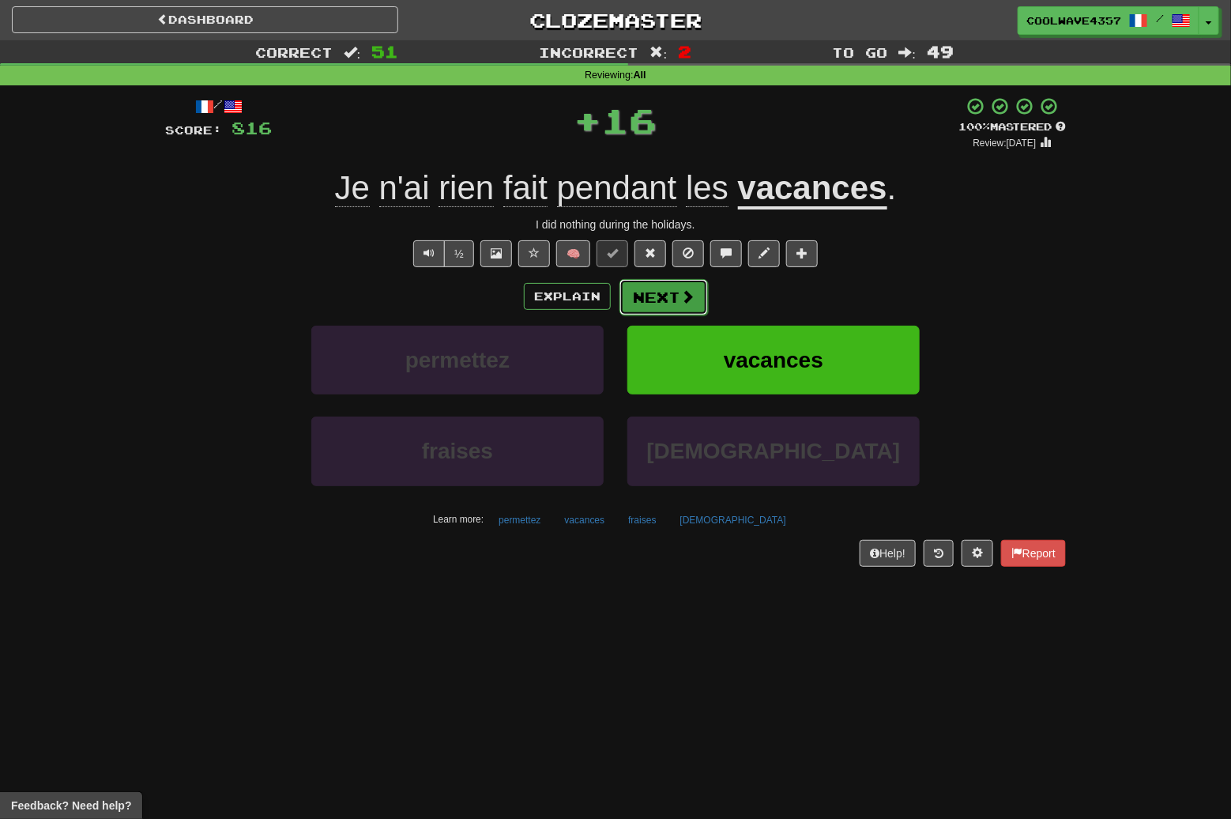
click at [640, 292] on button "Next" at bounding box center [664, 297] width 89 height 36
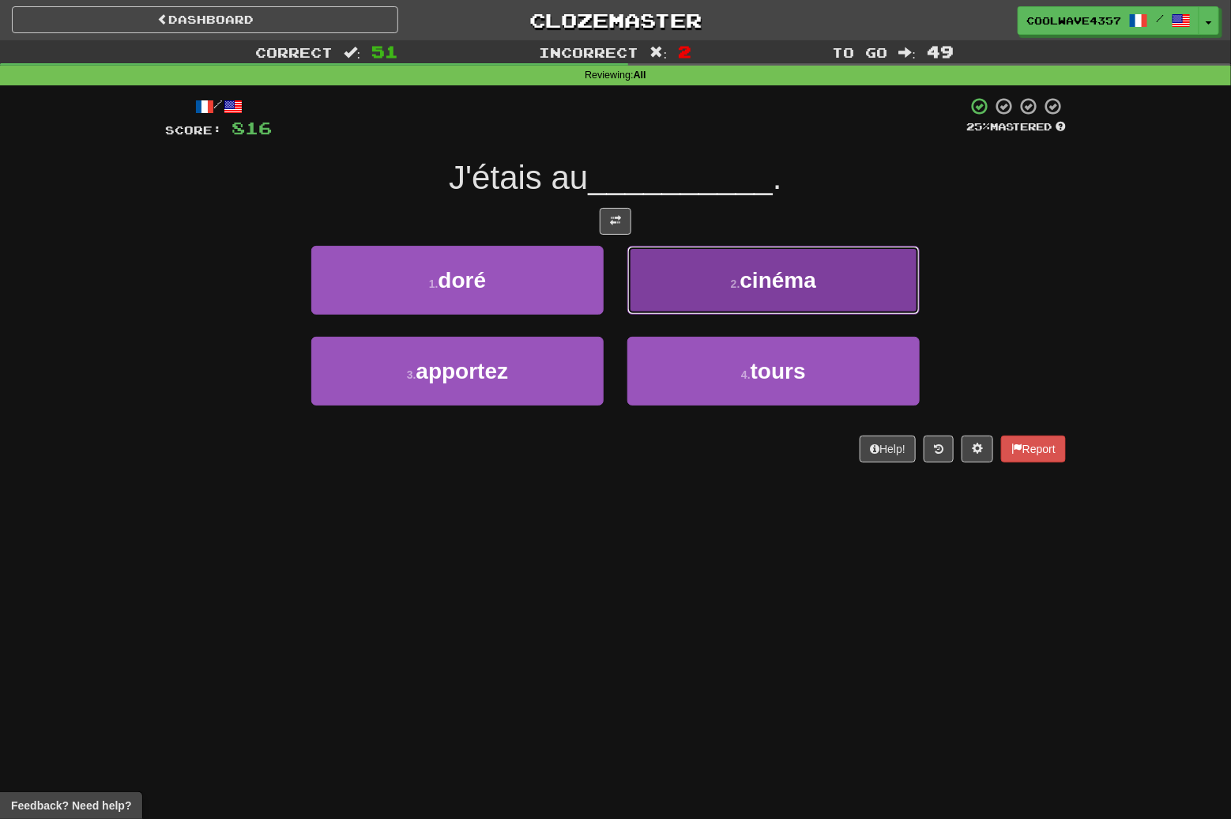
click at [766, 287] on span "cinéma" at bounding box center [779, 280] width 77 height 25
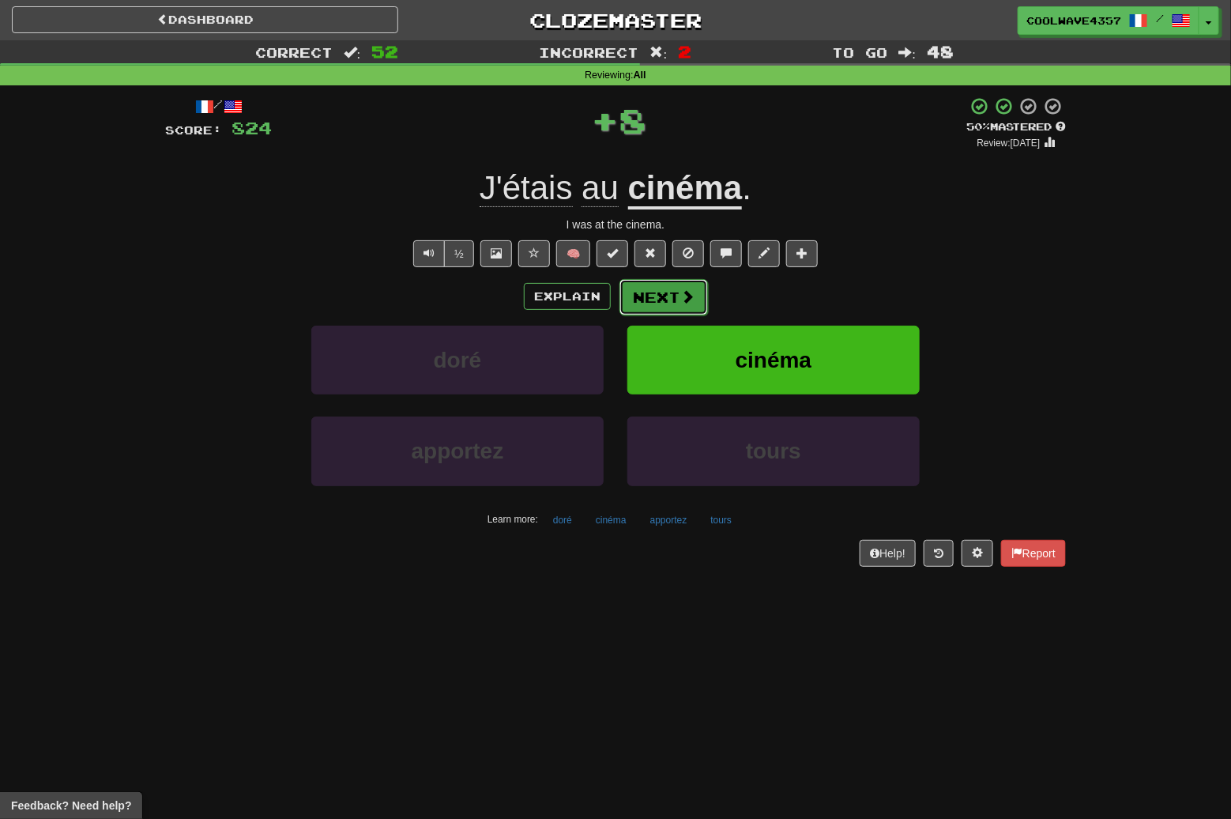
click at [669, 295] on button "Next" at bounding box center [664, 297] width 89 height 36
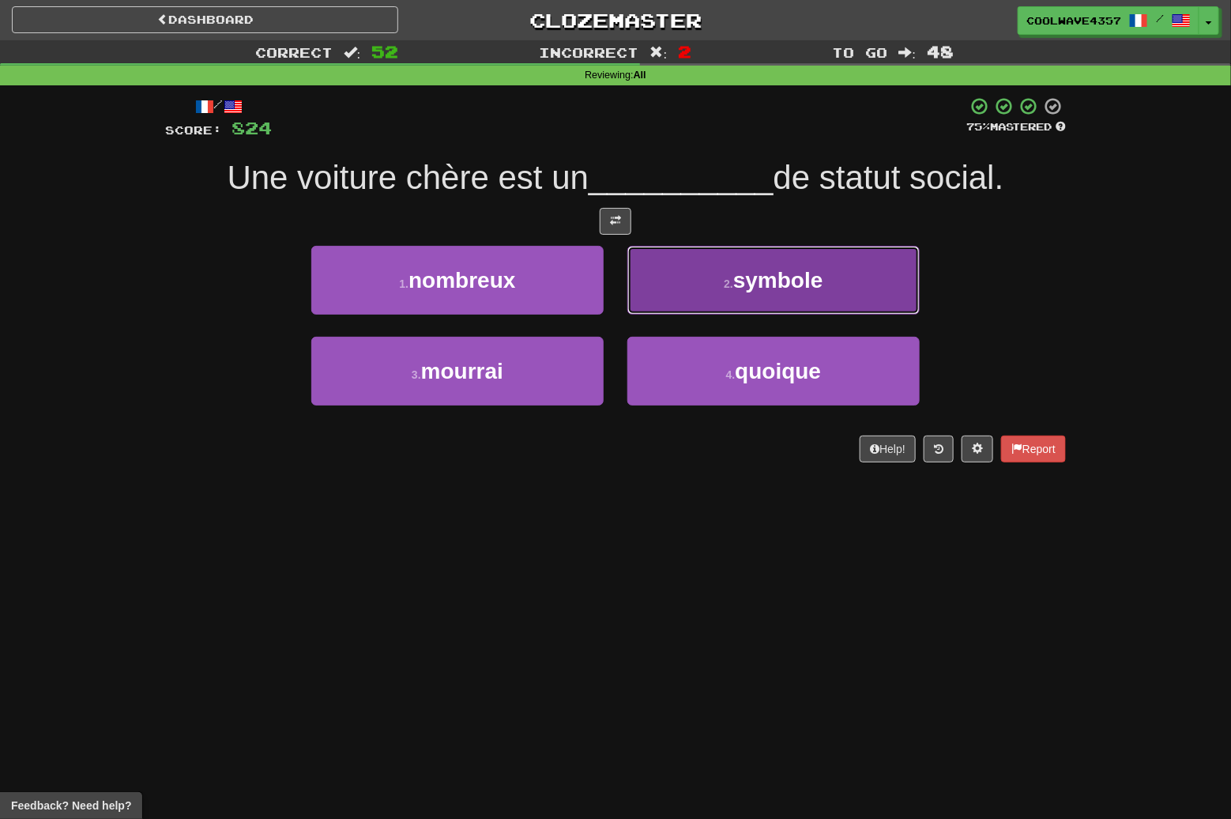
click at [702, 287] on button "2 . symbole" at bounding box center [774, 280] width 292 height 69
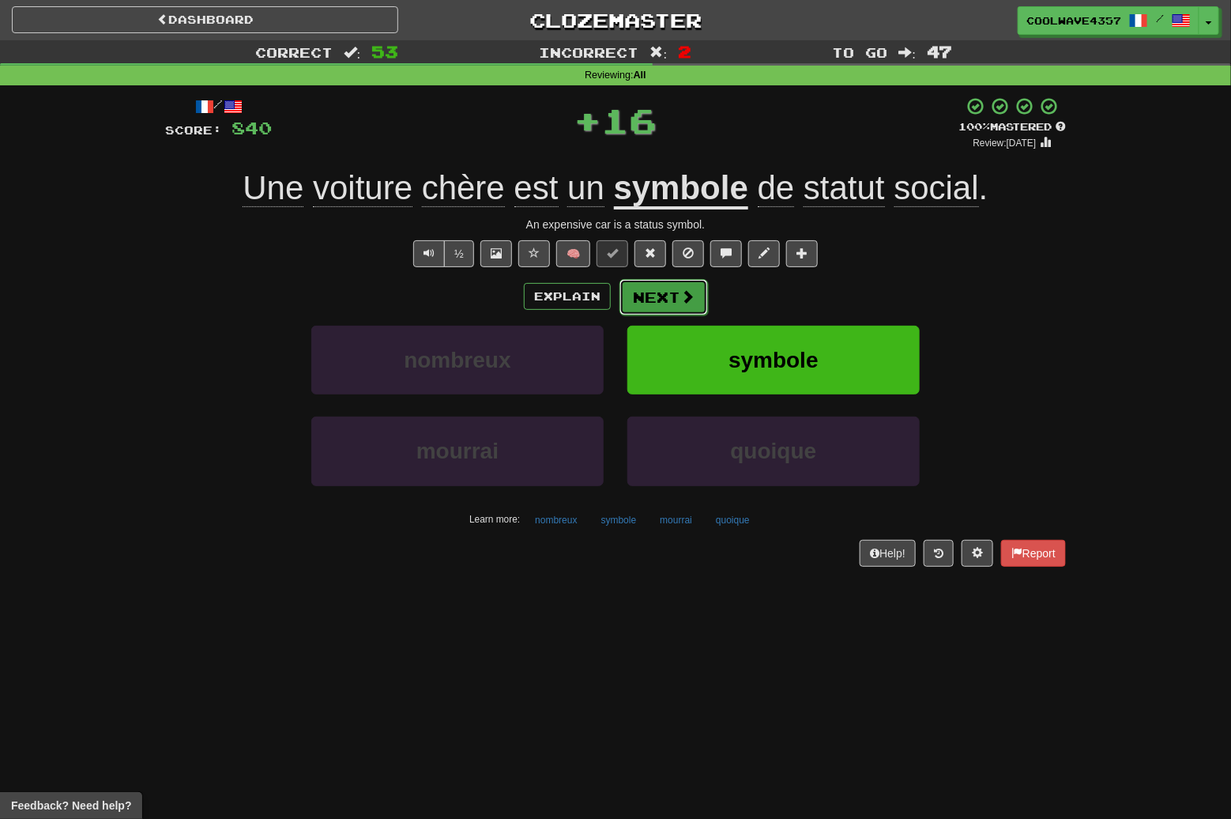
click at [654, 296] on button "Next" at bounding box center [664, 297] width 89 height 36
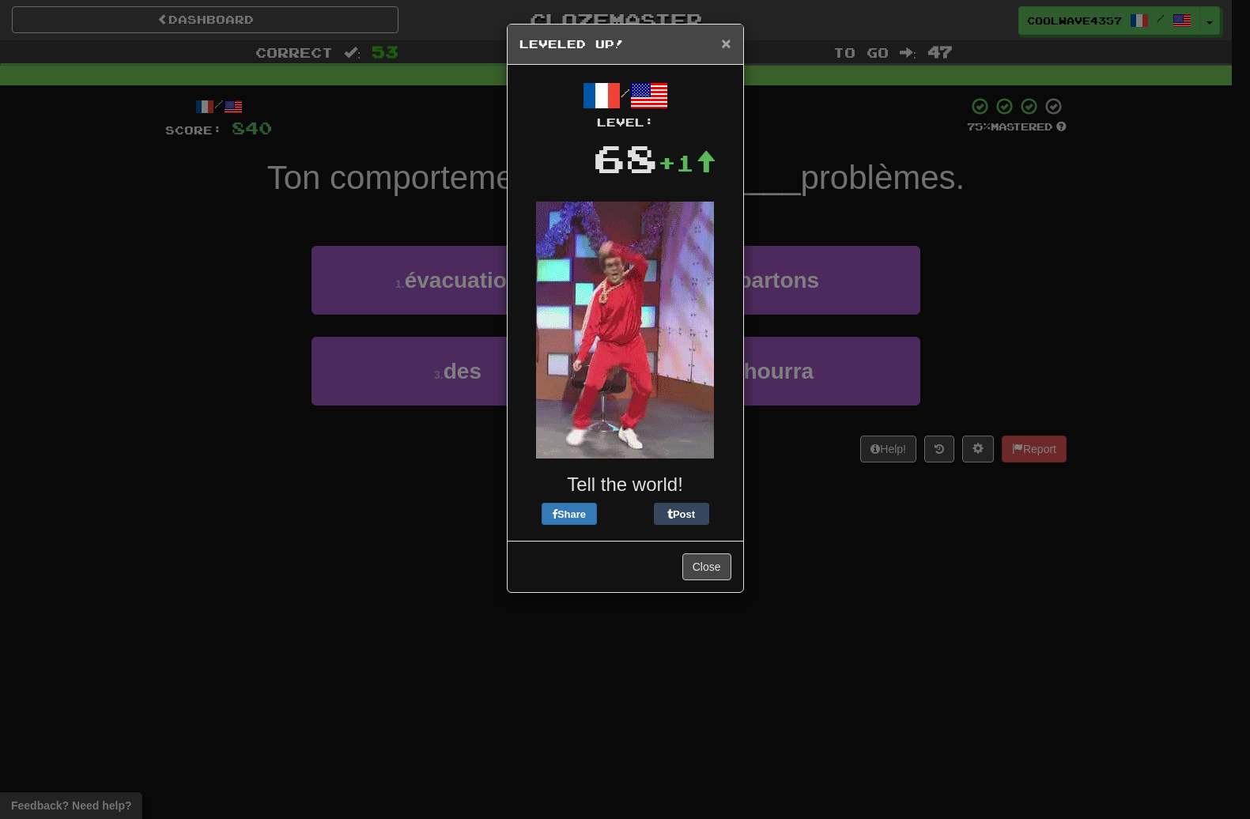
click at [726, 45] on span "×" at bounding box center [725, 43] width 9 height 18
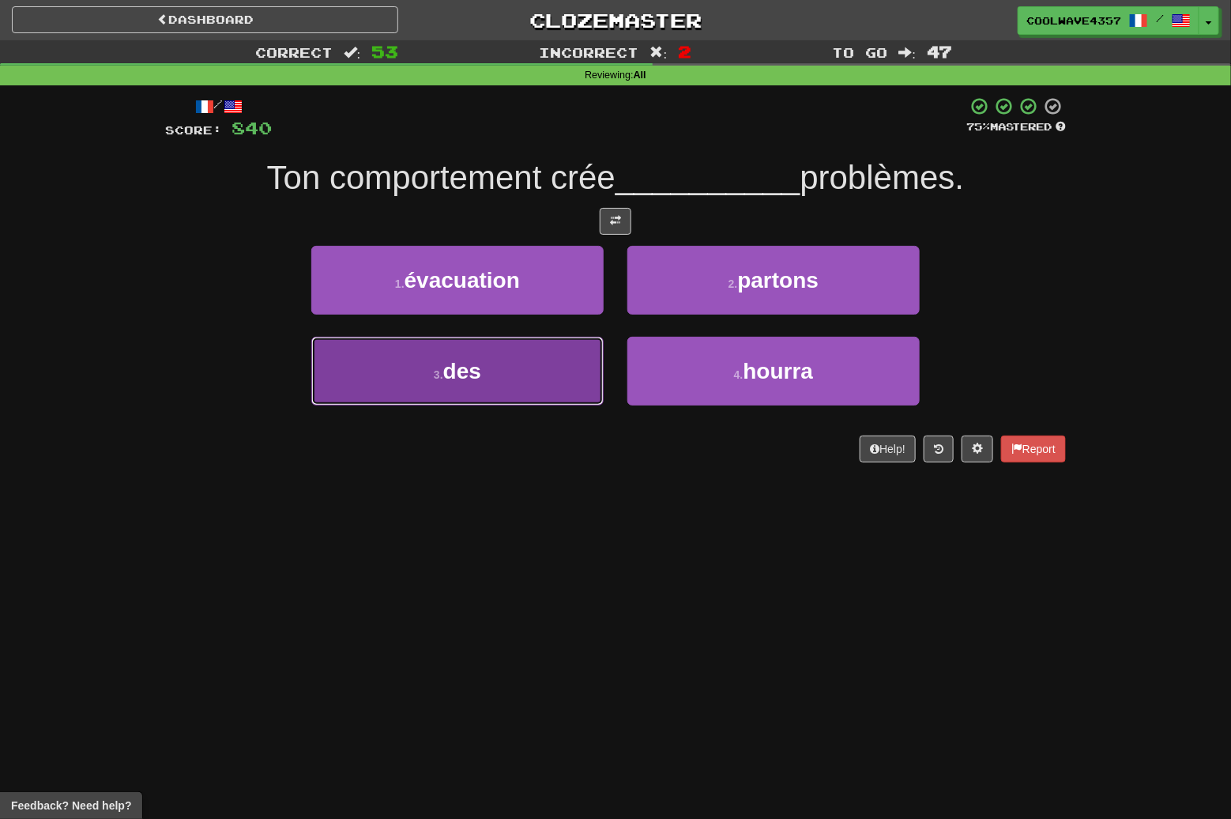
click at [576, 349] on button "3 . des" at bounding box center [457, 371] width 292 height 69
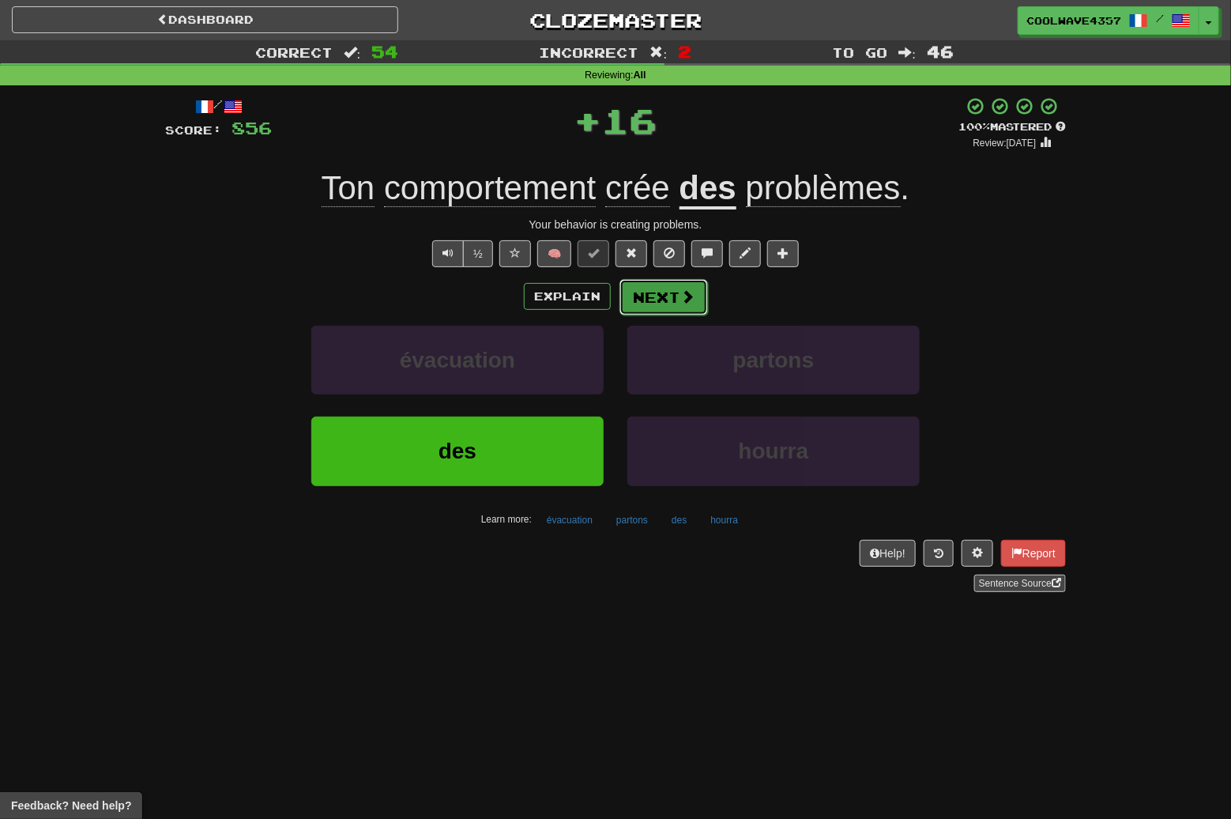
click at [688, 308] on button "Next" at bounding box center [664, 297] width 89 height 36
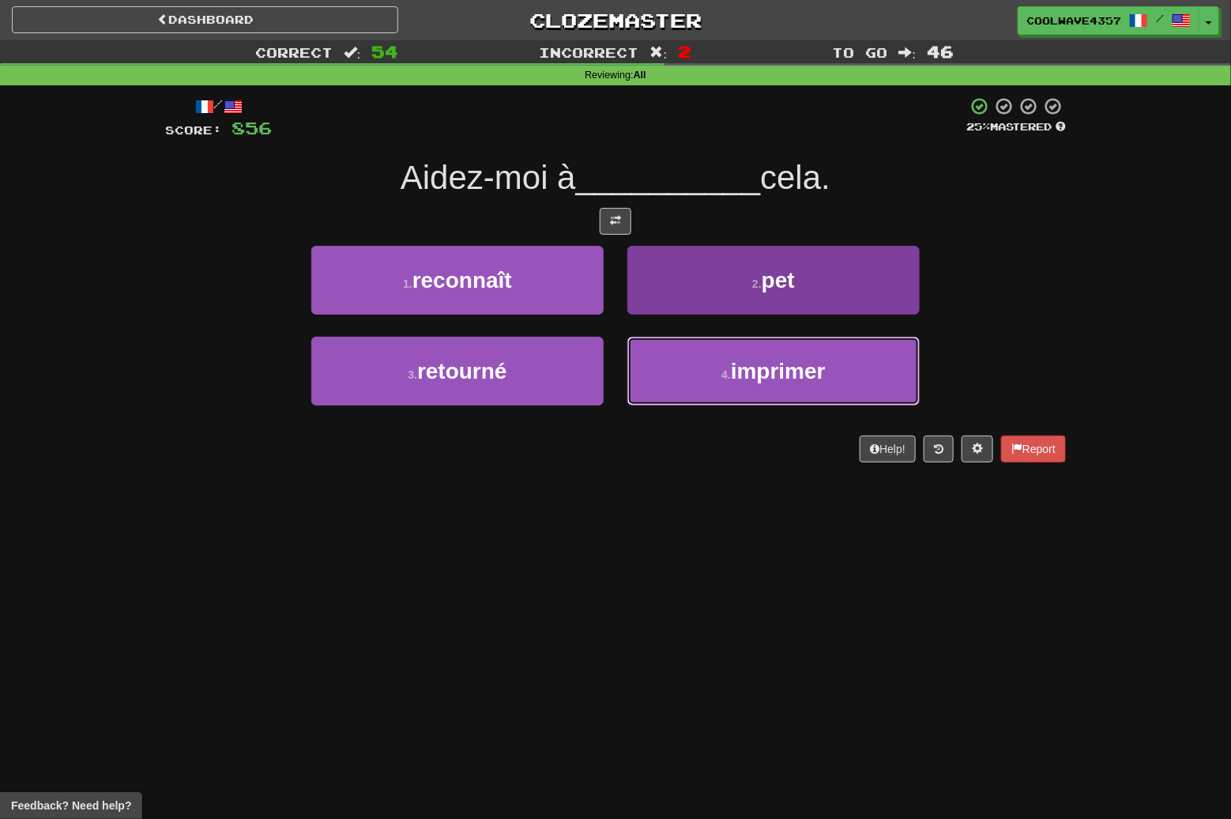
click at [821, 368] on span "imprimer" at bounding box center [778, 371] width 95 height 25
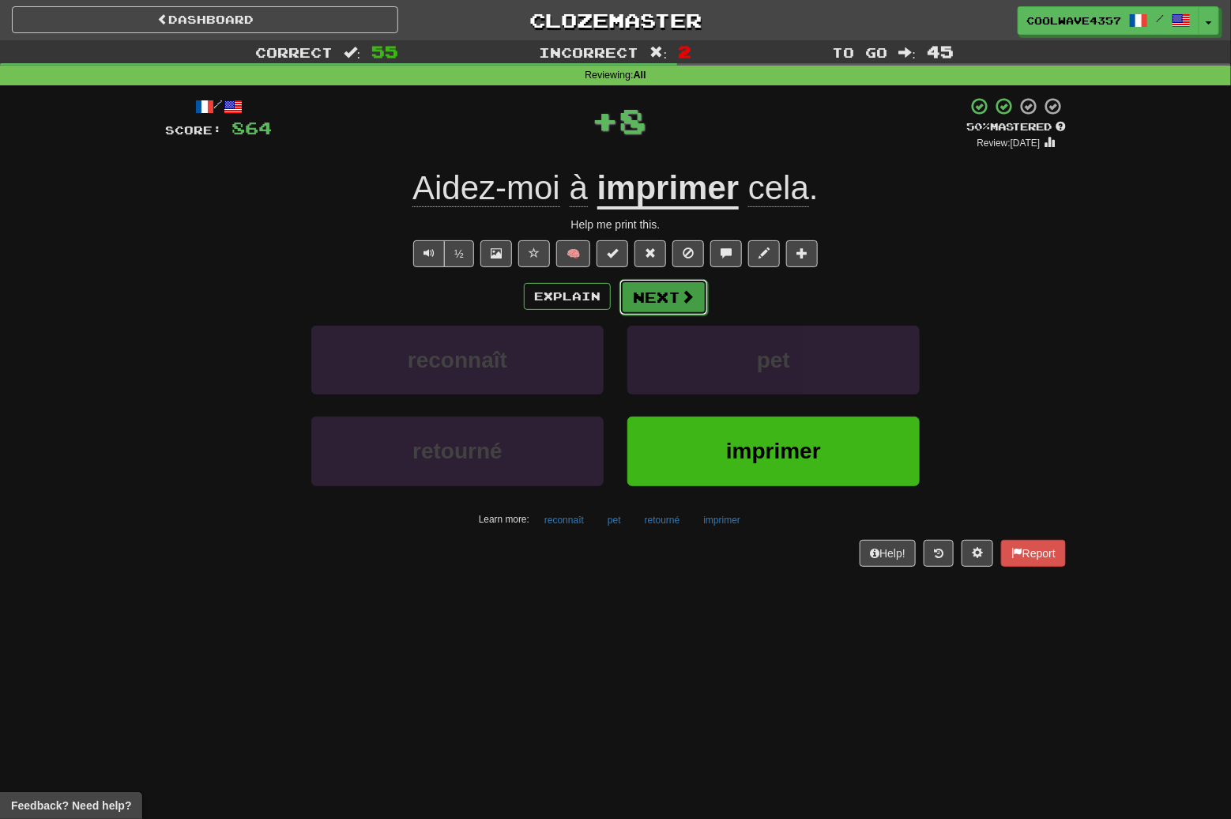
click at [681, 297] on span at bounding box center [688, 296] width 14 height 14
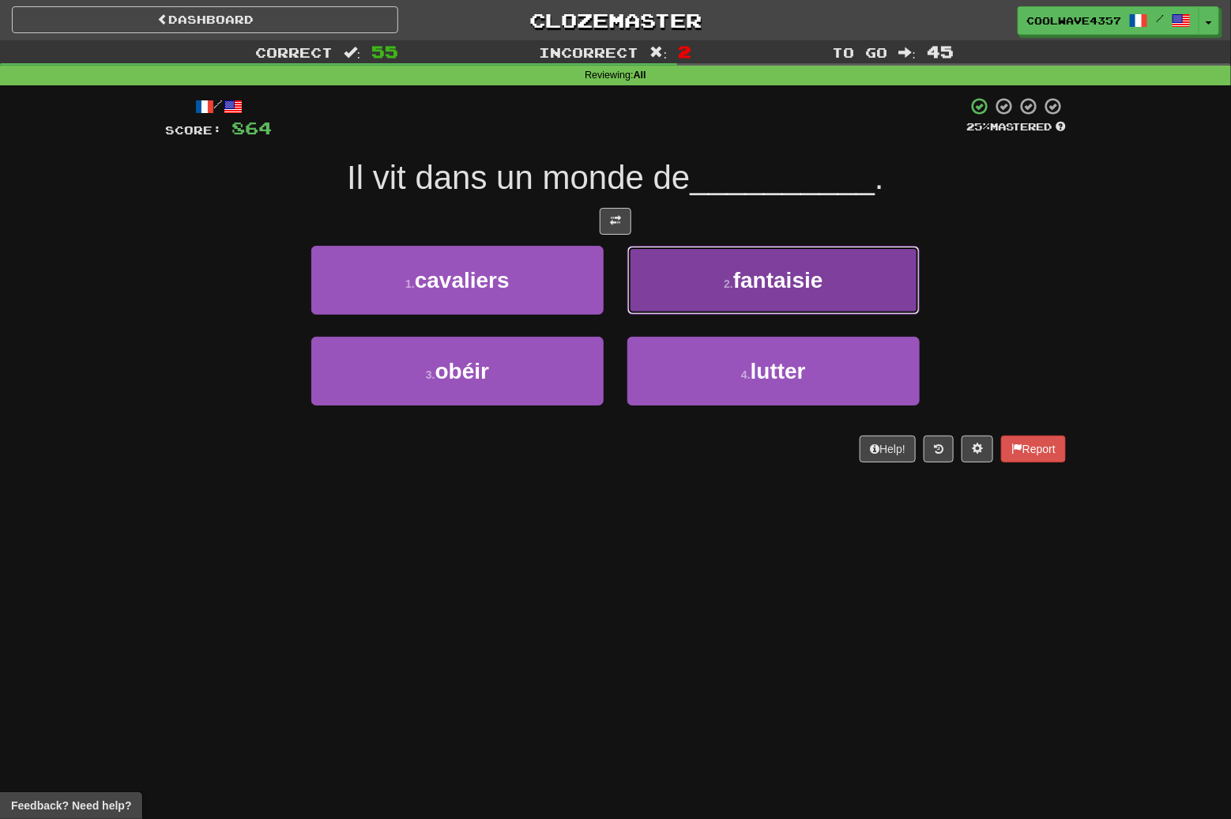
click at [909, 257] on button "2 . fantaisie" at bounding box center [774, 280] width 292 height 69
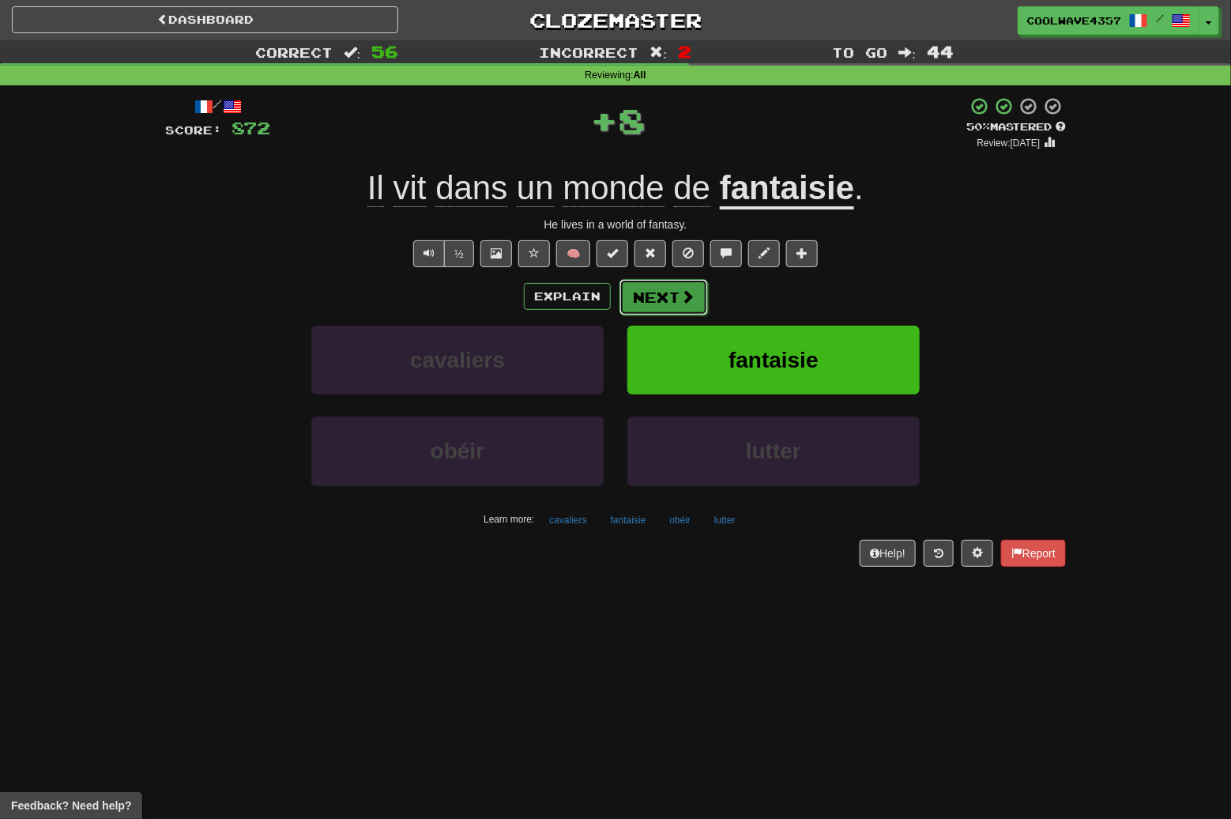
click at [674, 297] on button "Next" at bounding box center [664, 297] width 89 height 36
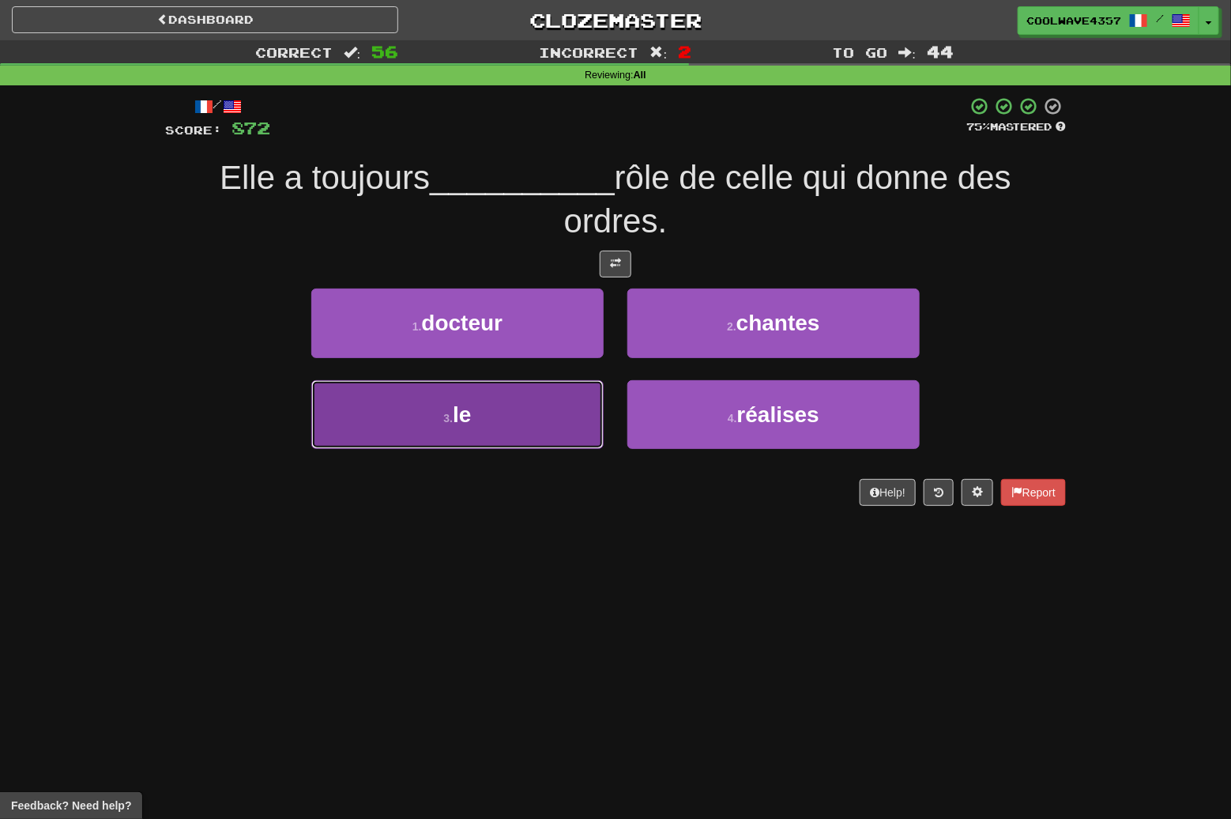
click at [546, 406] on button "3 . le" at bounding box center [457, 414] width 292 height 69
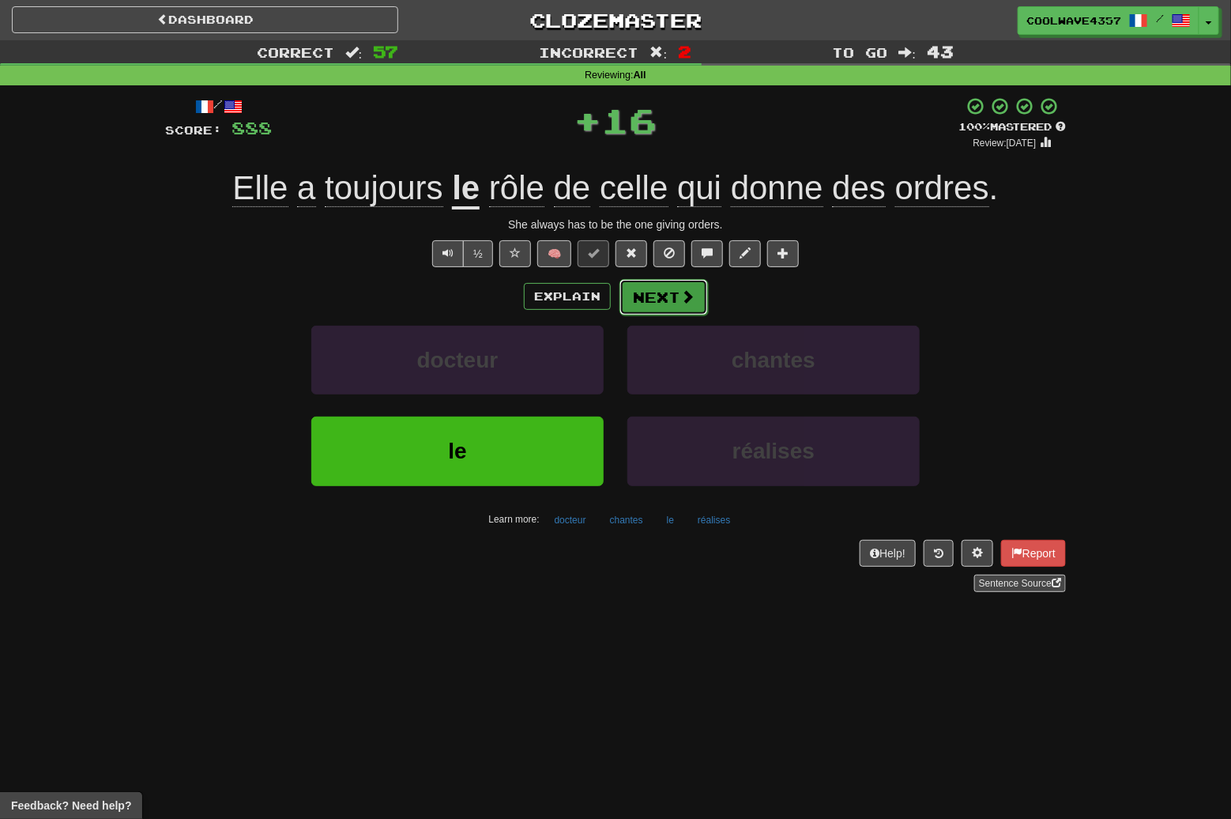
click at [684, 301] on span at bounding box center [688, 296] width 14 height 14
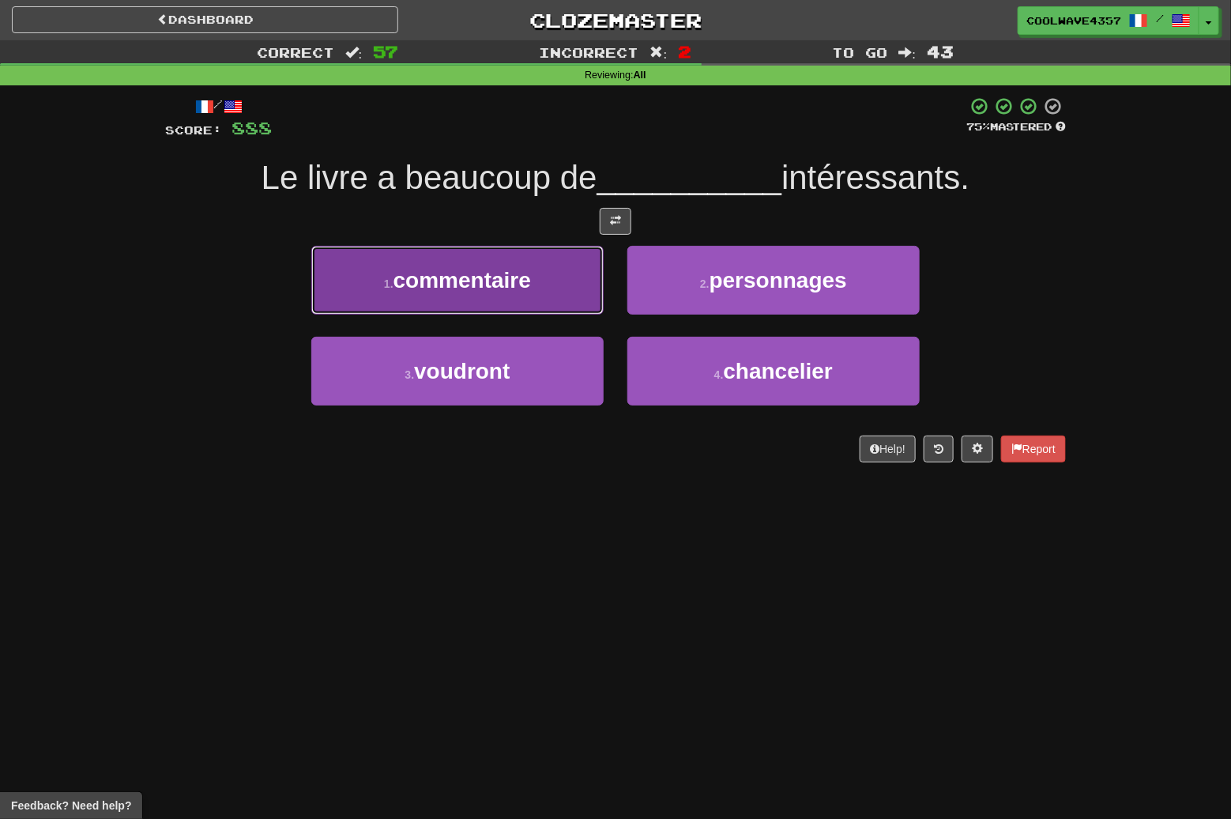
click at [519, 290] on span "commentaire" at bounding box center [463, 280] width 138 height 25
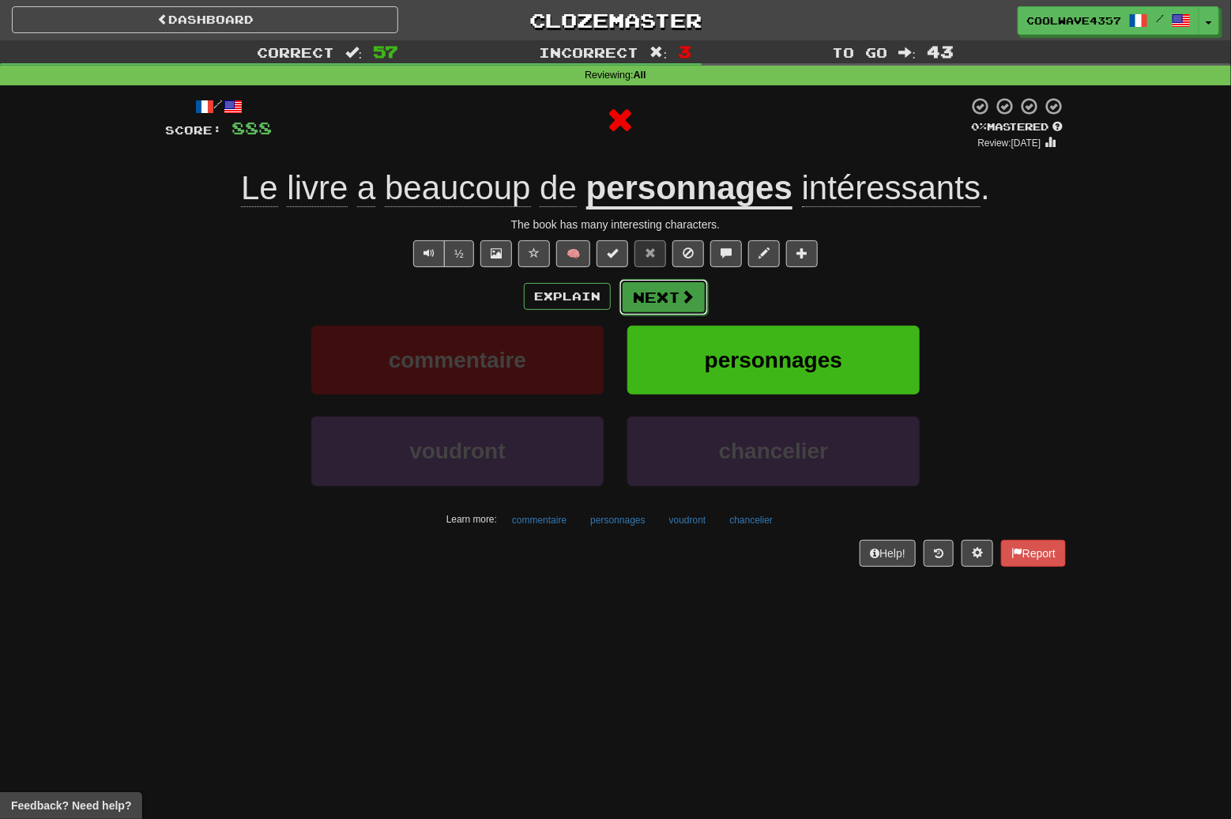
click at [665, 296] on button "Next" at bounding box center [664, 297] width 89 height 36
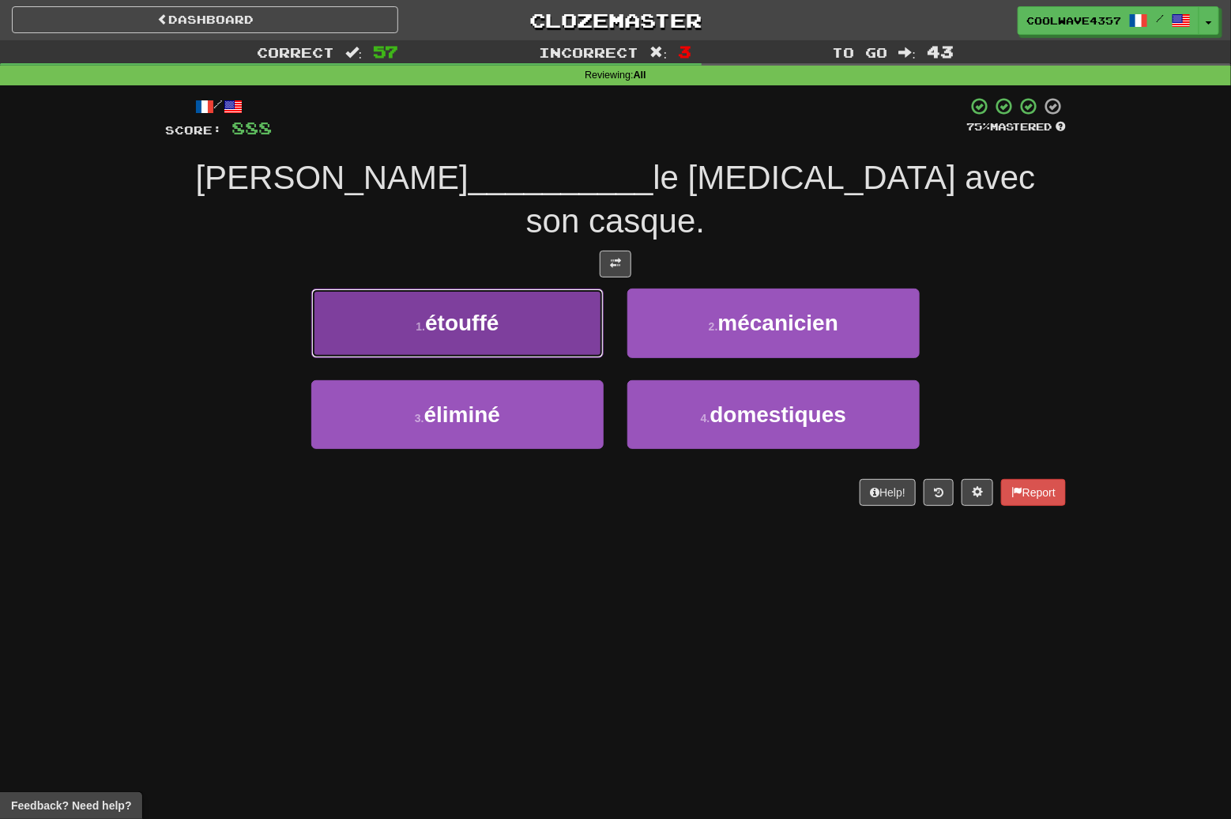
click at [485, 300] on button "1 . étouffé" at bounding box center [457, 323] width 292 height 69
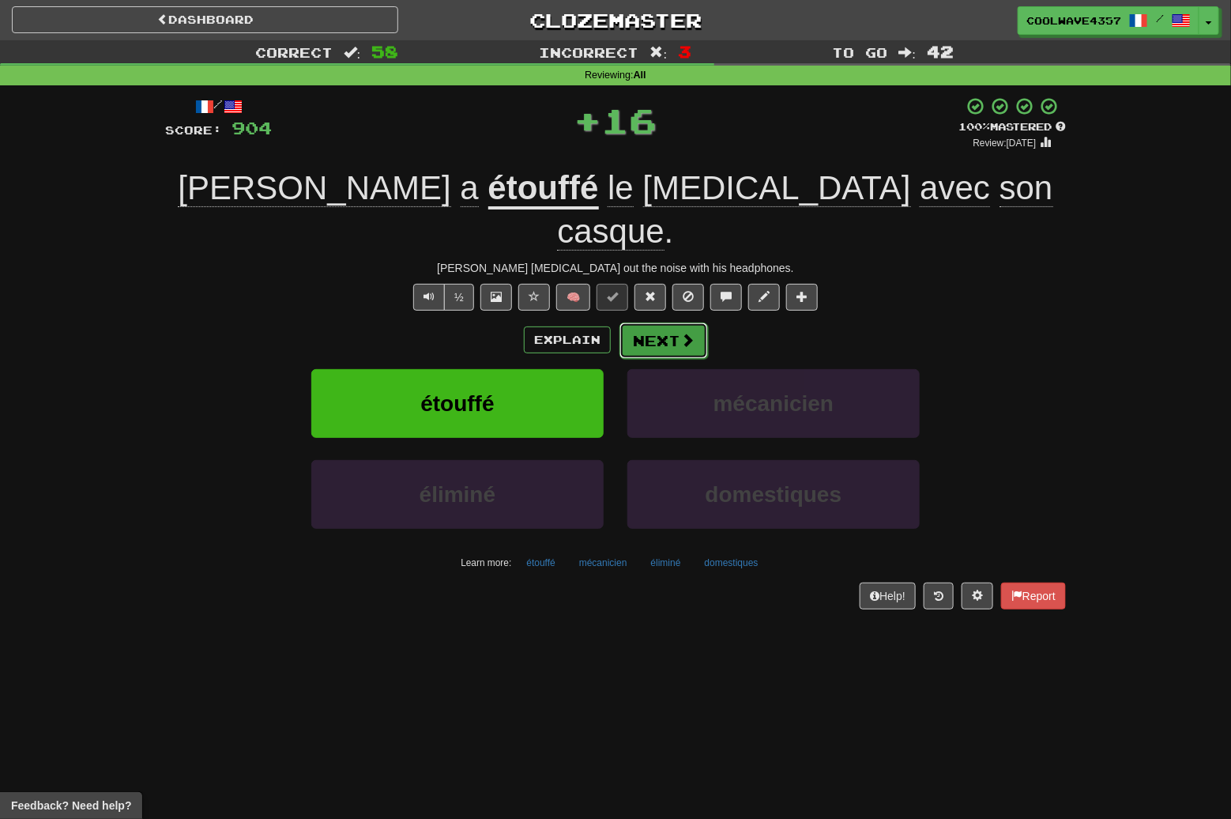
click at [659, 322] on button "Next" at bounding box center [664, 340] width 89 height 36
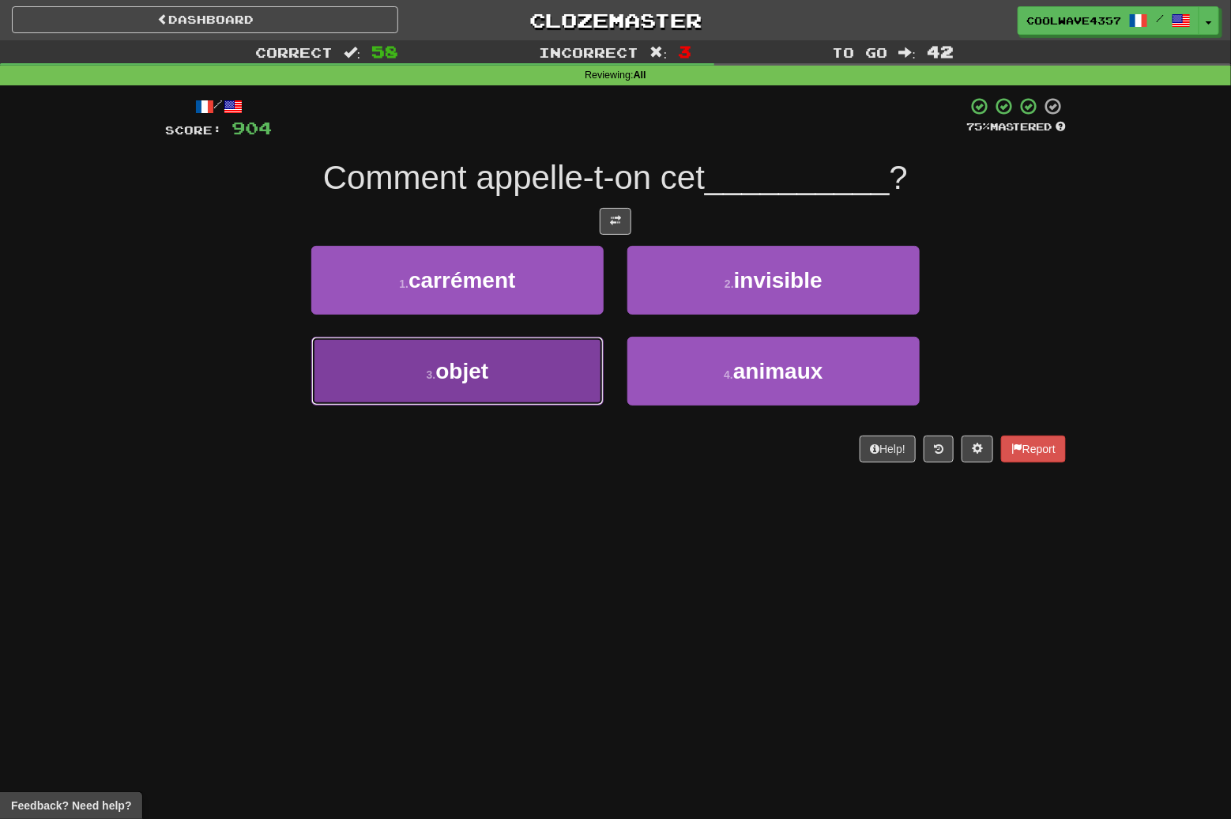
click at [503, 389] on button "3 . objet" at bounding box center [457, 371] width 292 height 69
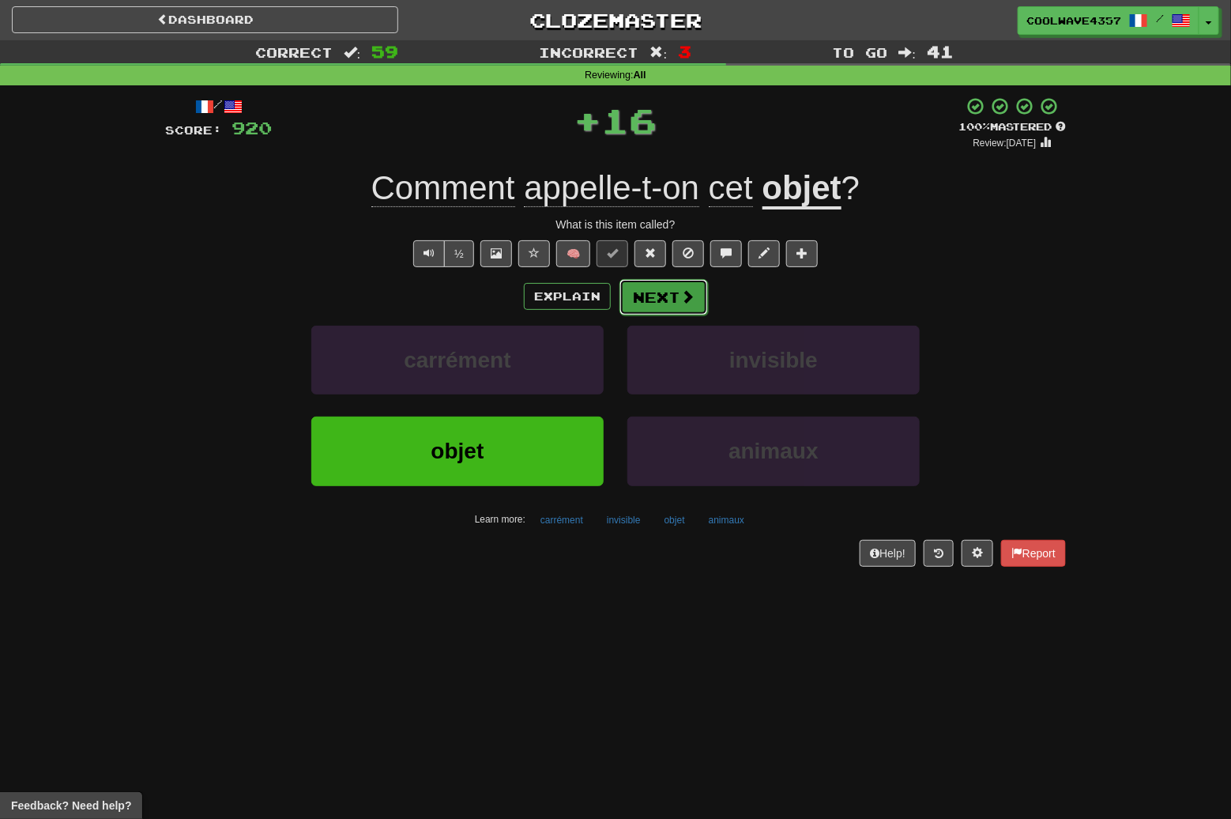
click at [664, 304] on button "Next" at bounding box center [664, 297] width 89 height 36
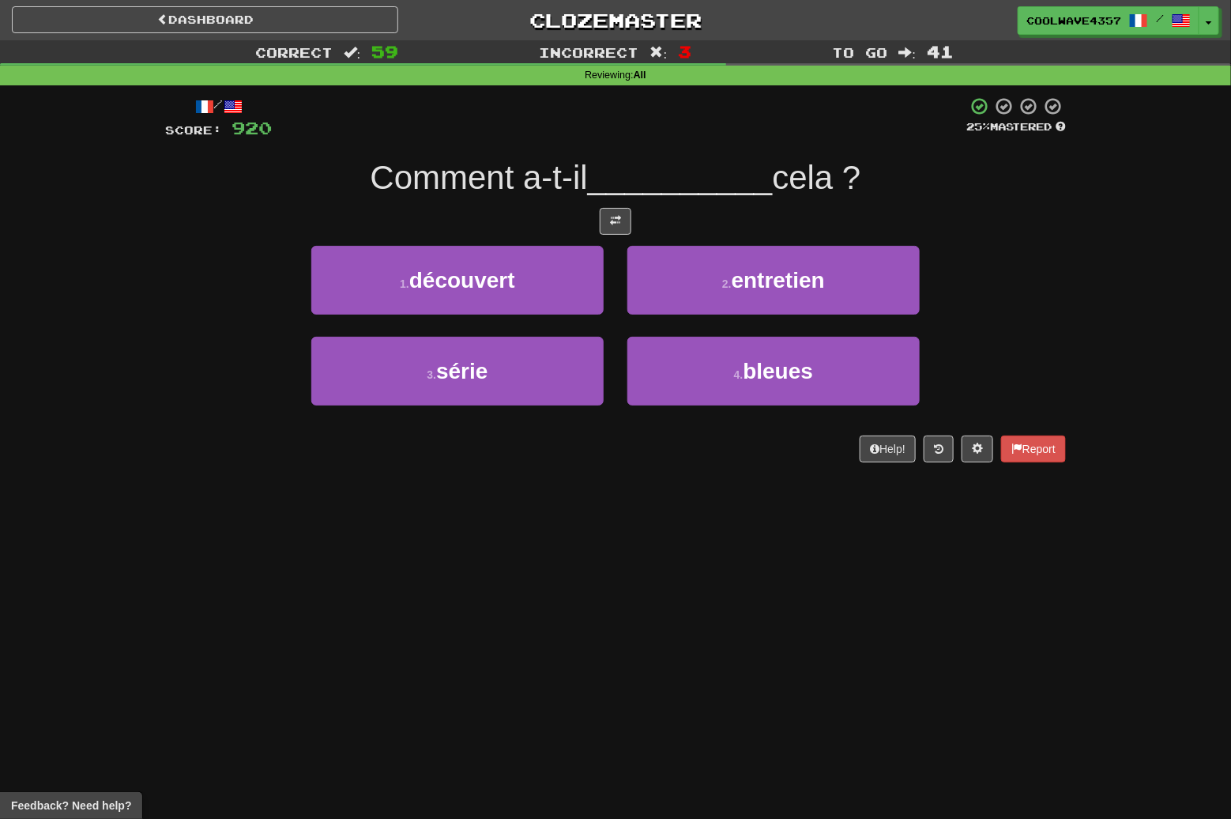
click at [715, 638] on div "Dashboard Clozemaster CoolWave4357 / Toggle Dropdown Dashboard Leaderboard Acti…" at bounding box center [615, 409] width 1231 height 819
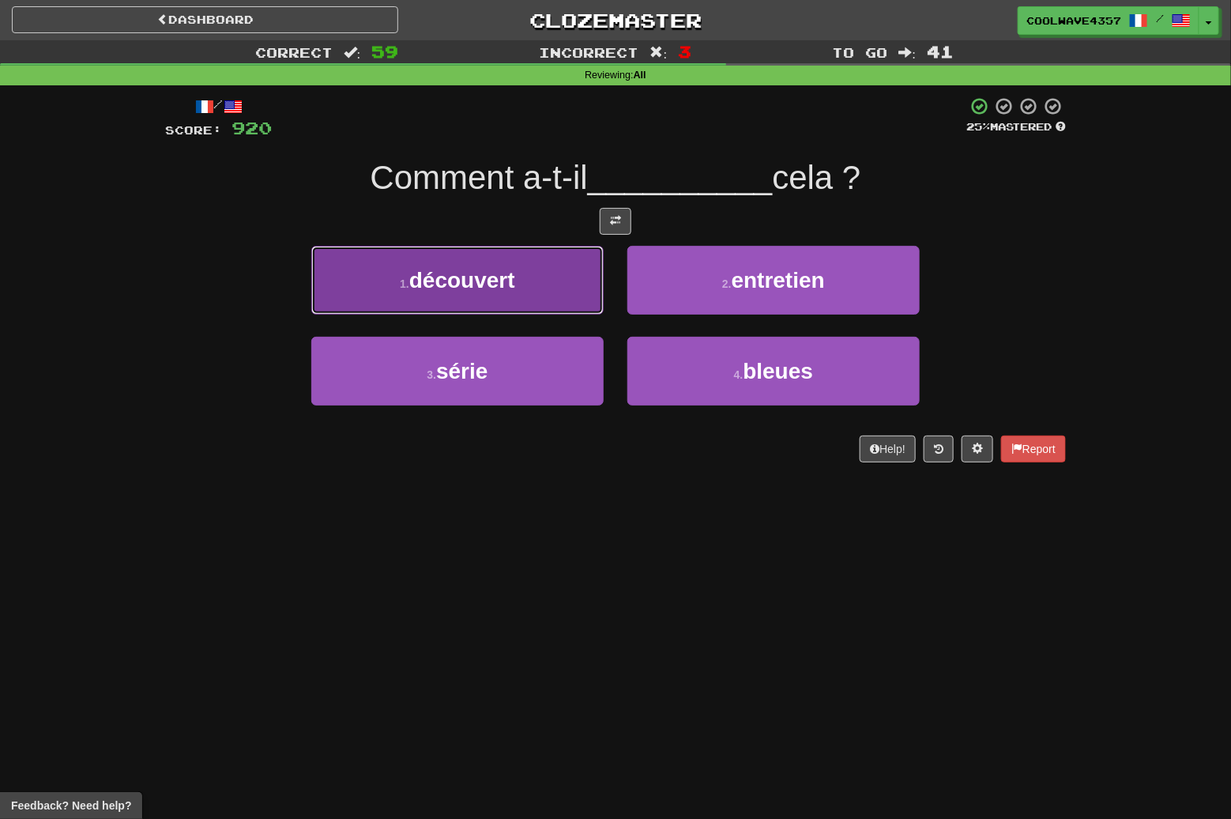
click at [484, 299] on button "1 . découvert" at bounding box center [457, 280] width 292 height 69
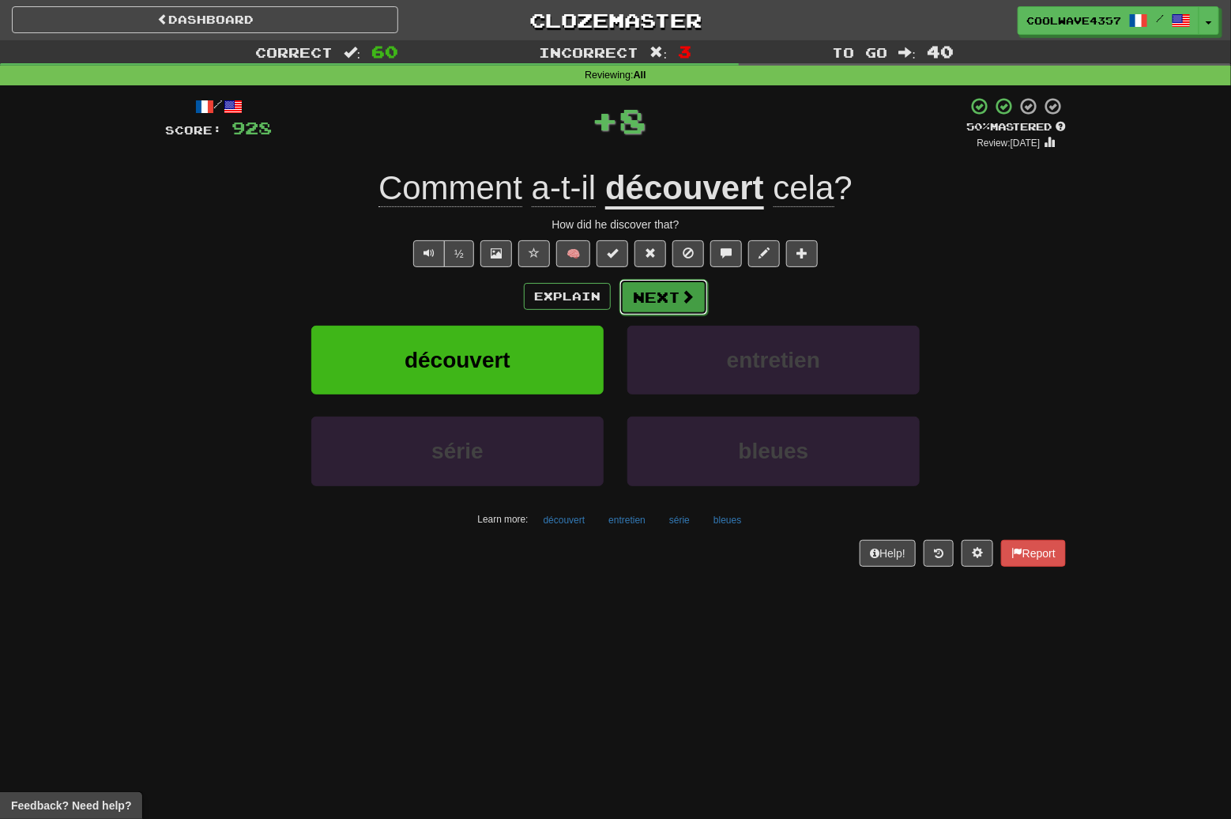
click at [640, 297] on button "Next" at bounding box center [664, 297] width 89 height 36
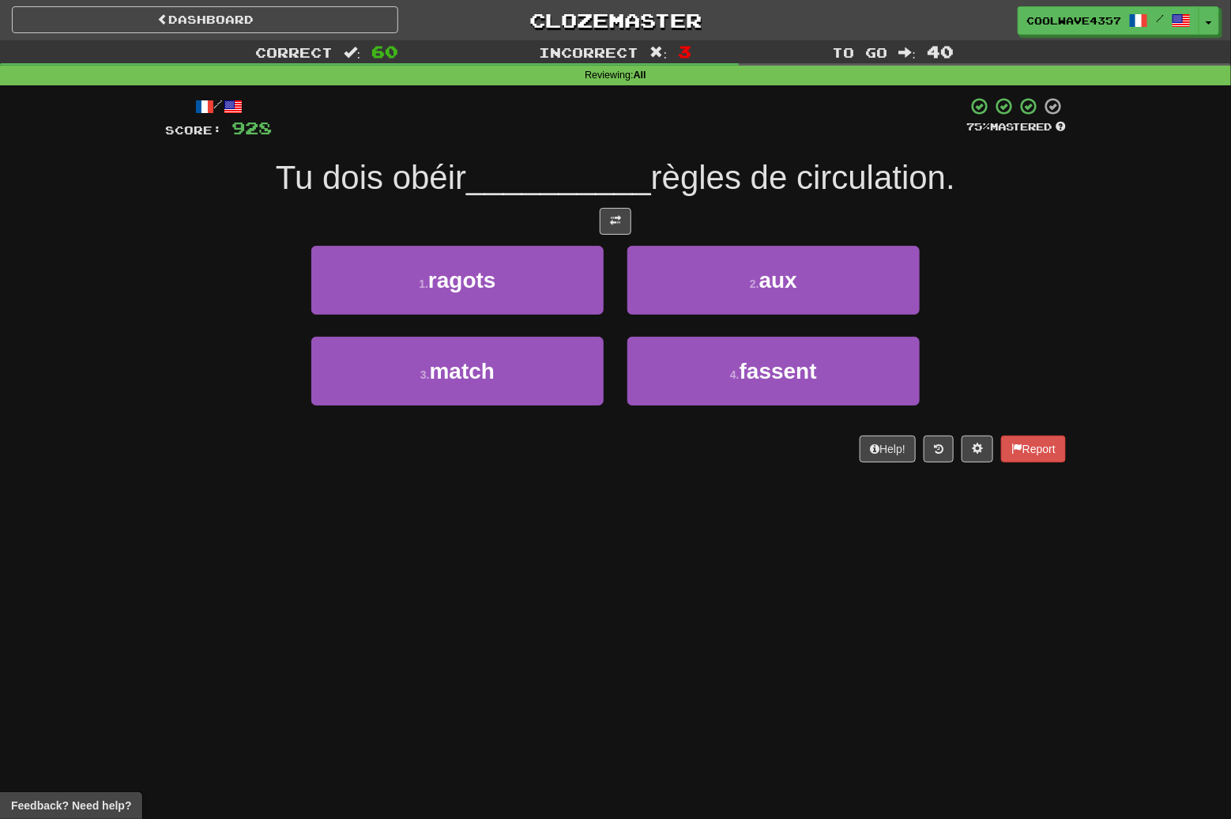
click at [838, 665] on div "Dashboard Clozemaster CoolWave4357 / Toggle Dropdown Dashboard Leaderboard Acti…" at bounding box center [615, 409] width 1231 height 819
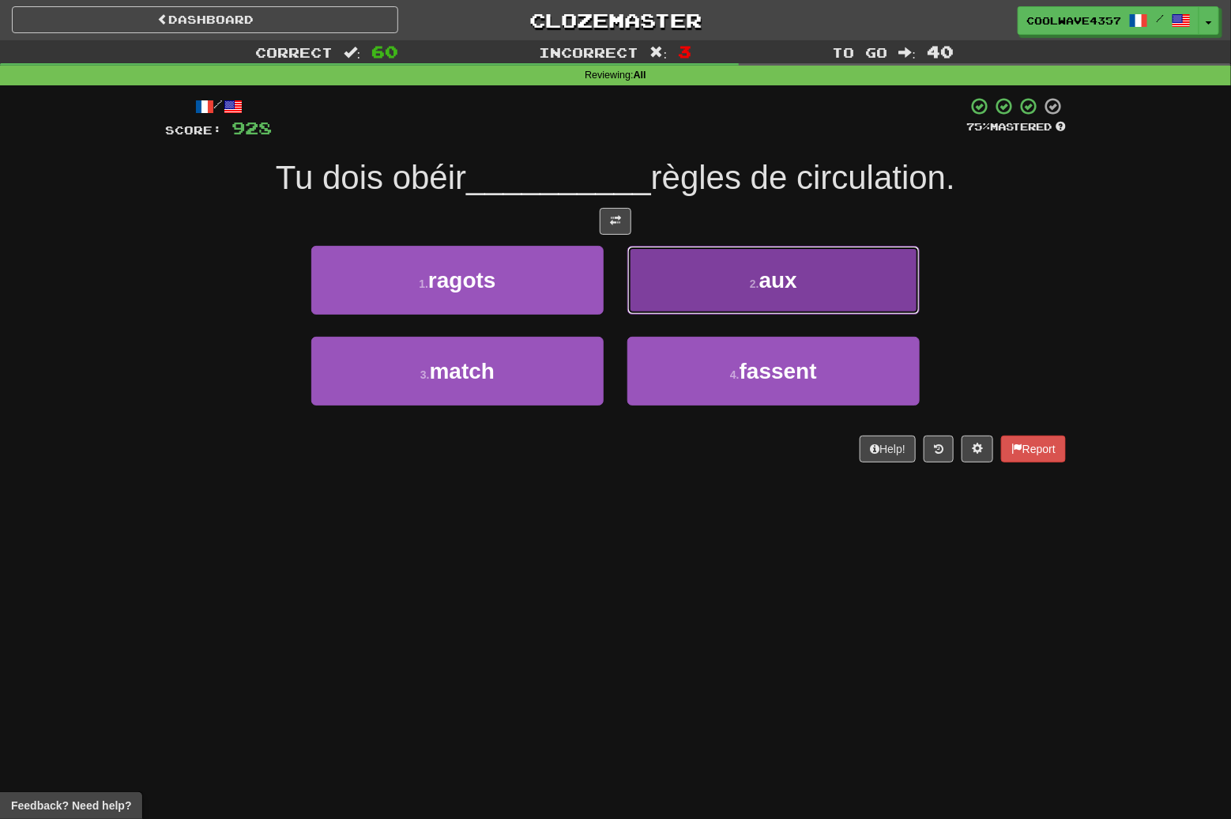
click at [762, 285] on span "aux" at bounding box center [779, 280] width 38 height 25
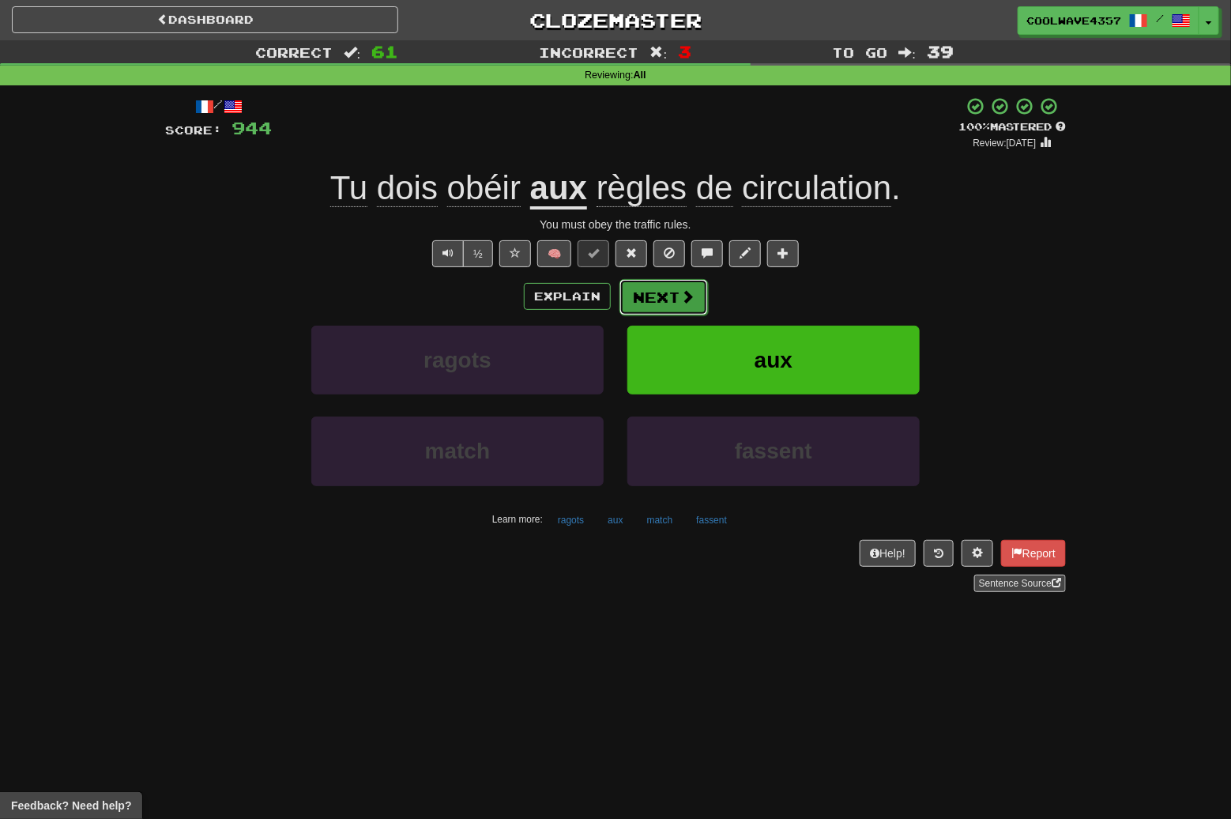
click at [681, 302] on span at bounding box center [688, 296] width 14 height 14
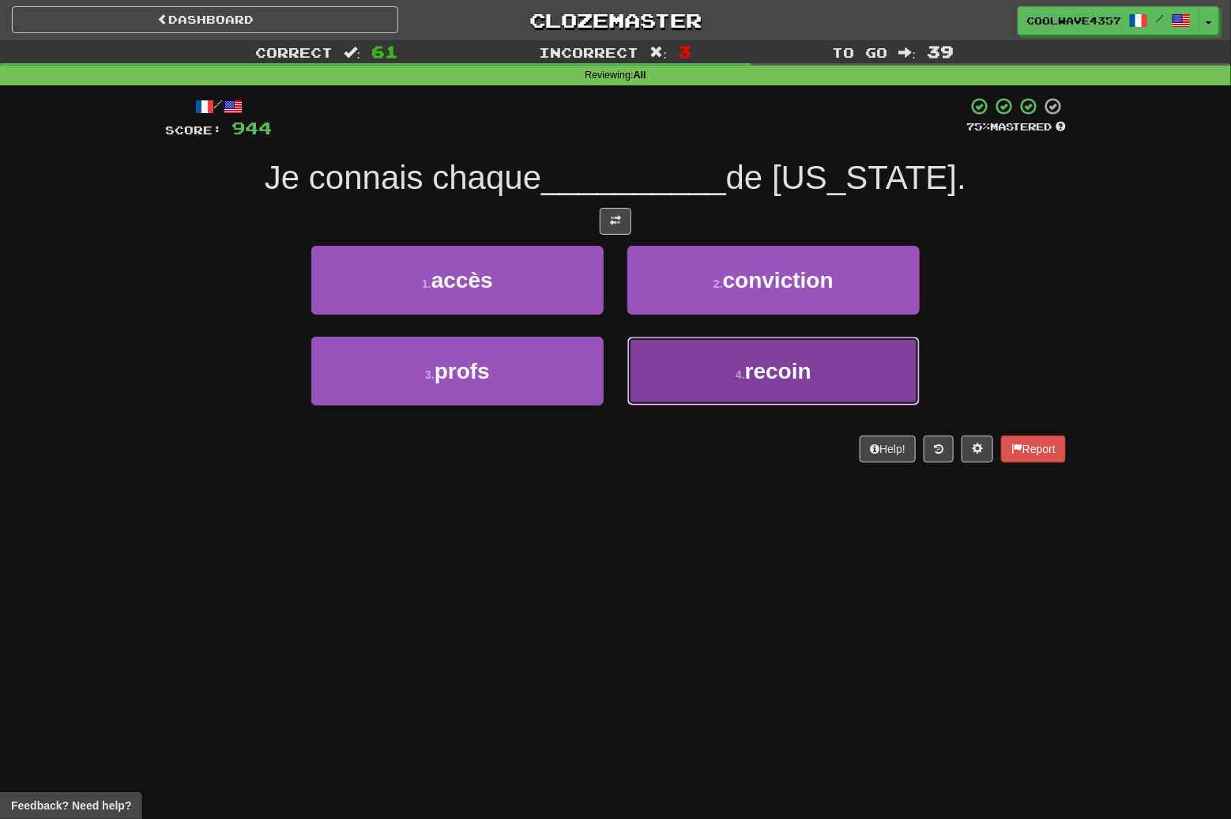
click at [671, 365] on button "4 . recoin" at bounding box center [774, 371] width 292 height 69
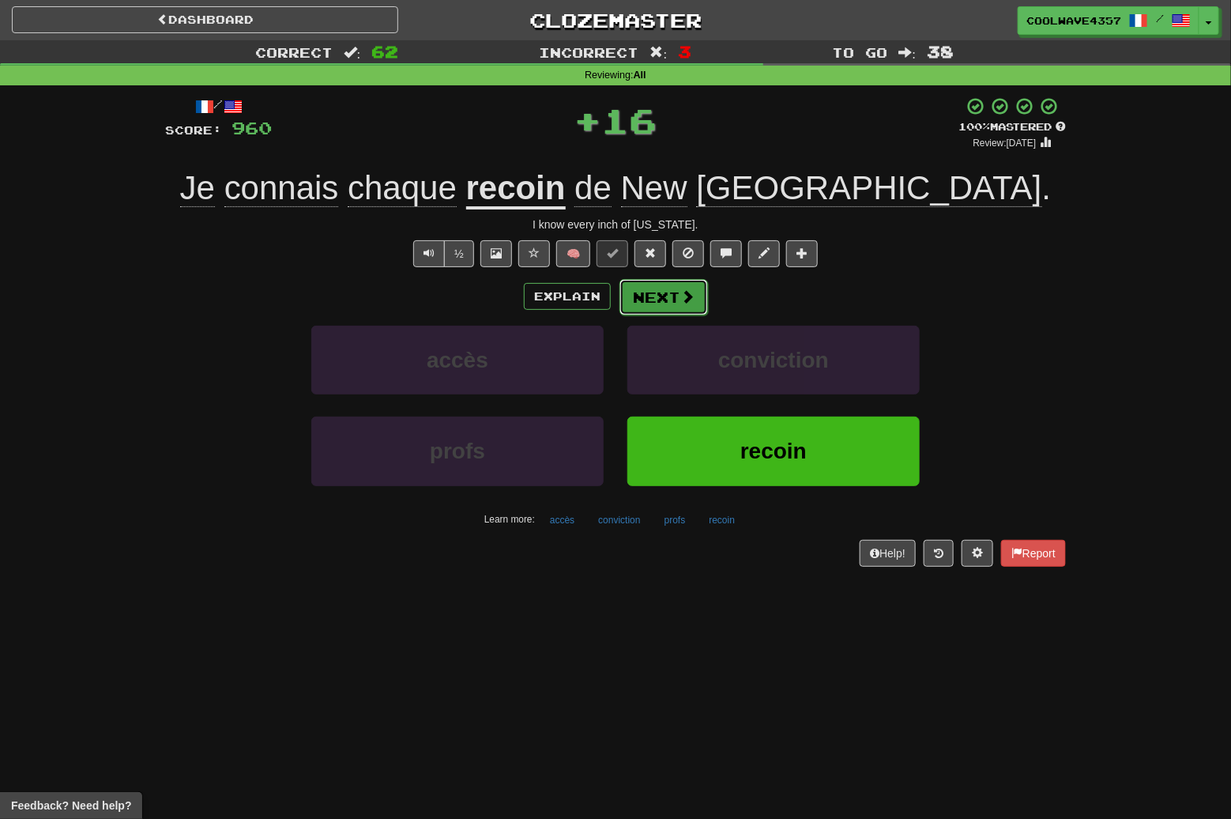
click at [692, 287] on button "Next" at bounding box center [664, 297] width 89 height 36
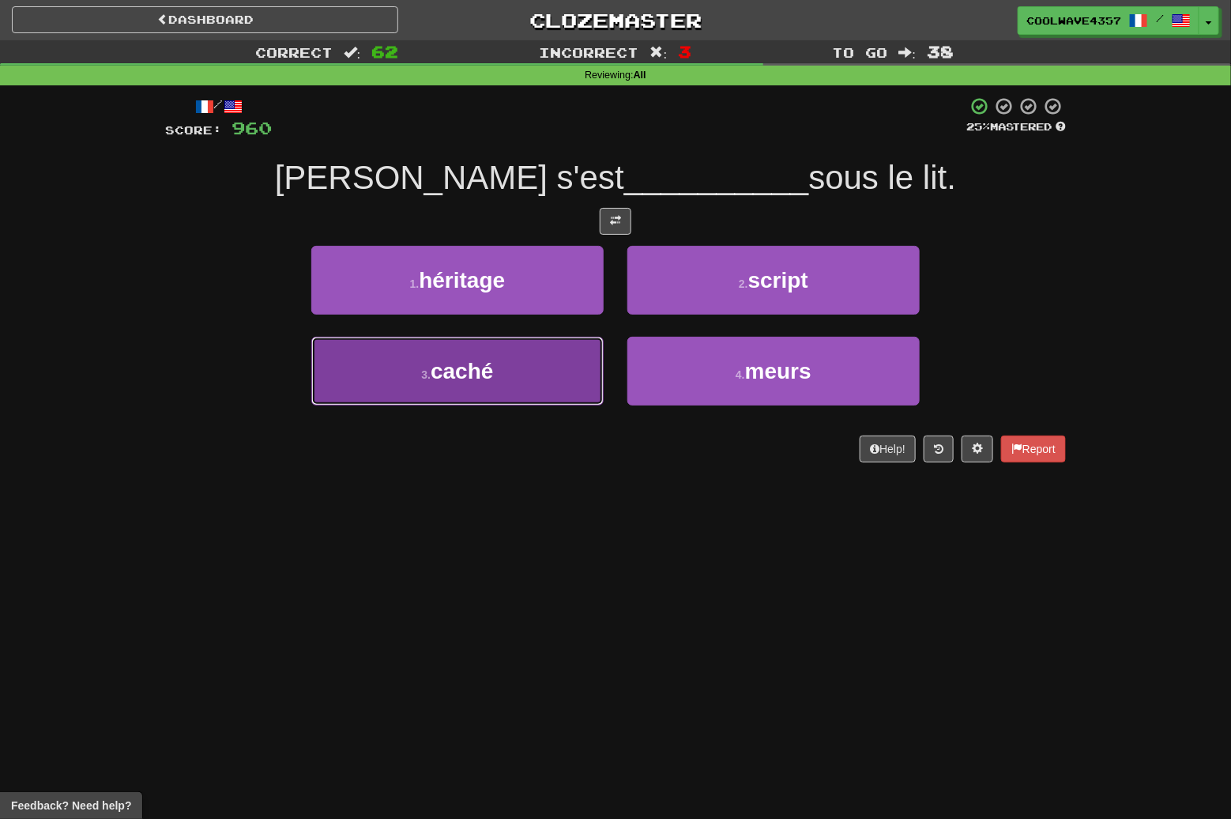
click at [484, 368] on span "caché" at bounding box center [462, 371] width 62 height 25
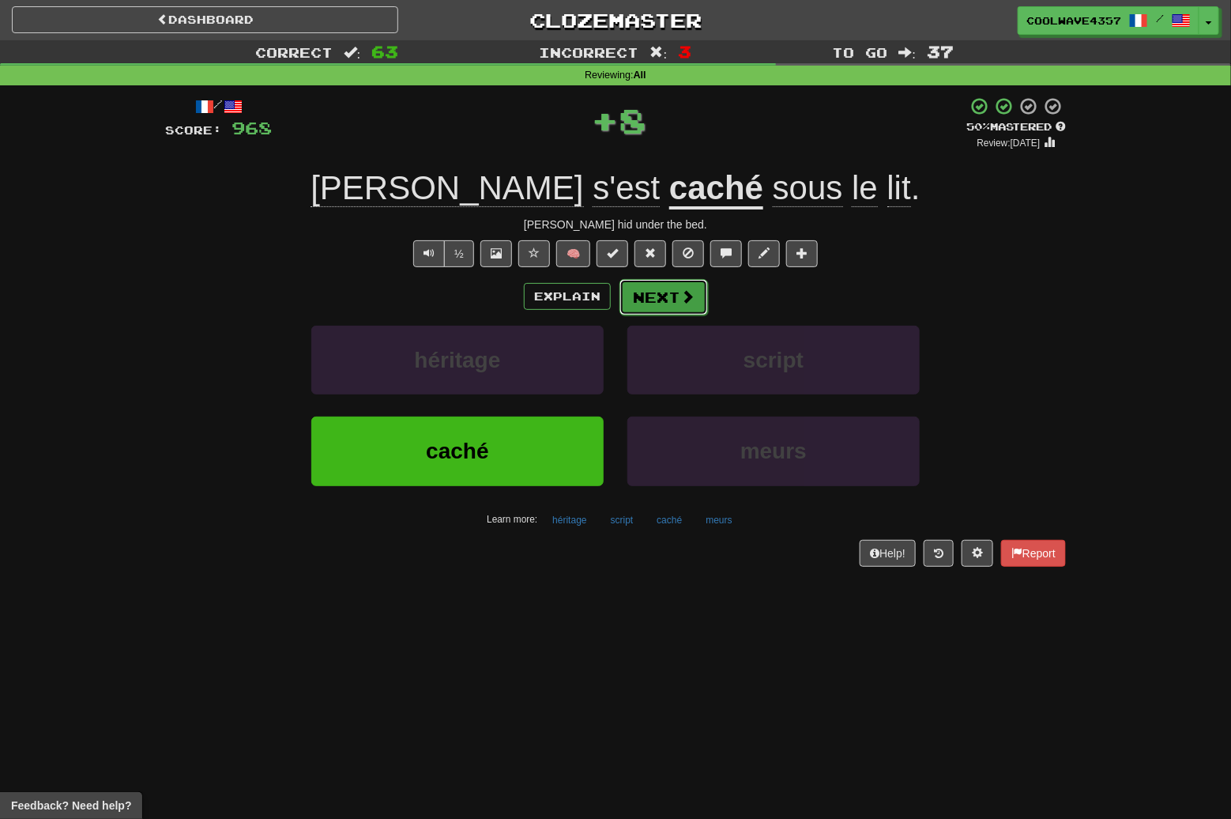
click at [662, 292] on button "Next" at bounding box center [664, 297] width 89 height 36
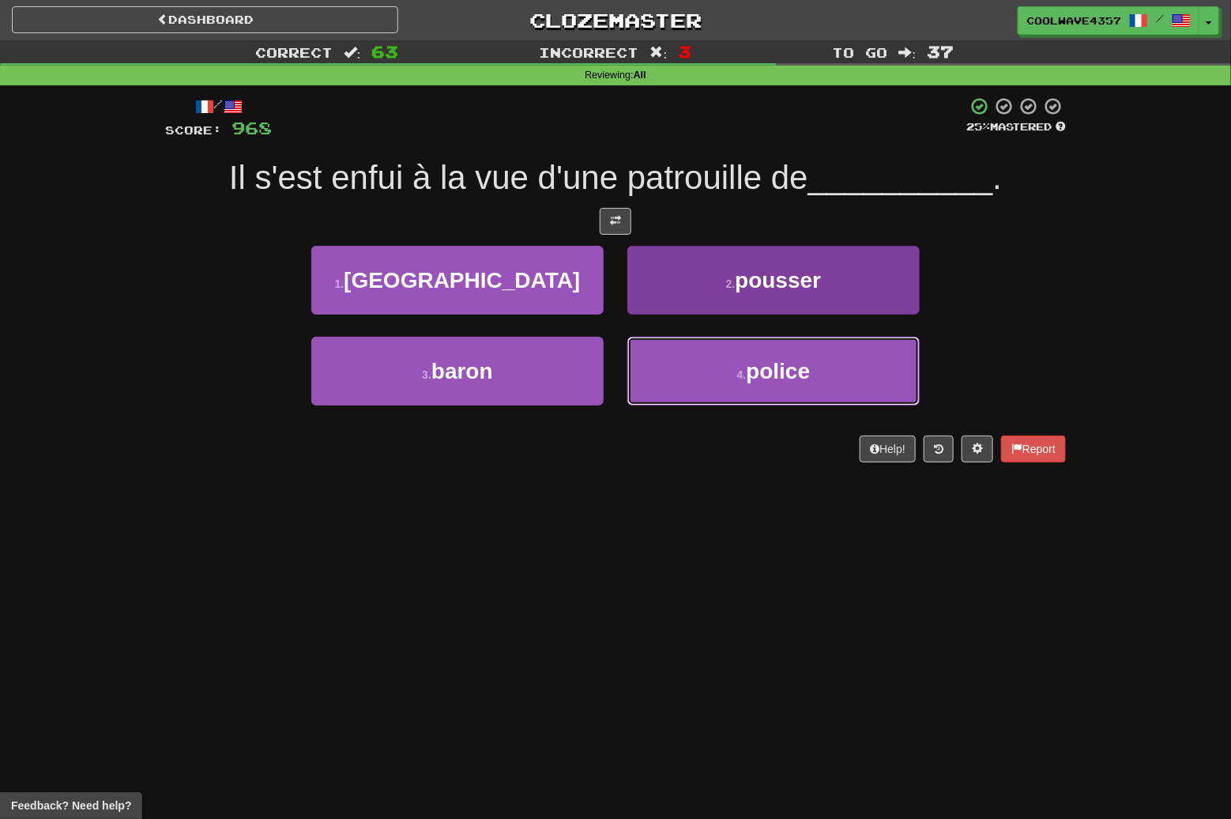
click at [774, 389] on button "4 . police" at bounding box center [774, 371] width 292 height 69
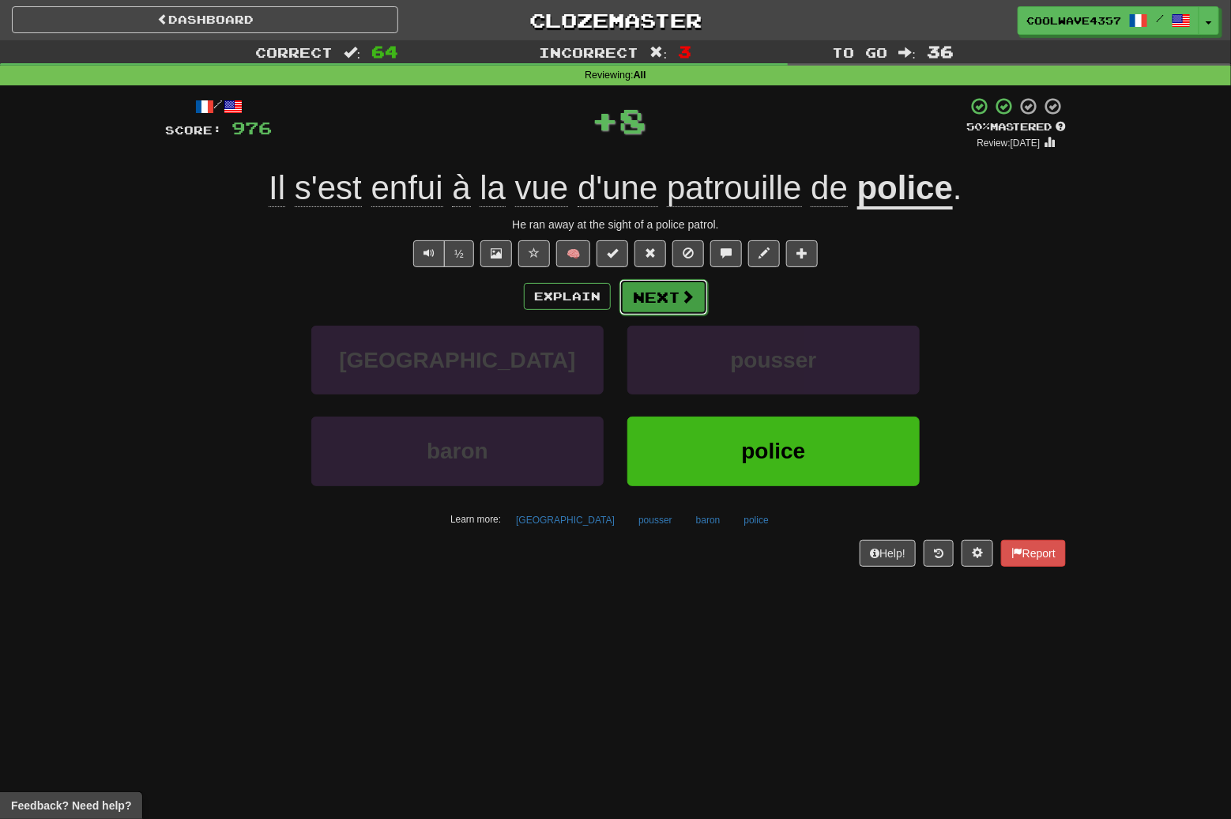
click at [677, 296] on button "Next" at bounding box center [664, 297] width 89 height 36
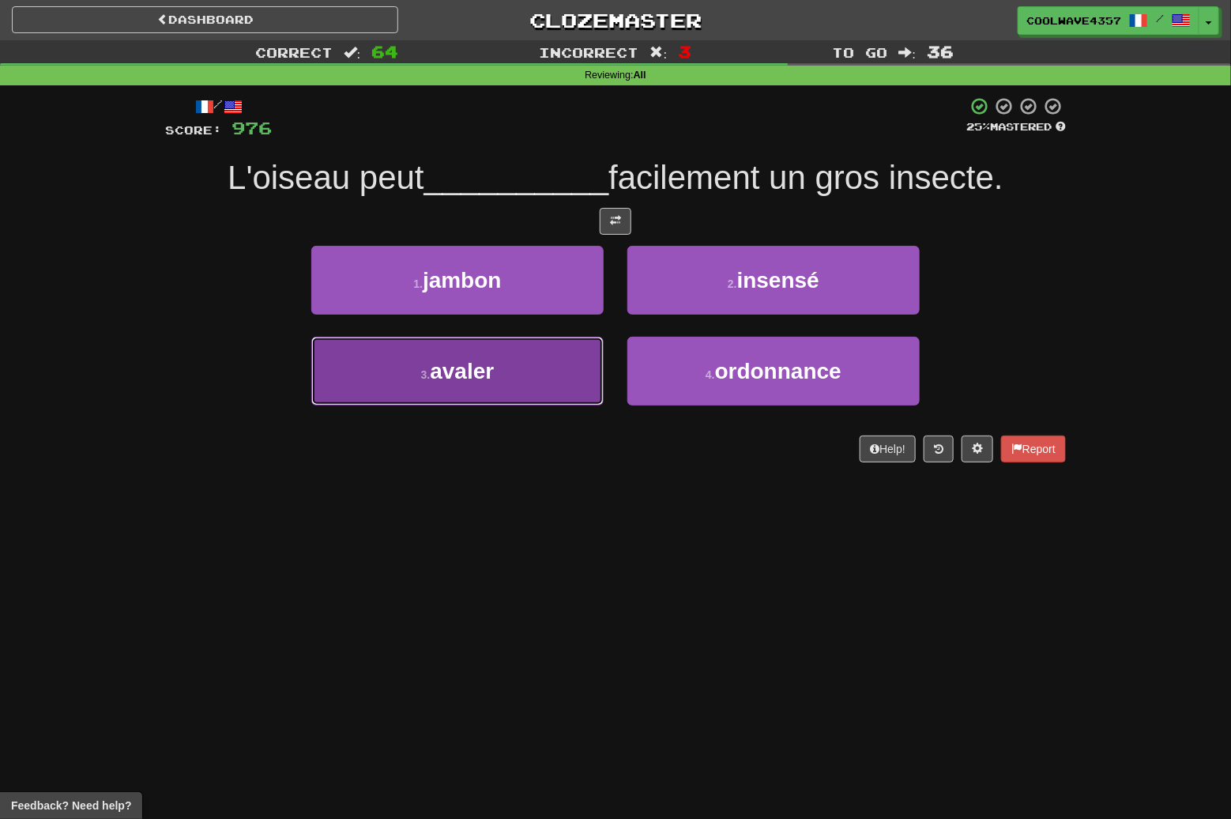
click at [486, 394] on button "3 . avaler" at bounding box center [457, 371] width 292 height 69
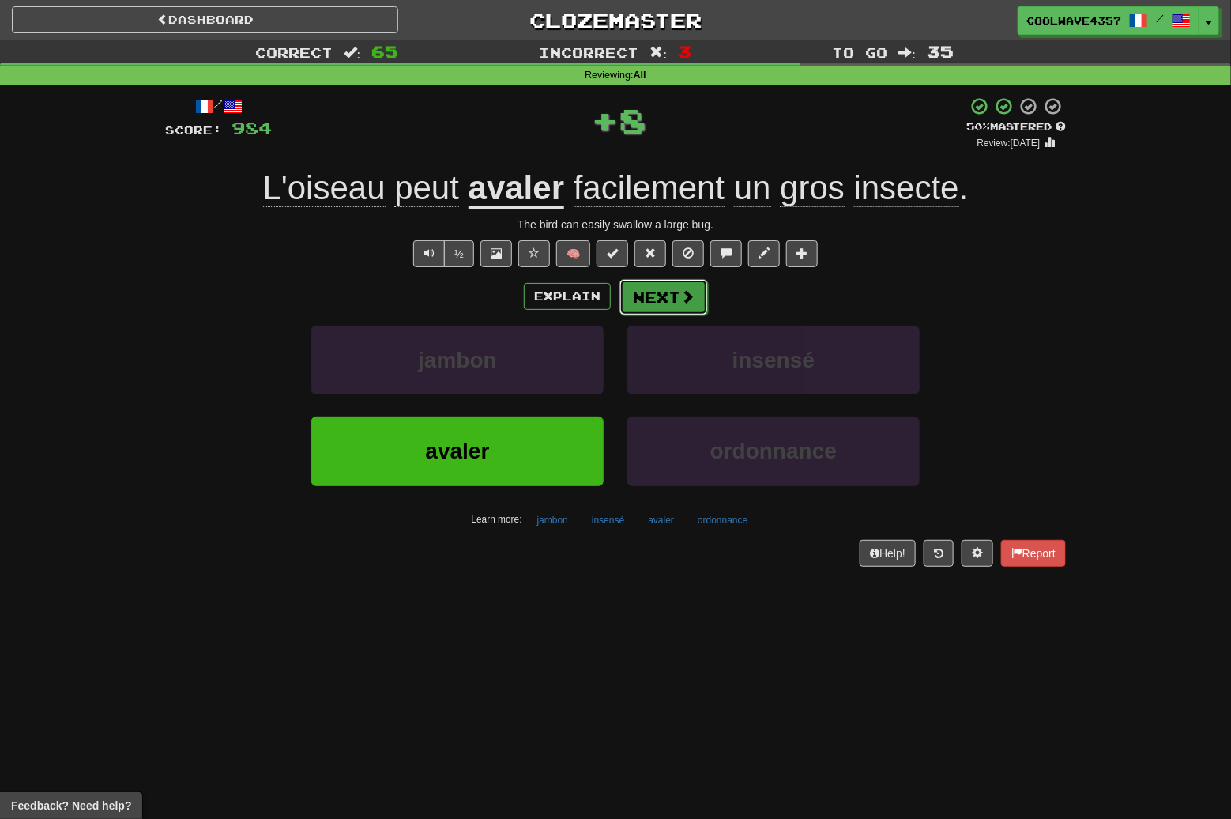
click at [648, 283] on button "Next" at bounding box center [664, 297] width 89 height 36
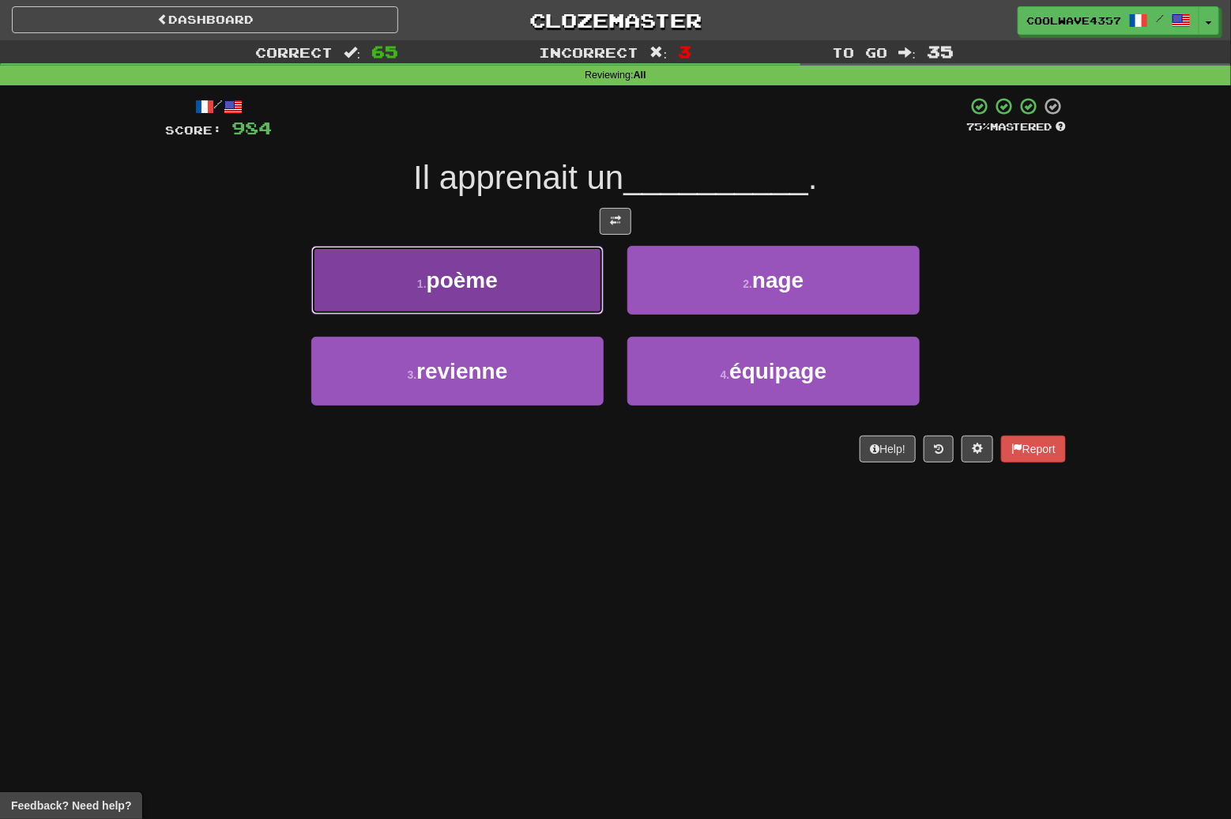
click at [473, 294] on button "1 . poème" at bounding box center [457, 280] width 292 height 69
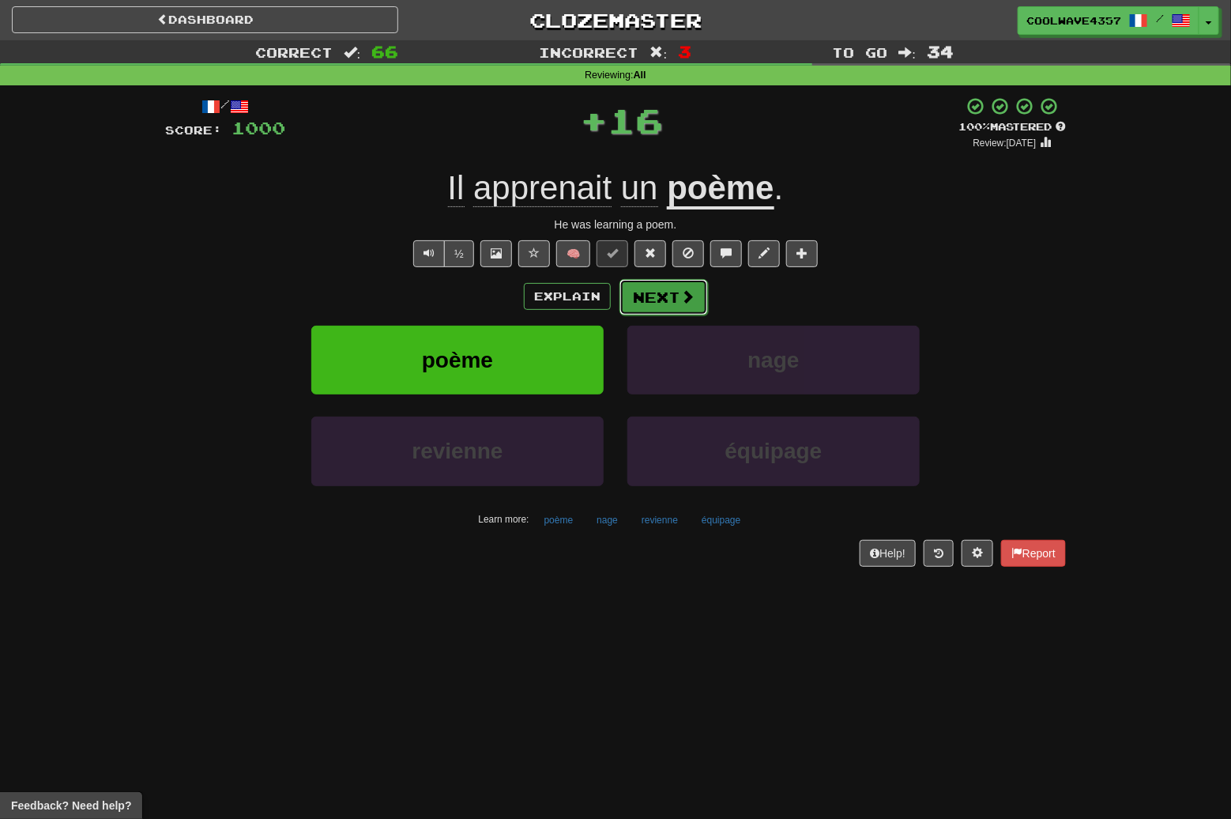
click at [652, 309] on button "Next" at bounding box center [664, 297] width 89 height 36
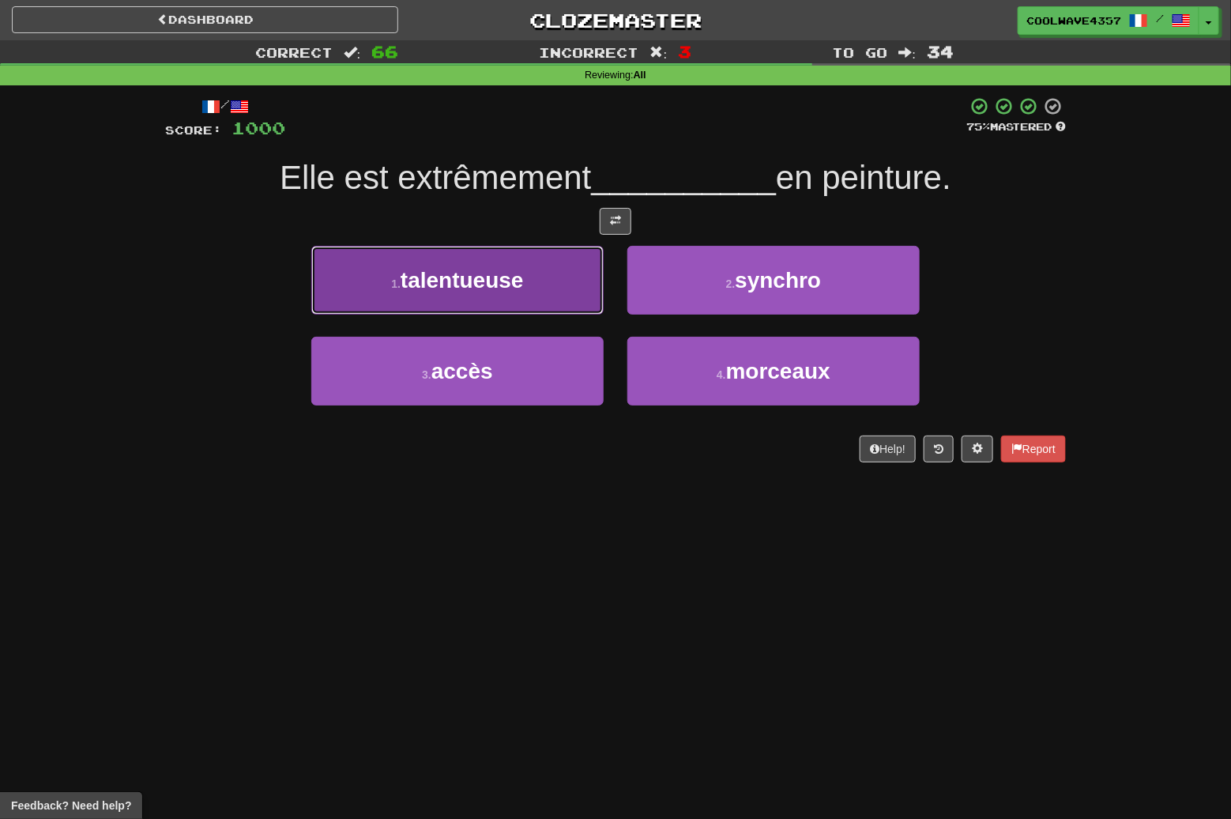
click at [553, 304] on button "1 . talentueuse" at bounding box center [457, 280] width 292 height 69
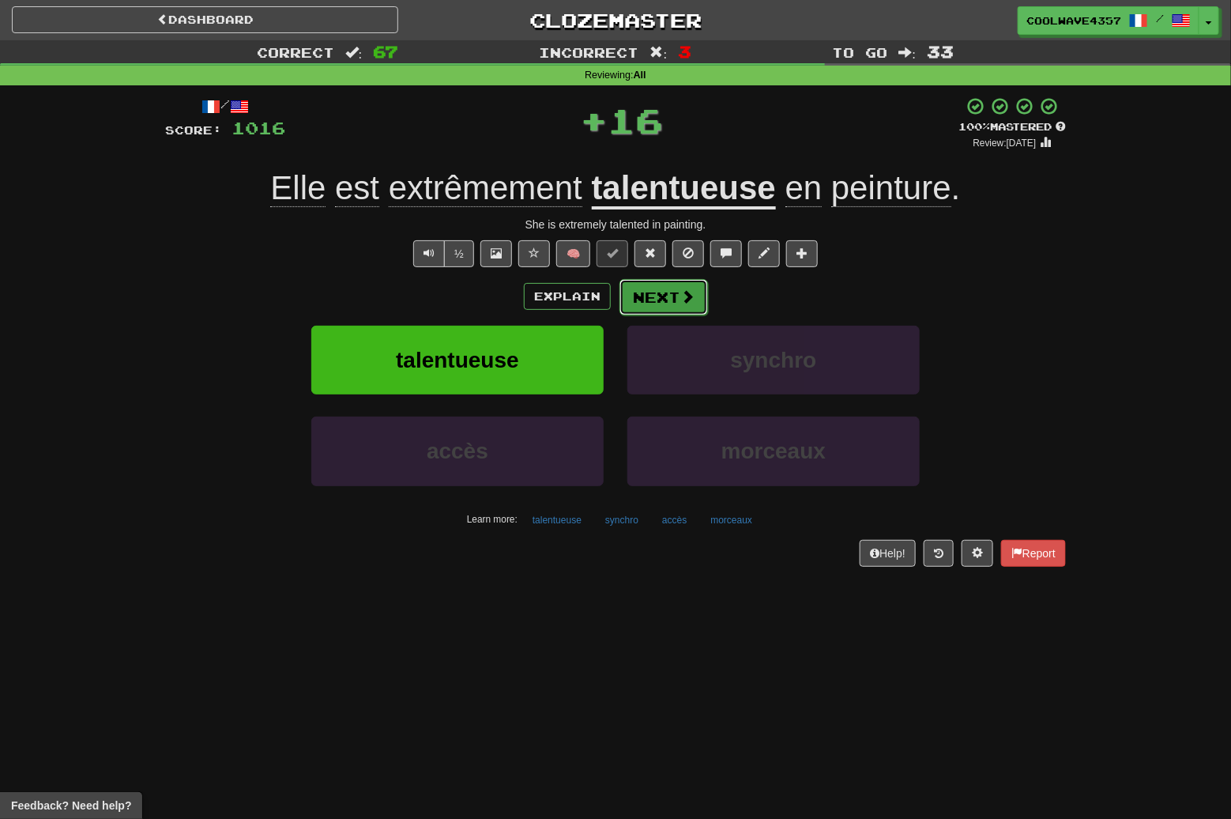
click at [683, 300] on span at bounding box center [688, 296] width 14 height 14
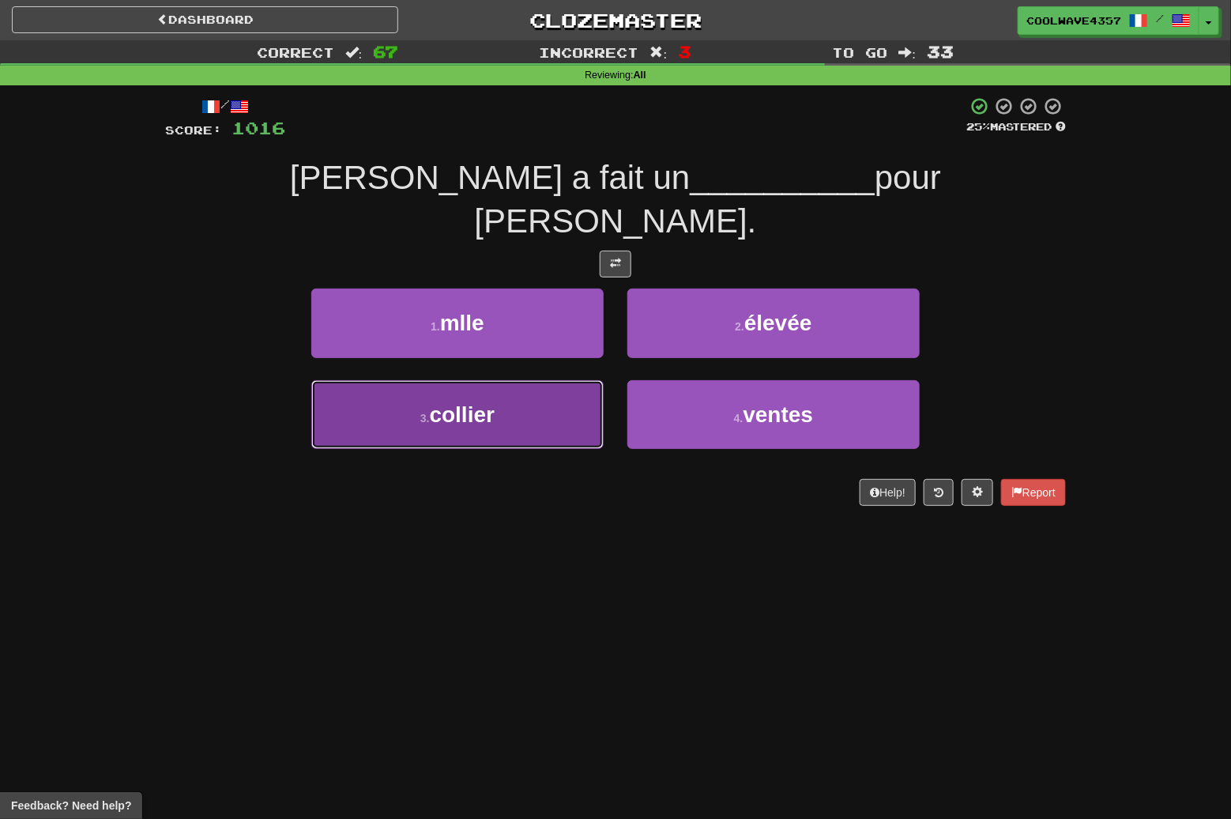
click at [567, 380] on button "3 . collier" at bounding box center [457, 414] width 292 height 69
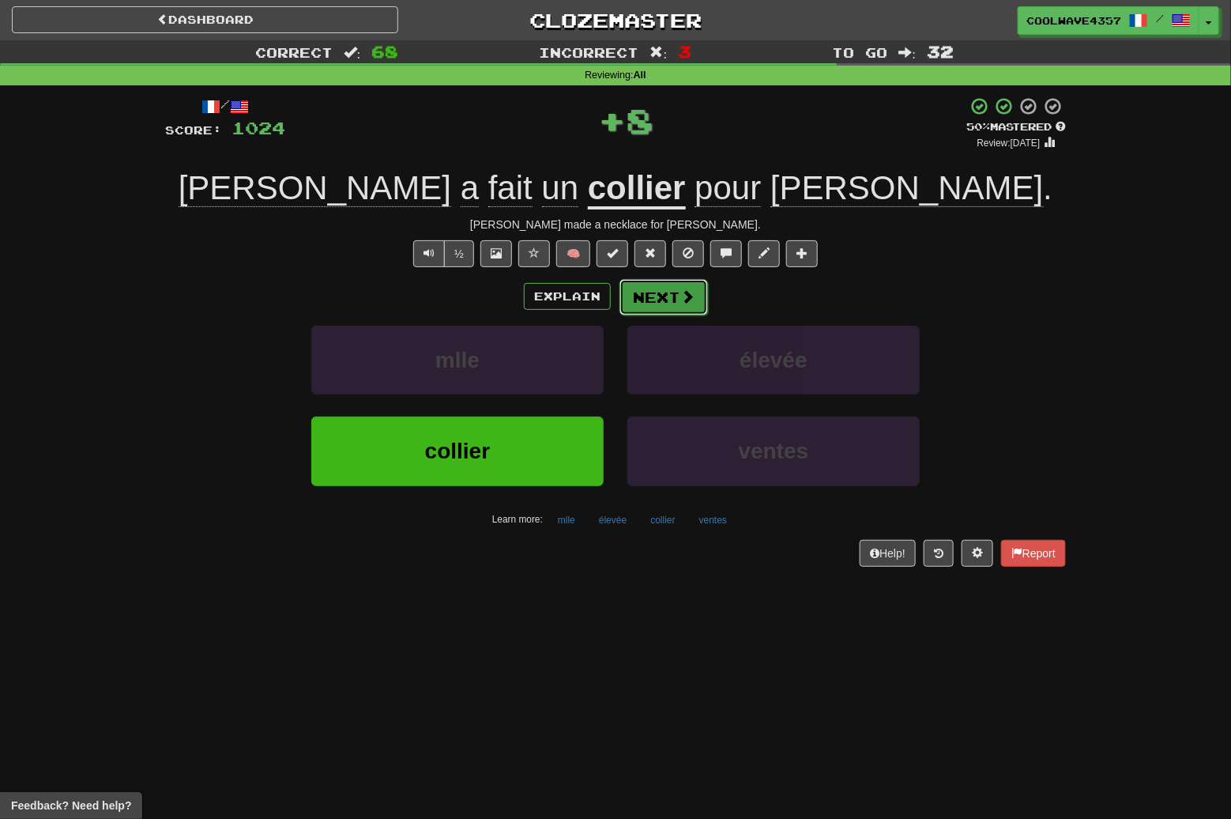
click at [653, 280] on button "Next" at bounding box center [664, 297] width 89 height 36
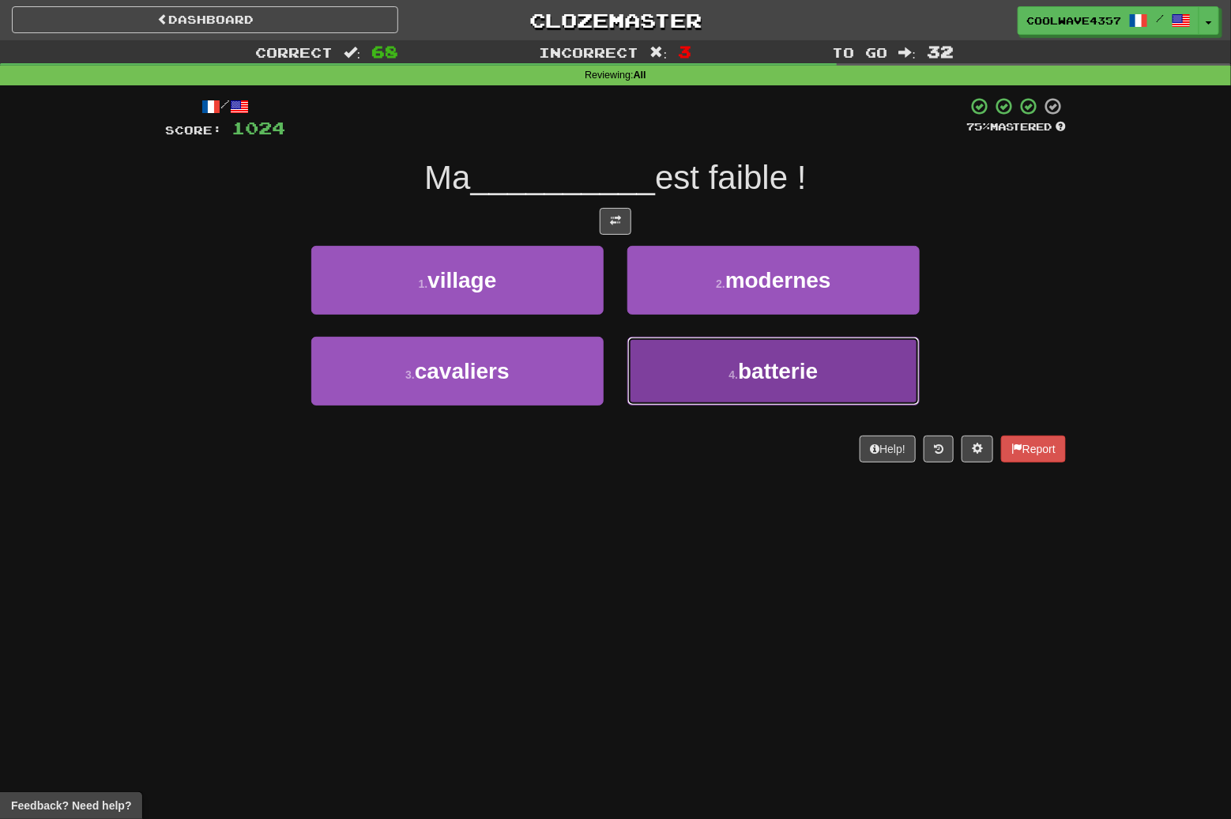
click at [704, 347] on button "4 . batterie" at bounding box center [774, 371] width 292 height 69
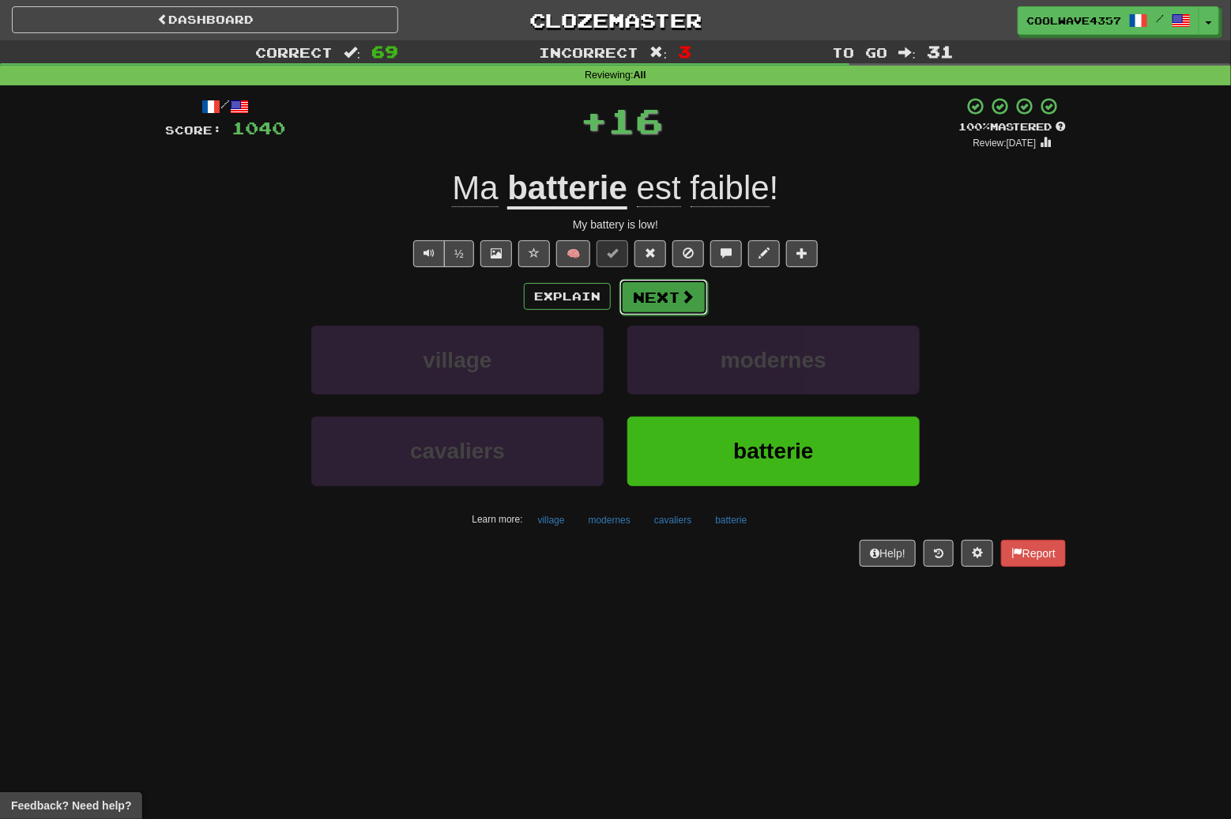
click at [677, 292] on button "Next" at bounding box center [664, 297] width 89 height 36
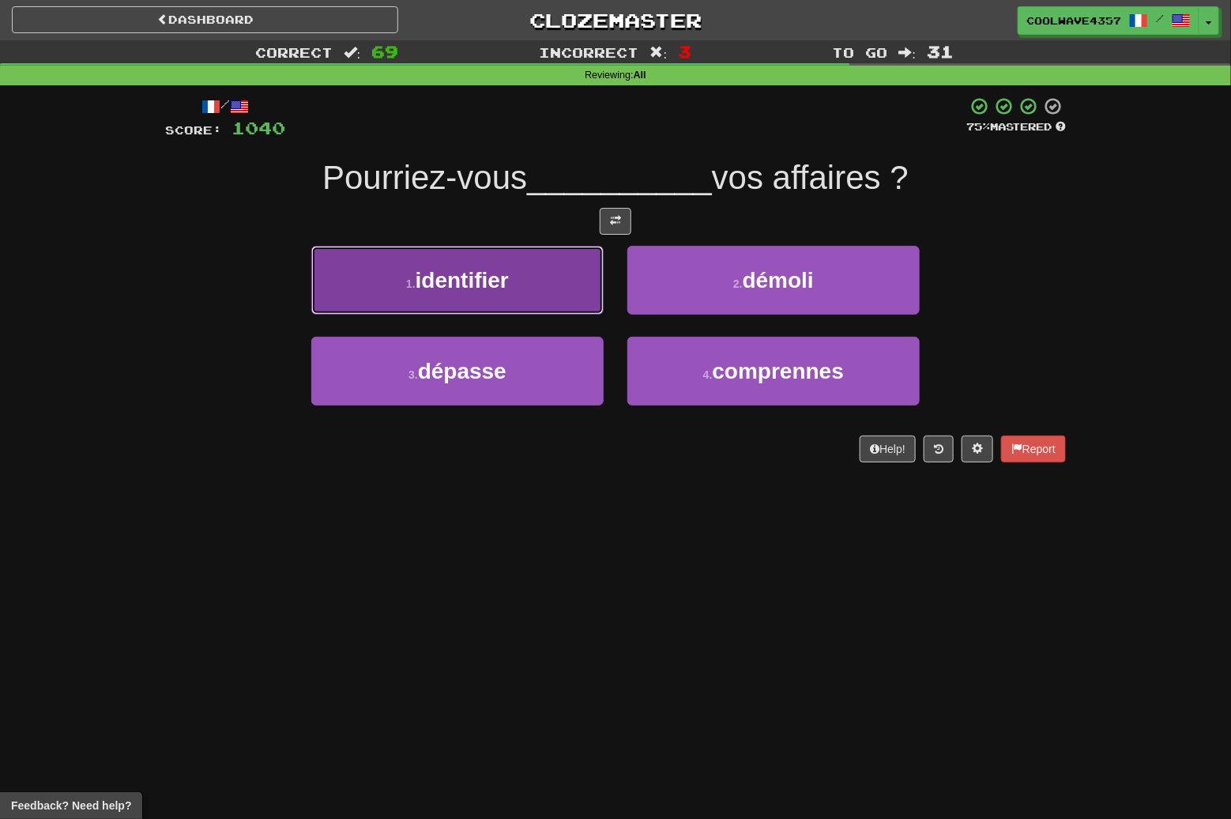
click at [541, 288] on button "1 . identifier" at bounding box center [457, 280] width 292 height 69
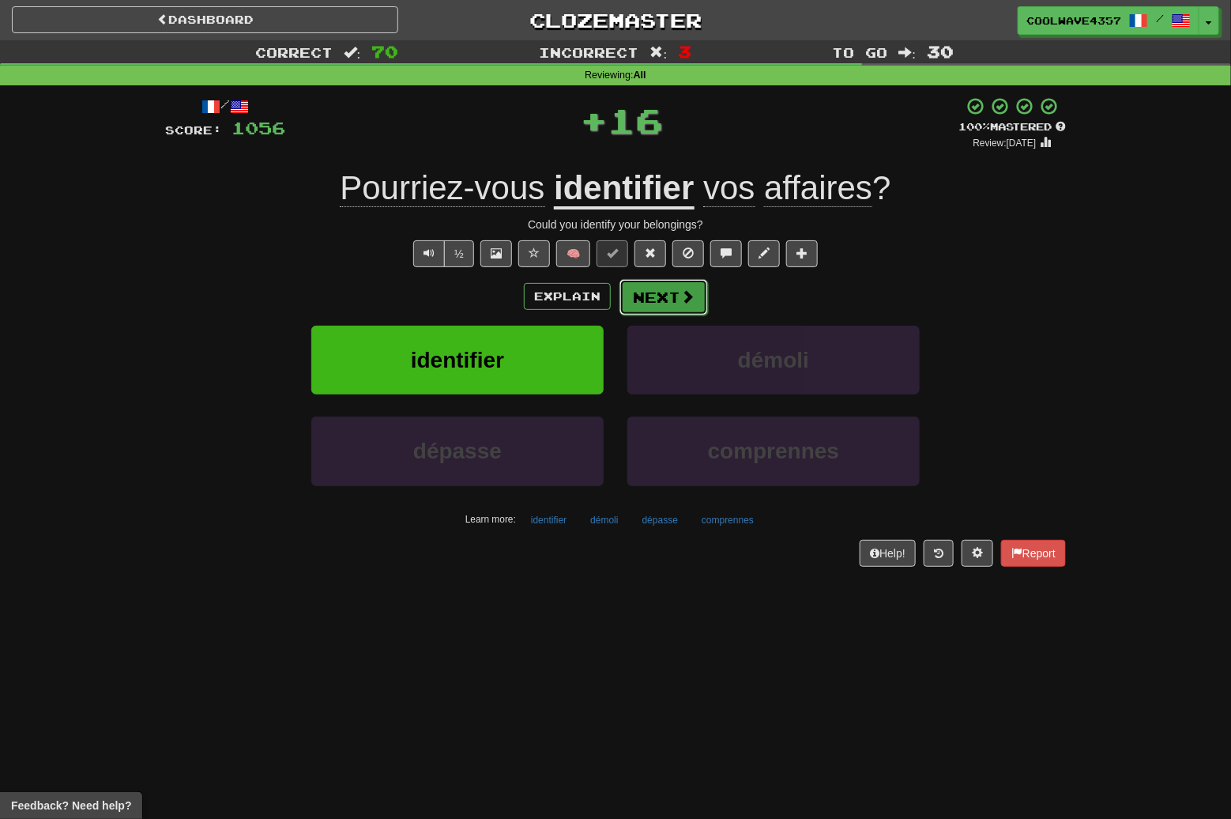
click at [655, 292] on button "Next" at bounding box center [664, 297] width 89 height 36
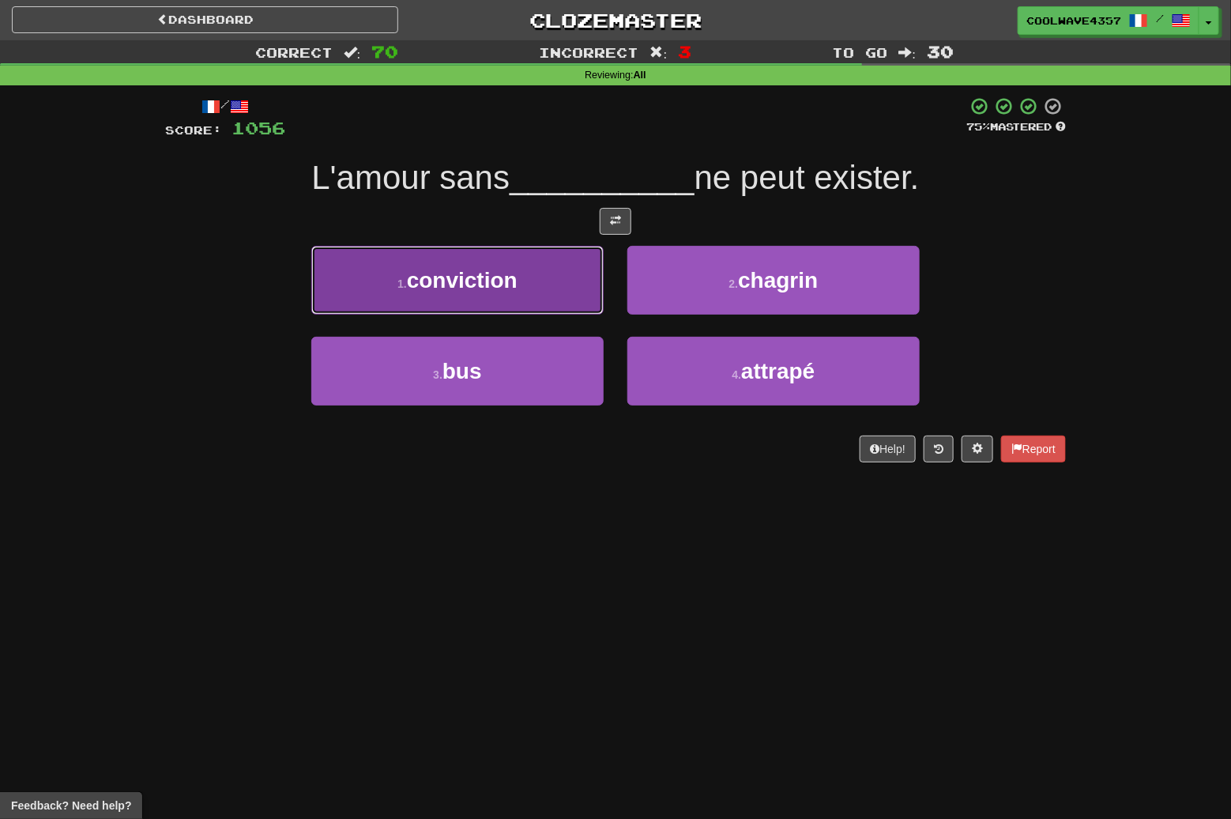
click at [475, 292] on span "conviction" at bounding box center [462, 280] width 111 height 25
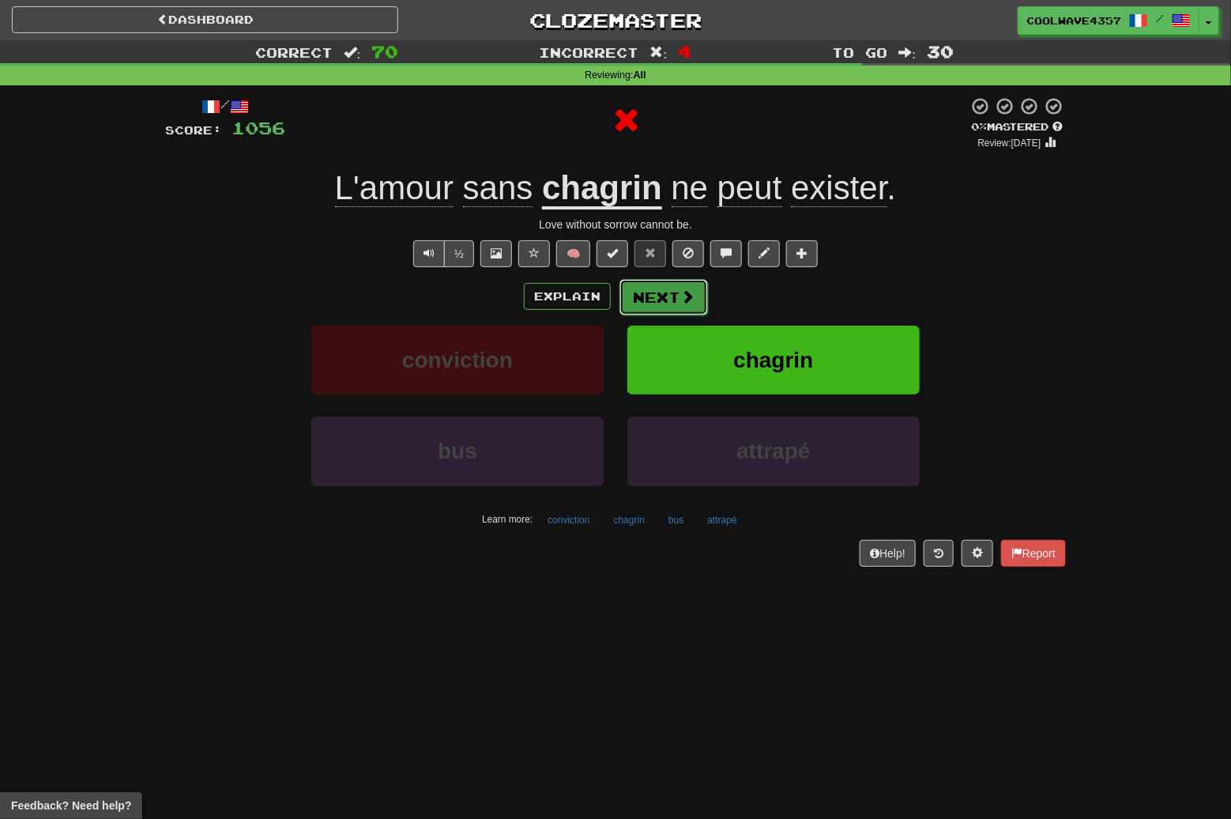
click at [640, 295] on button "Next" at bounding box center [664, 297] width 89 height 36
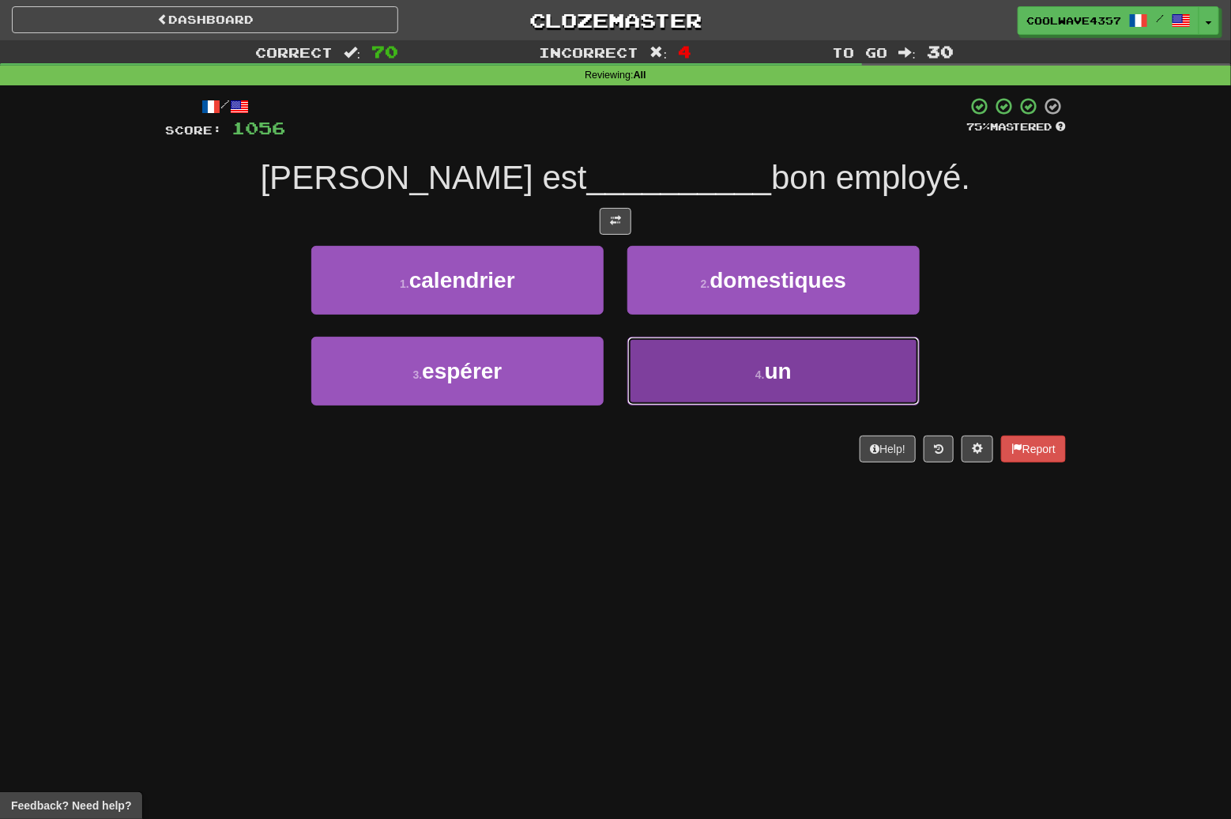
click at [730, 377] on button "4 . un" at bounding box center [774, 371] width 292 height 69
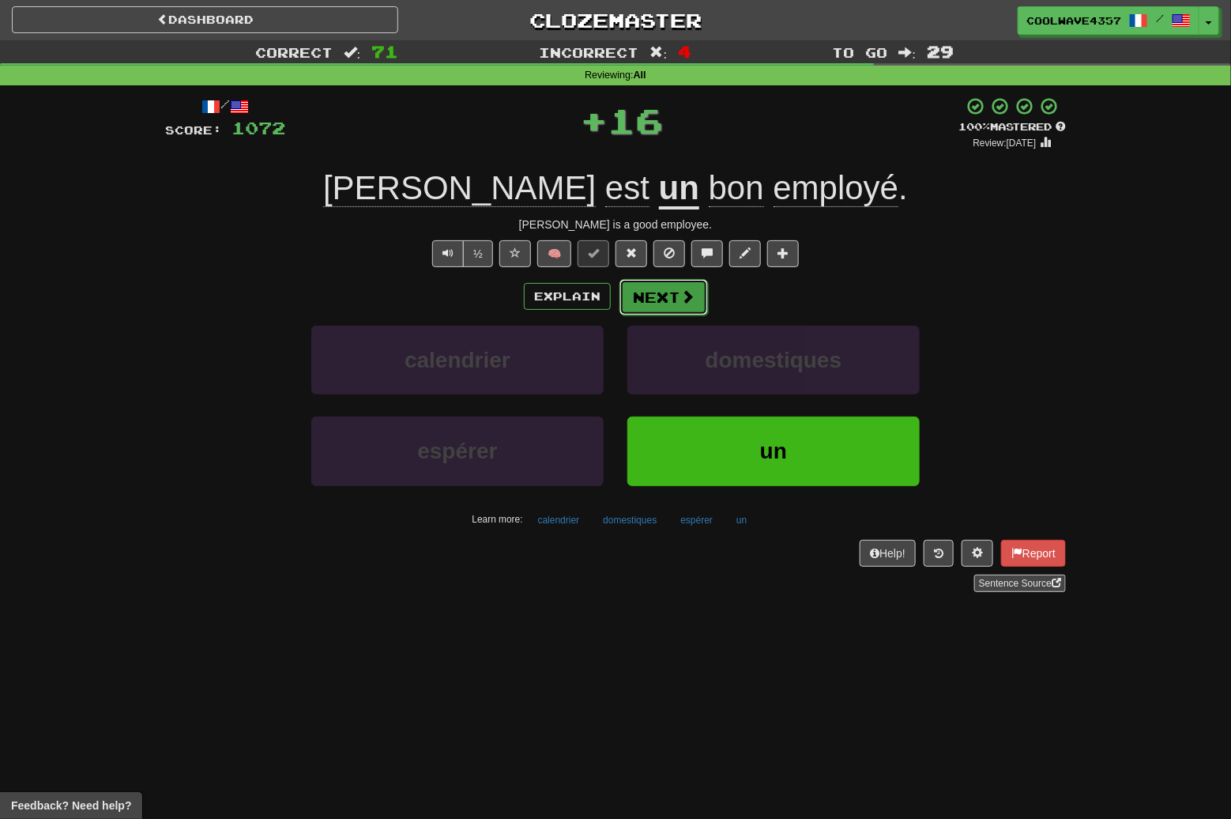
click at [662, 292] on button "Next" at bounding box center [664, 297] width 89 height 36
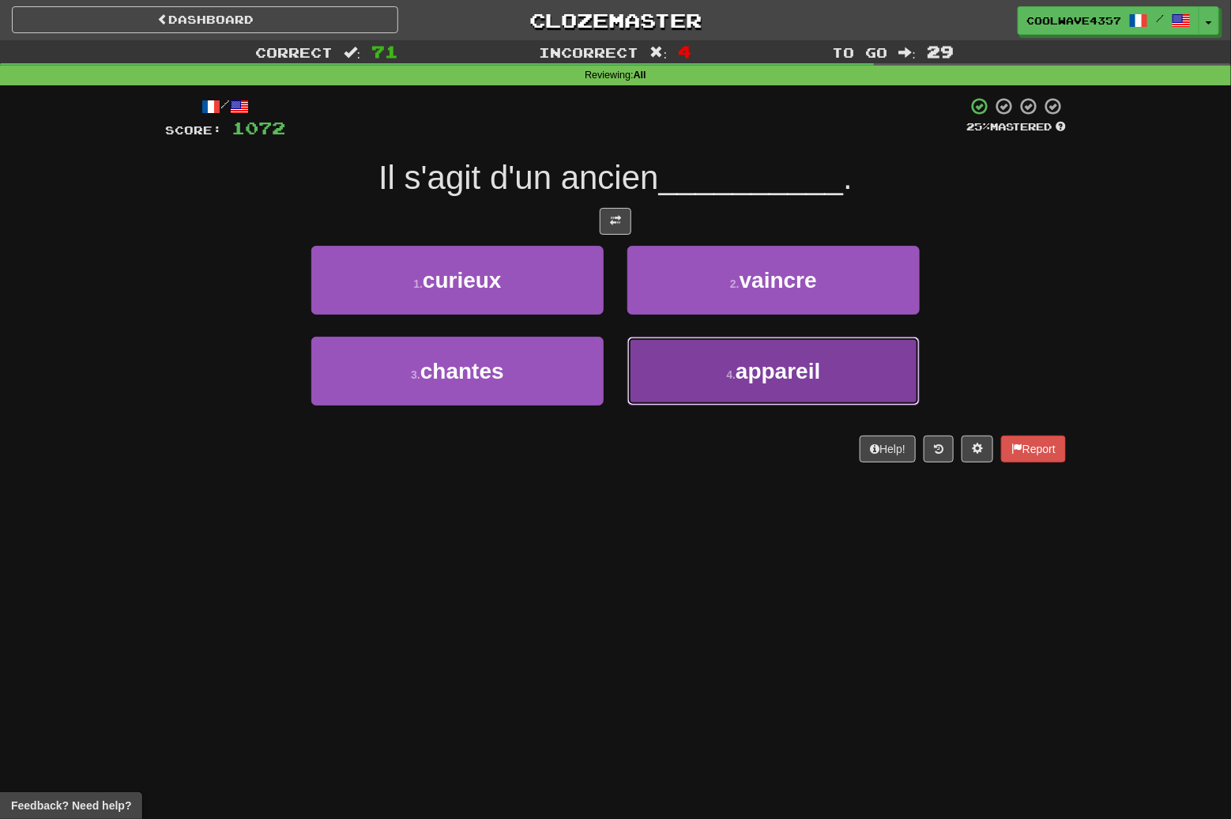
click at [686, 377] on button "4 . appareil" at bounding box center [774, 371] width 292 height 69
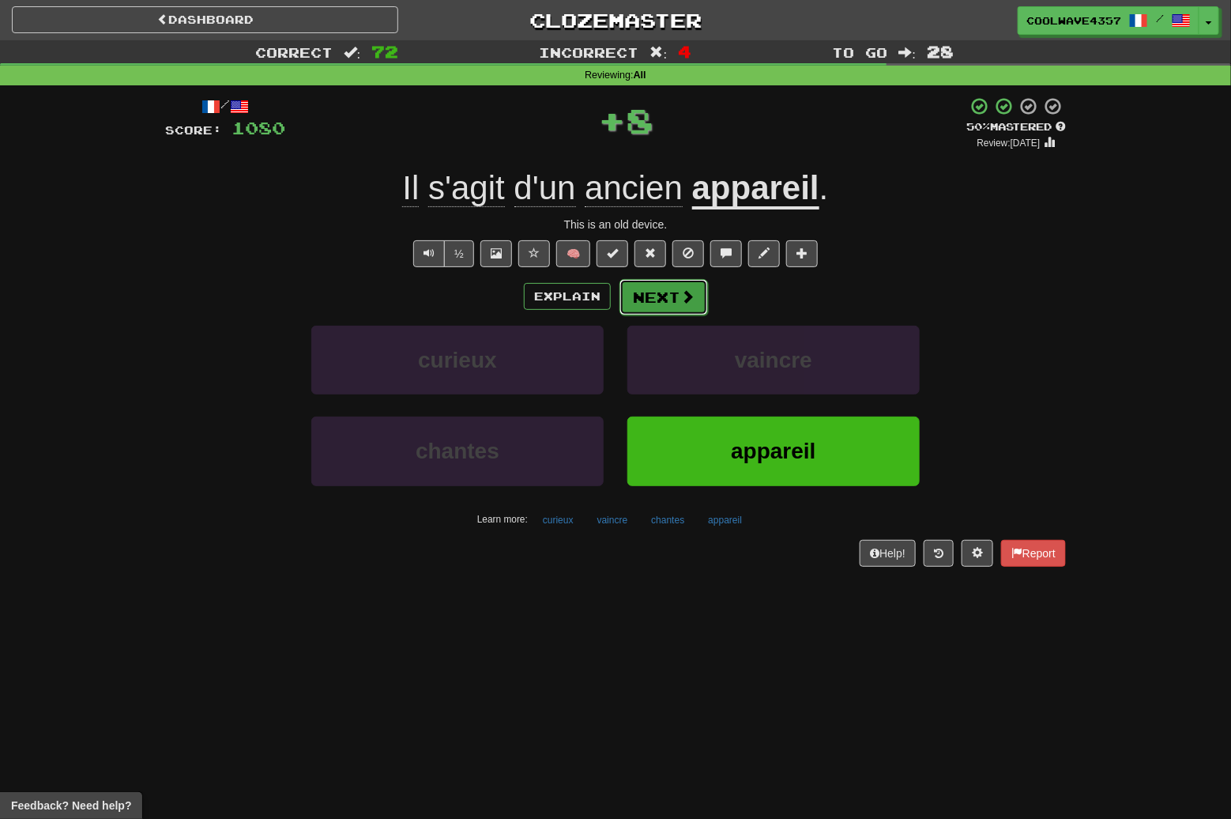
click at [648, 299] on button "Next" at bounding box center [664, 297] width 89 height 36
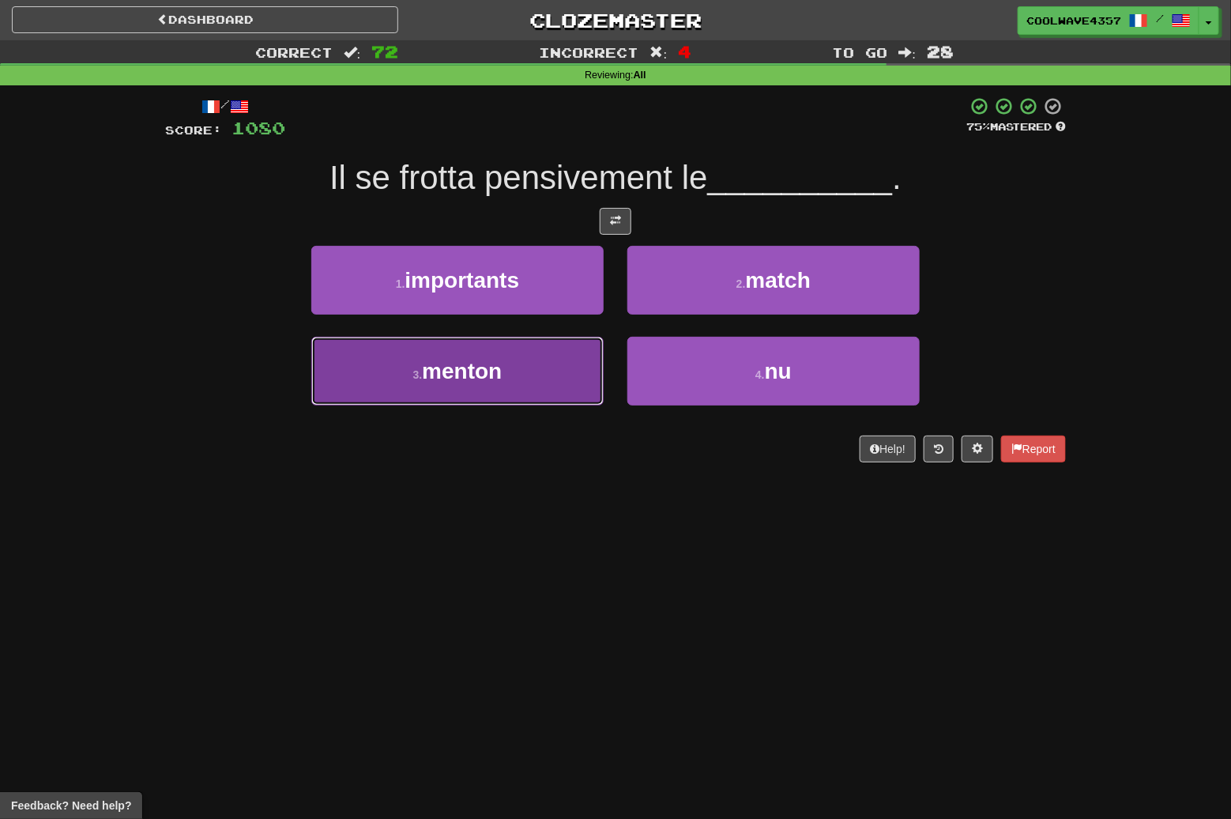
click at [571, 397] on button "3 . menton" at bounding box center [457, 371] width 292 height 69
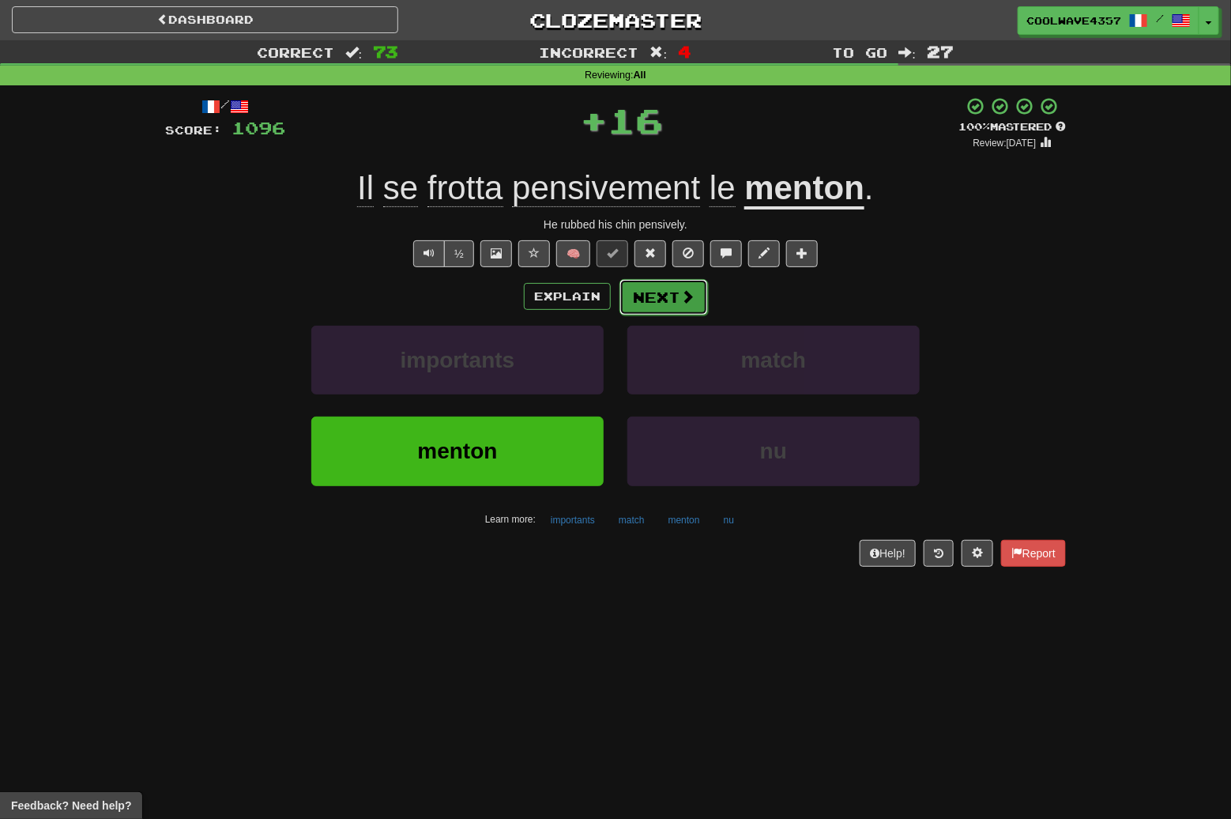
click at [684, 304] on span at bounding box center [688, 296] width 14 height 14
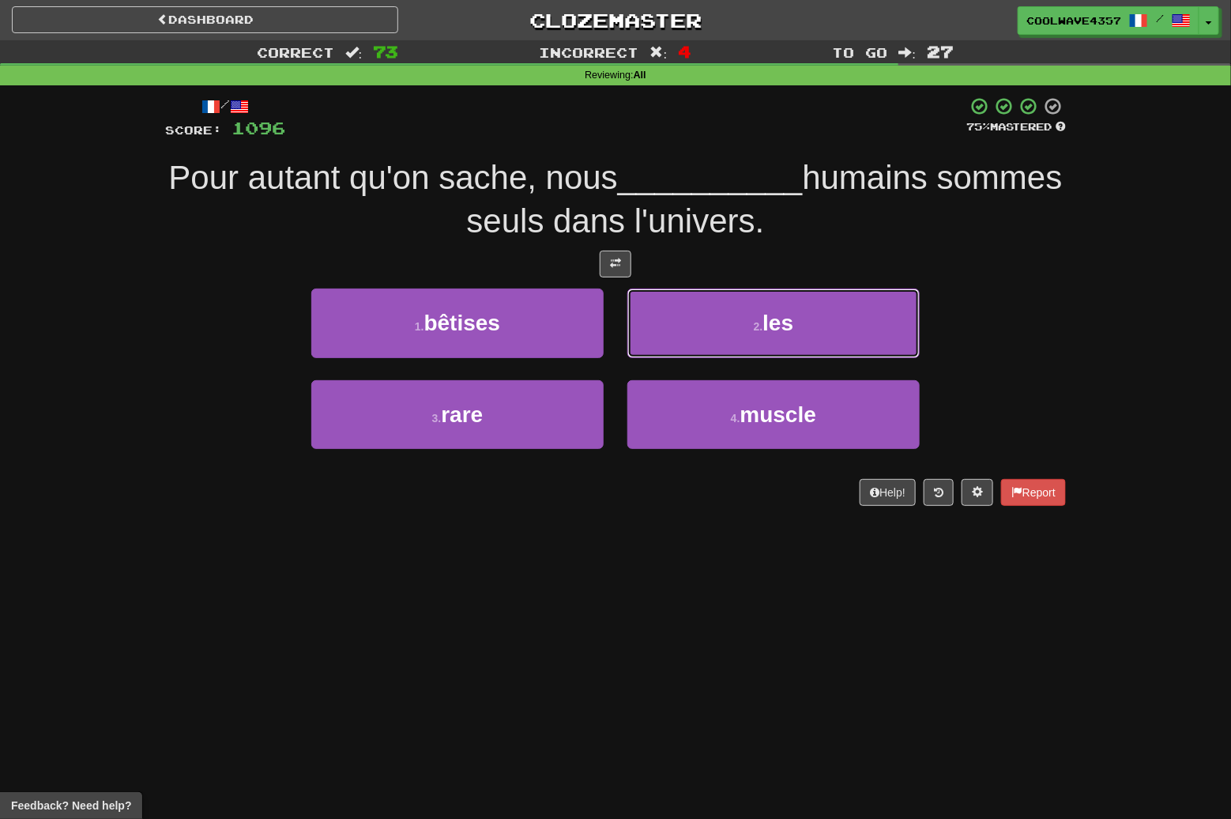
click at [710, 320] on button "2 . les" at bounding box center [774, 323] width 292 height 69
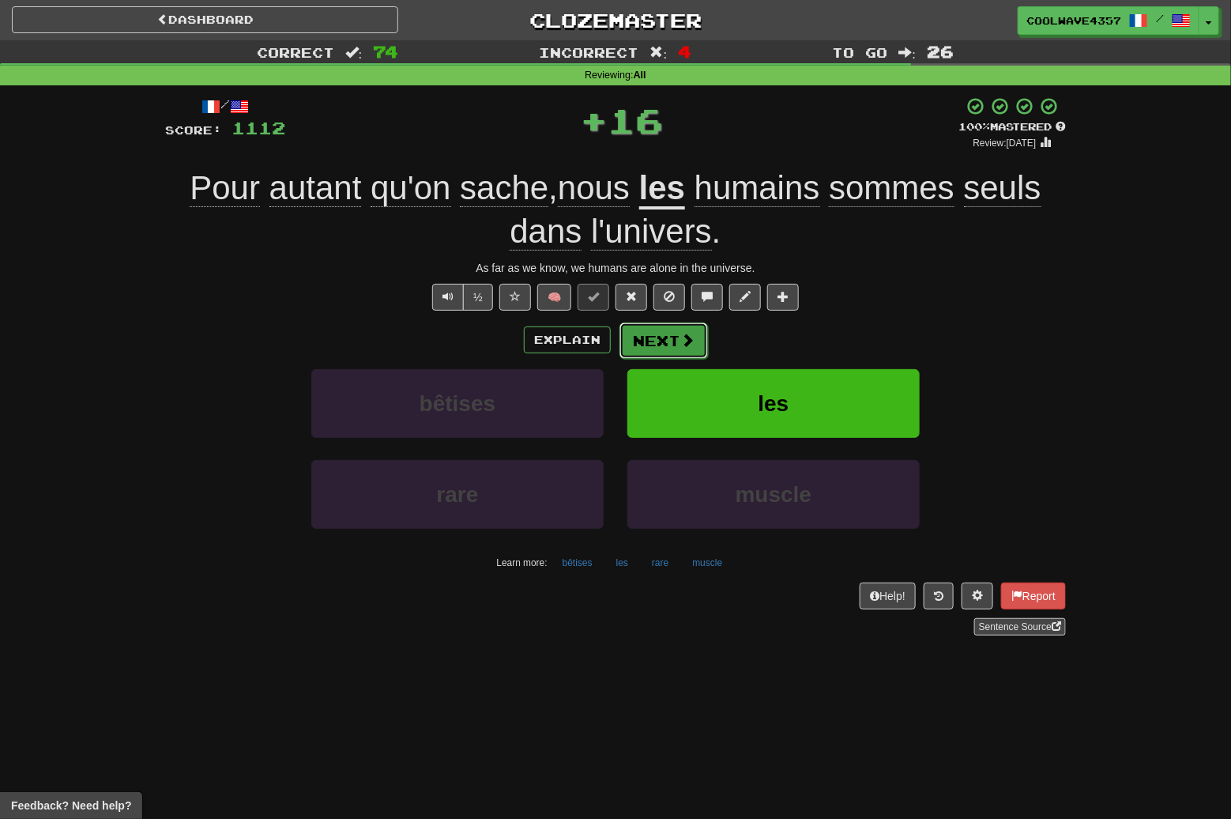
click at [669, 347] on button "Next" at bounding box center [664, 340] width 89 height 36
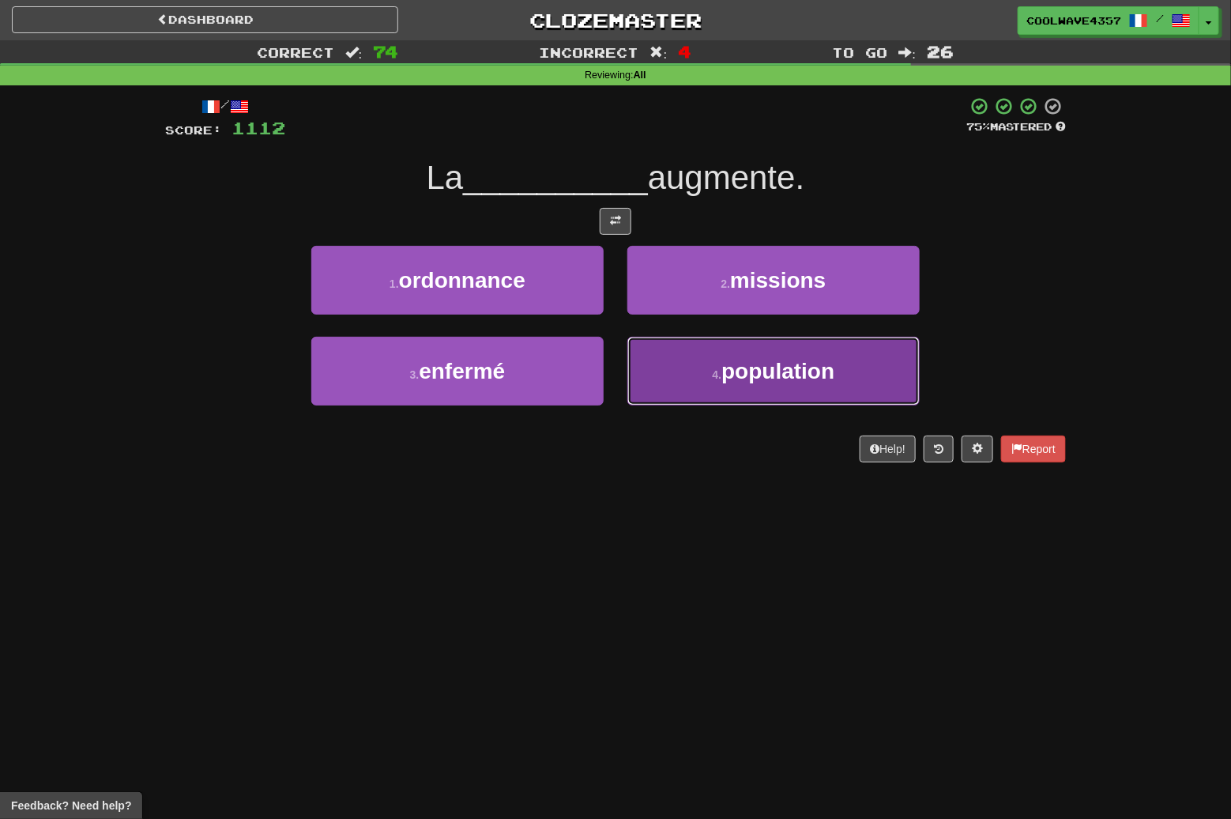
click at [757, 368] on span "population" at bounding box center [778, 371] width 113 height 25
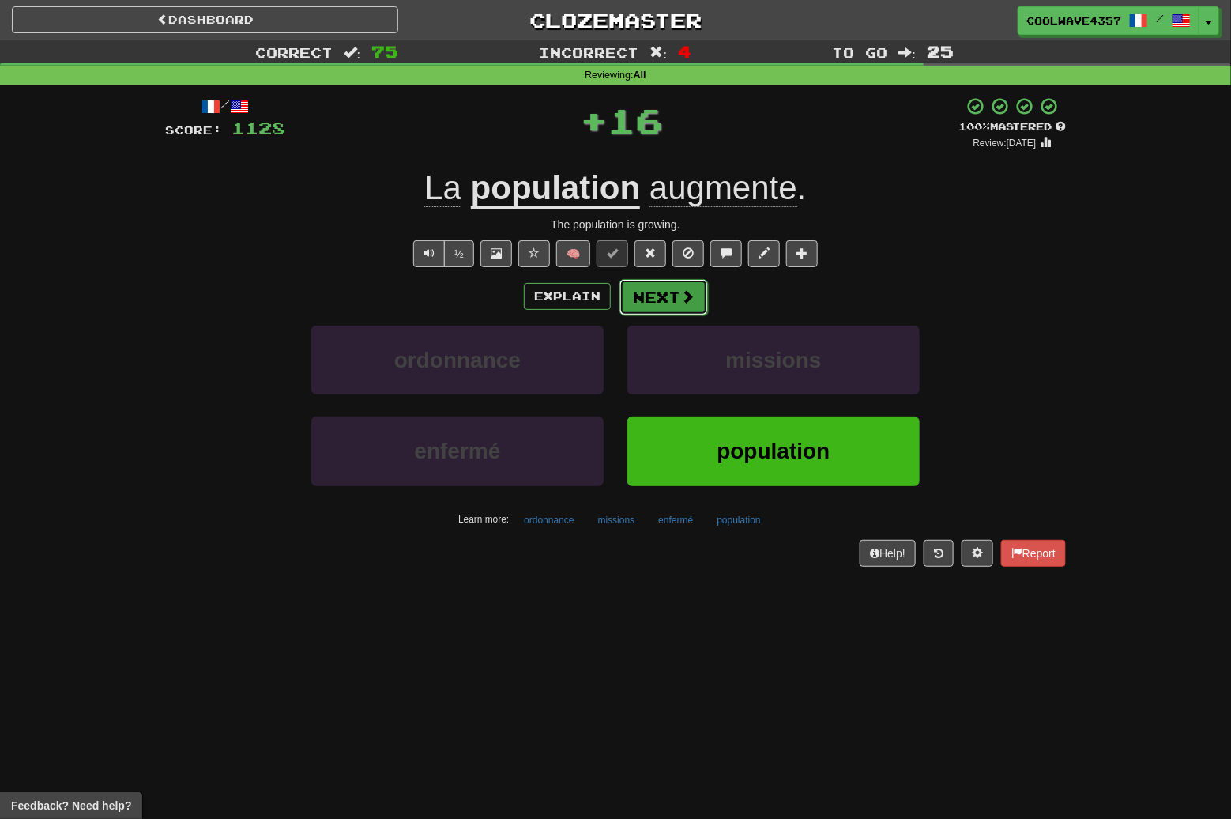
click at [688, 301] on span at bounding box center [688, 296] width 14 height 14
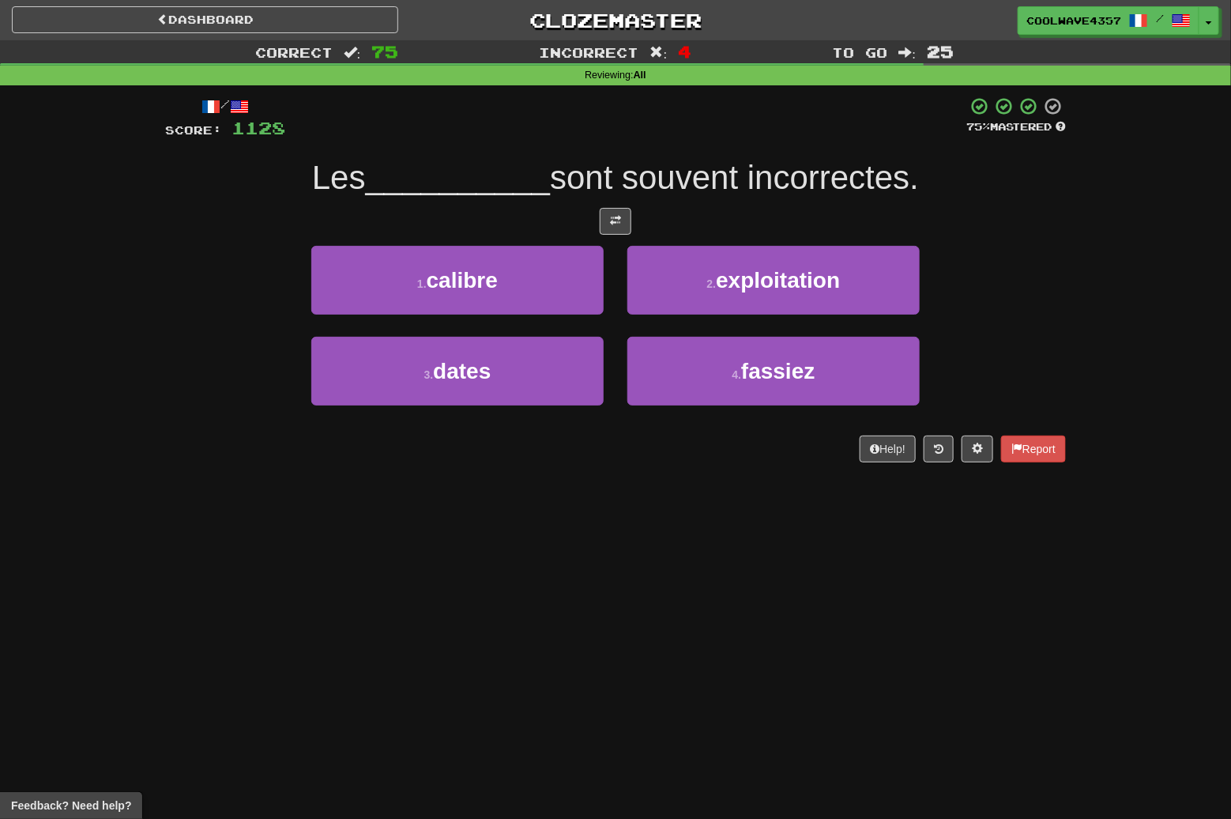
drag, startPoint x: 659, startPoint y: 295, endPoint x: 413, endPoint y: 602, distance: 393.7
click at [413, 602] on div "Dashboard Clozemaster CoolWave4357 / Toggle Dropdown Dashboard Leaderboard Acti…" at bounding box center [615, 409] width 1231 height 819
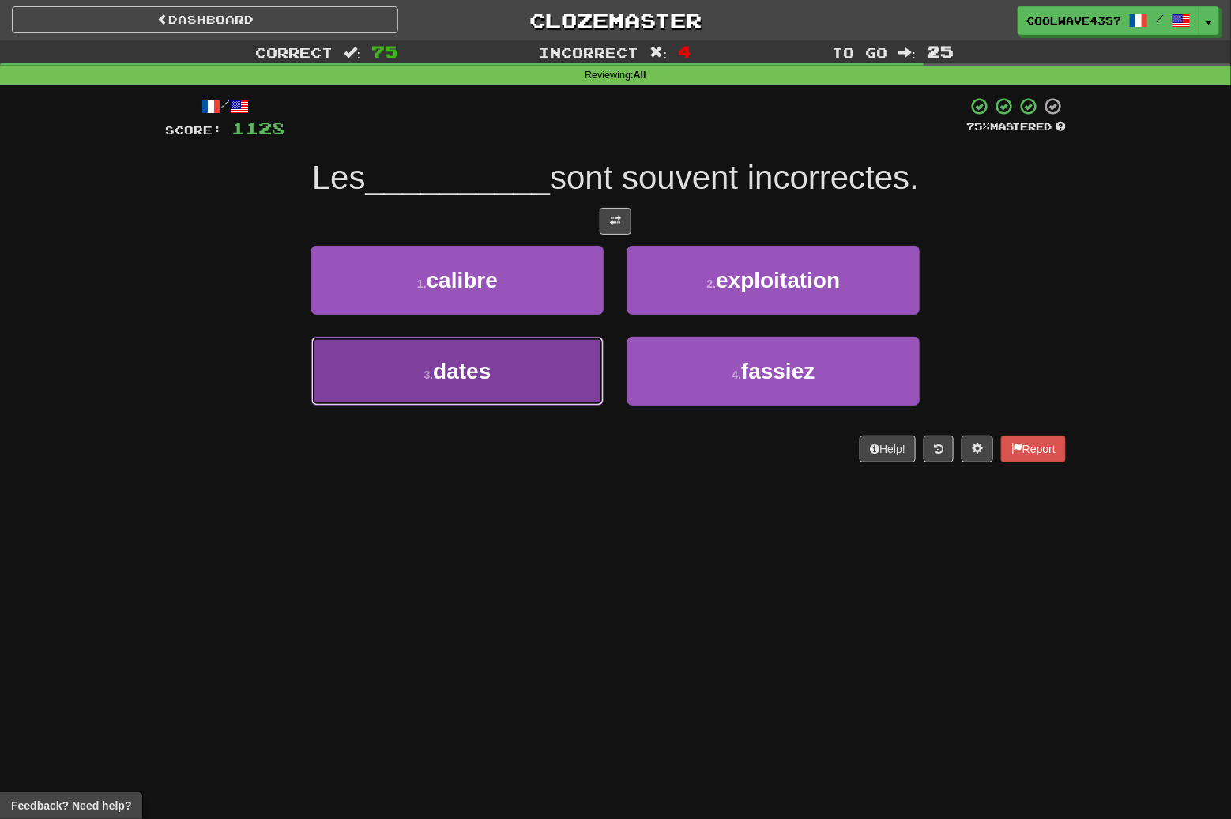
click at [530, 385] on button "3 . dates" at bounding box center [457, 371] width 292 height 69
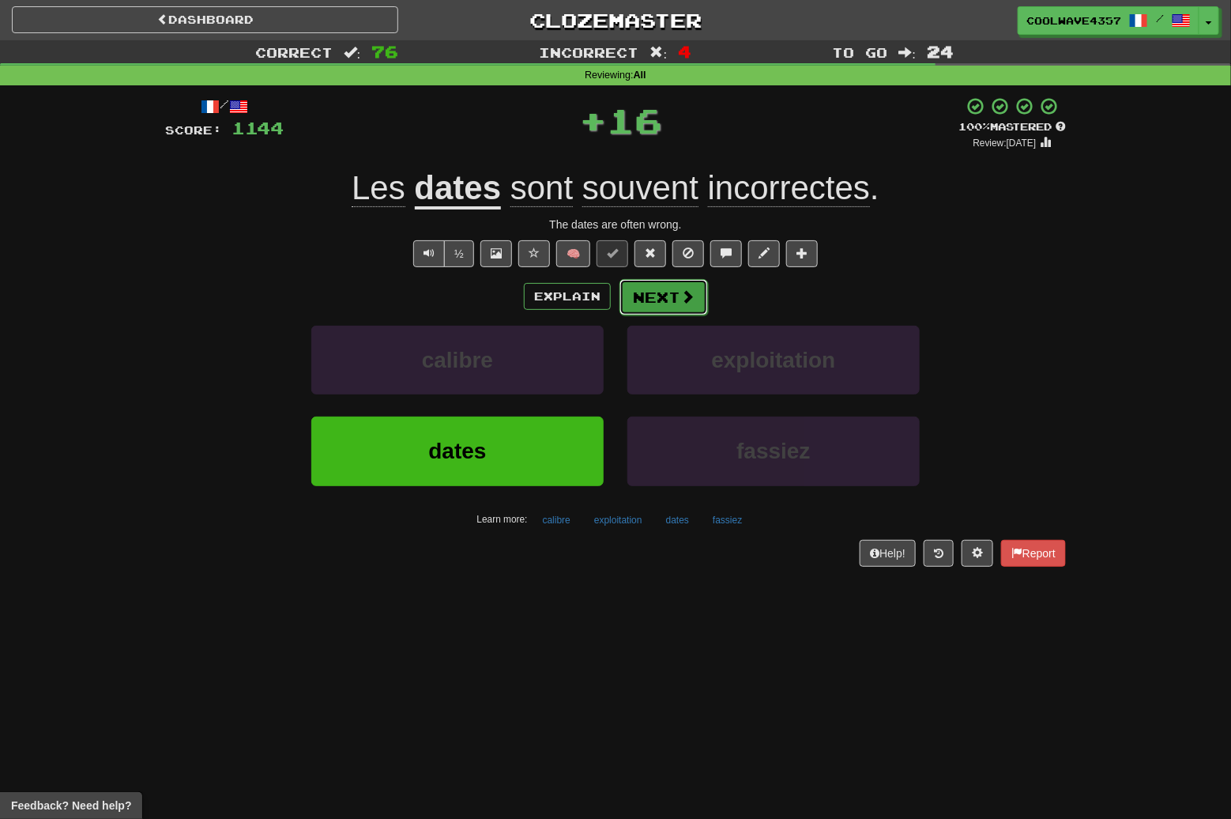
click at [643, 299] on button "Next" at bounding box center [664, 297] width 89 height 36
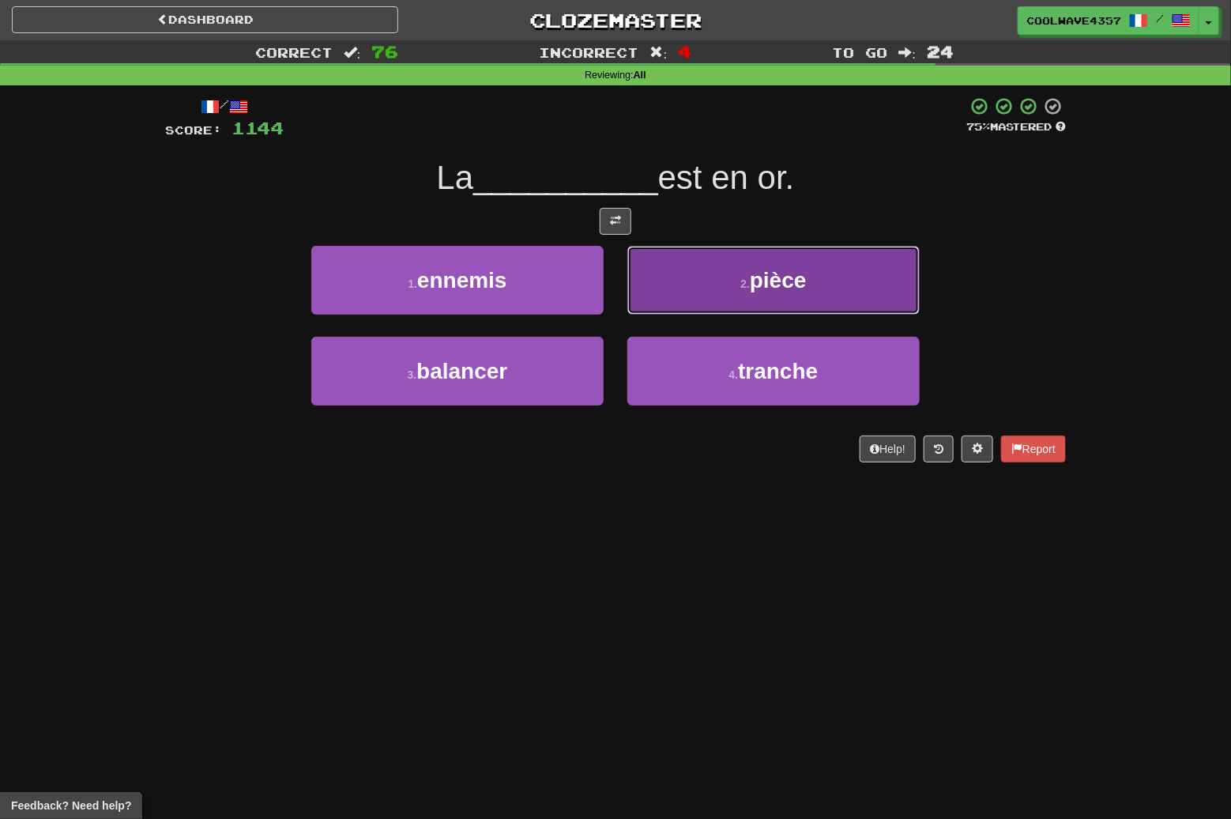
click at [747, 292] on button "2 . pièce" at bounding box center [774, 280] width 292 height 69
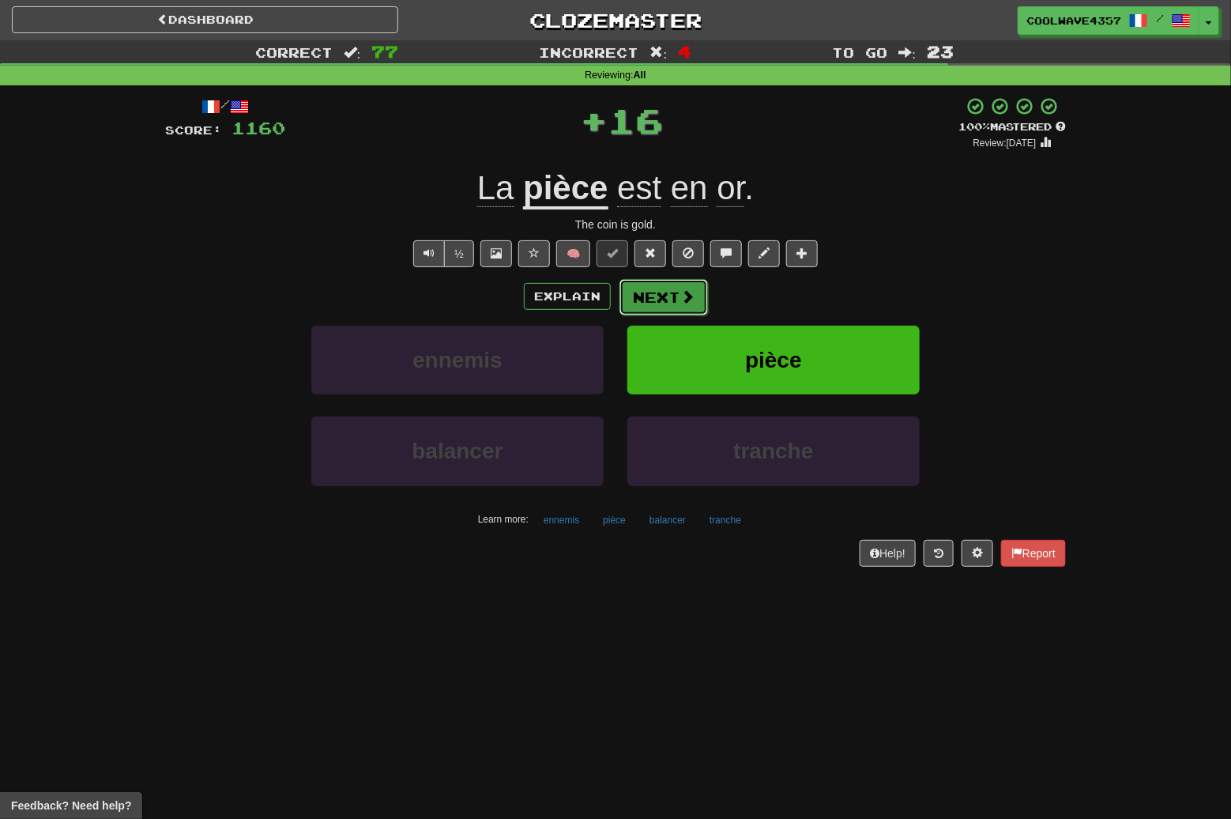
click at [655, 300] on button "Next" at bounding box center [664, 297] width 89 height 36
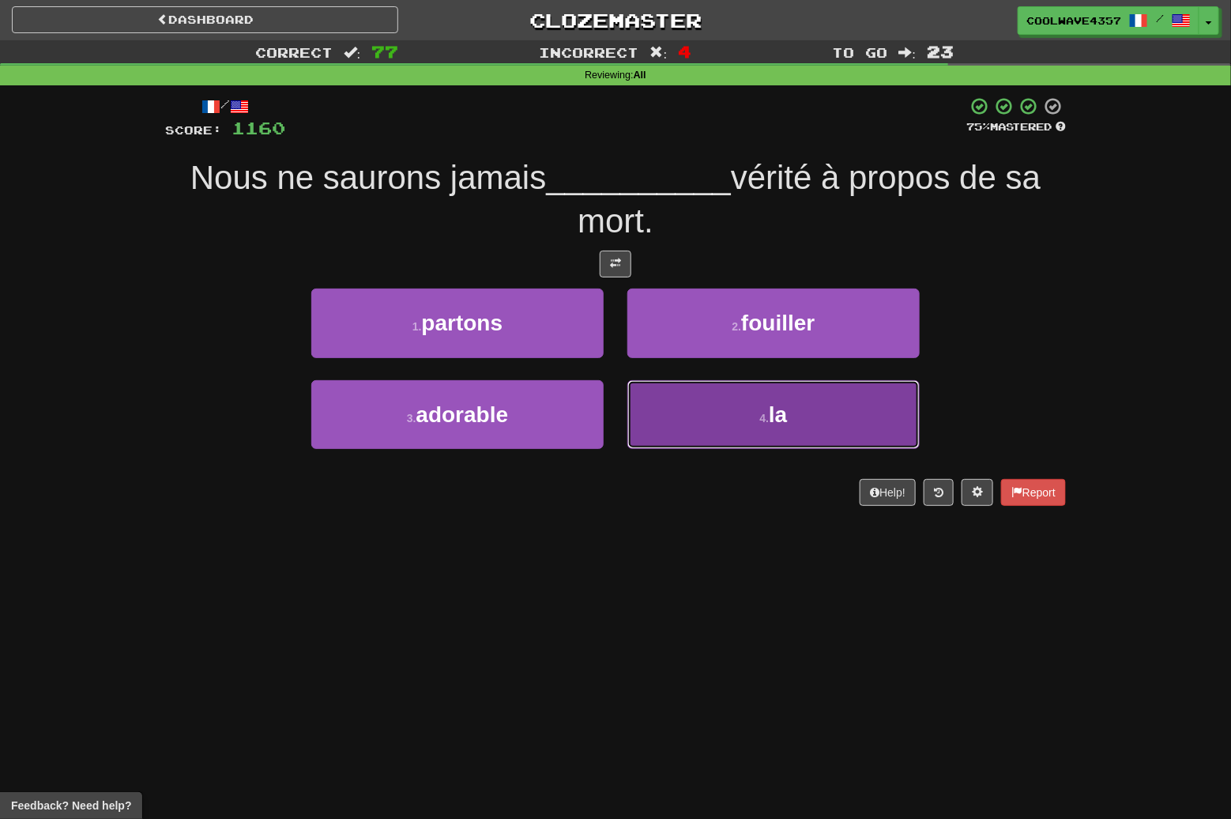
click at [709, 422] on button "4 . la" at bounding box center [774, 414] width 292 height 69
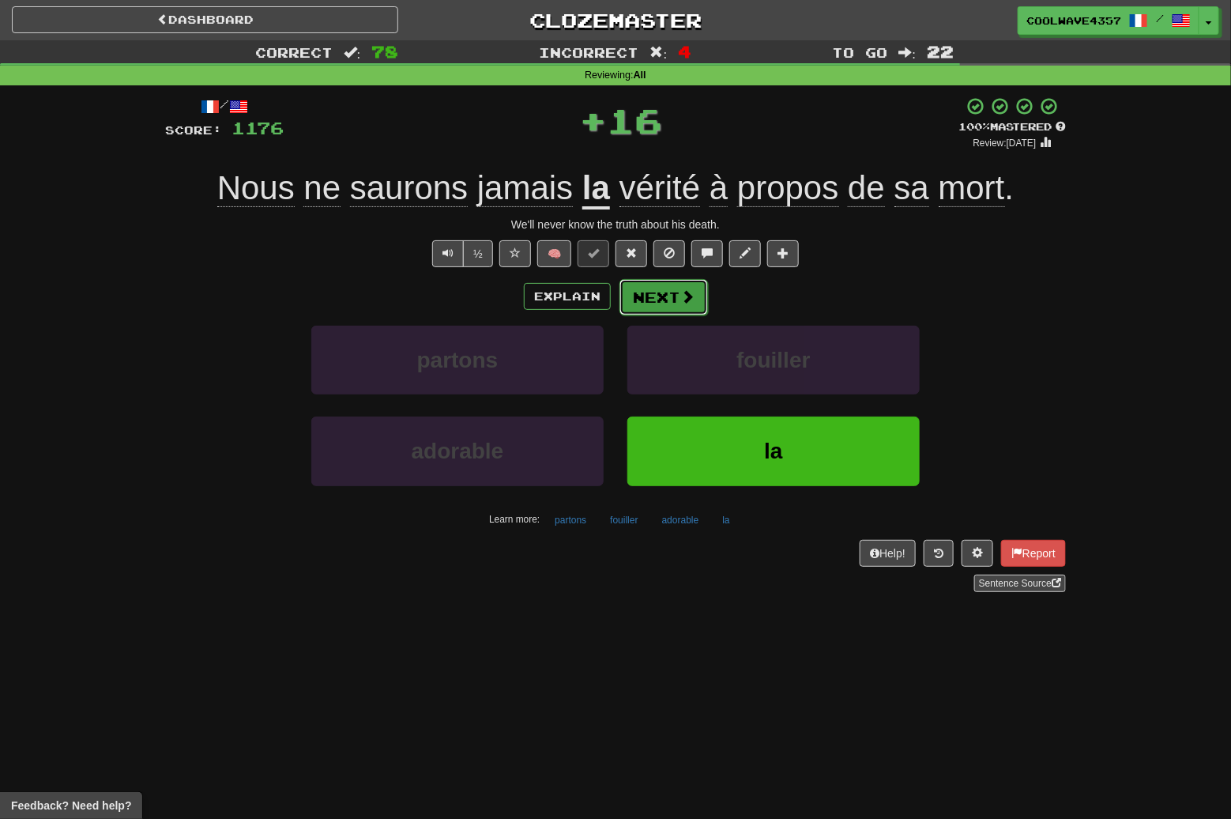
click at [688, 304] on span at bounding box center [688, 296] width 14 height 14
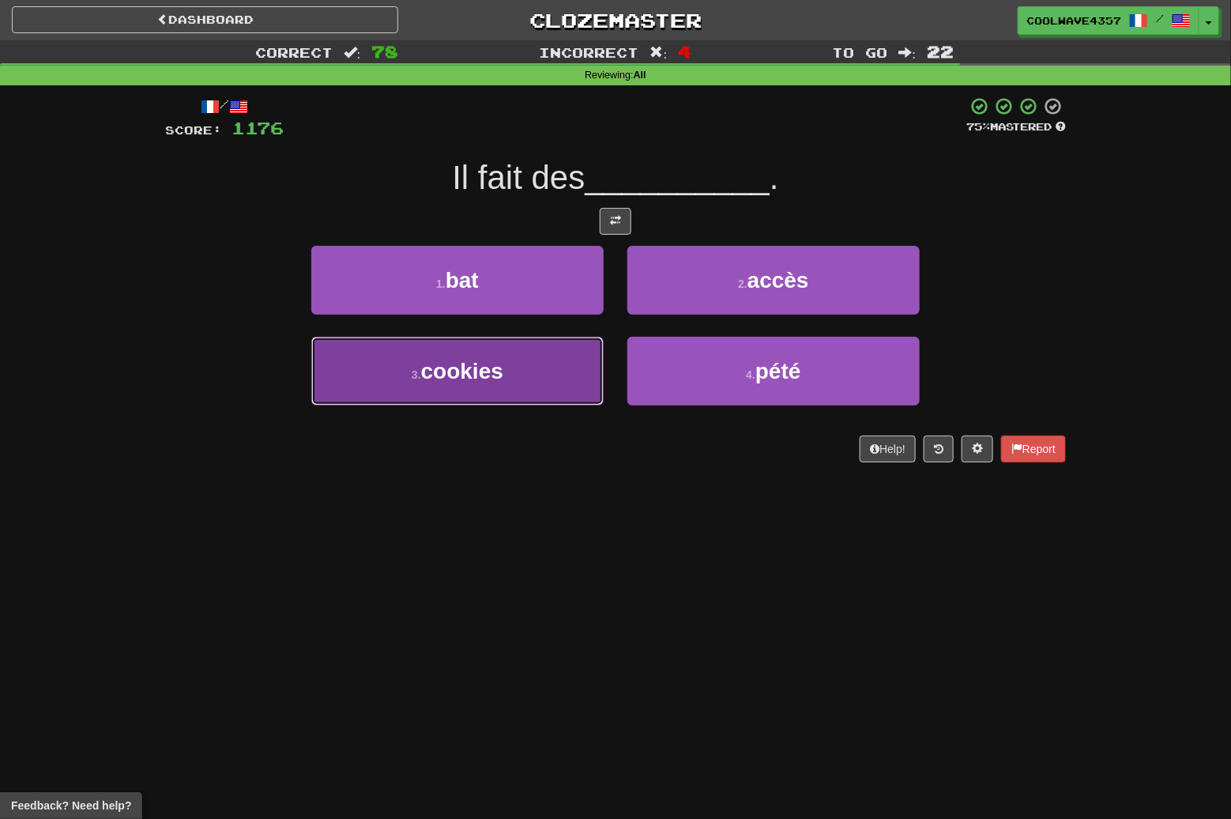
click at [396, 366] on button "3 . cookies" at bounding box center [457, 371] width 292 height 69
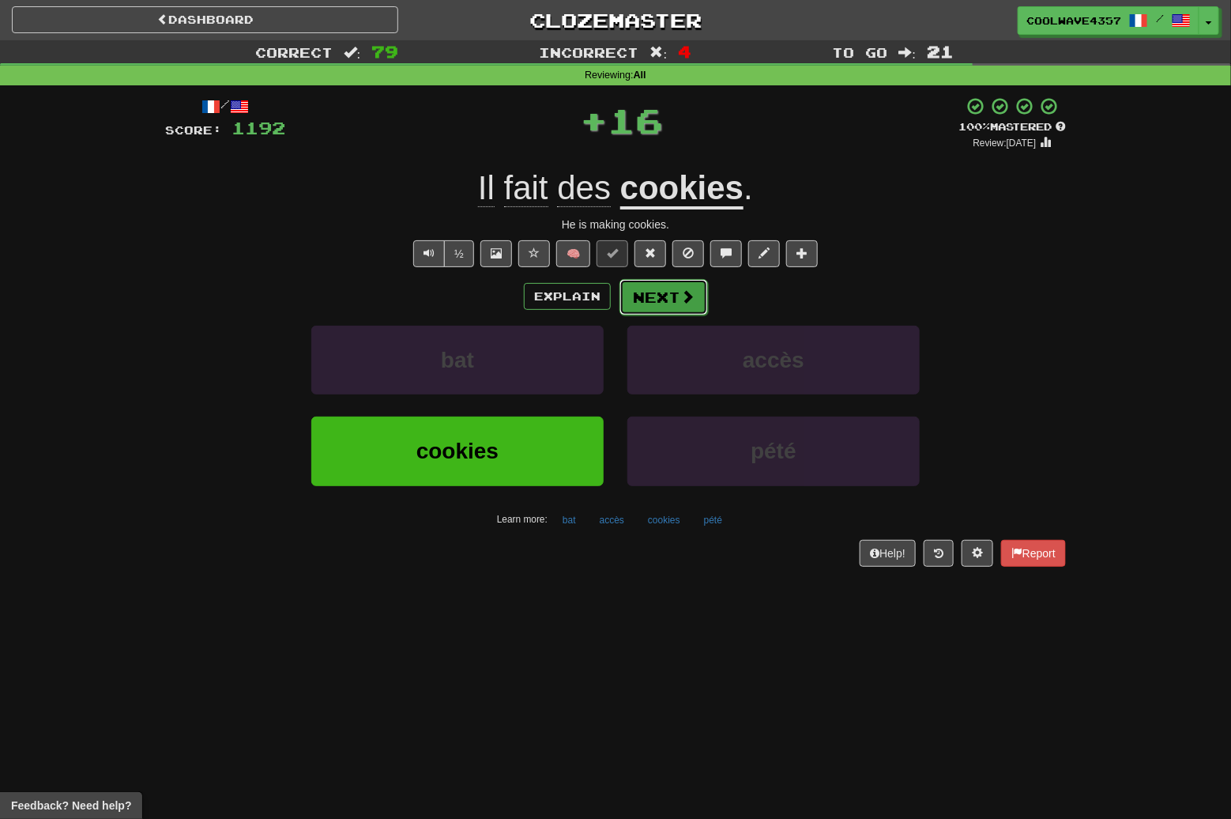
click at [662, 285] on button "Next" at bounding box center [664, 297] width 89 height 36
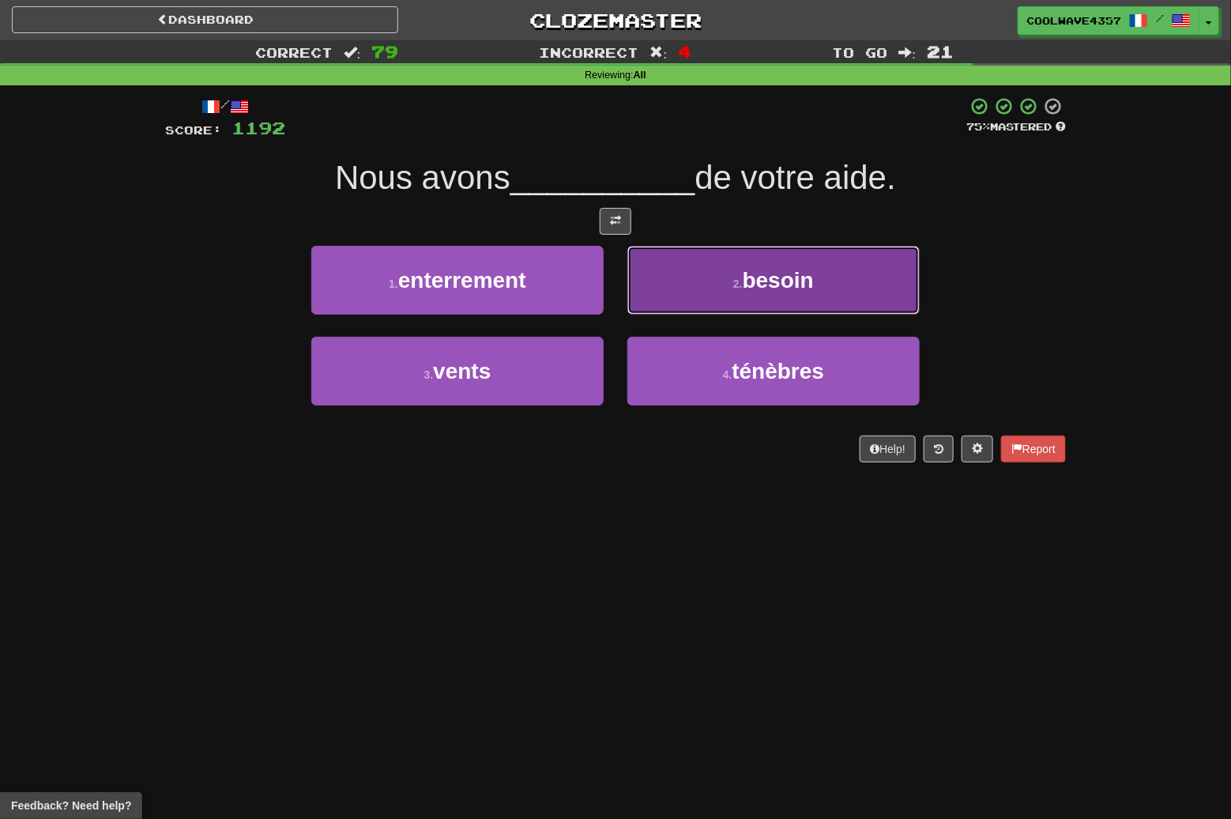
click at [757, 268] on span "besoin" at bounding box center [778, 280] width 71 height 25
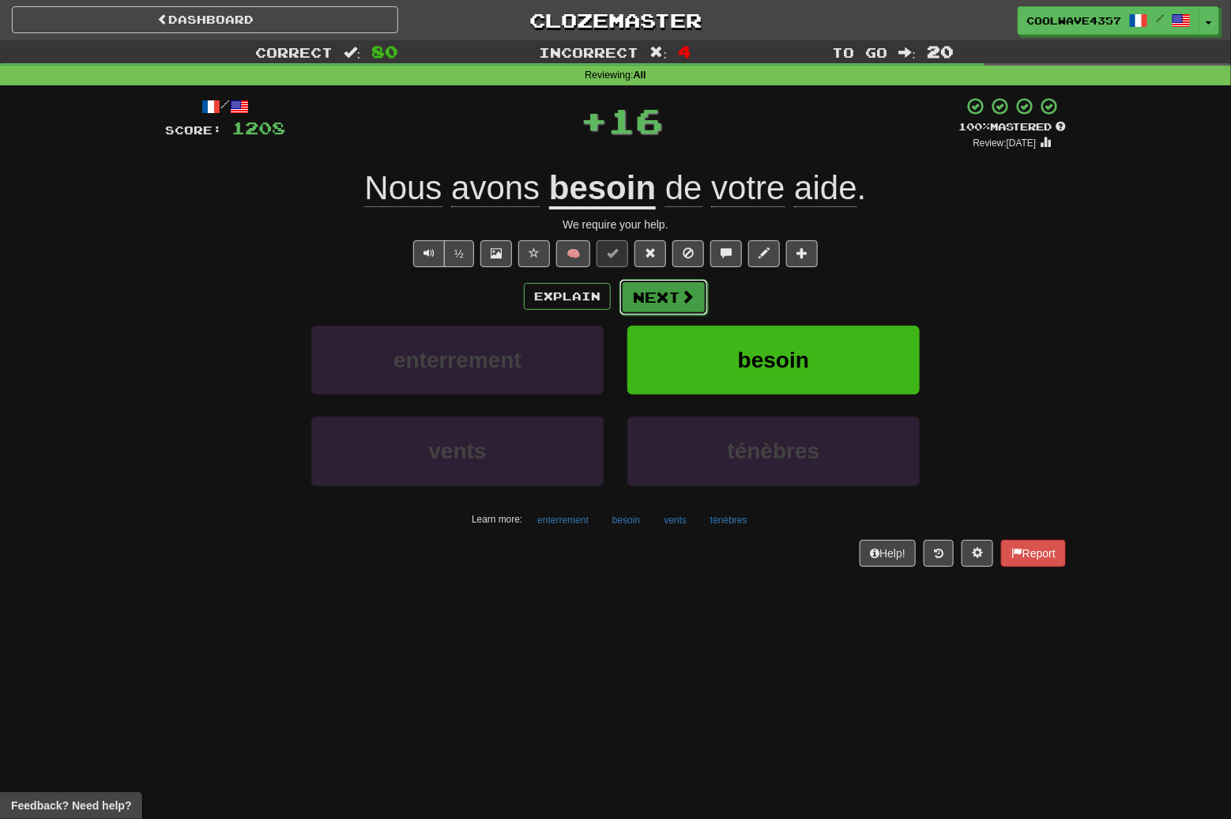
click at [672, 288] on button "Next" at bounding box center [664, 297] width 89 height 36
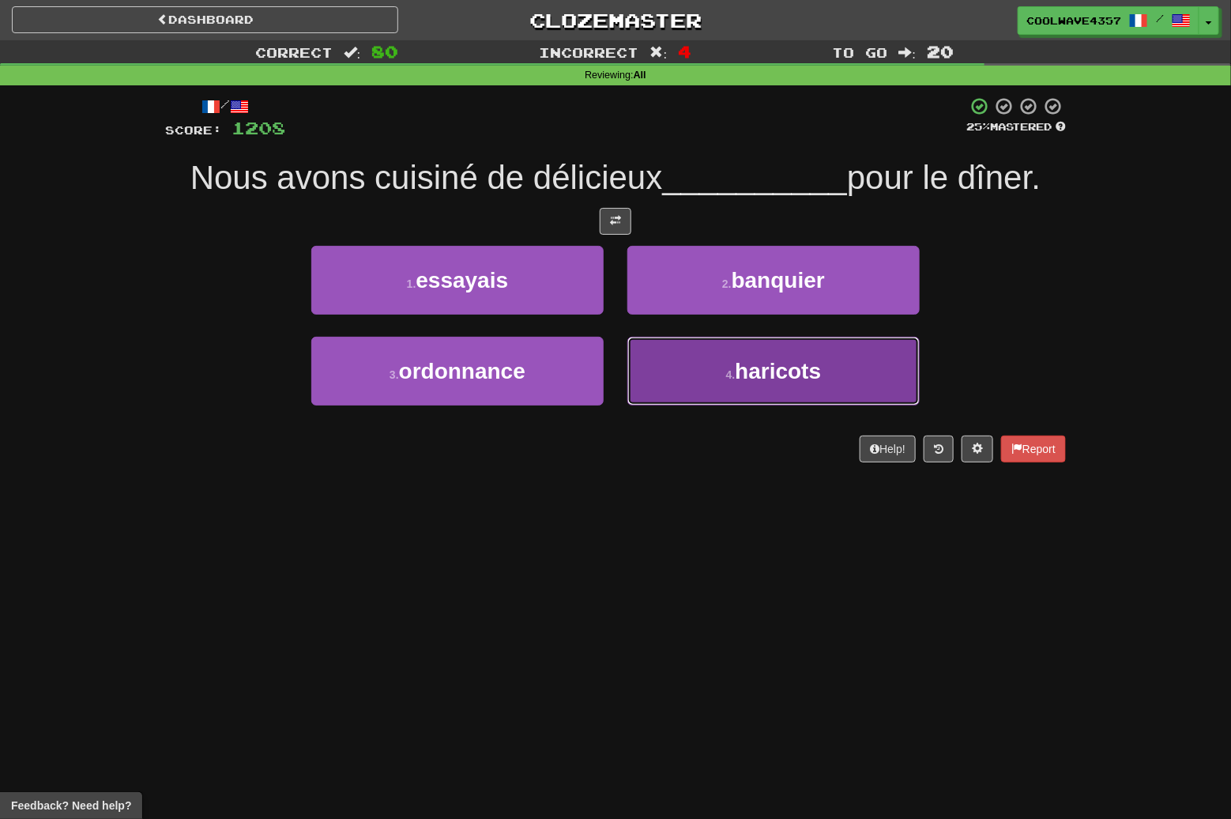
click at [866, 387] on button "4 . haricots" at bounding box center [774, 371] width 292 height 69
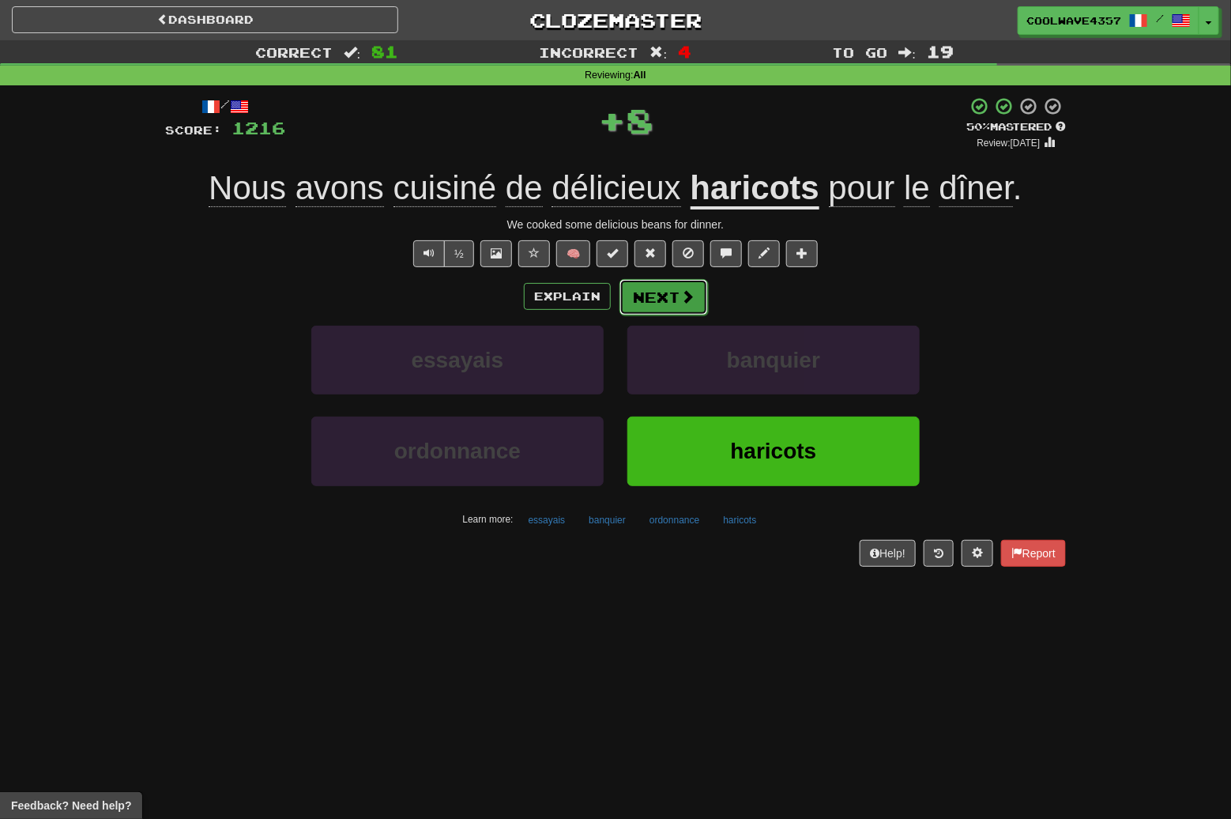
click at [688, 315] on button "Next" at bounding box center [664, 297] width 89 height 36
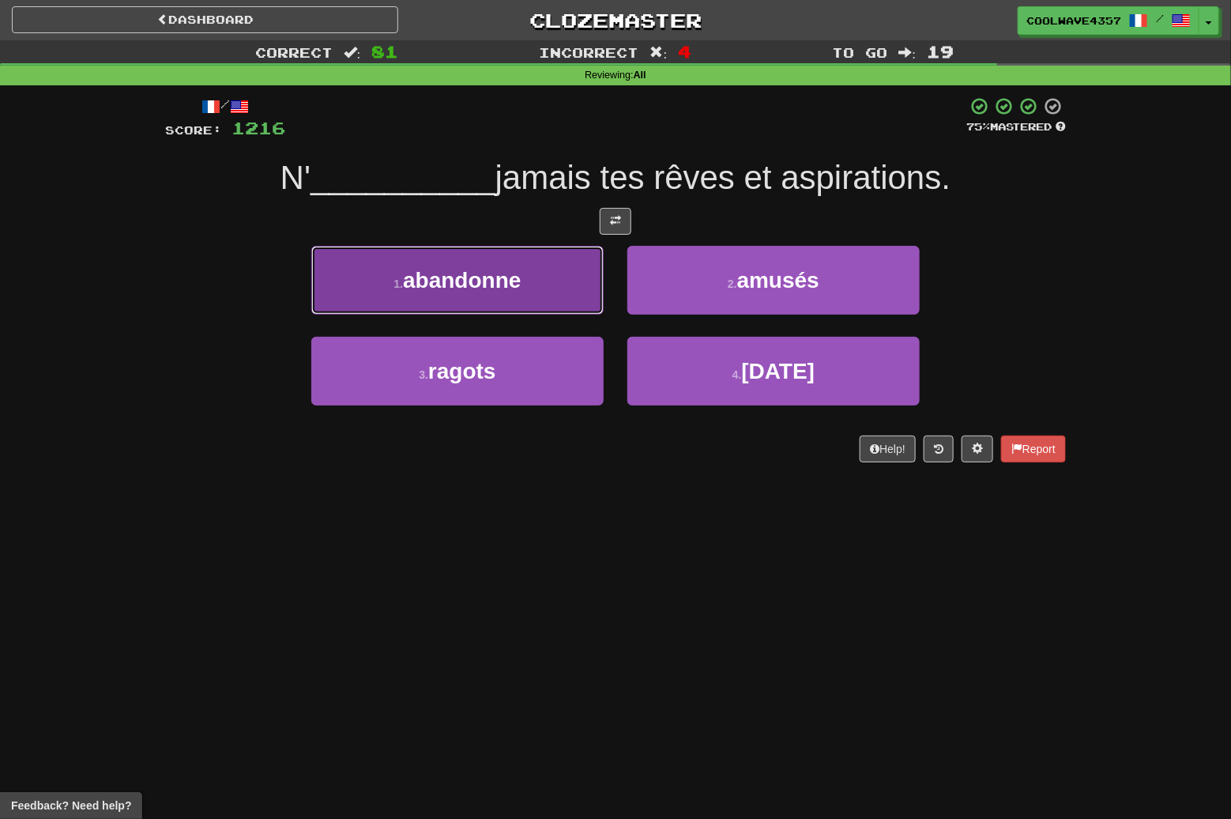
click at [512, 285] on span "abandonne" at bounding box center [462, 280] width 118 height 25
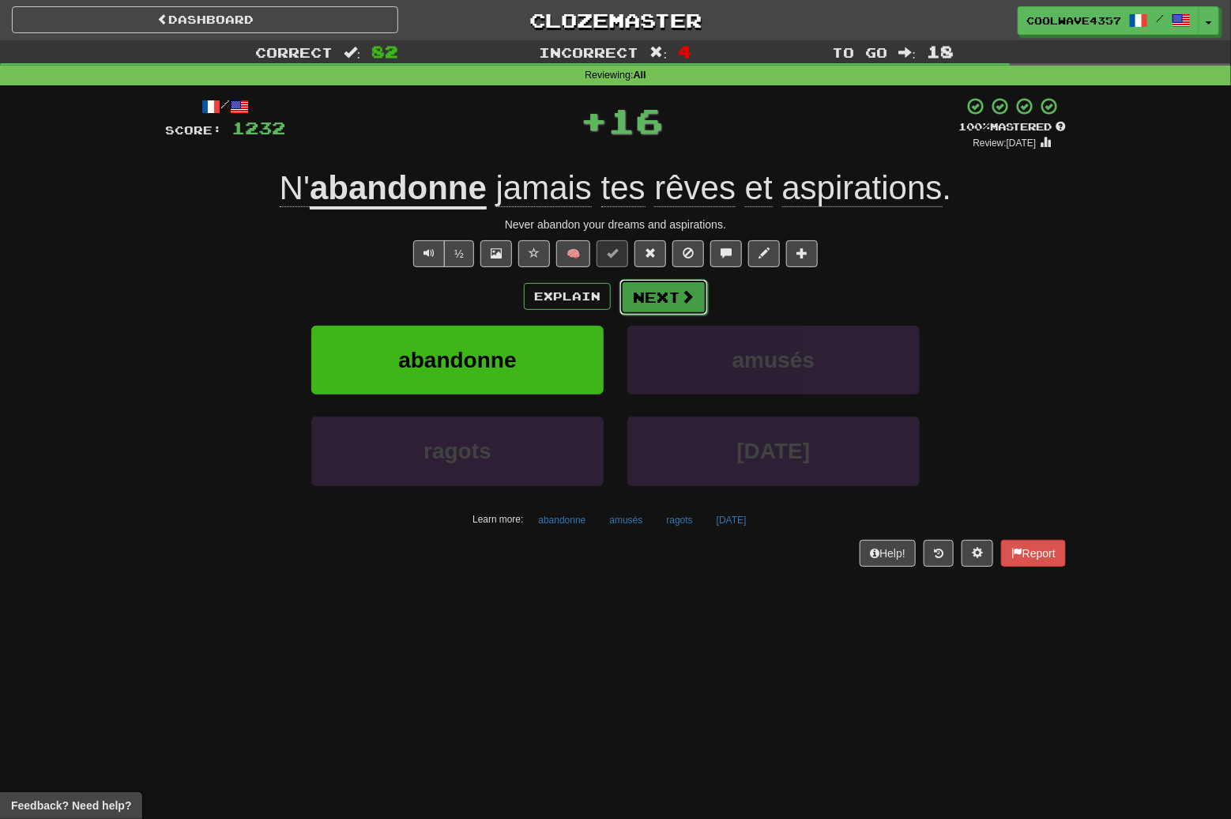
click at [681, 295] on span at bounding box center [688, 296] width 14 height 14
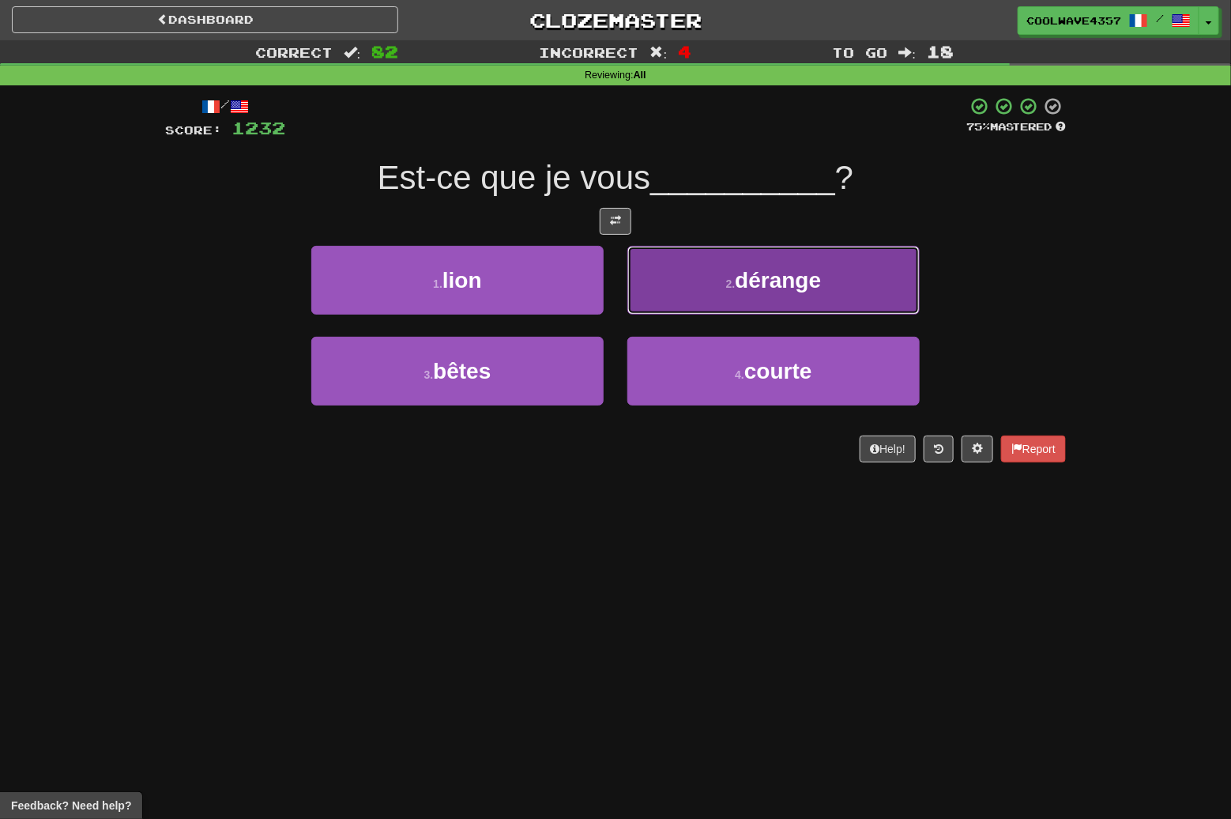
click at [735, 288] on small "2 ." at bounding box center [730, 283] width 9 height 13
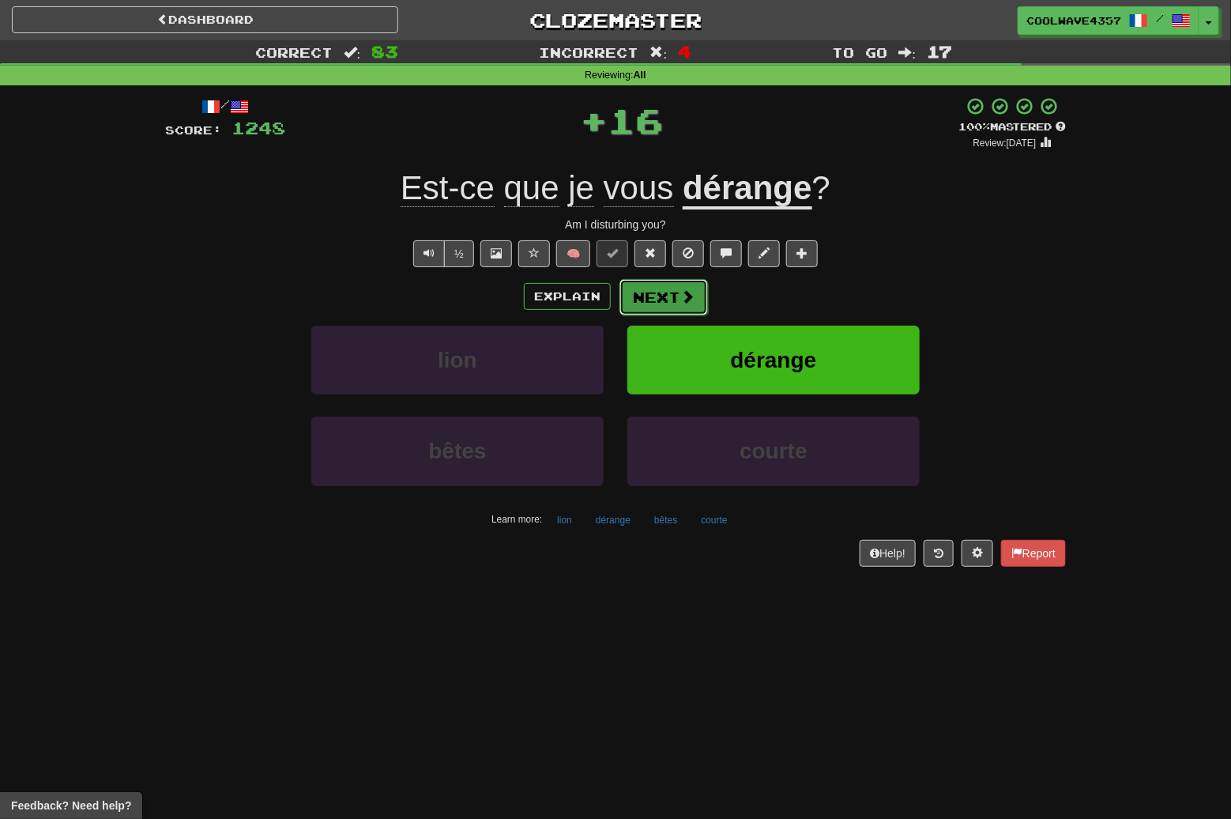
click at [671, 295] on button "Next" at bounding box center [664, 297] width 89 height 36
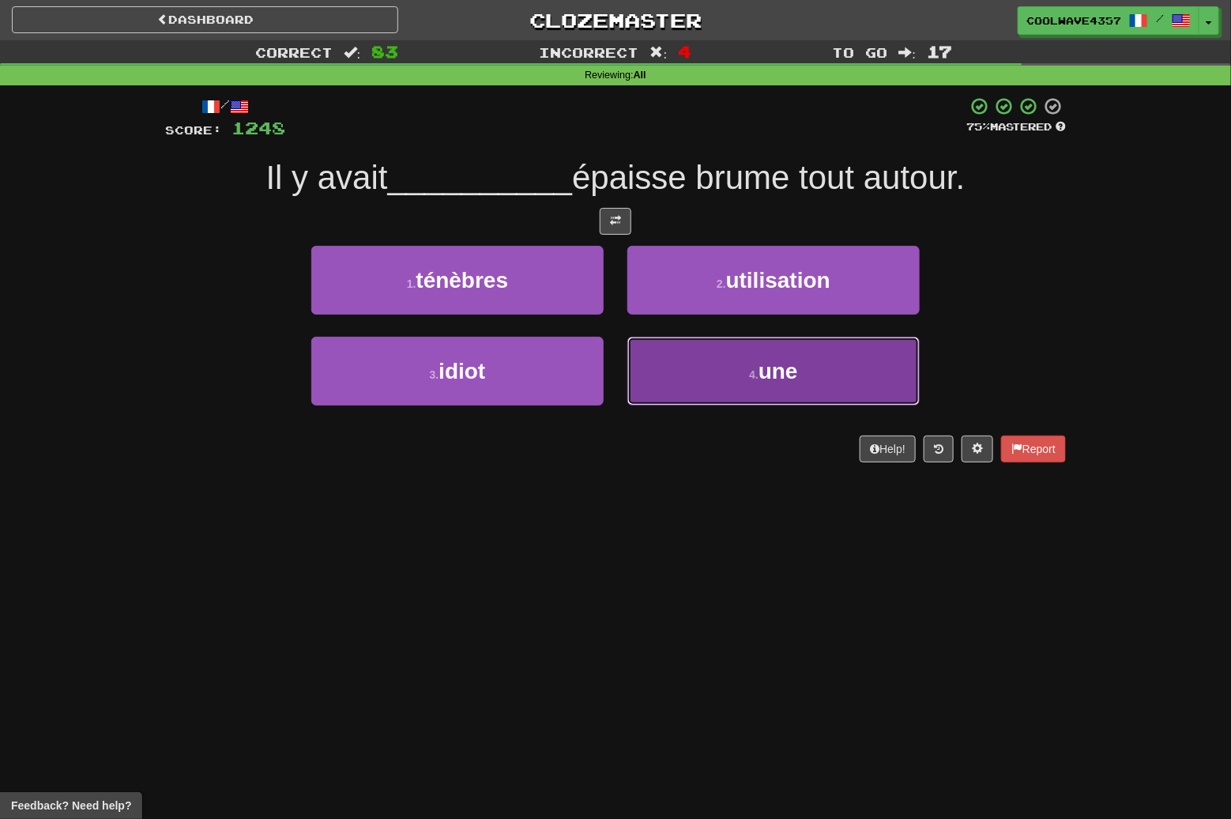
click at [749, 375] on small "4 ." at bounding box center [753, 374] width 9 height 13
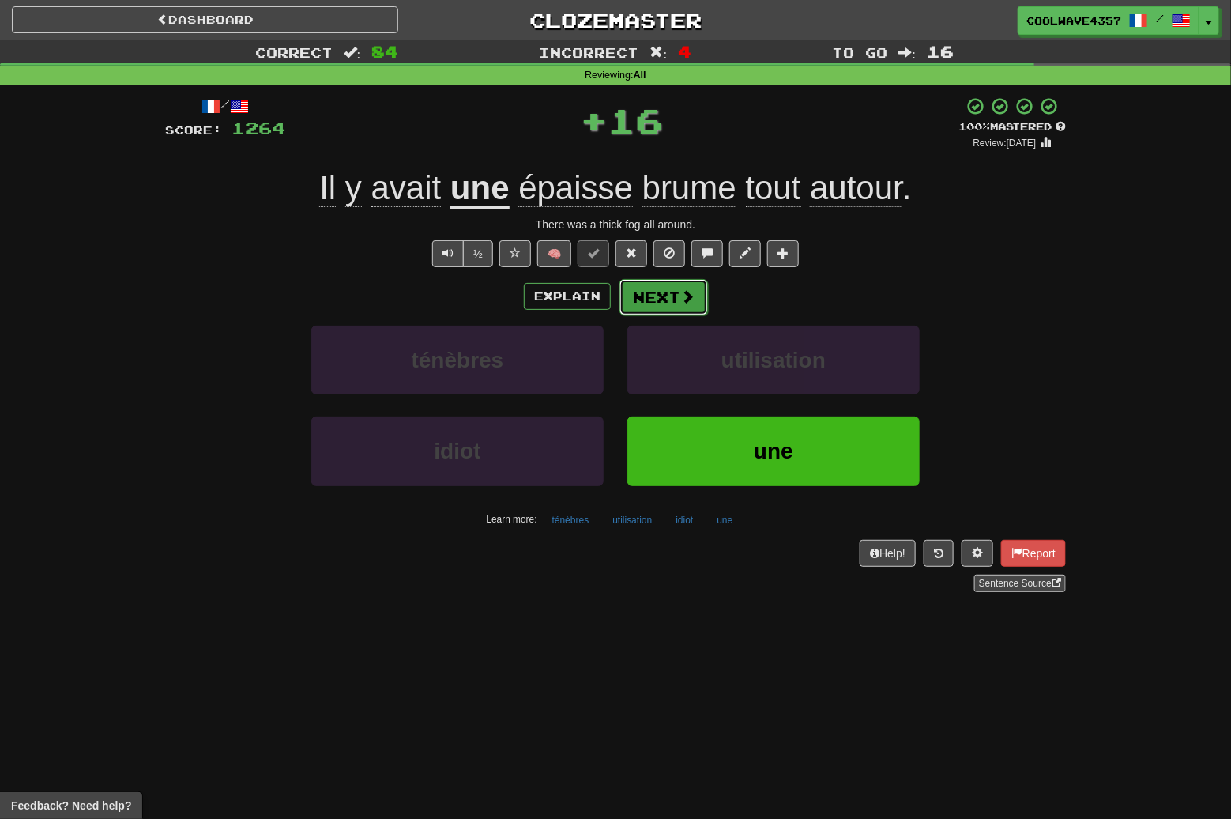
click at [620, 306] on button "Next" at bounding box center [664, 297] width 89 height 36
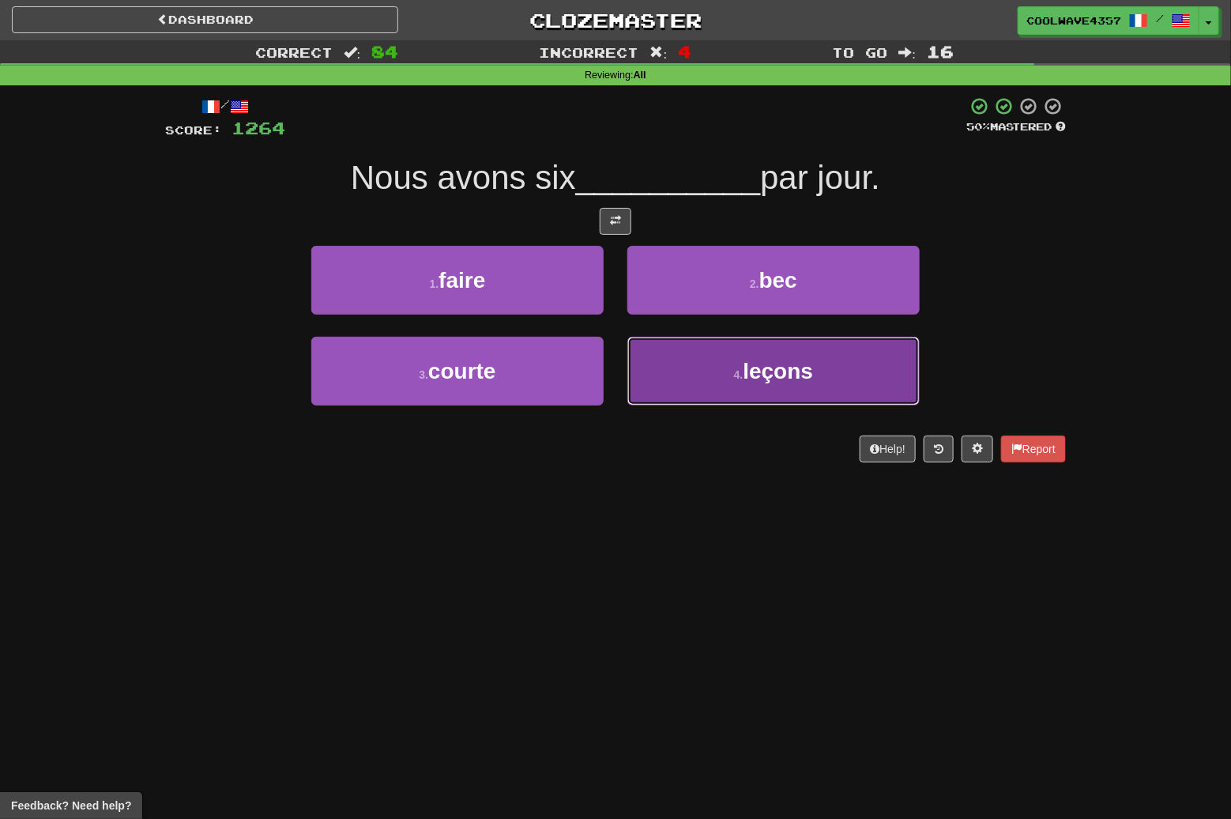
click at [769, 375] on span "leçons" at bounding box center [778, 371] width 70 height 25
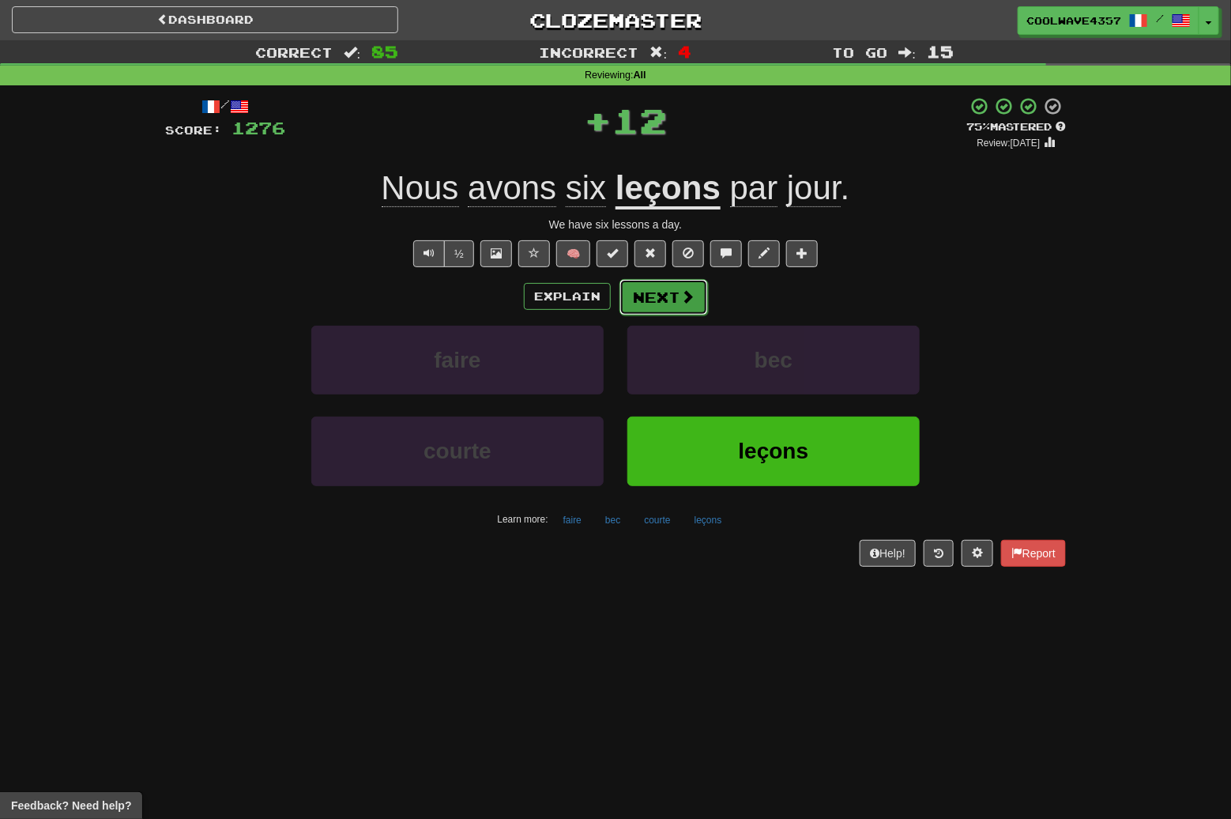
click at [691, 302] on span at bounding box center [688, 296] width 14 height 14
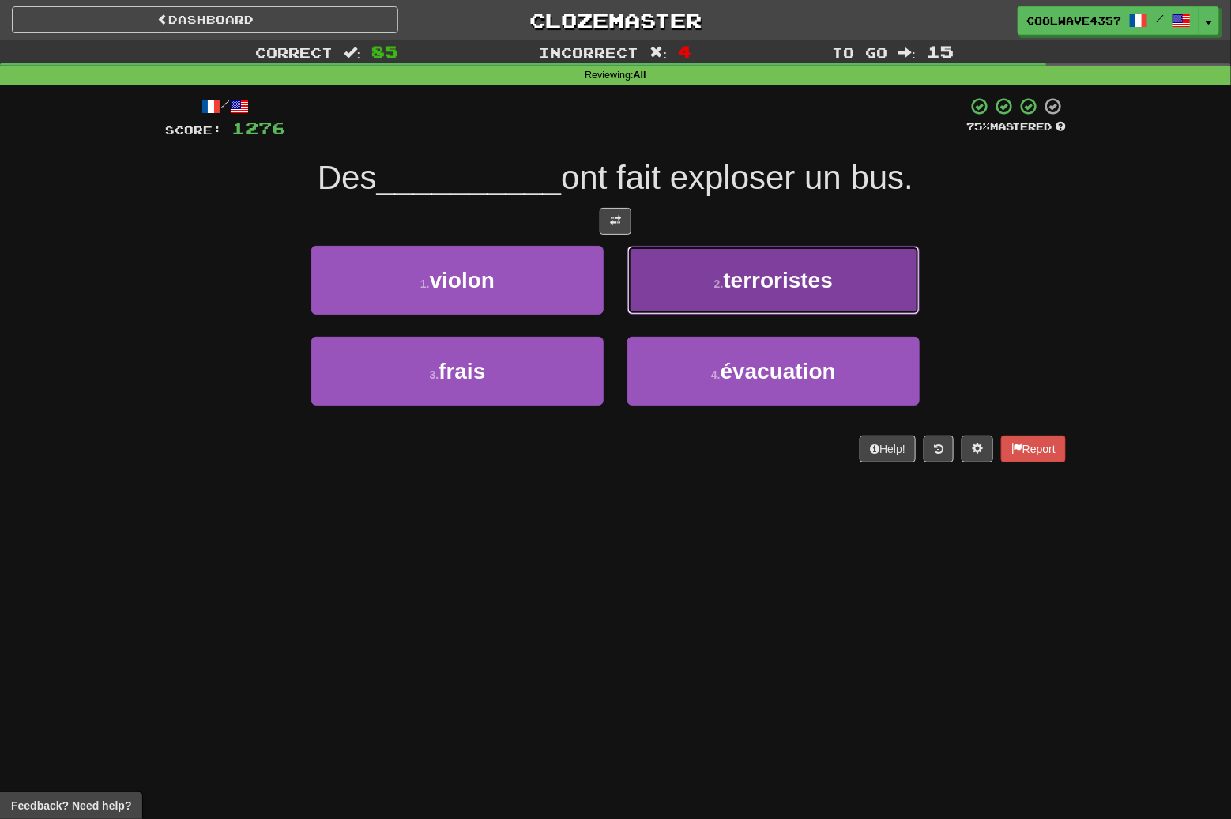
click at [834, 276] on span "terroristes" at bounding box center [779, 280] width 110 height 25
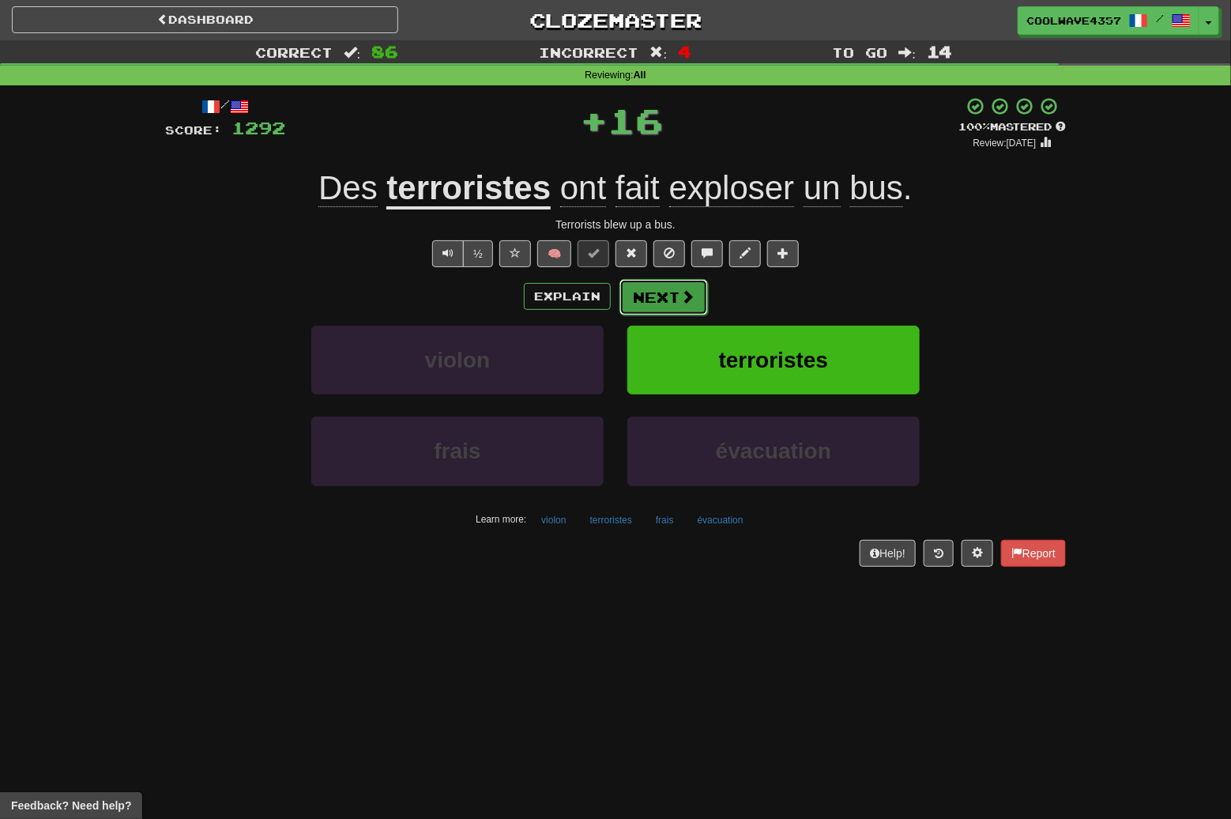
click at [654, 297] on button "Next" at bounding box center [664, 297] width 89 height 36
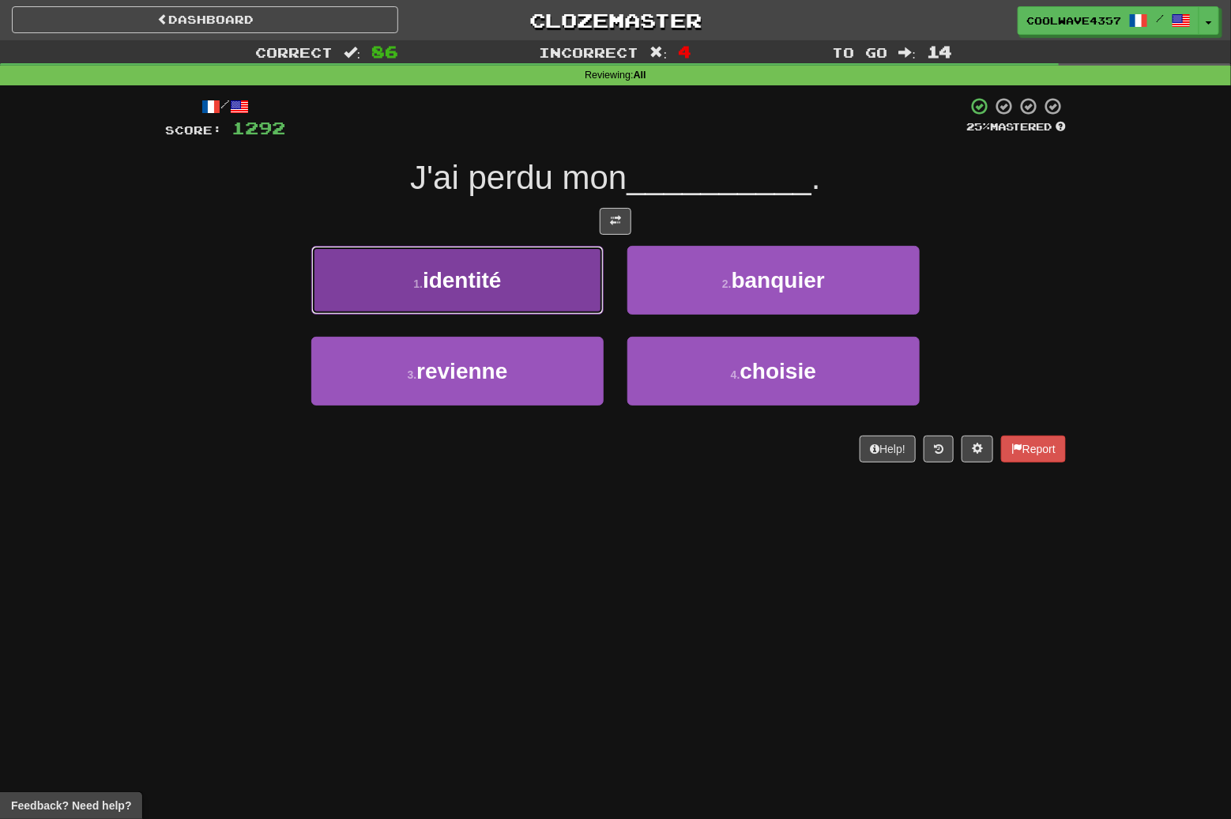
click at [511, 281] on button "1 . identité" at bounding box center [457, 280] width 292 height 69
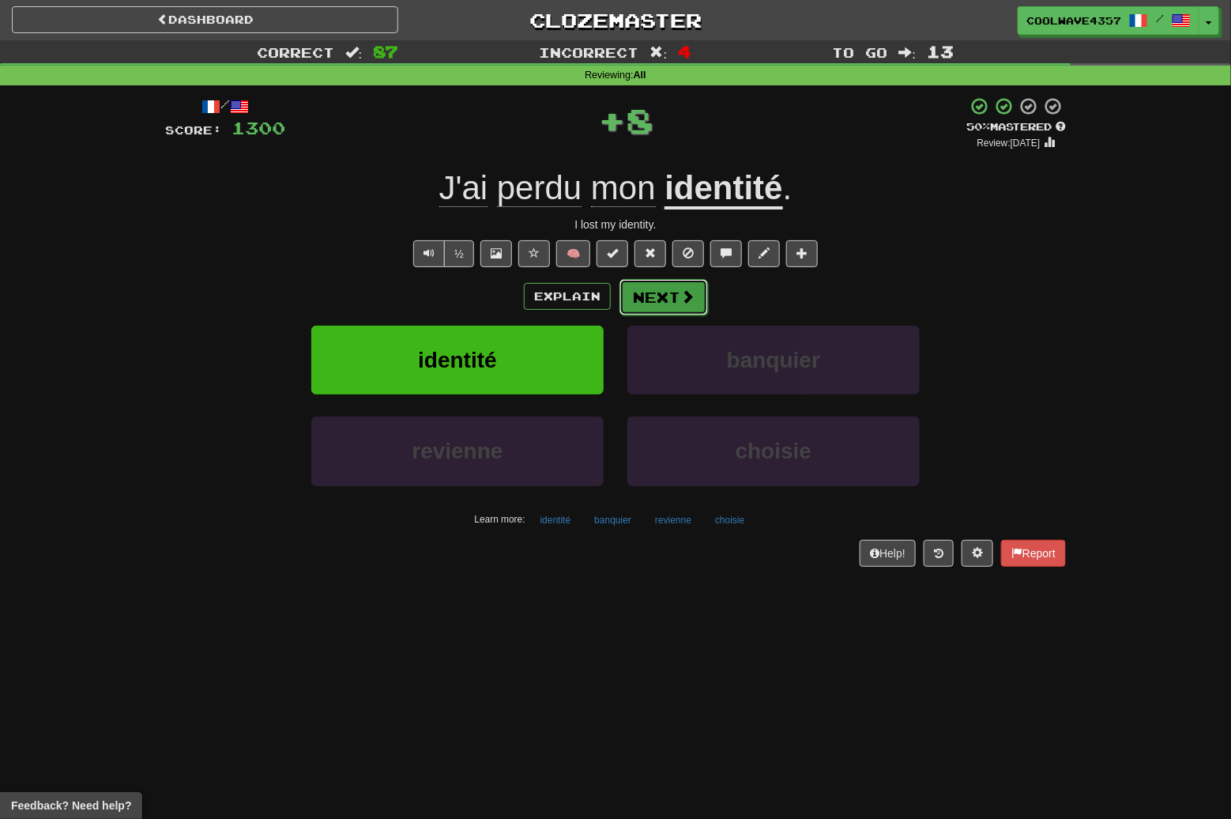
click at [681, 292] on span at bounding box center [688, 296] width 14 height 14
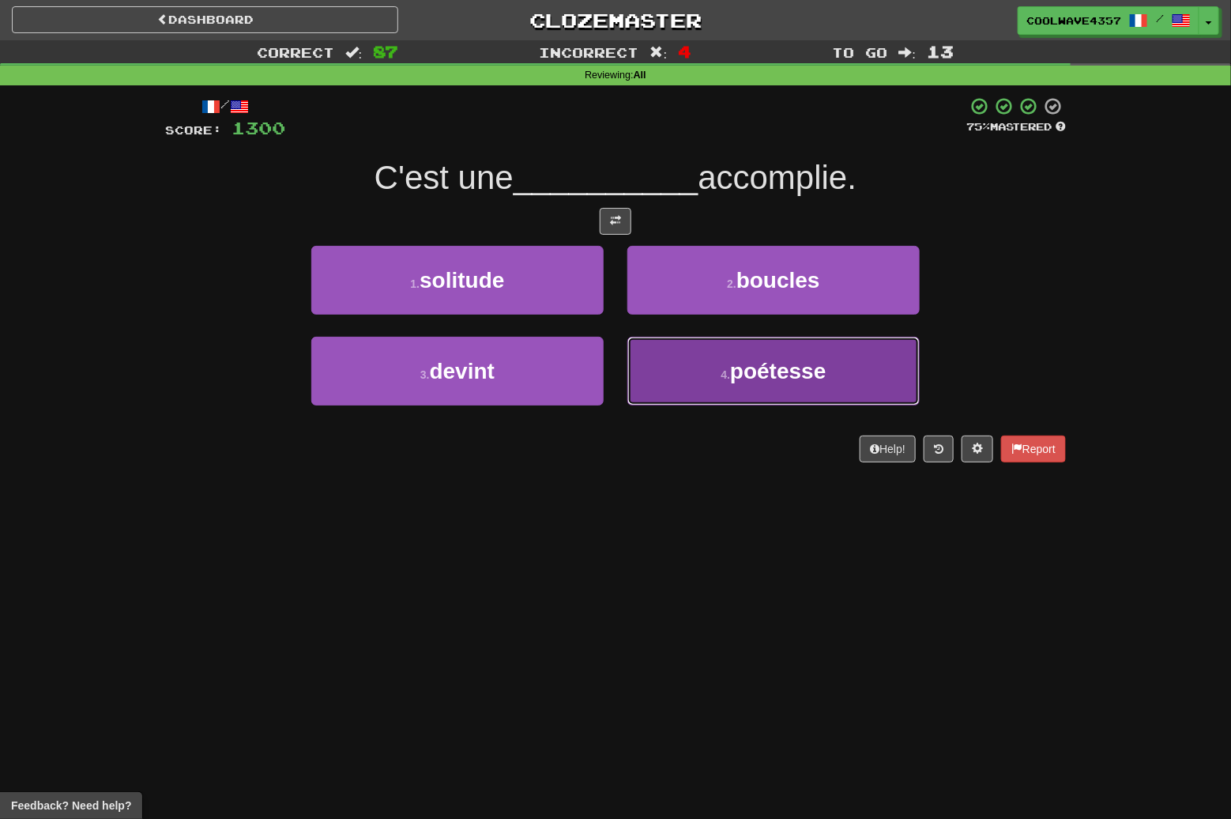
click at [721, 378] on small "4 ." at bounding box center [725, 374] width 9 height 13
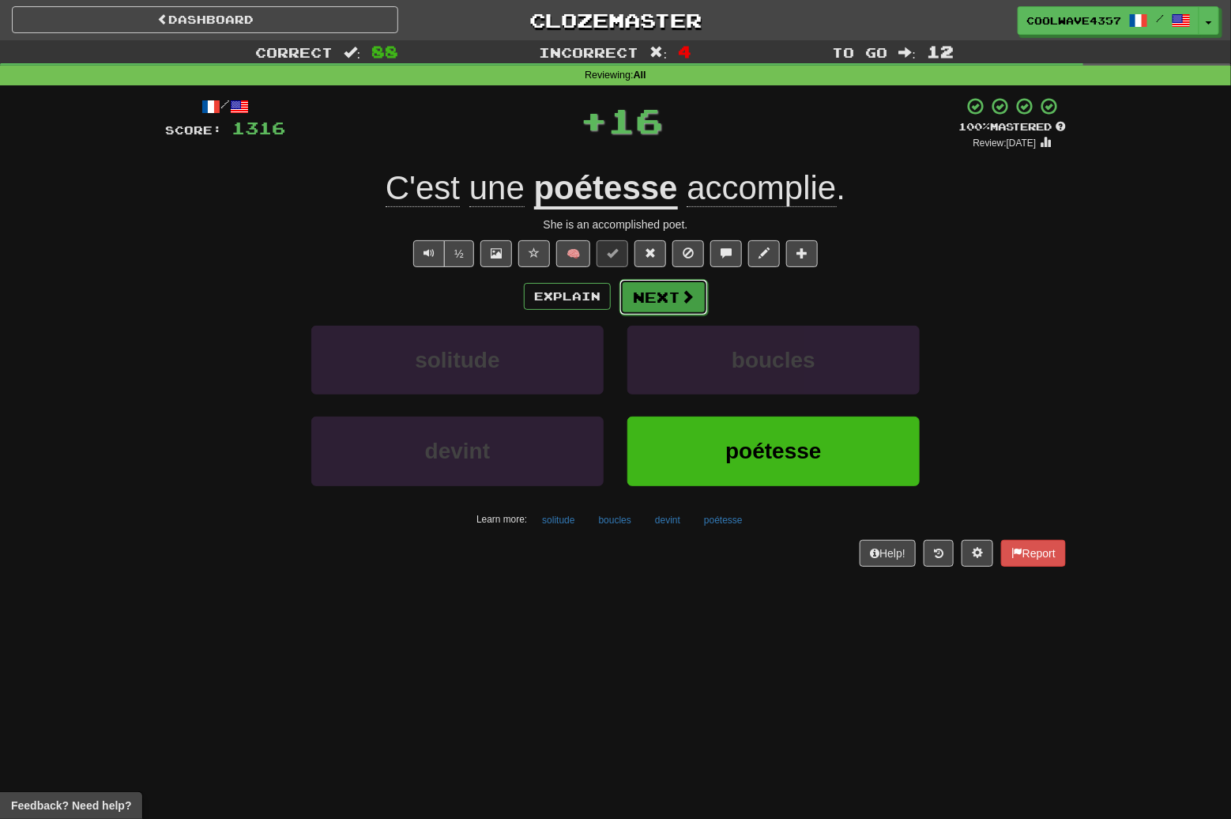
click at [643, 302] on button "Next" at bounding box center [664, 297] width 89 height 36
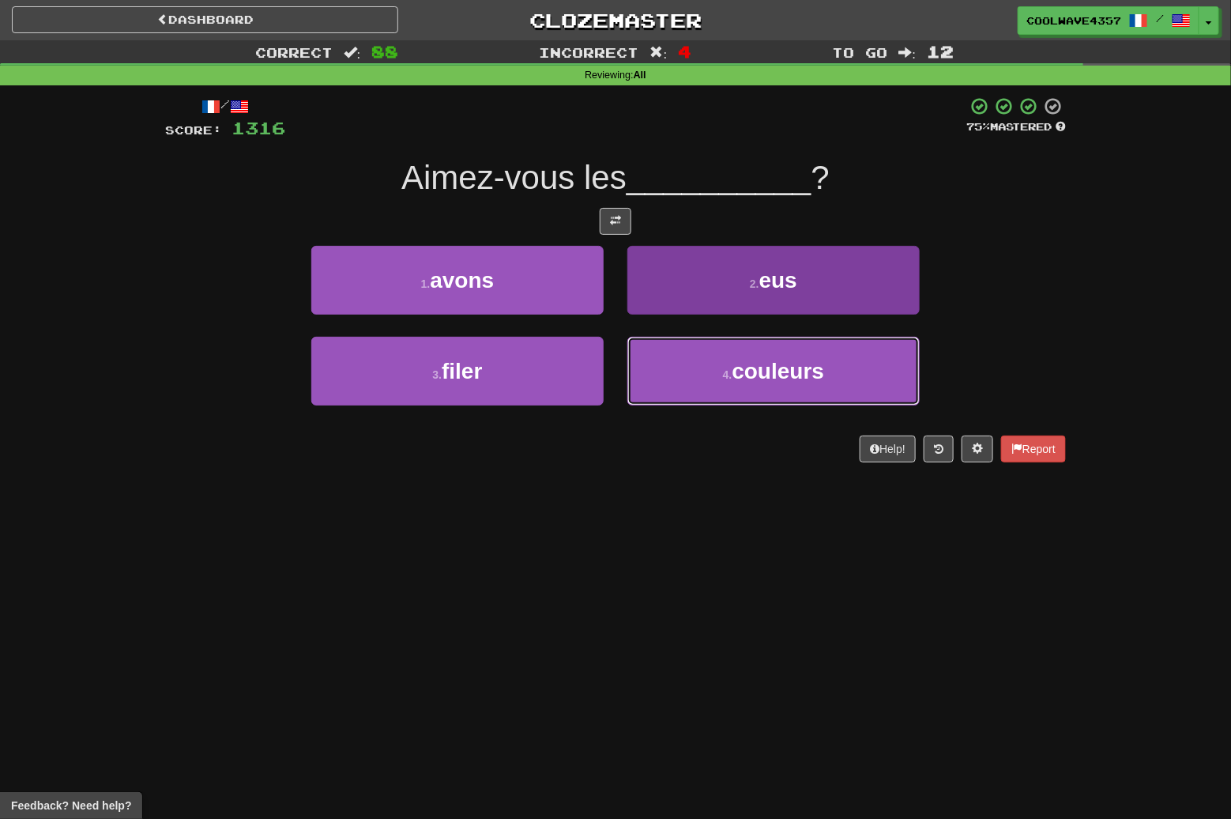
click at [743, 373] on span "couleurs" at bounding box center [778, 371] width 92 height 25
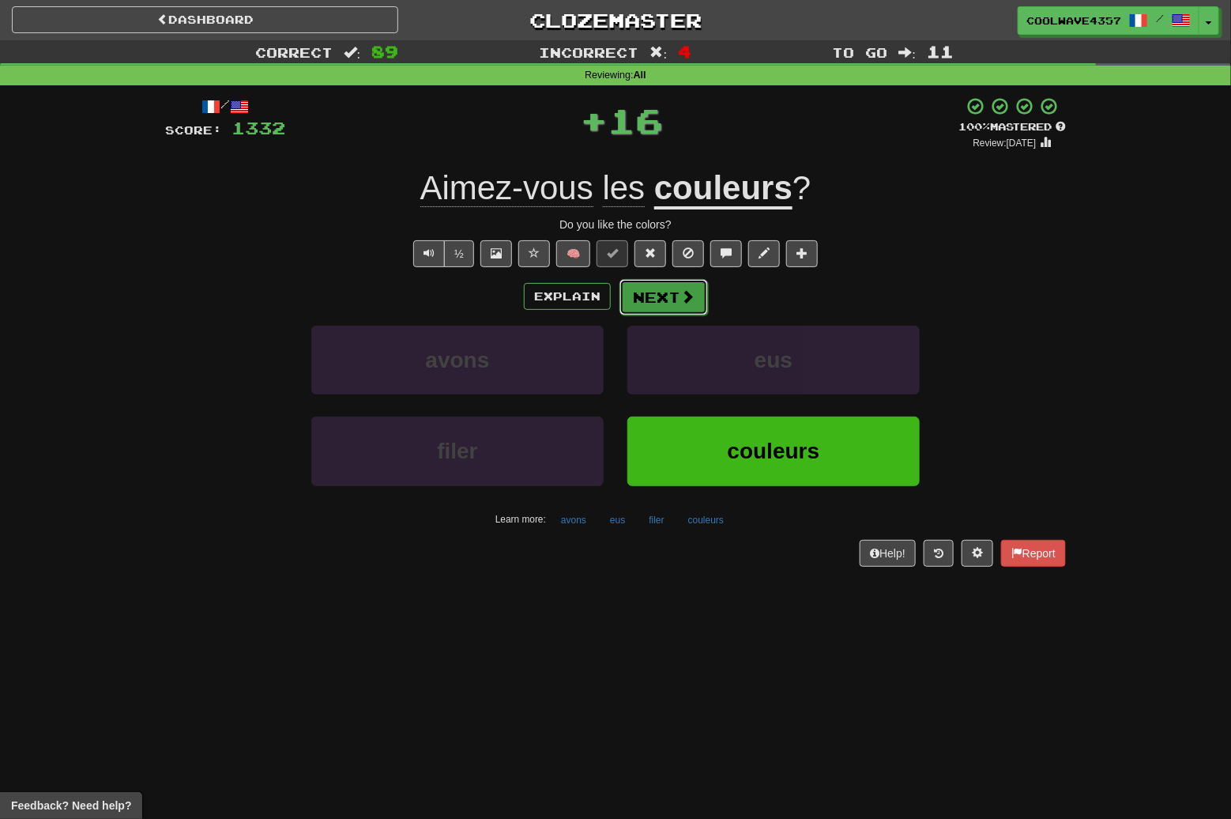
click at [672, 297] on button "Next" at bounding box center [664, 297] width 89 height 36
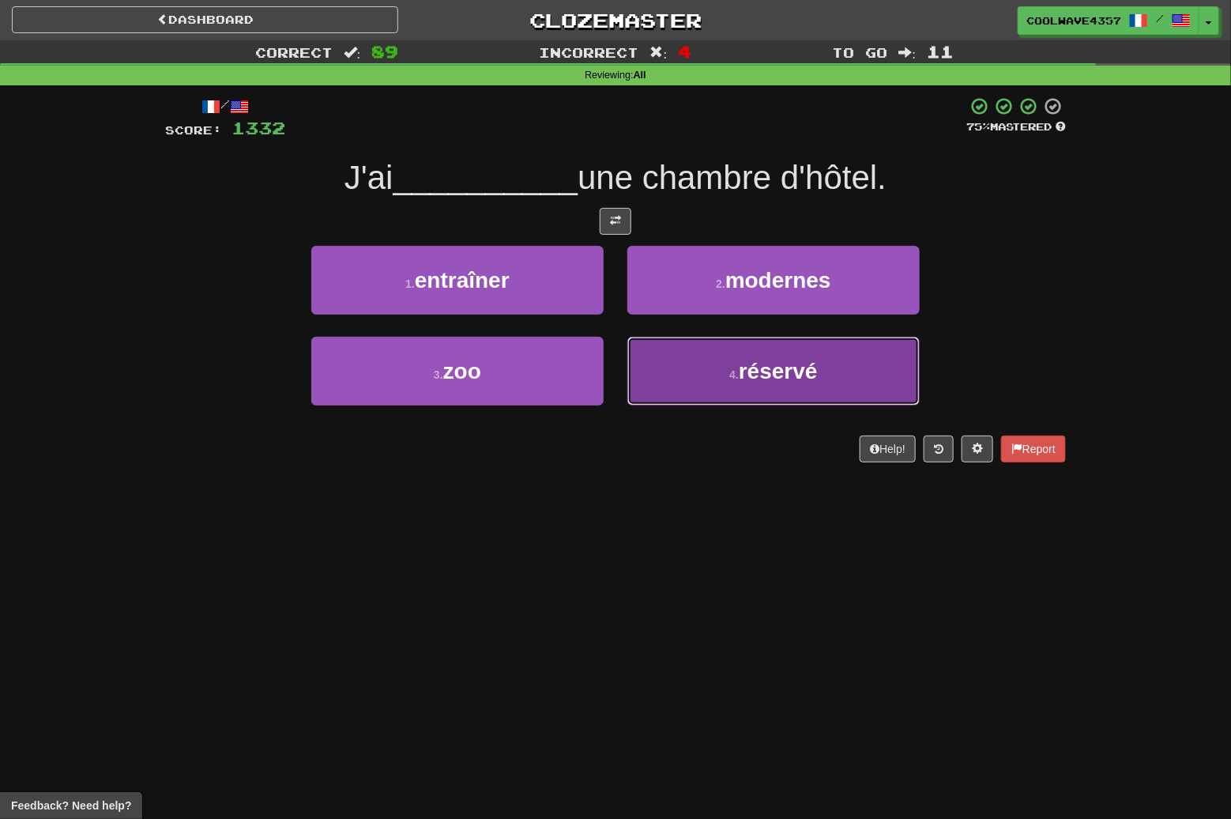
click at [805, 383] on span "réservé" at bounding box center [778, 371] width 79 height 25
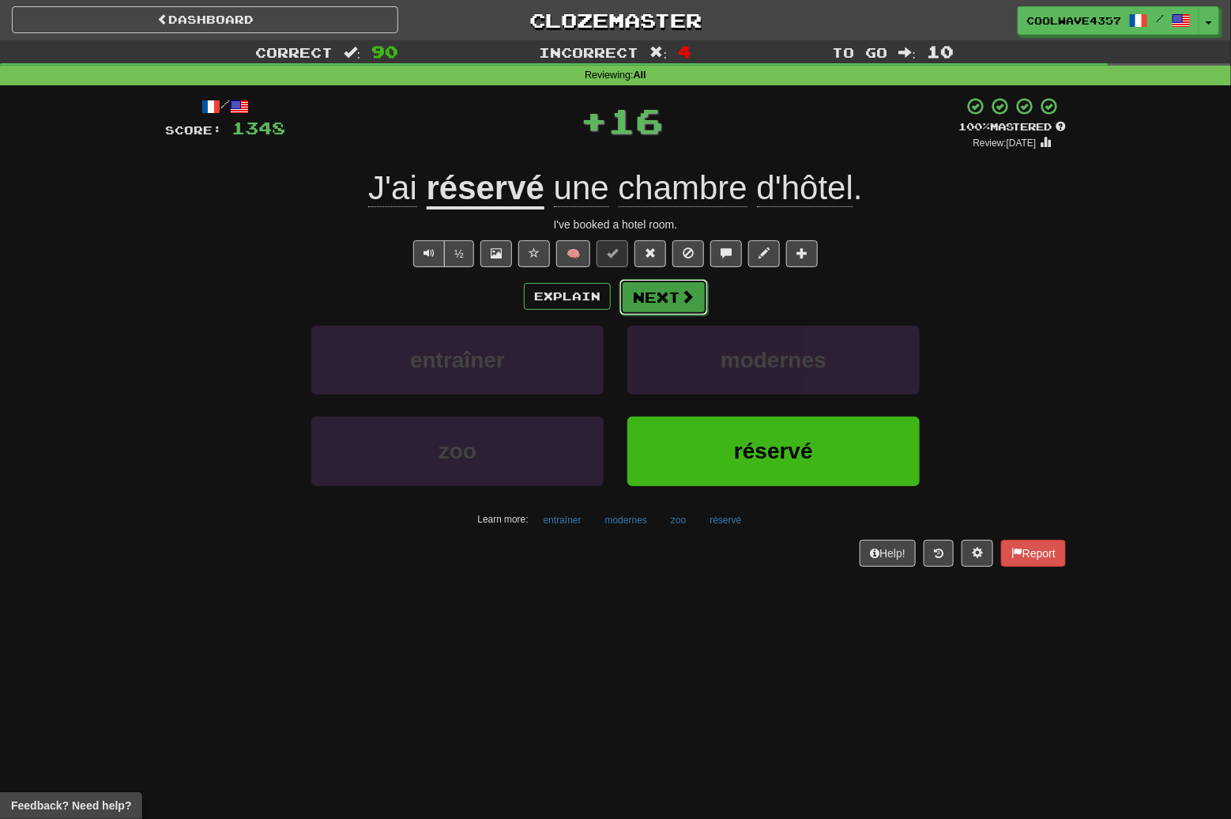
click at [659, 292] on button "Next" at bounding box center [664, 297] width 89 height 36
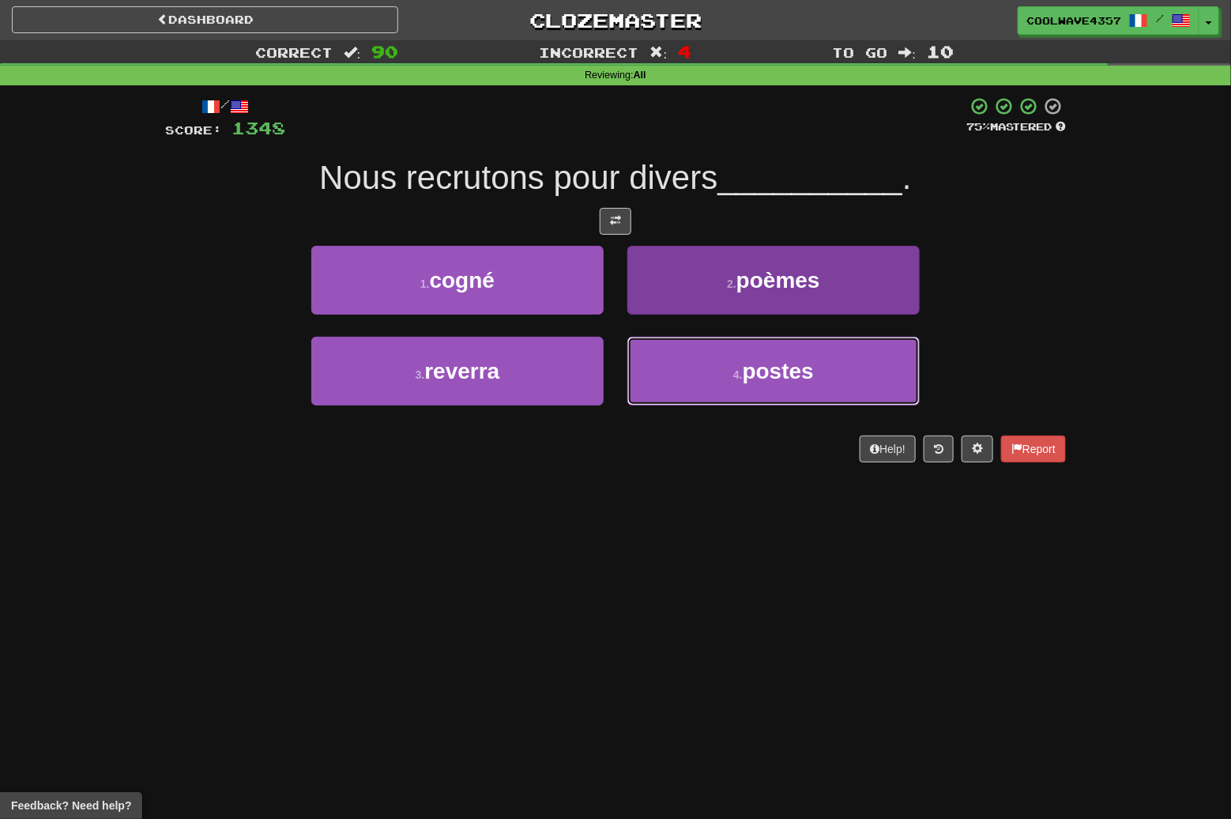
click at [737, 387] on button "4 . postes" at bounding box center [774, 371] width 292 height 69
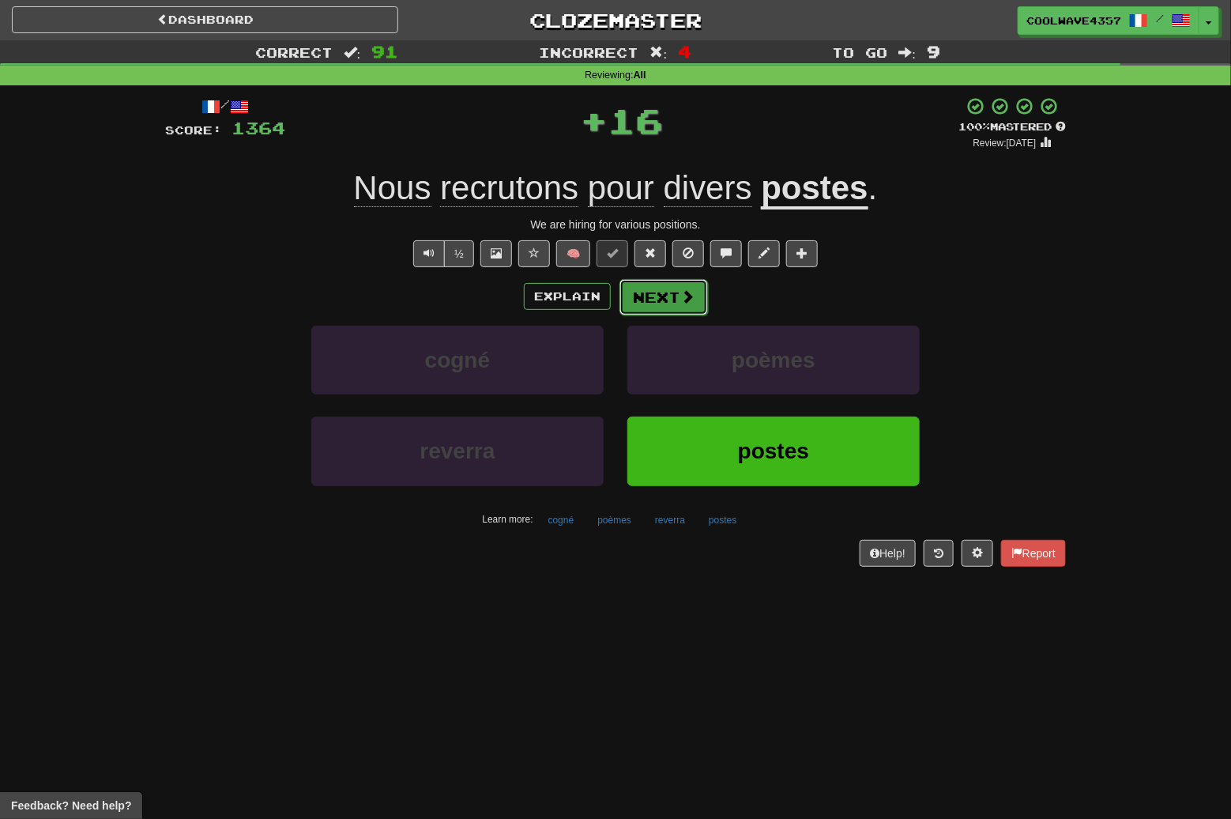
click at [685, 309] on button "Next" at bounding box center [664, 297] width 89 height 36
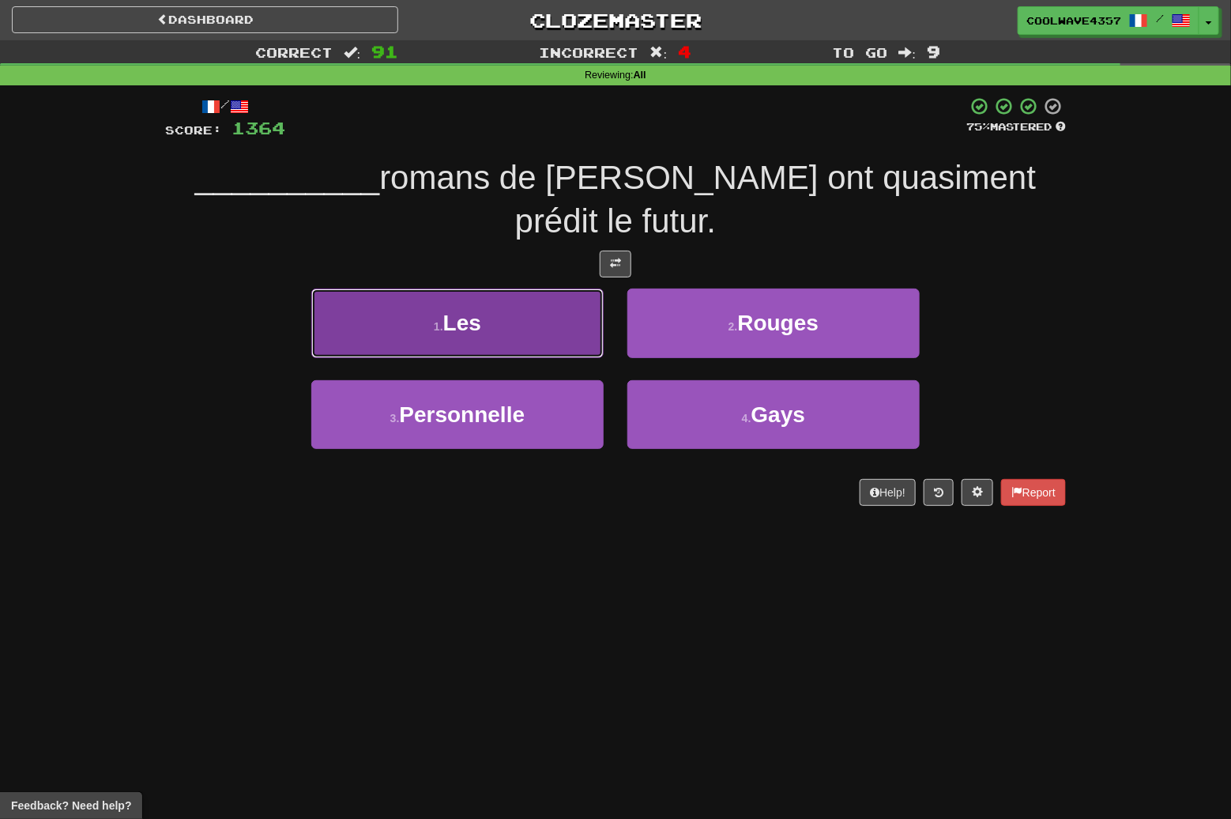
click at [534, 309] on button "1 . Les" at bounding box center [457, 323] width 292 height 69
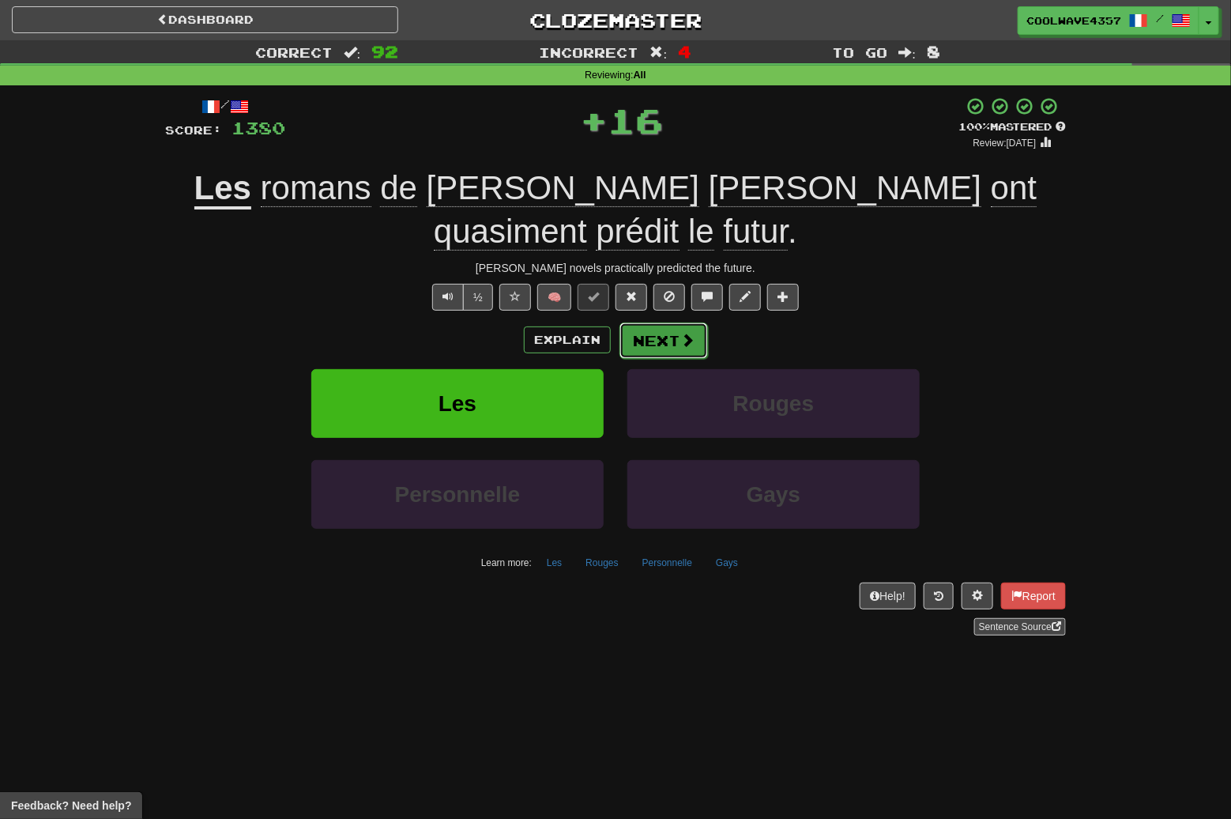
click at [645, 322] on button "Next" at bounding box center [664, 340] width 89 height 36
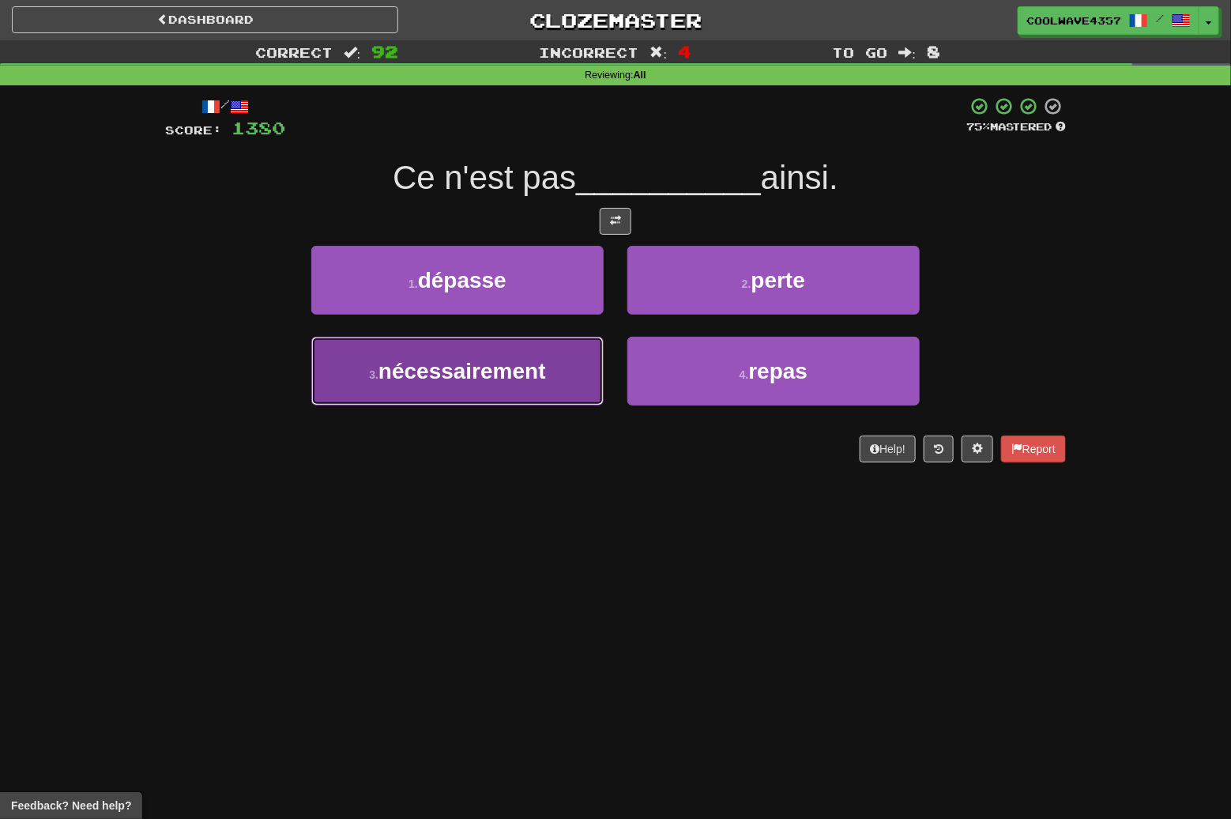
click at [543, 364] on span "nécessairement" at bounding box center [463, 371] width 168 height 25
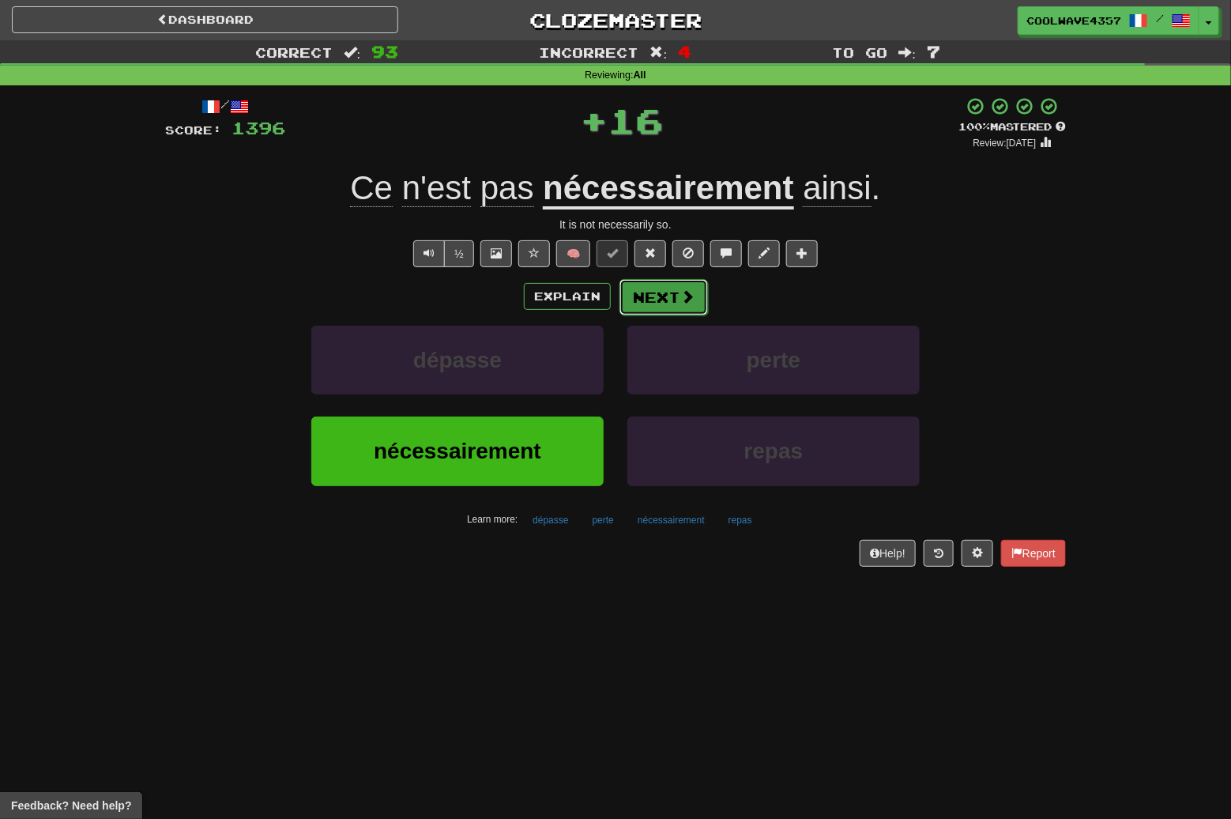
click at [671, 302] on button "Next" at bounding box center [664, 297] width 89 height 36
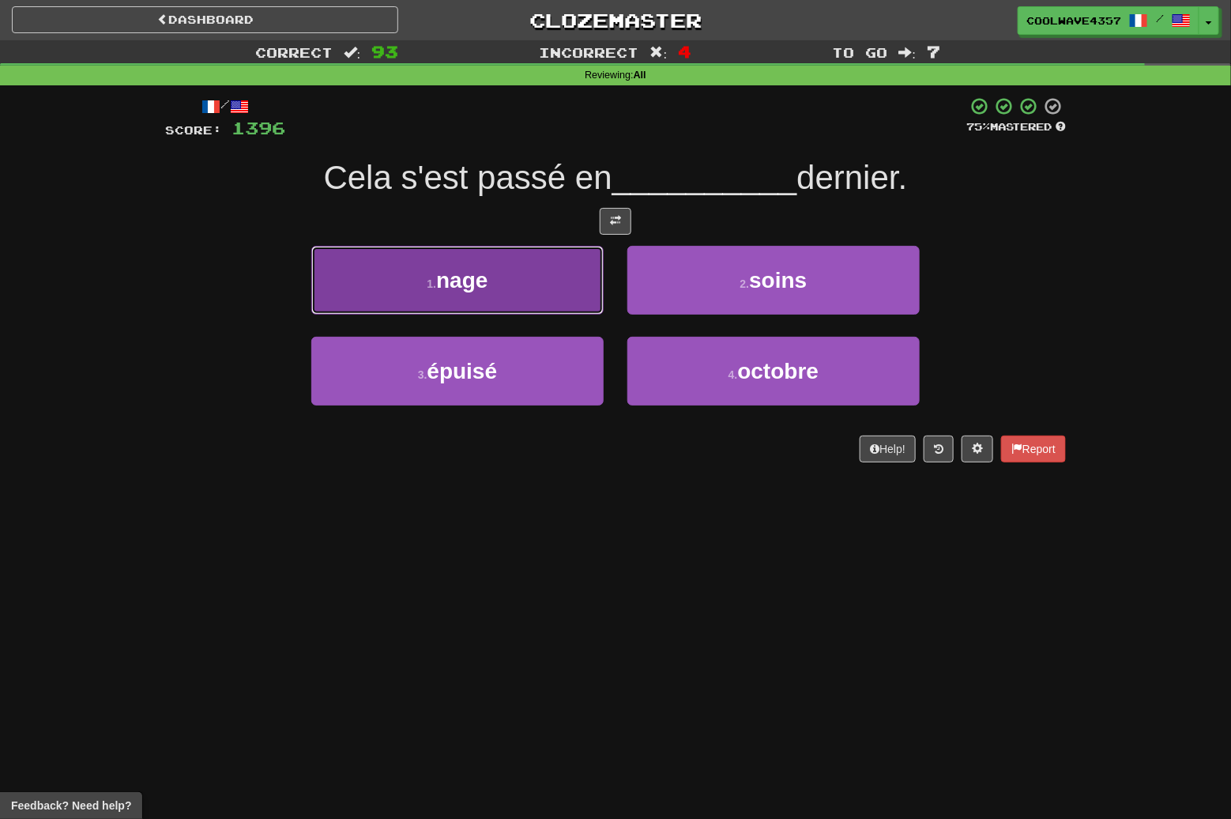
click at [541, 299] on button "1 . nage" at bounding box center [457, 280] width 292 height 69
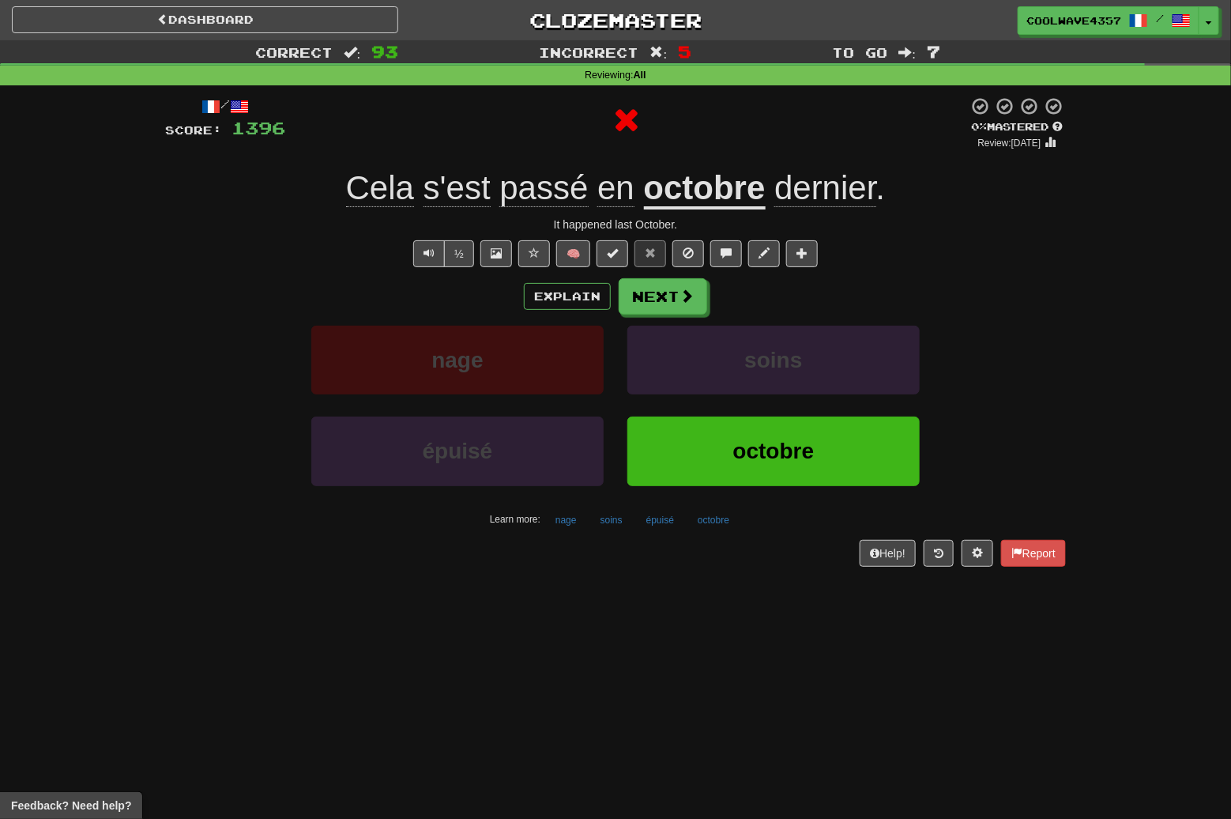
click at [718, 296] on div "Explain Next" at bounding box center [615, 296] width 901 height 36
click at [697, 306] on button "Next" at bounding box center [664, 297] width 89 height 36
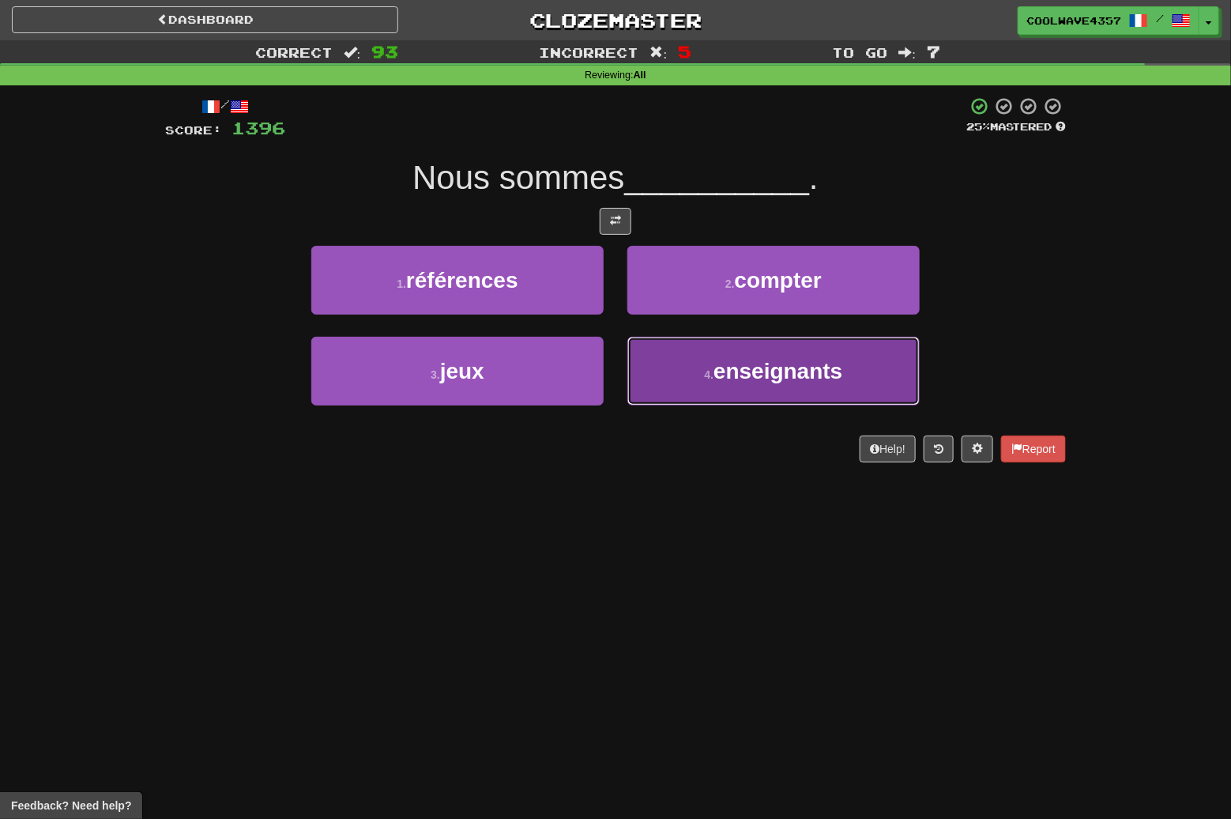
click at [759, 366] on span "enseignants" at bounding box center [778, 371] width 129 height 25
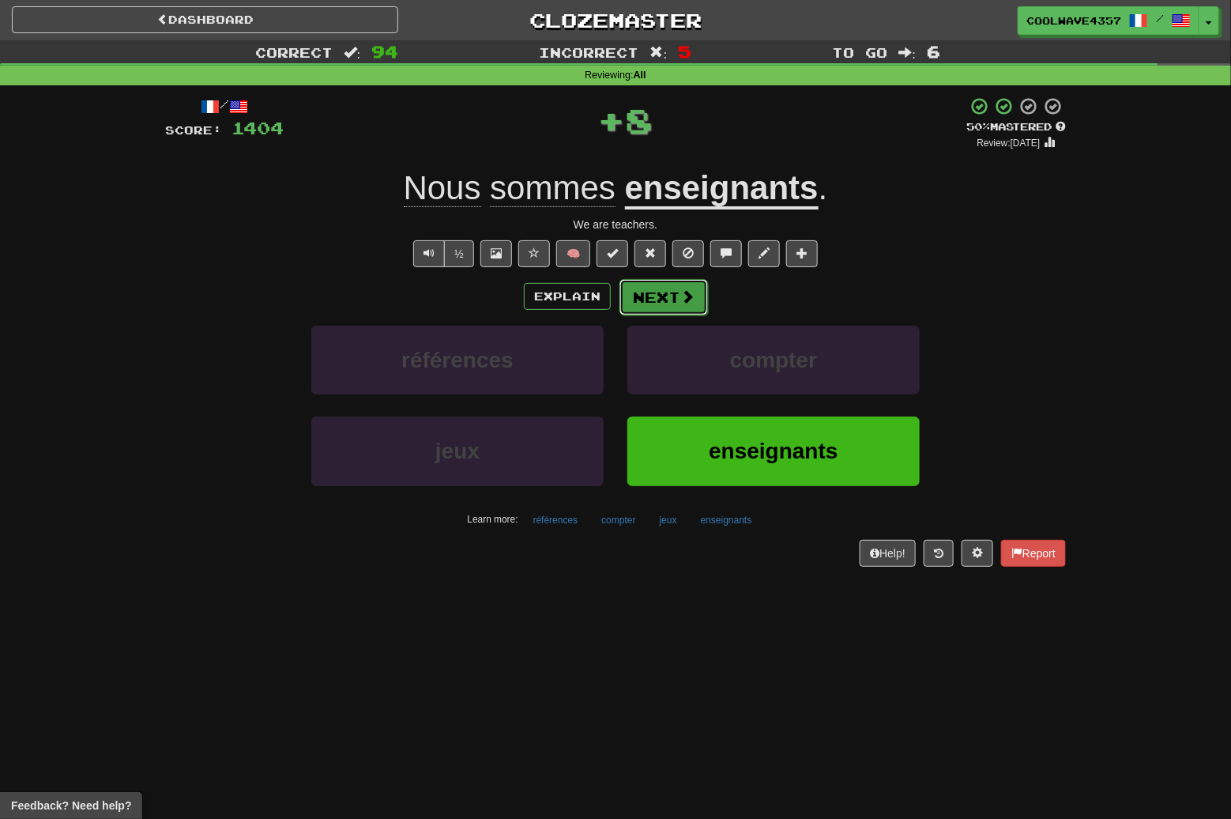
click at [634, 295] on button "Next" at bounding box center [664, 297] width 89 height 36
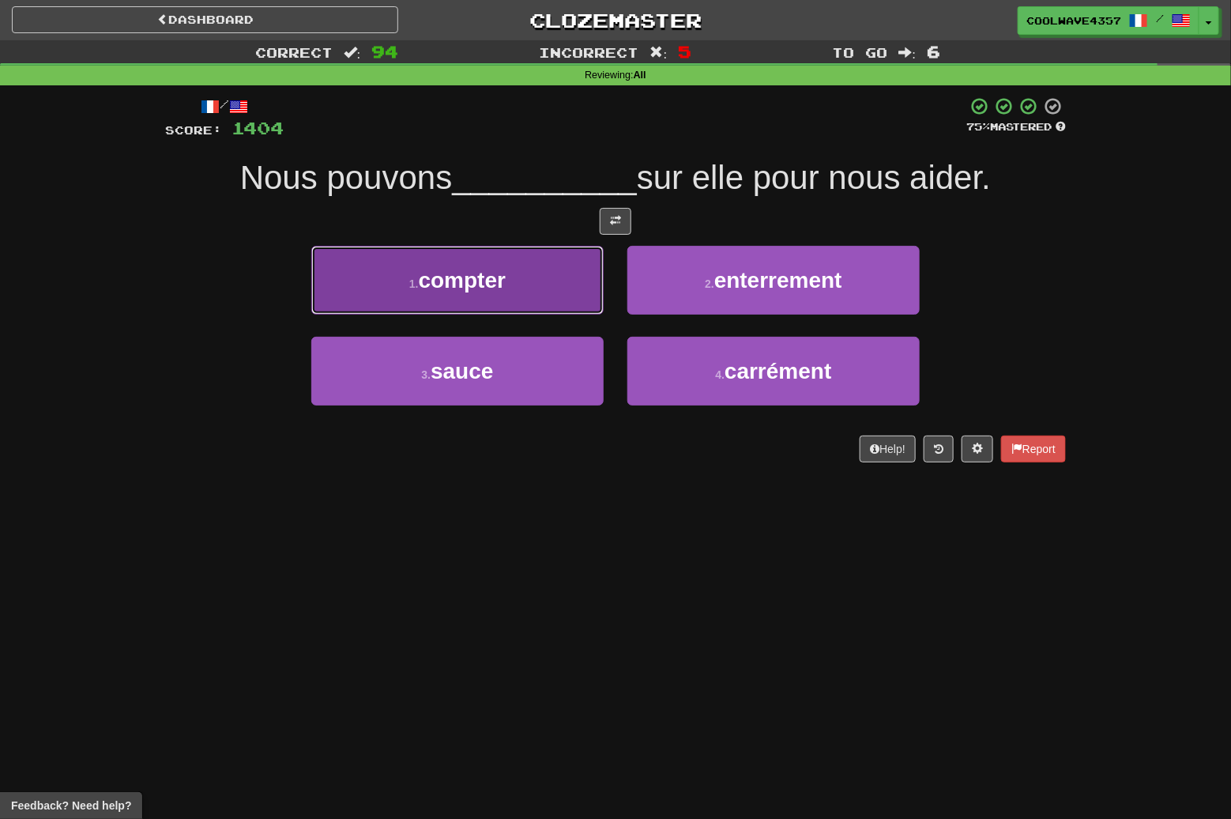
click at [538, 285] on button "1 . compter" at bounding box center [457, 280] width 292 height 69
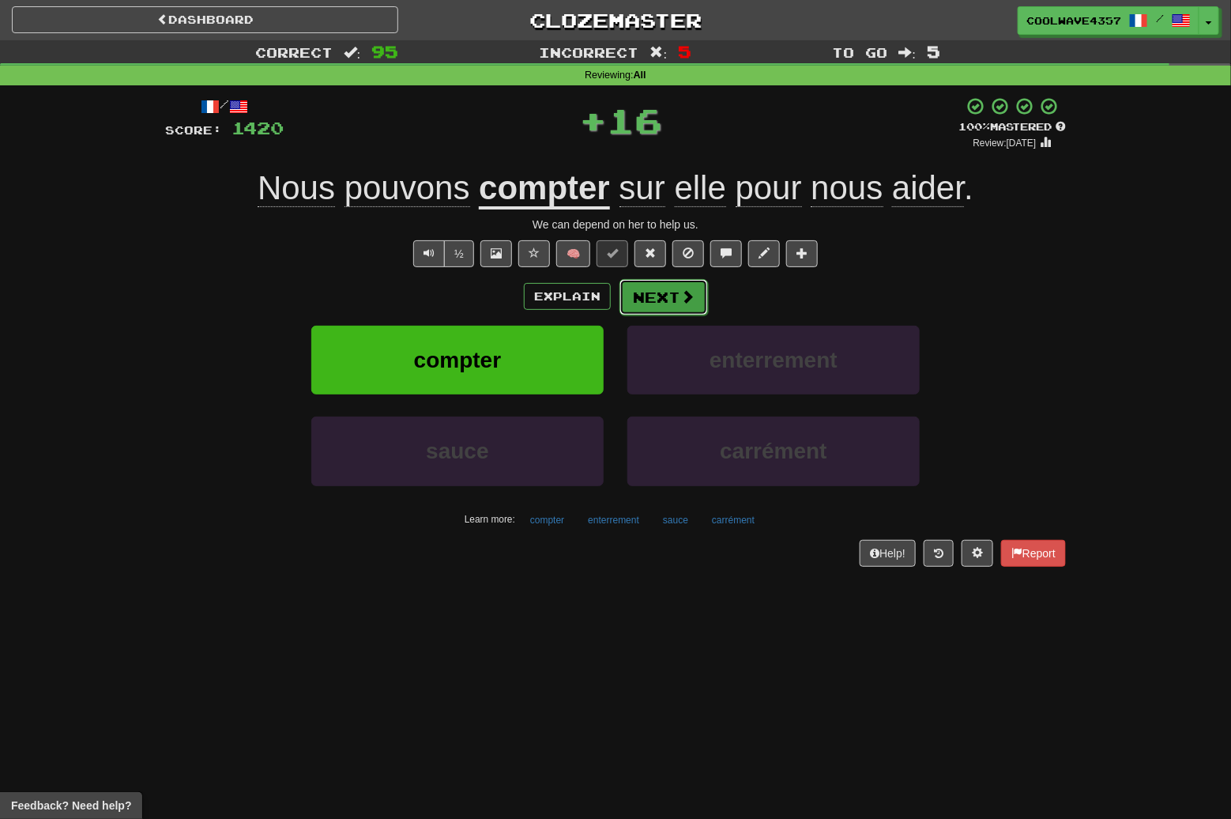
click at [667, 296] on button "Next" at bounding box center [664, 297] width 89 height 36
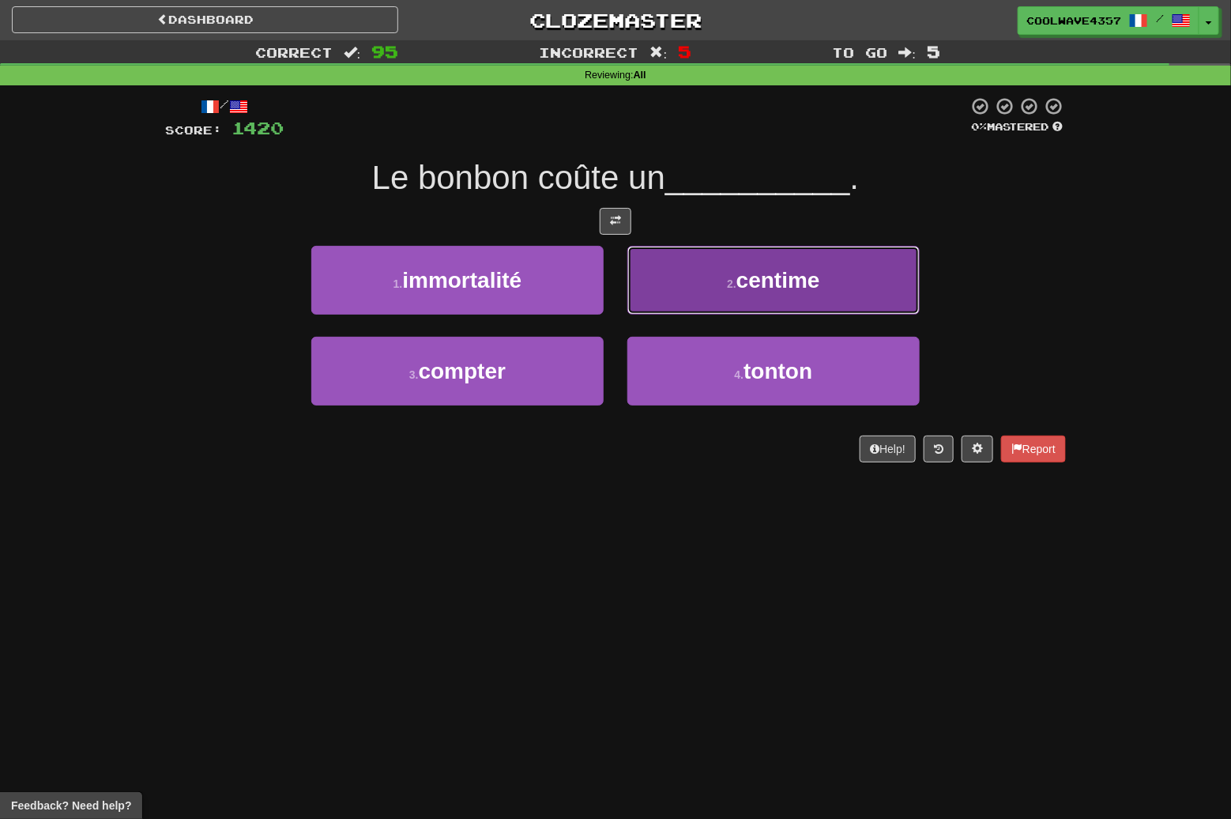
click at [745, 288] on span "centime" at bounding box center [779, 280] width 84 height 25
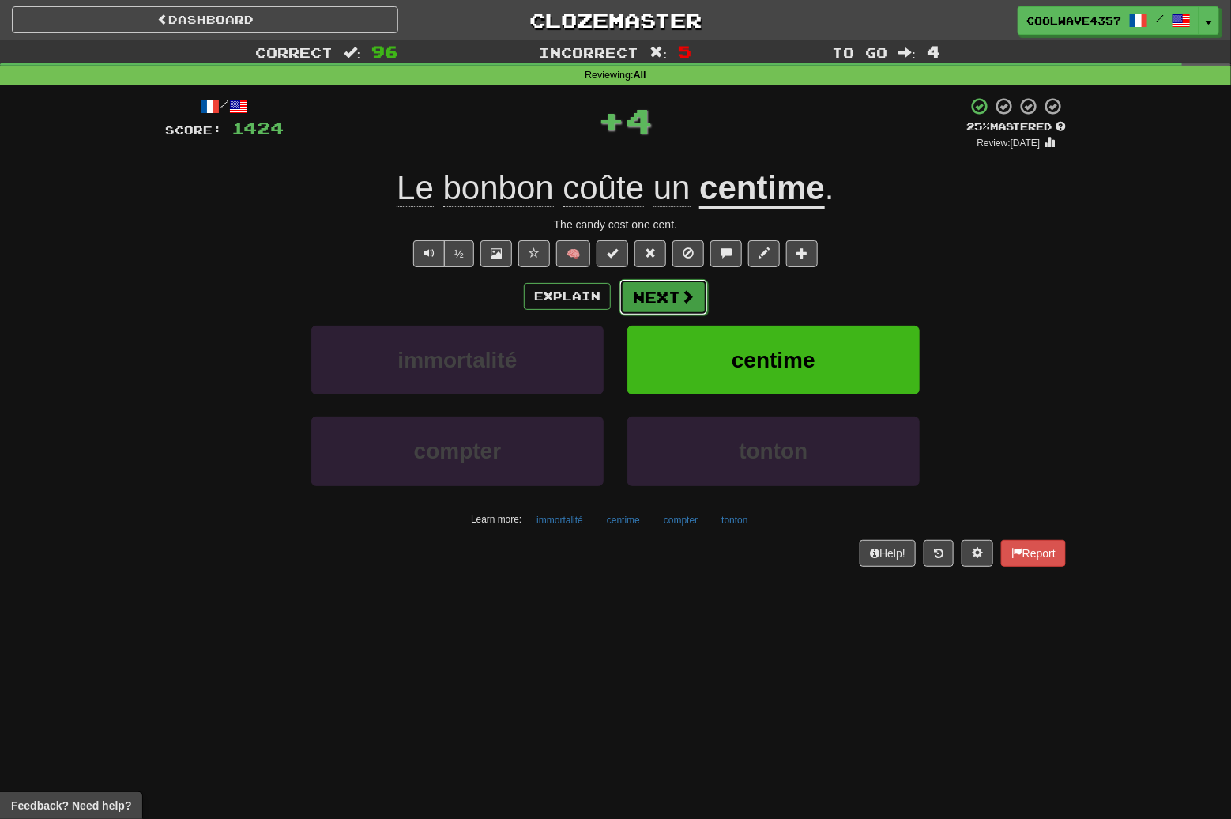
click at [643, 290] on button "Next" at bounding box center [664, 297] width 89 height 36
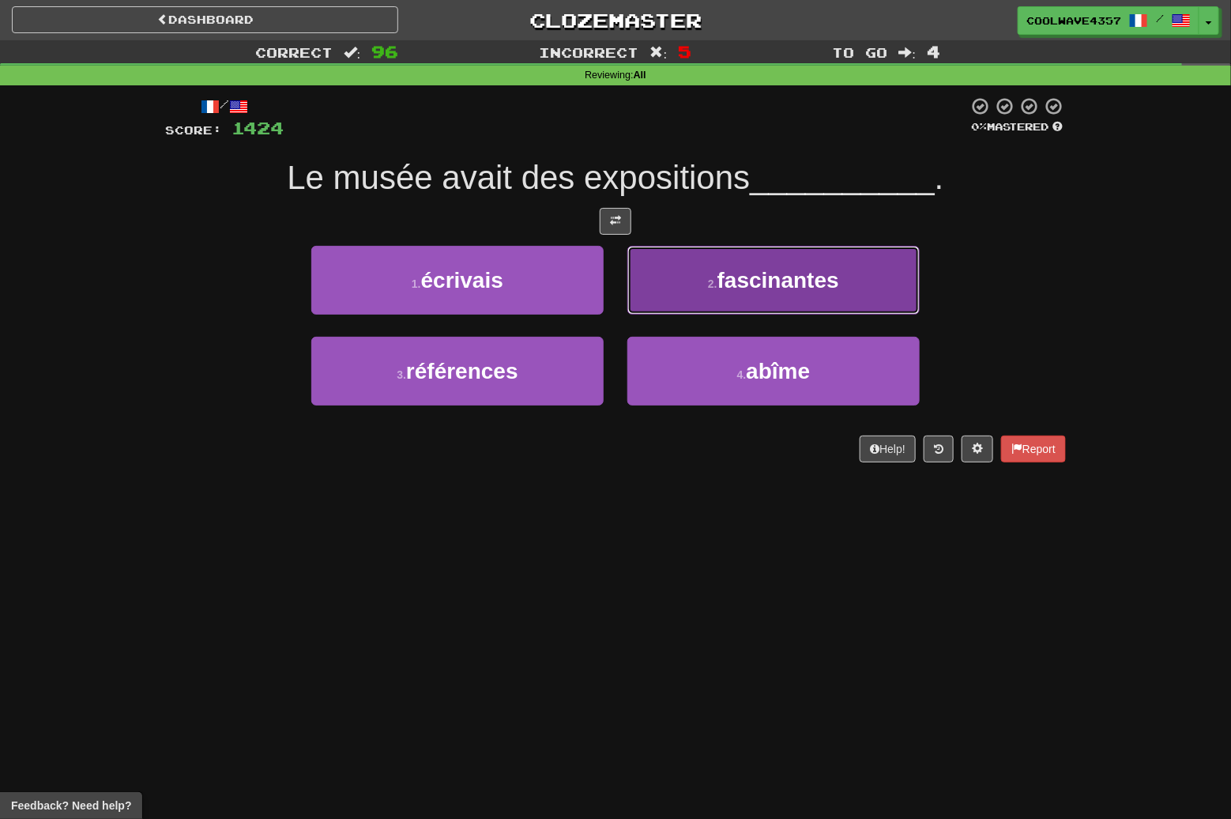
click at [740, 280] on span "fascinantes" at bounding box center [779, 280] width 122 height 25
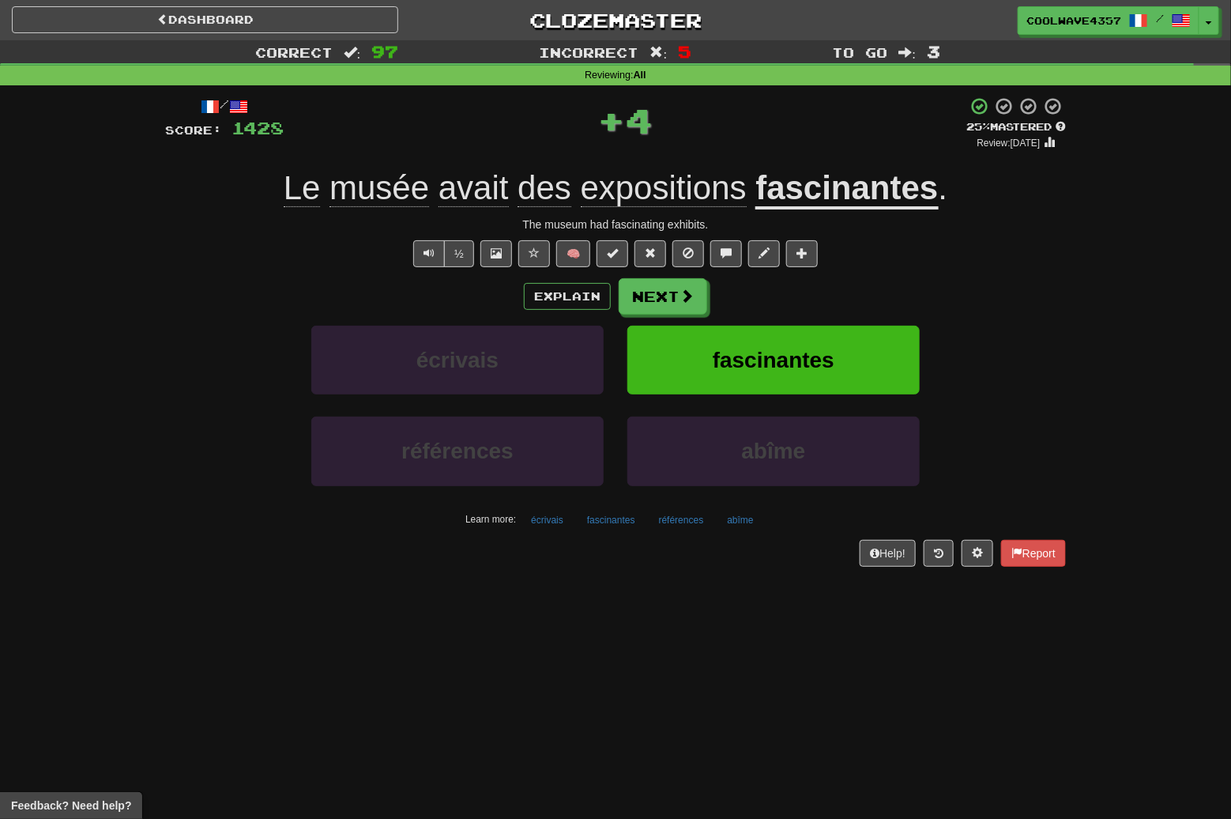
drag, startPoint x: 657, startPoint y: 275, endPoint x: 650, endPoint y: 290, distance: 16.6
click at [654, 276] on div "/ Score: 1428 + 4 25 % Mastered Review: 2025-09-20 Le musée avait des expositio…" at bounding box center [615, 331] width 901 height 470
click at [650, 292] on button "Next" at bounding box center [664, 297] width 89 height 36
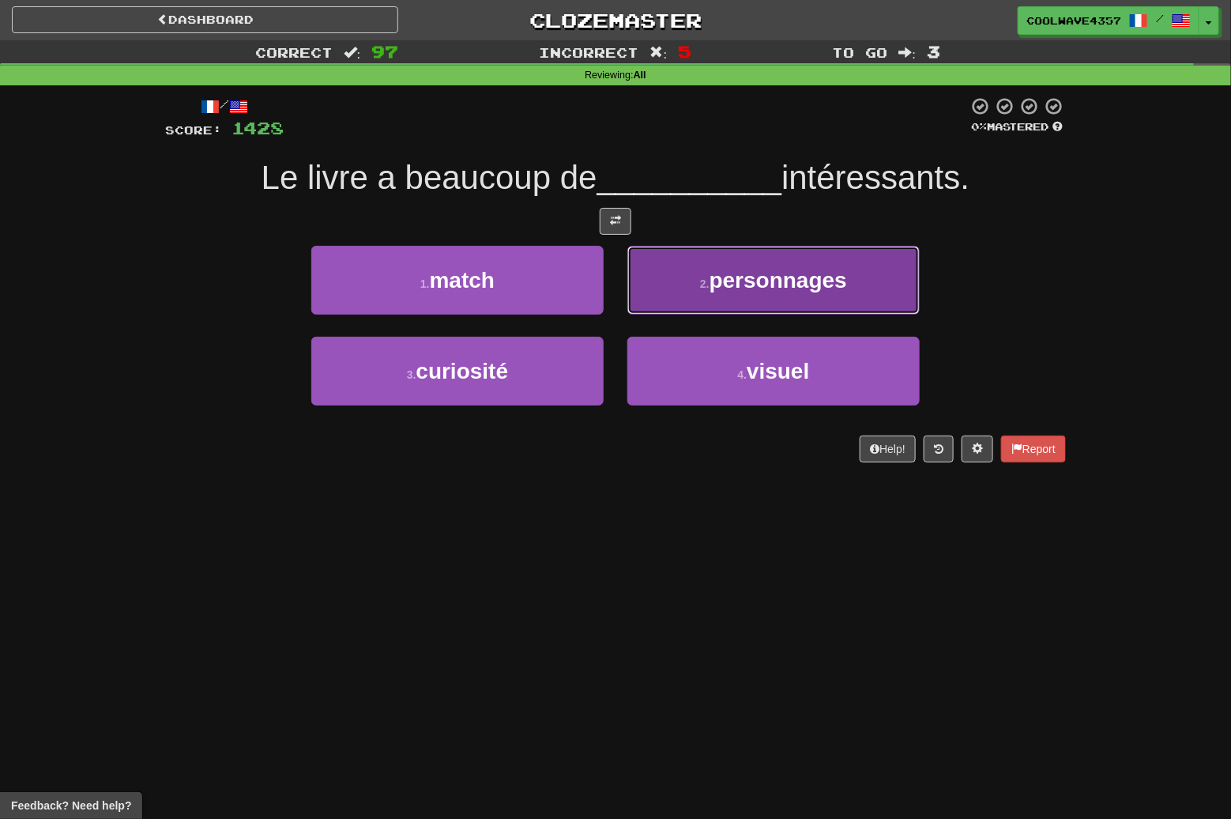
click at [749, 275] on span "personnages" at bounding box center [779, 280] width 138 height 25
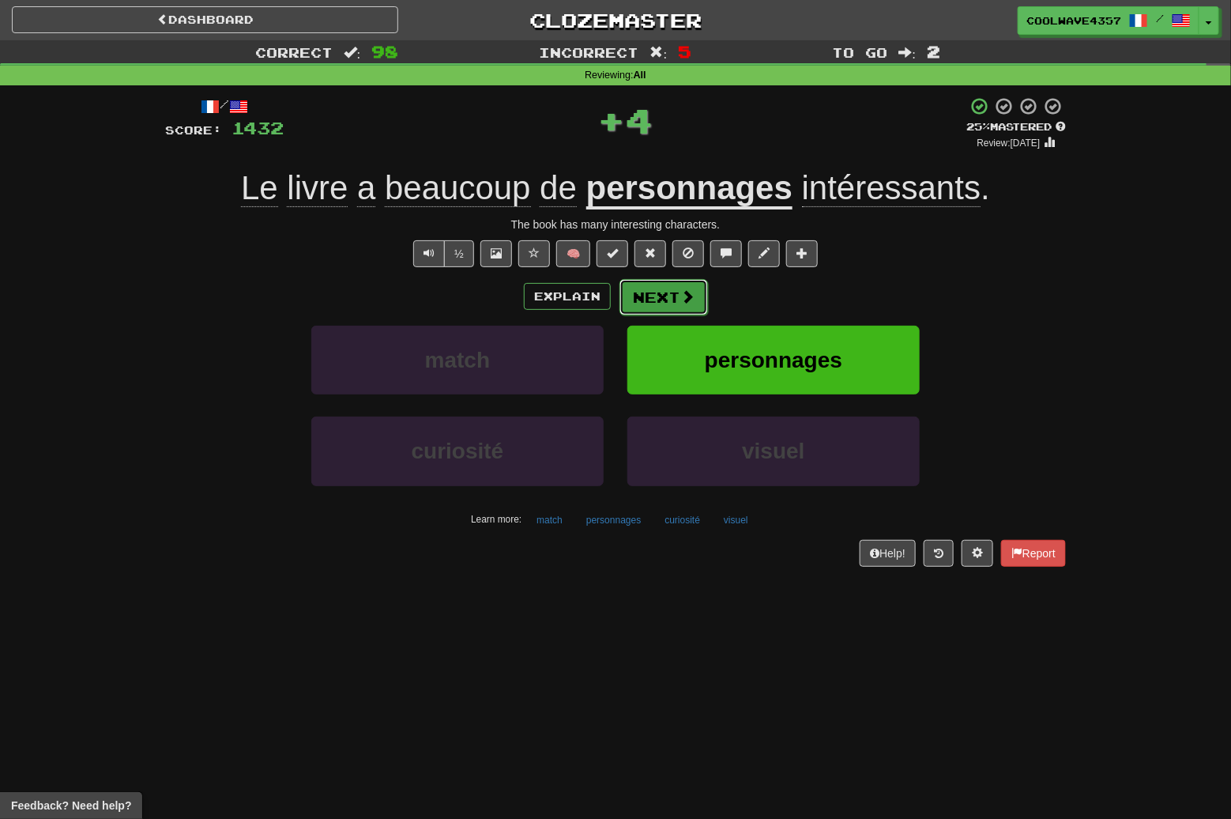
click at [647, 302] on button "Next" at bounding box center [664, 297] width 89 height 36
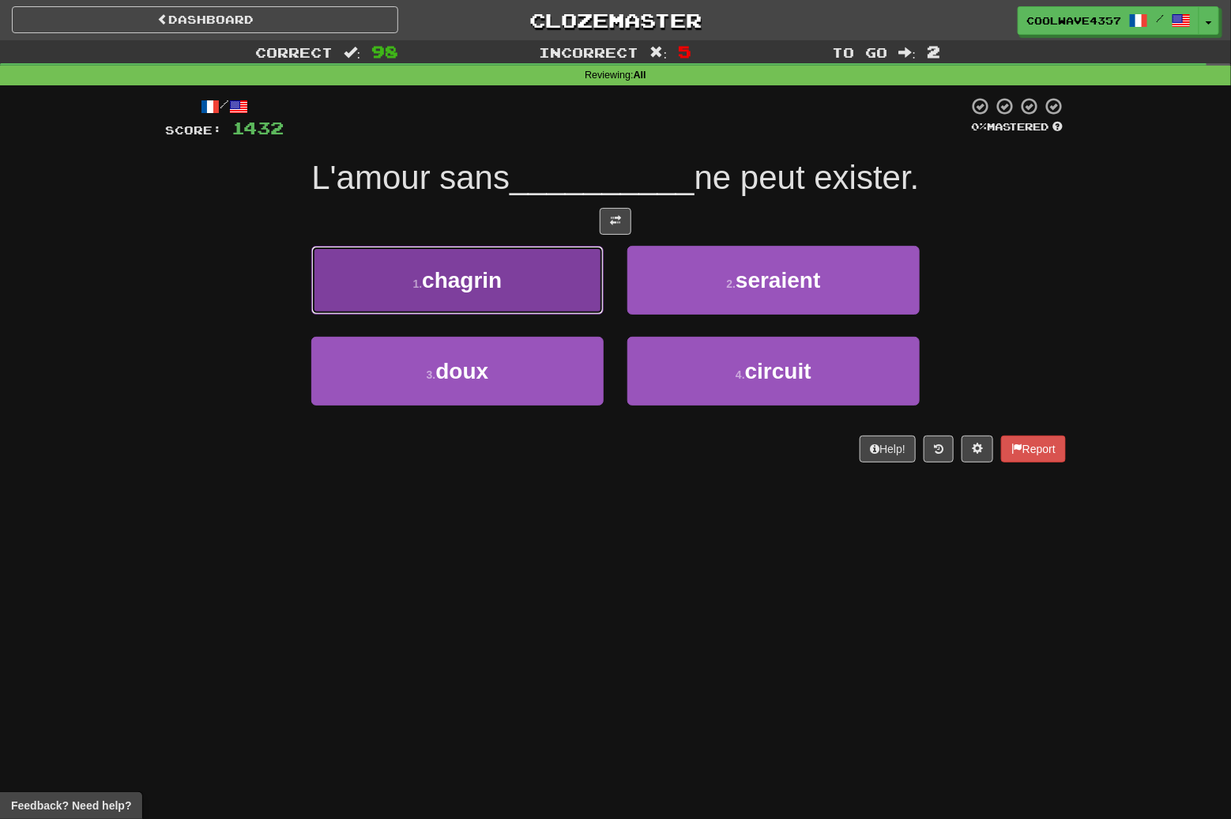
click at [493, 268] on span "chagrin" at bounding box center [462, 280] width 80 height 25
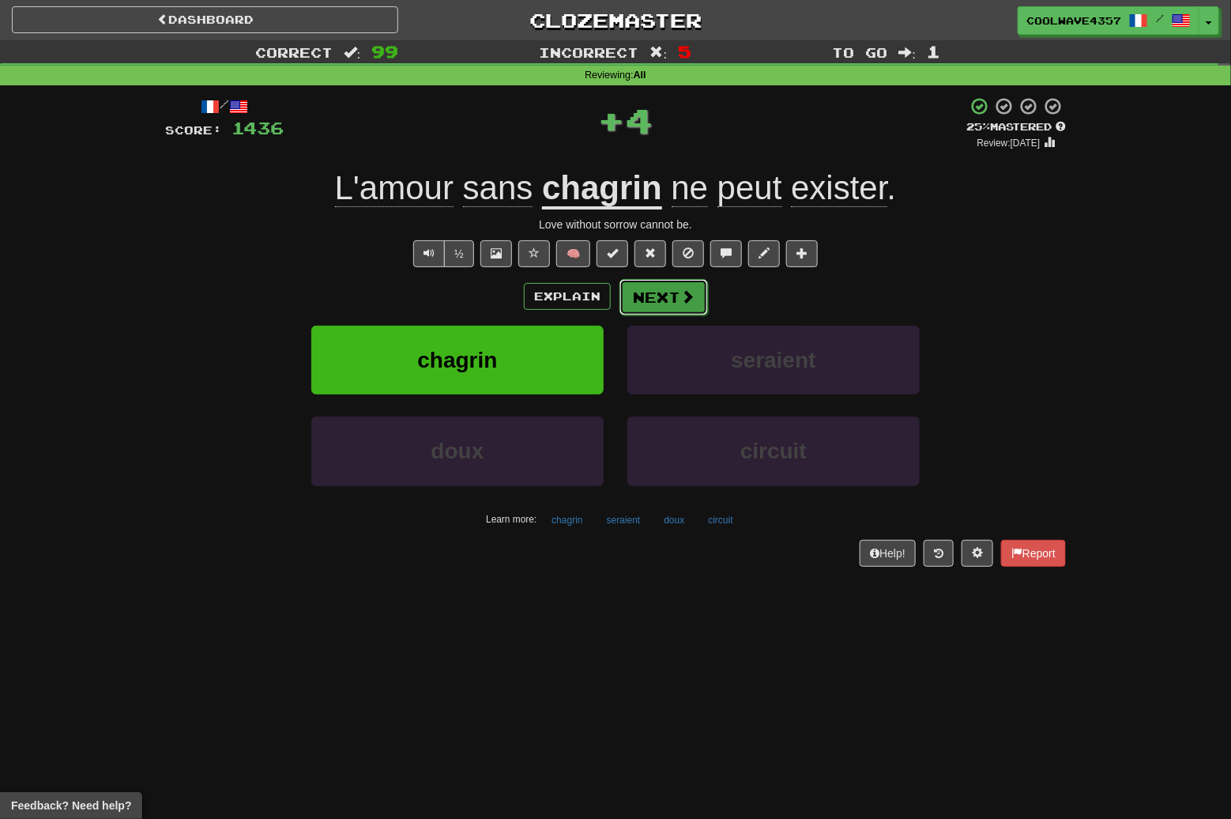
click at [666, 289] on button "Next" at bounding box center [664, 297] width 89 height 36
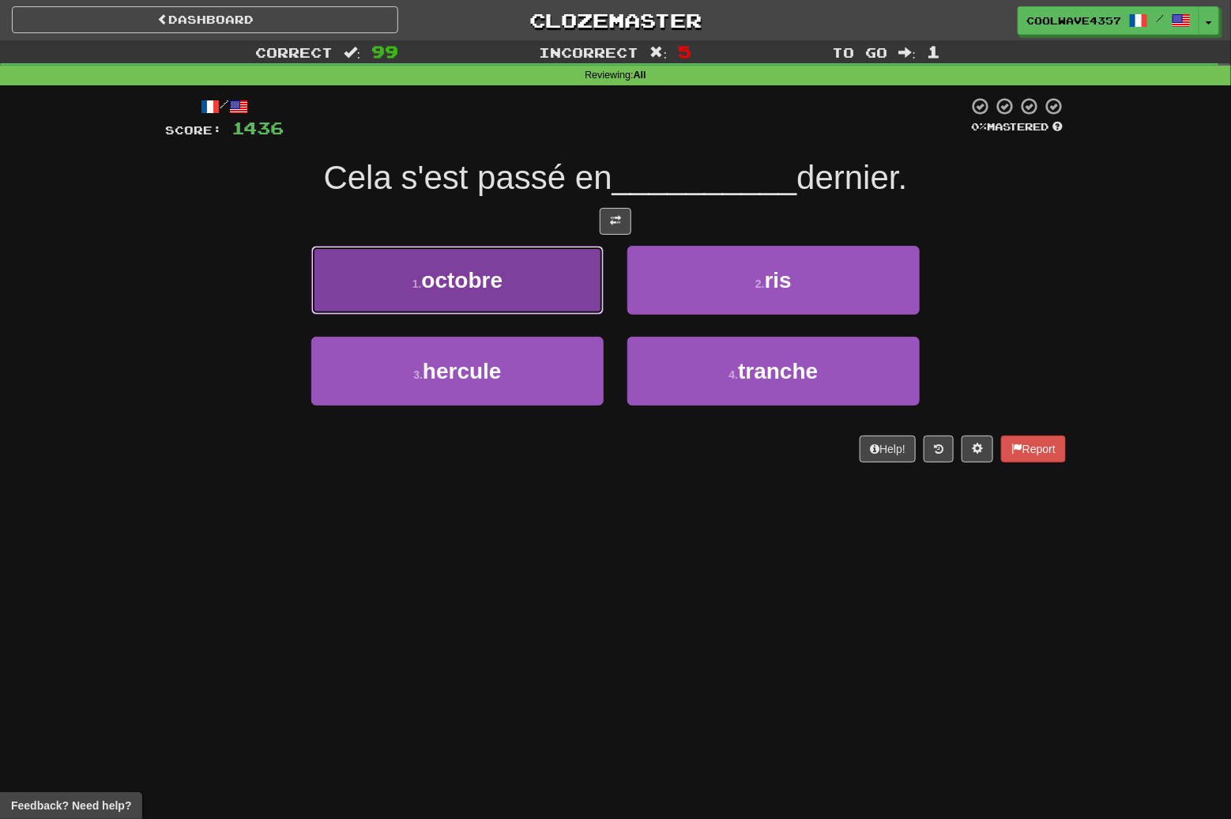
click at [486, 297] on button "1 . octobre" at bounding box center [457, 280] width 292 height 69
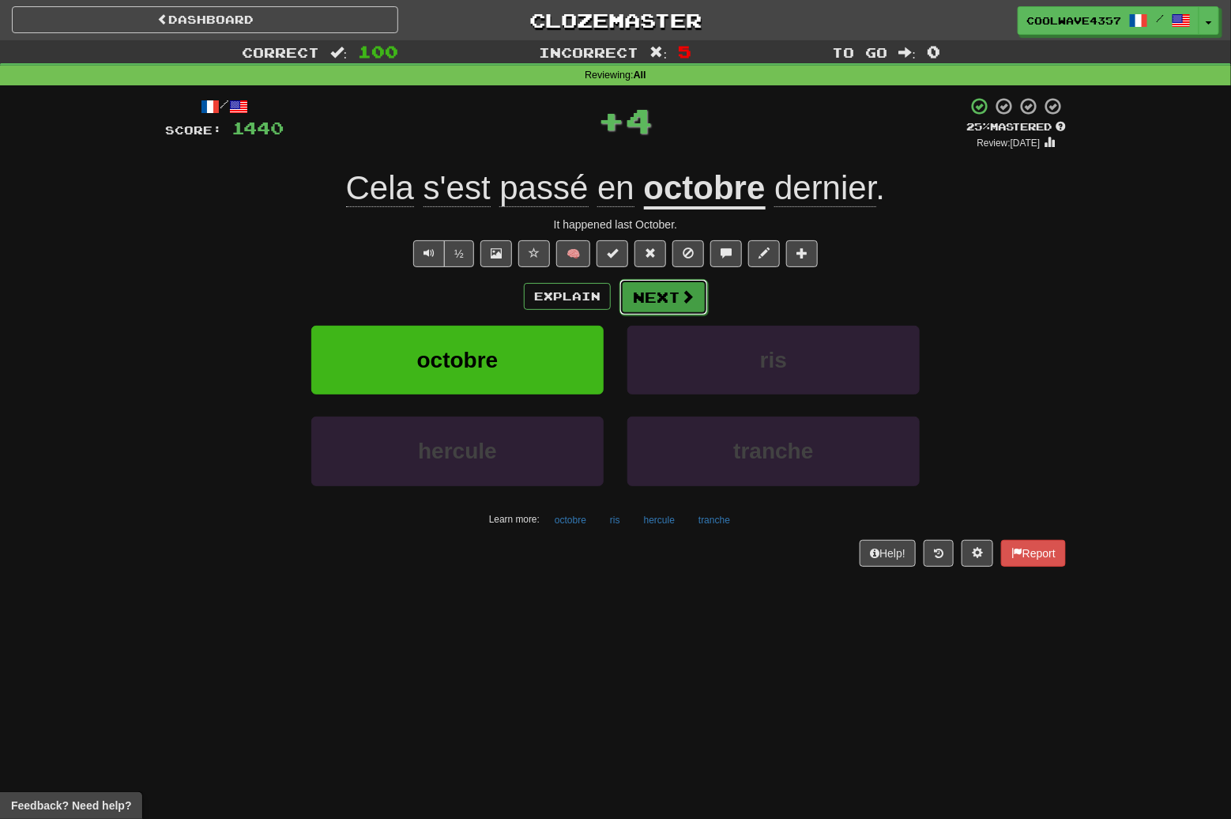
click at [659, 295] on button "Next" at bounding box center [664, 297] width 89 height 36
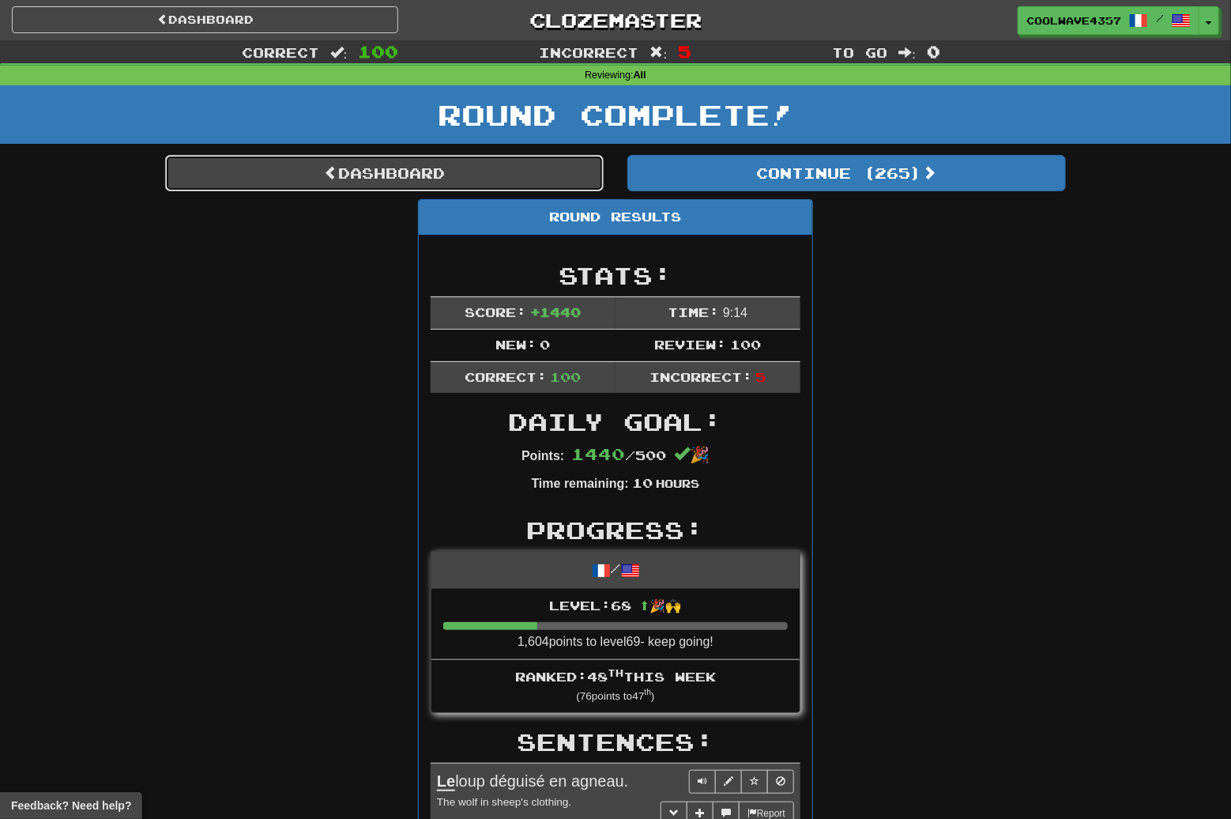
click at [405, 172] on link "Dashboard" at bounding box center [384, 173] width 439 height 36
